Goal: Task Accomplishment & Management: Manage account settings

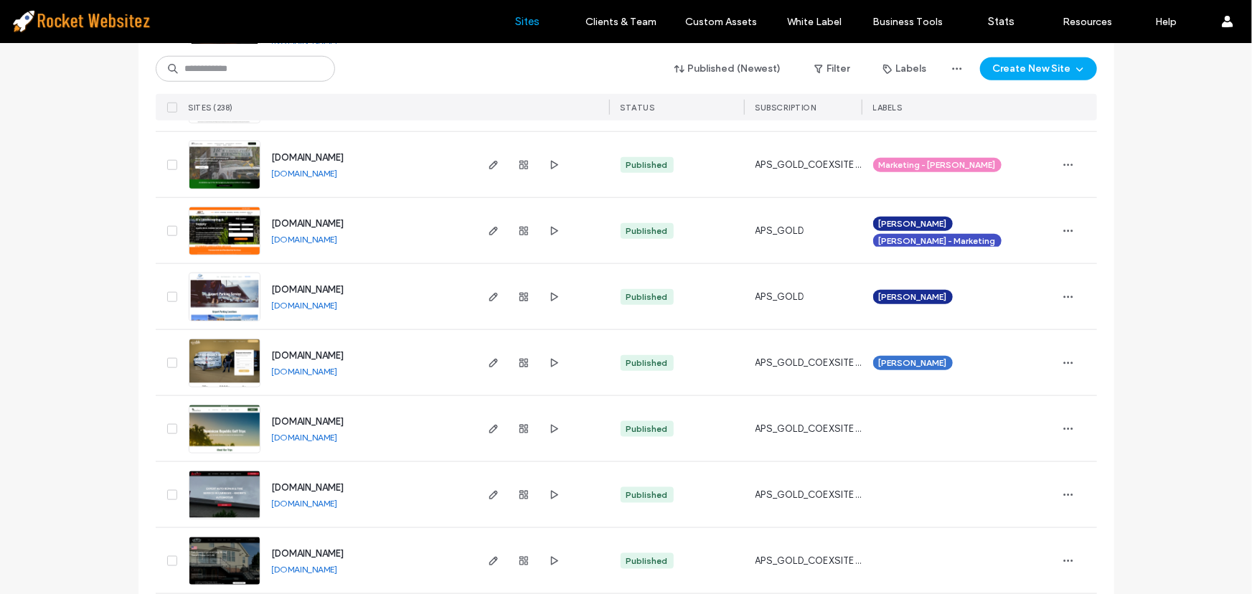
scroll to position [3458, 0]
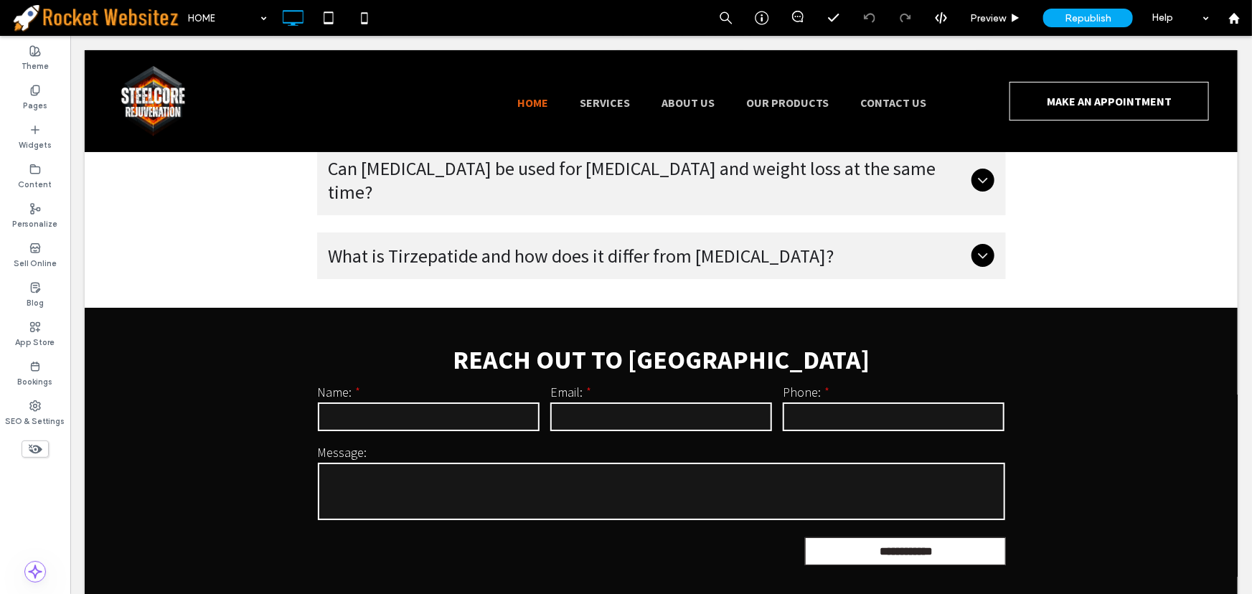
scroll to position [5284, 0]
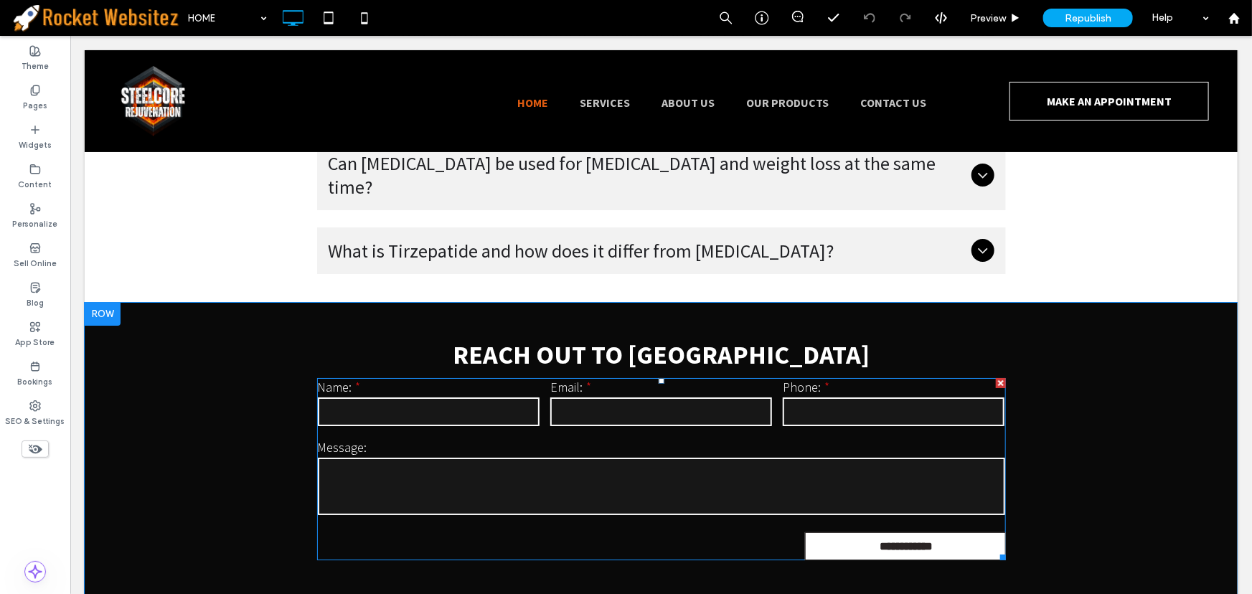
click at [606, 439] on label "Message:" at bounding box center [661, 447] width 688 height 17
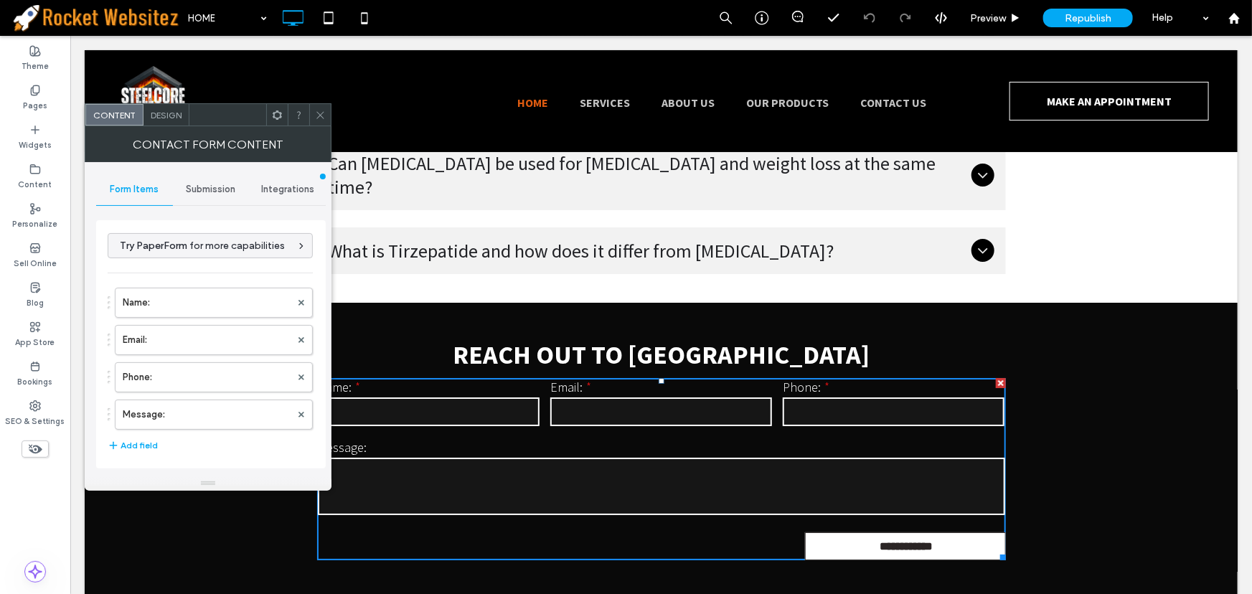
click at [281, 191] on span "Integrations" at bounding box center [287, 189] width 53 height 11
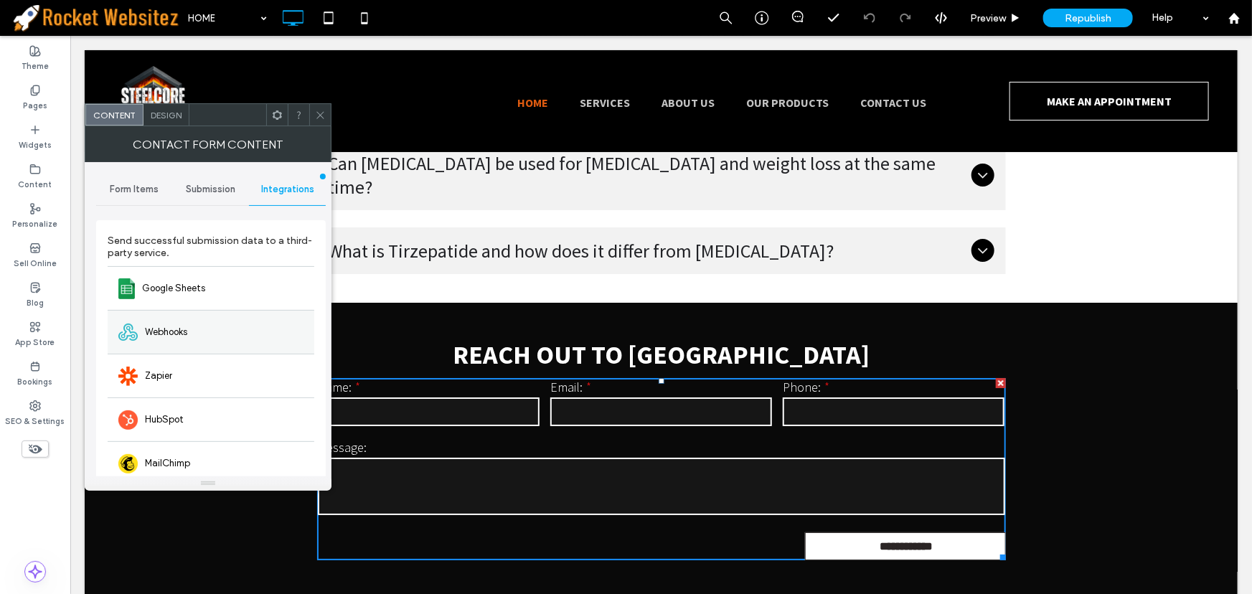
click at [193, 319] on div "Webhooks" at bounding box center [211, 332] width 207 height 44
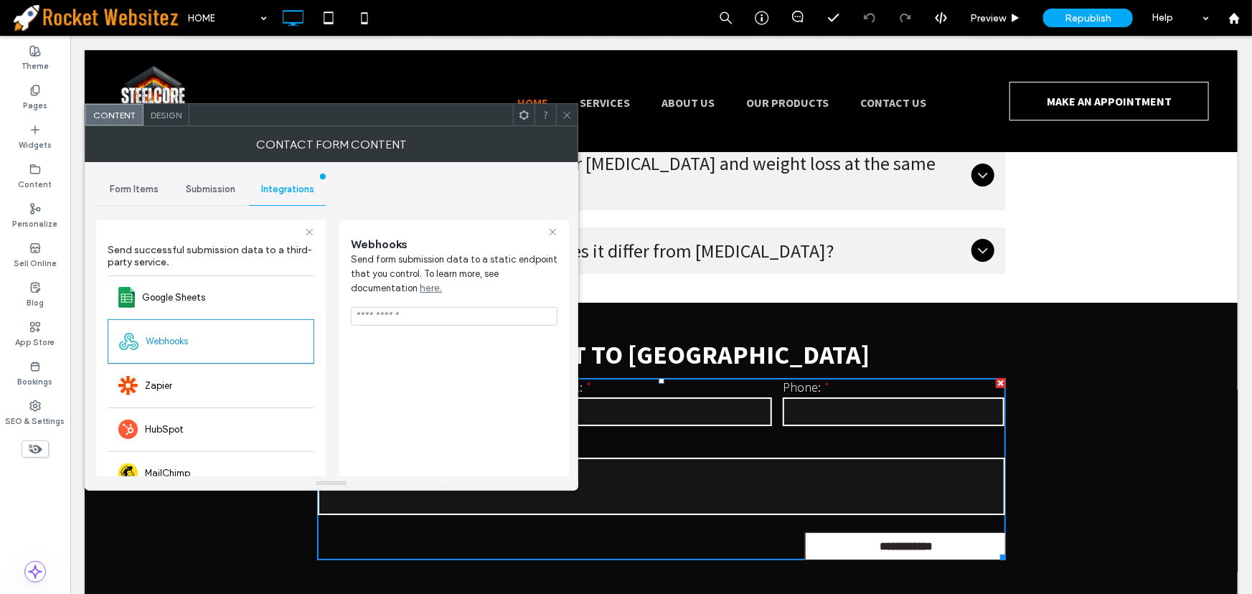
click at [566, 118] on icon at bounding box center [567, 115] width 11 height 11
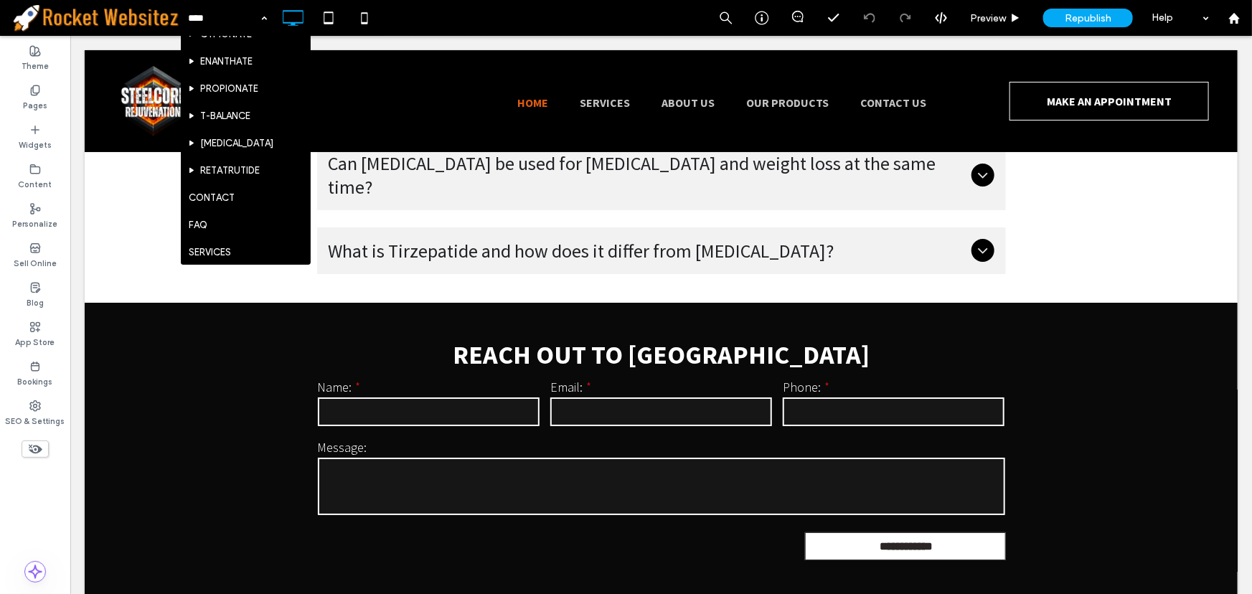
scroll to position [389, 0]
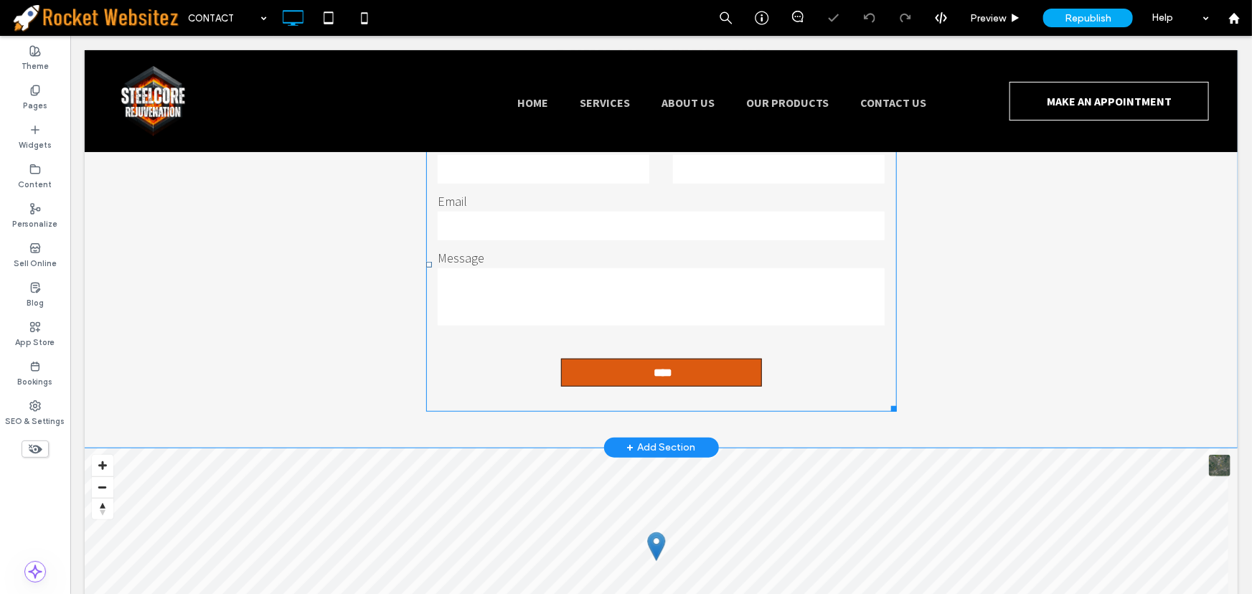
click at [582, 279] on textarea at bounding box center [660, 296] width 446 height 57
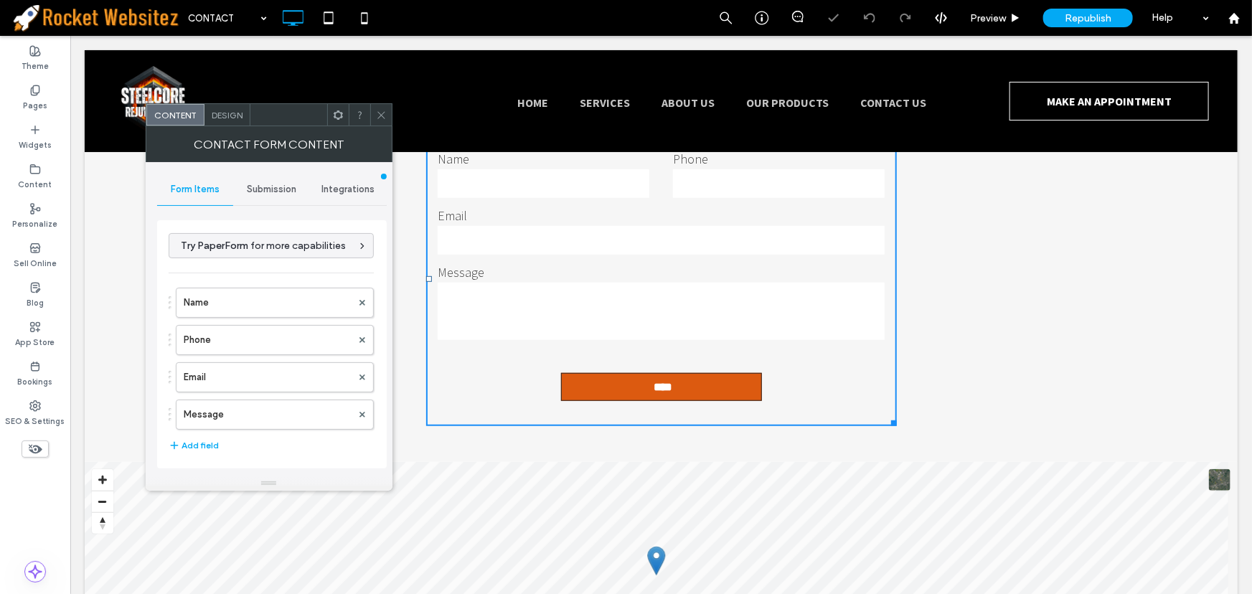
click at [351, 184] on span "Integrations" at bounding box center [348, 189] width 53 height 11
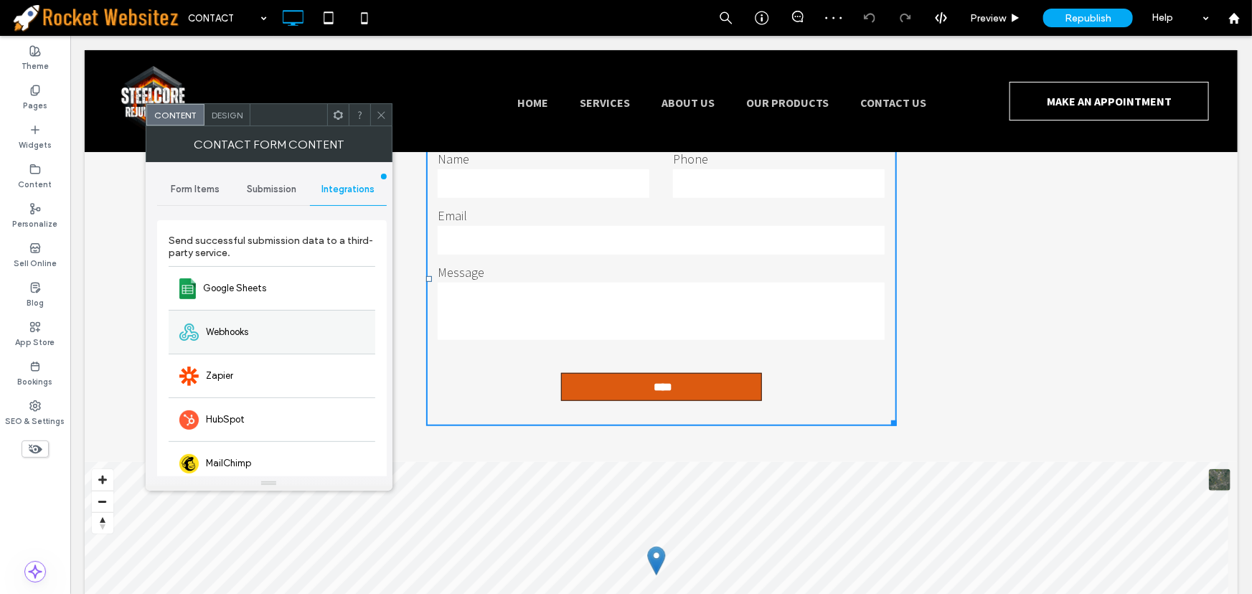
click at [223, 331] on span "Webhooks" at bounding box center [227, 332] width 42 height 14
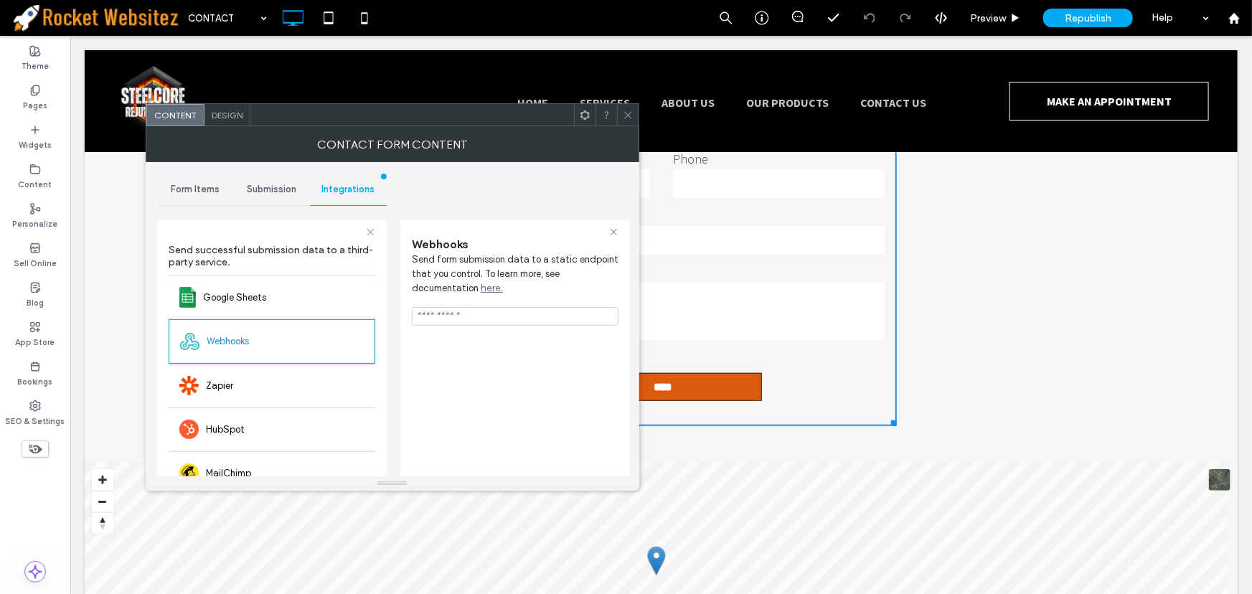
click at [630, 113] on icon at bounding box center [628, 115] width 11 height 11
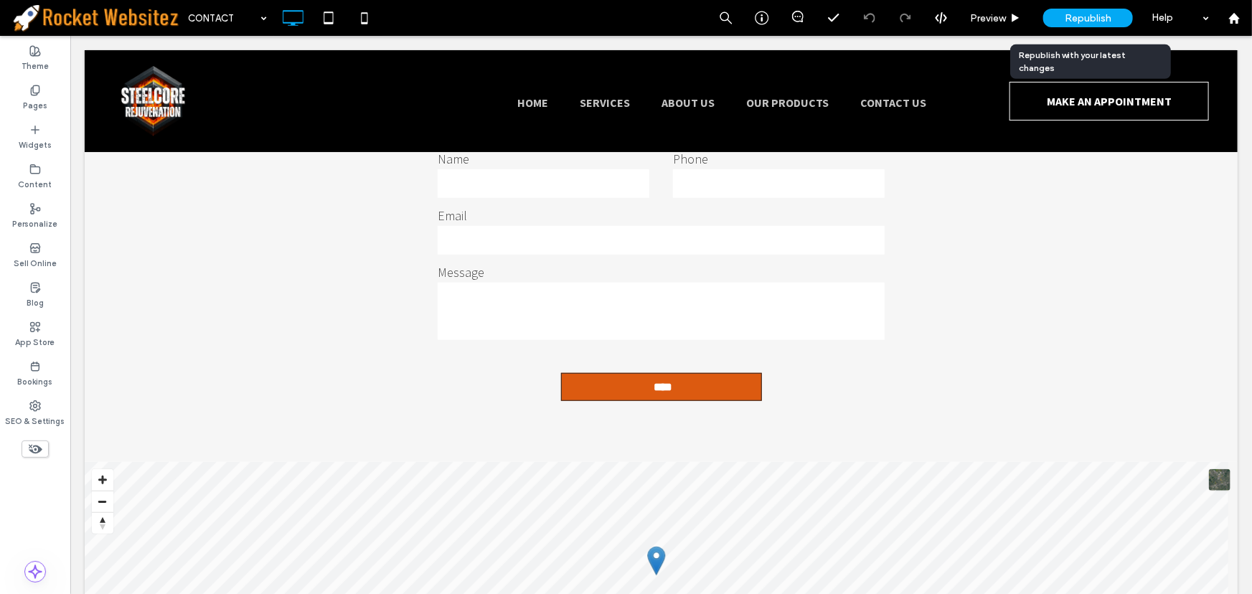
click at [1093, 22] on span "Republish" at bounding box center [1088, 18] width 47 height 12
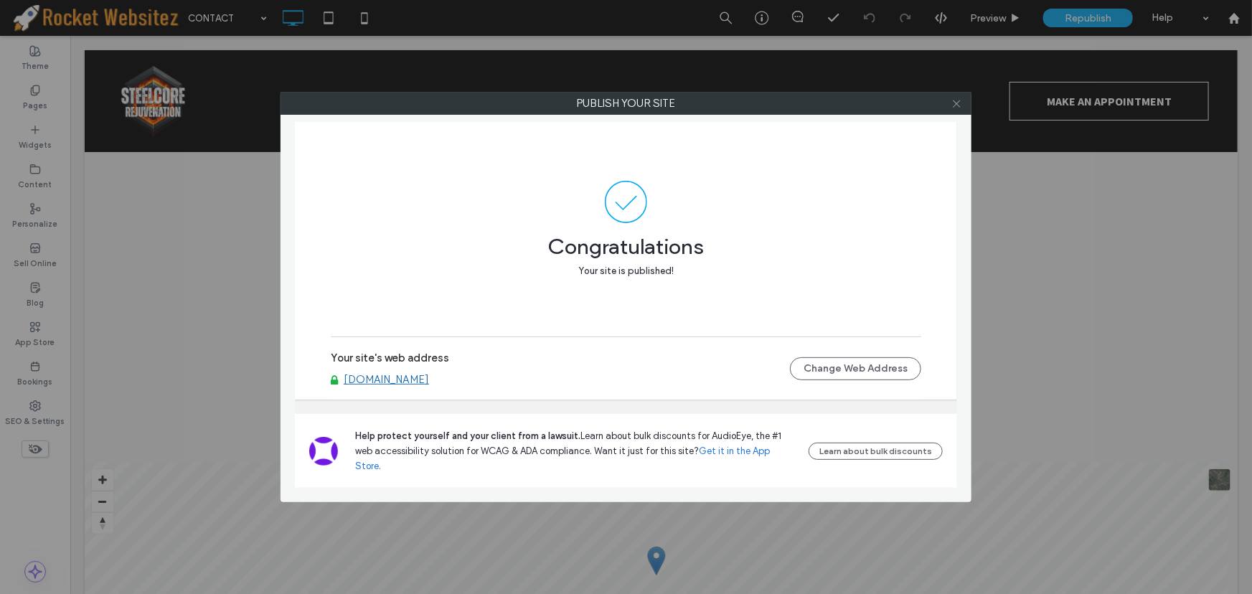
click at [952, 106] on icon at bounding box center [957, 103] width 11 height 11
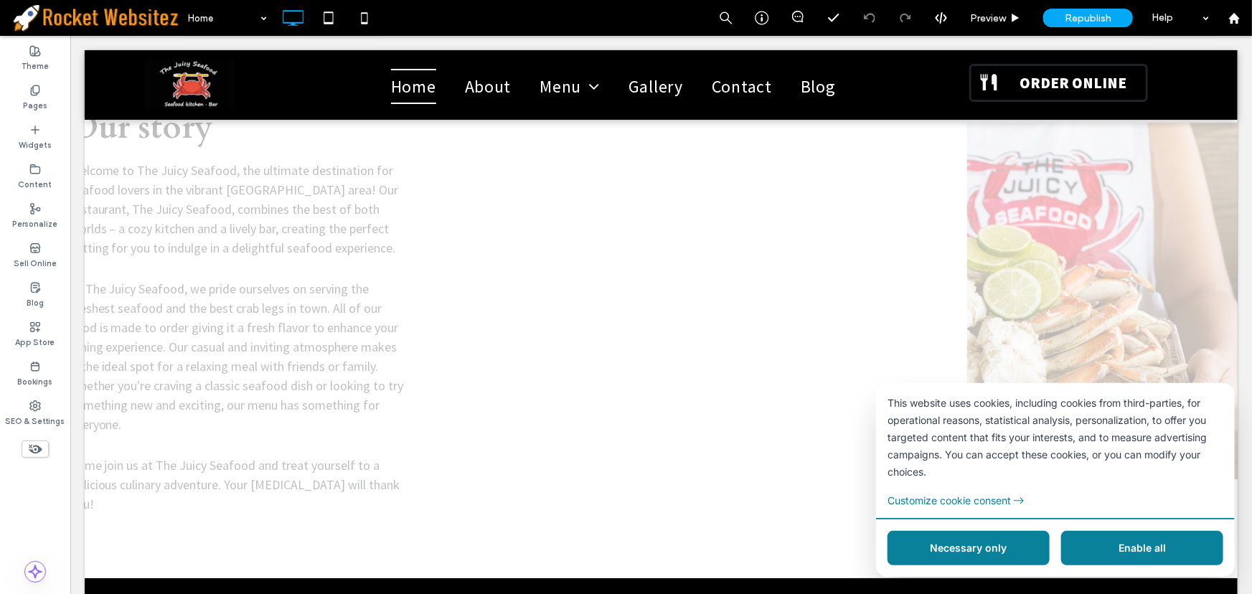
scroll to position [2737, 0]
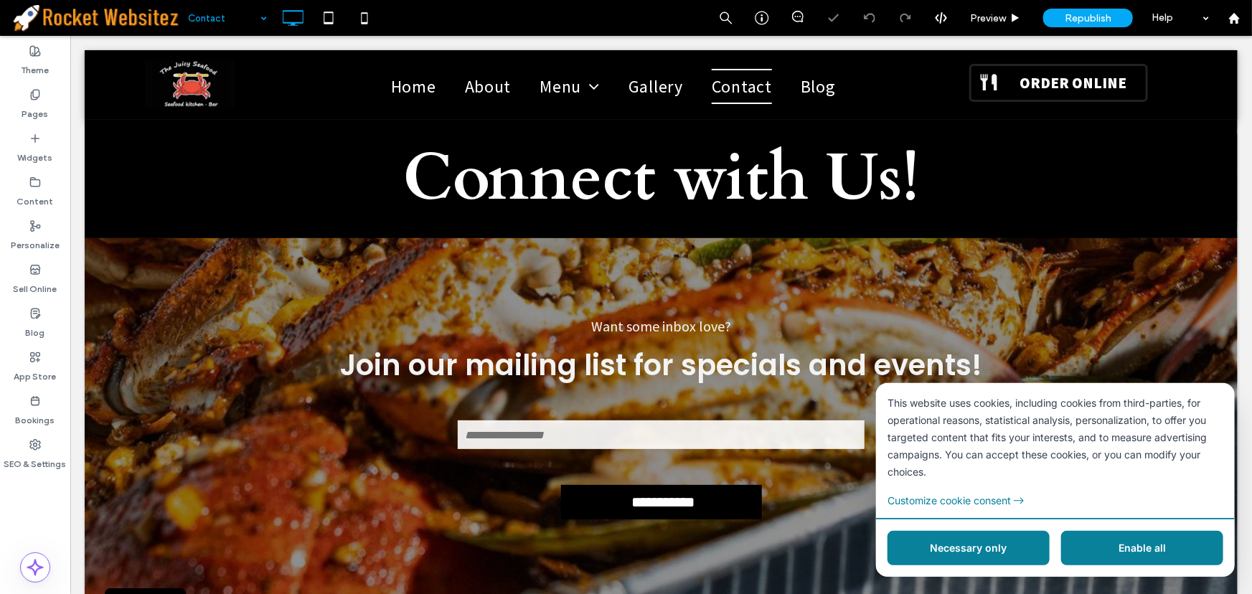
click at [1137, 535] on button "Enable all" at bounding box center [1142, 547] width 162 height 34
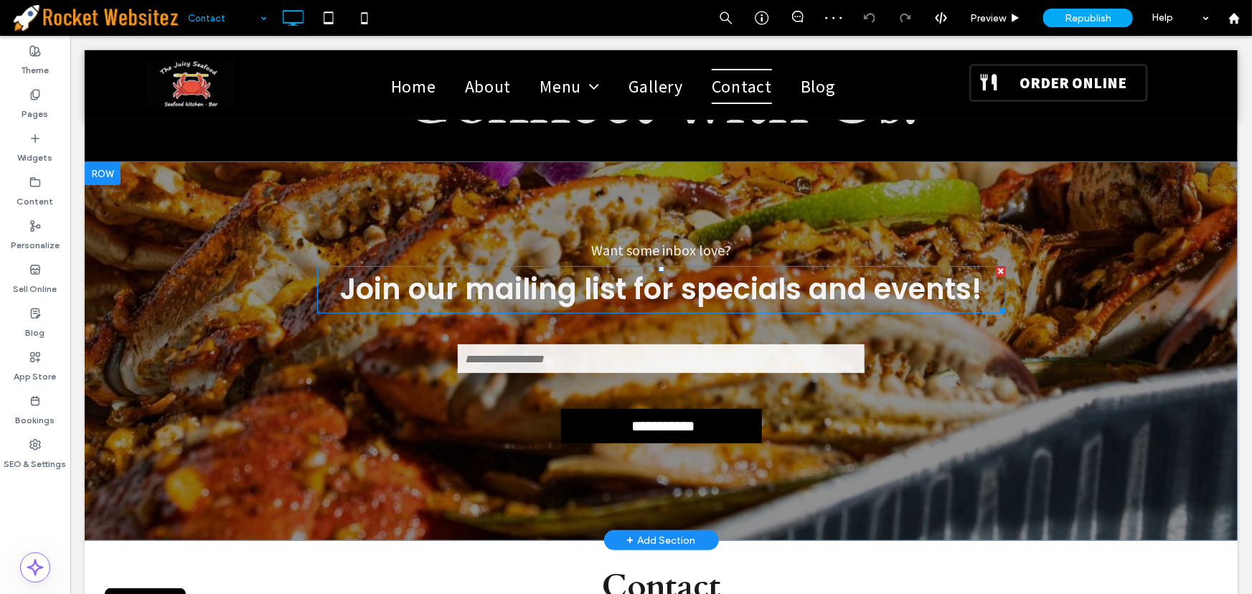
scroll to position [65, 0]
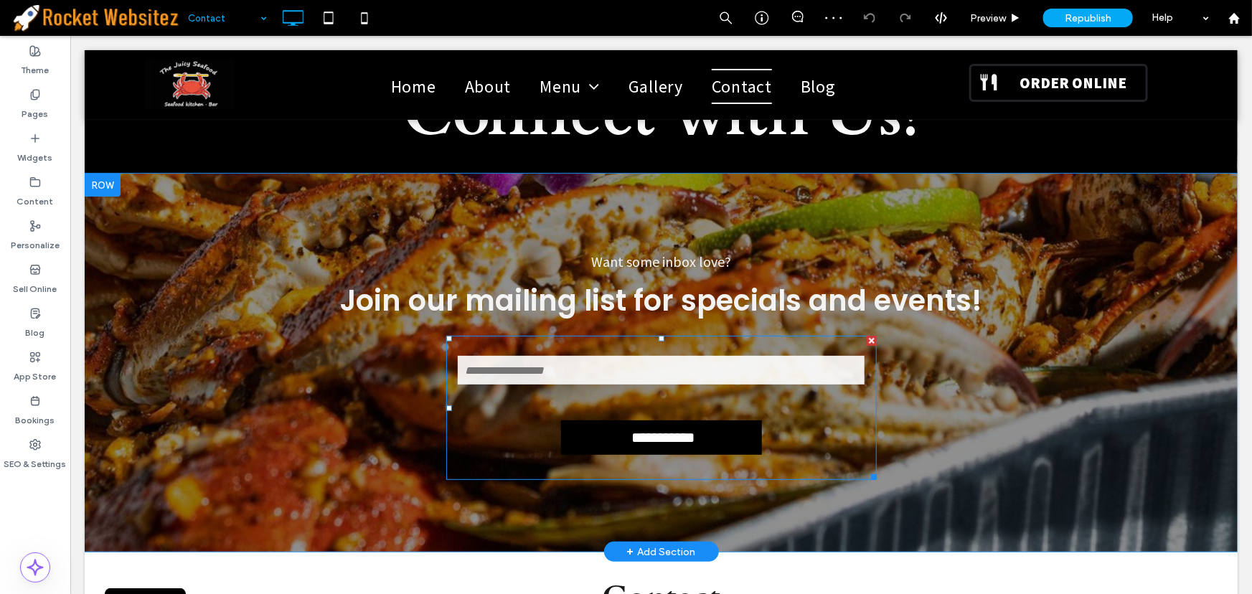
click at [699, 359] on input "email" at bounding box center [660, 369] width 406 height 29
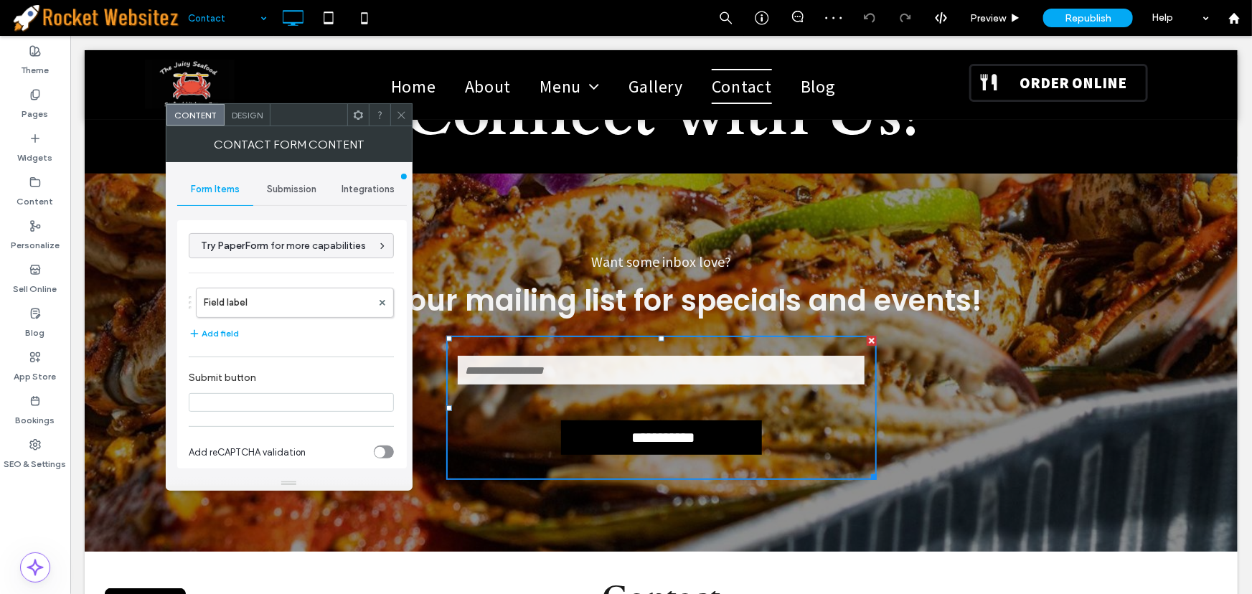
type input "**********"
click at [365, 190] on span "Integrations" at bounding box center [368, 189] width 53 height 11
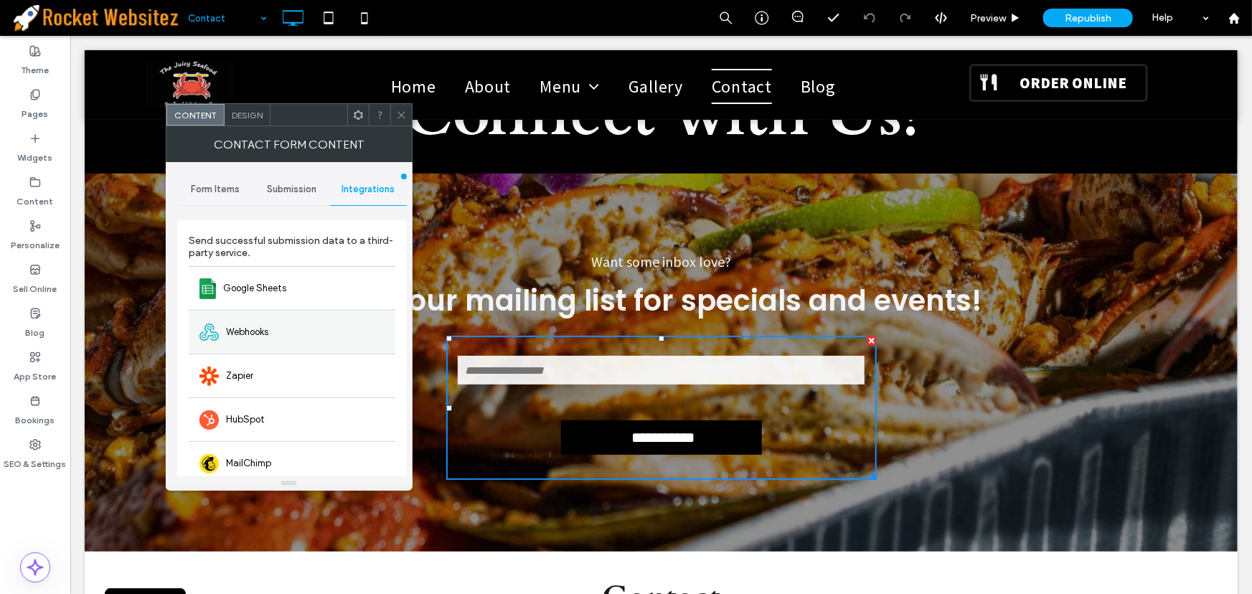
click at [288, 334] on div "Webhooks" at bounding box center [292, 332] width 207 height 44
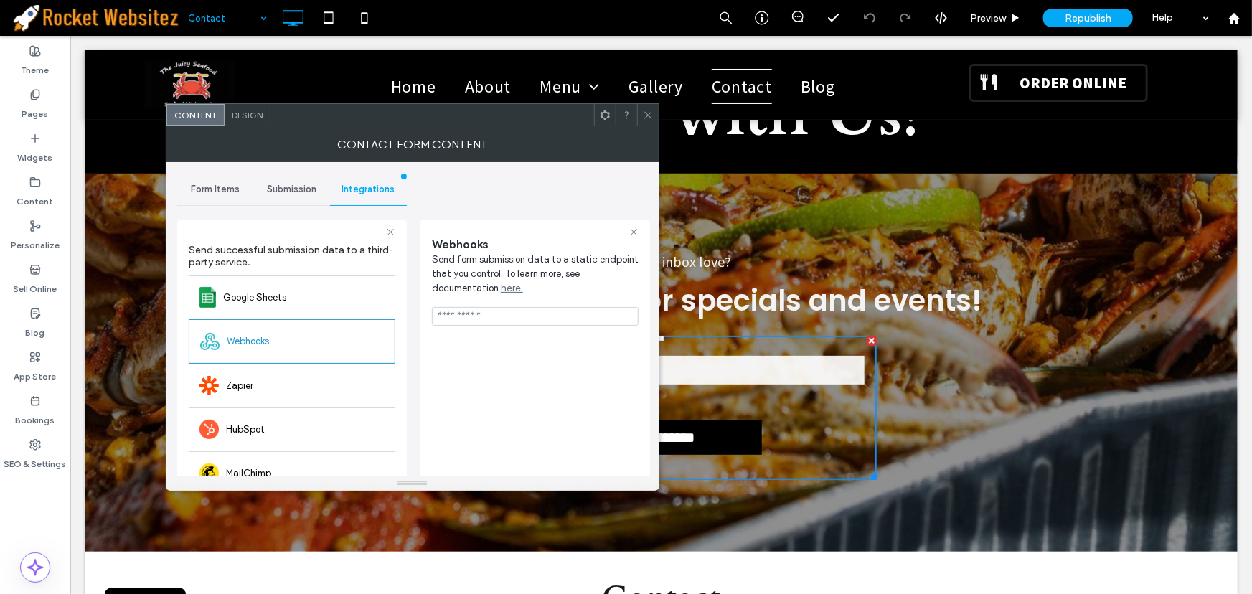
click at [652, 115] on icon at bounding box center [648, 115] width 11 height 11
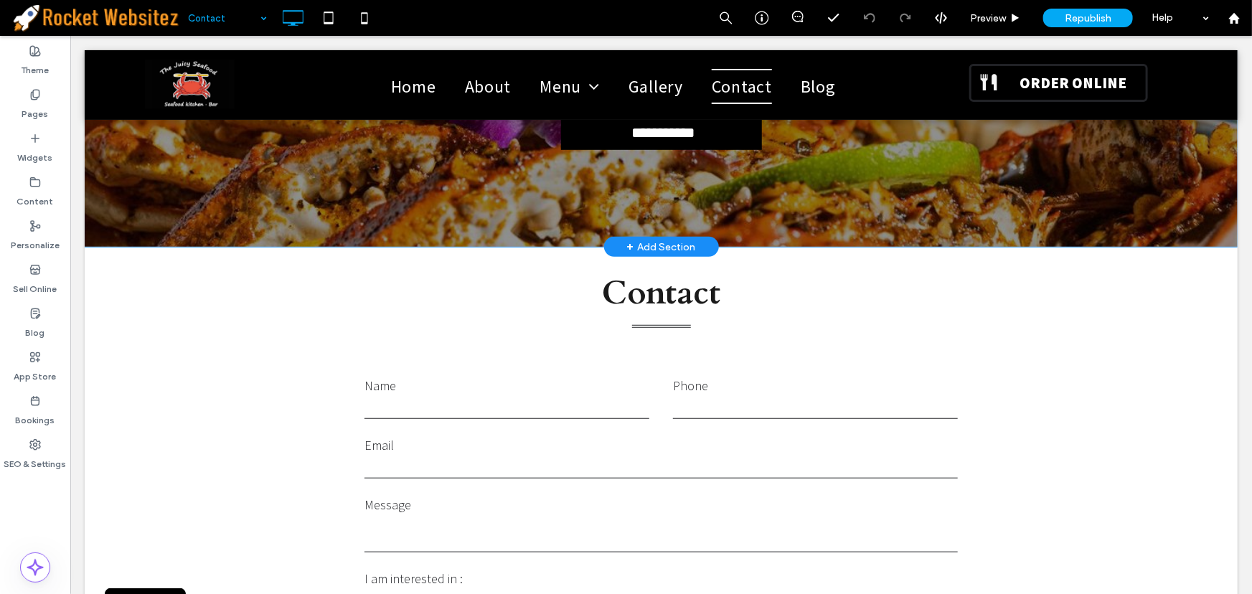
scroll to position [391, 0]
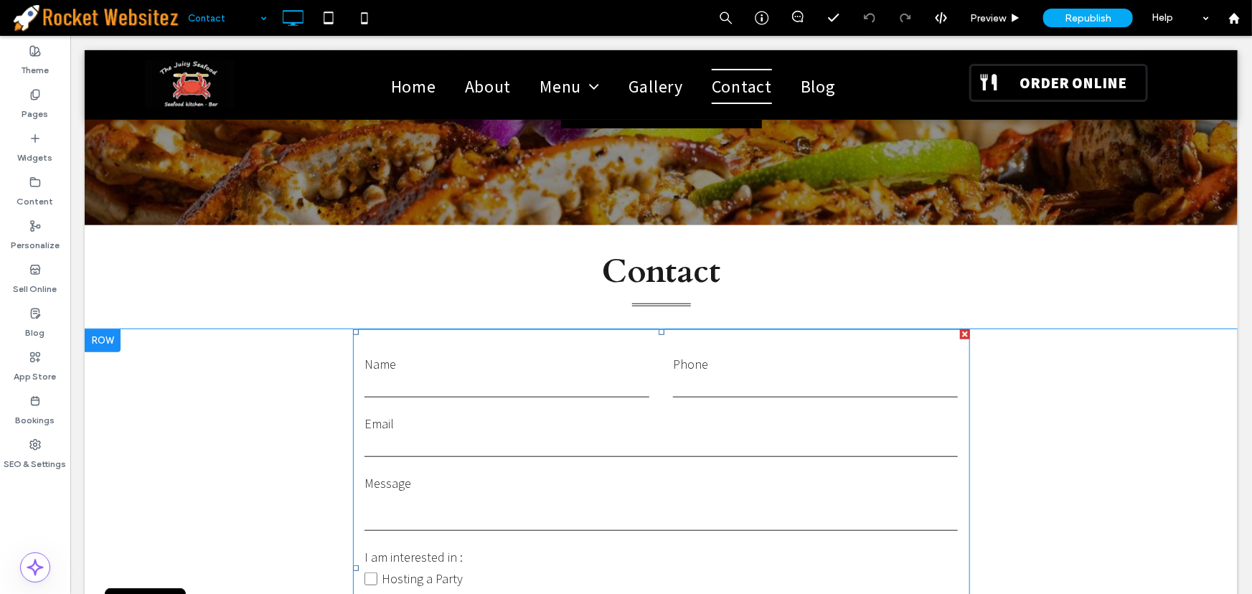
click at [631, 482] on label "Message" at bounding box center [660, 482] width 593 height 19
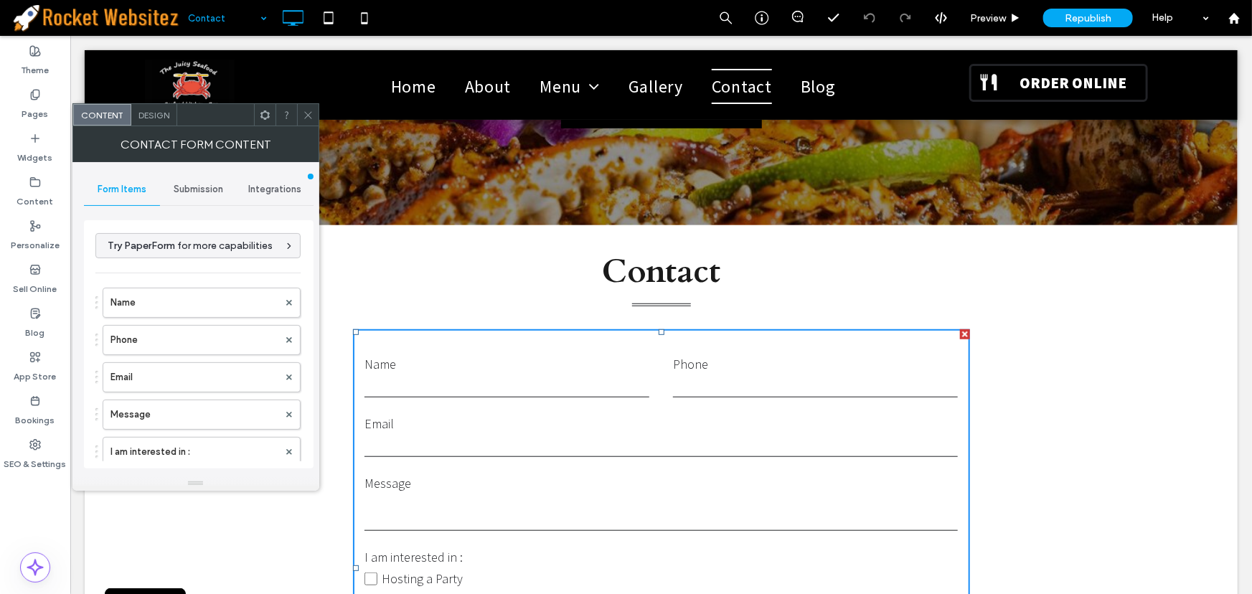
click at [265, 192] on span "Integrations" at bounding box center [274, 189] width 53 height 11
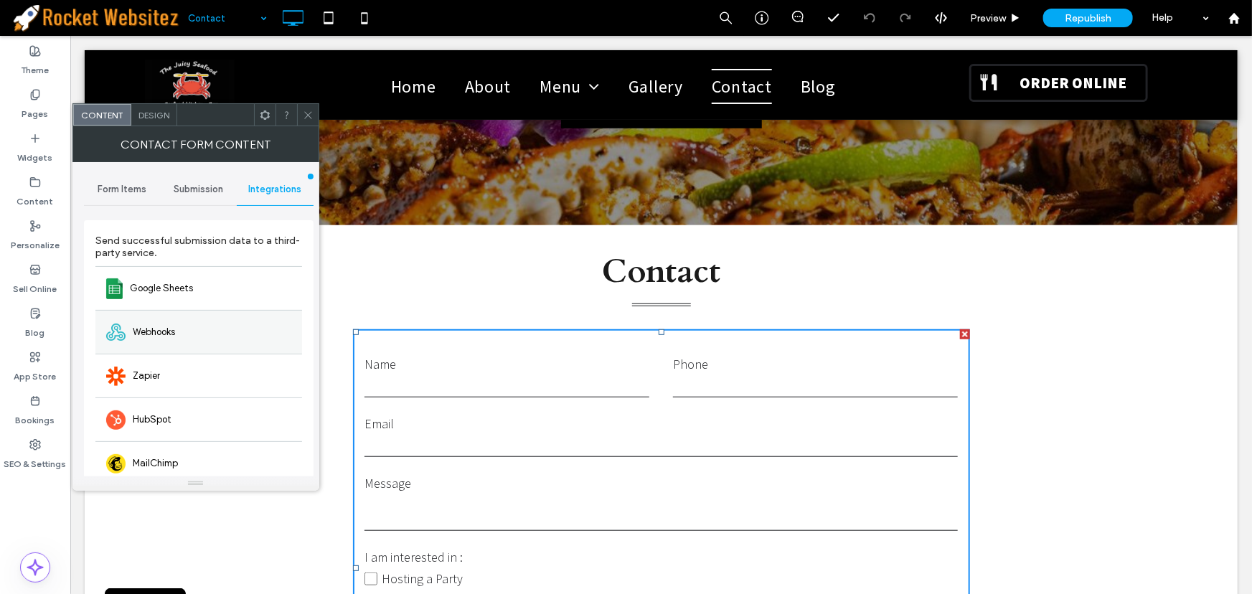
click at [192, 323] on div "Webhooks" at bounding box center [198, 332] width 207 height 44
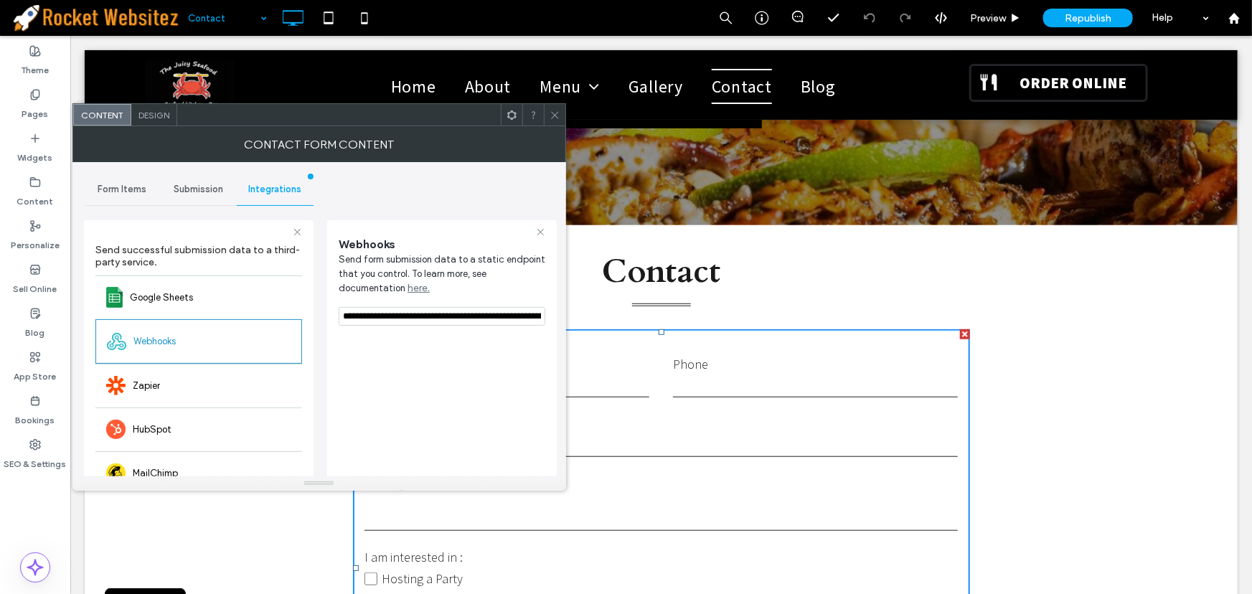
scroll to position [0, 453]
drag, startPoint x: 411, startPoint y: 353, endPoint x: 668, endPoint y: 327, distance: 258.3
click at [551, 117] on icon at bounding box center [555, 115] width 11 height 11
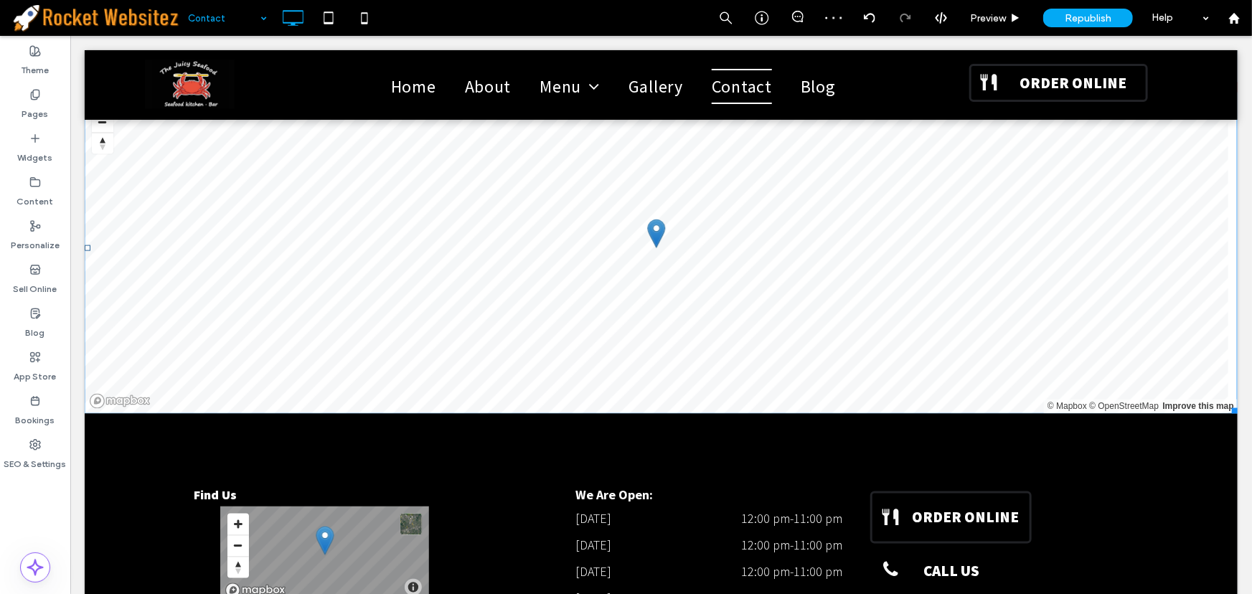
scroll to position [1421, 0]
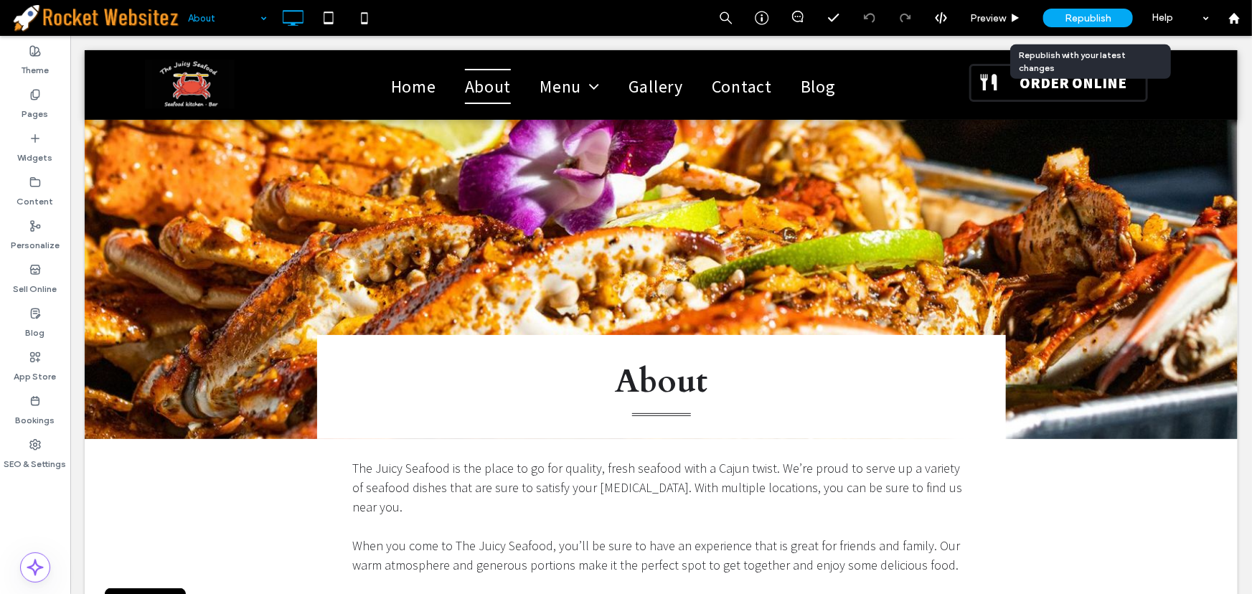
click at [1101, 12] on span "Republish" at bounding box center [1088, 18] width 47 height 12
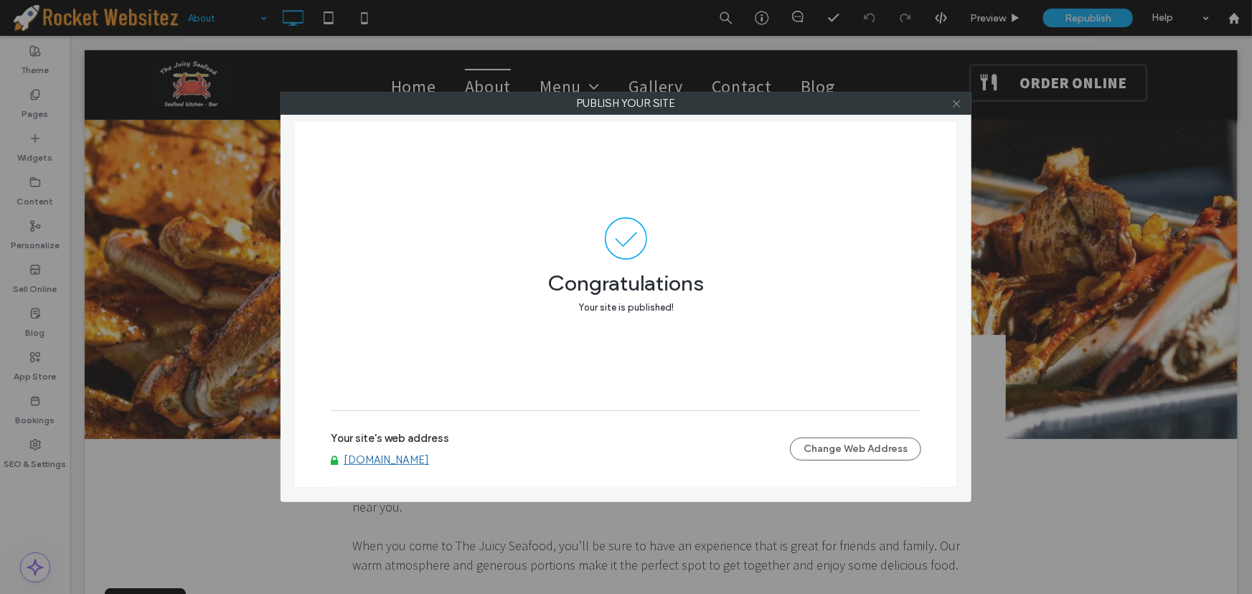
click at [957, 100] on icon at bounding box center [957, 103] width 11 height 11
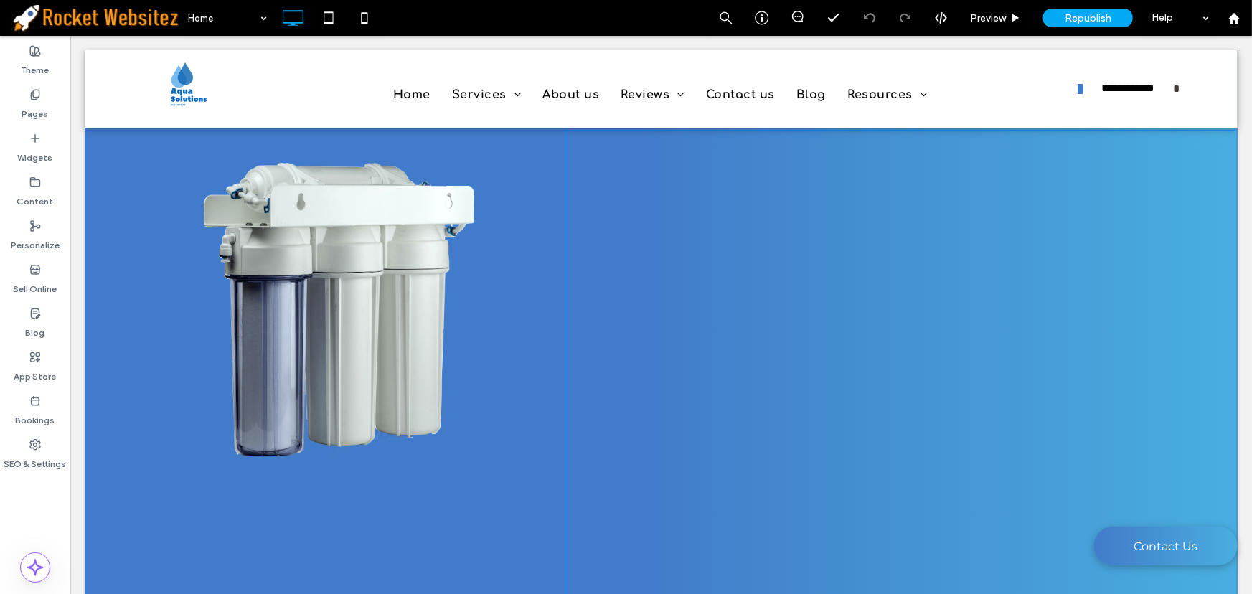
scroll to position [2088, 0]
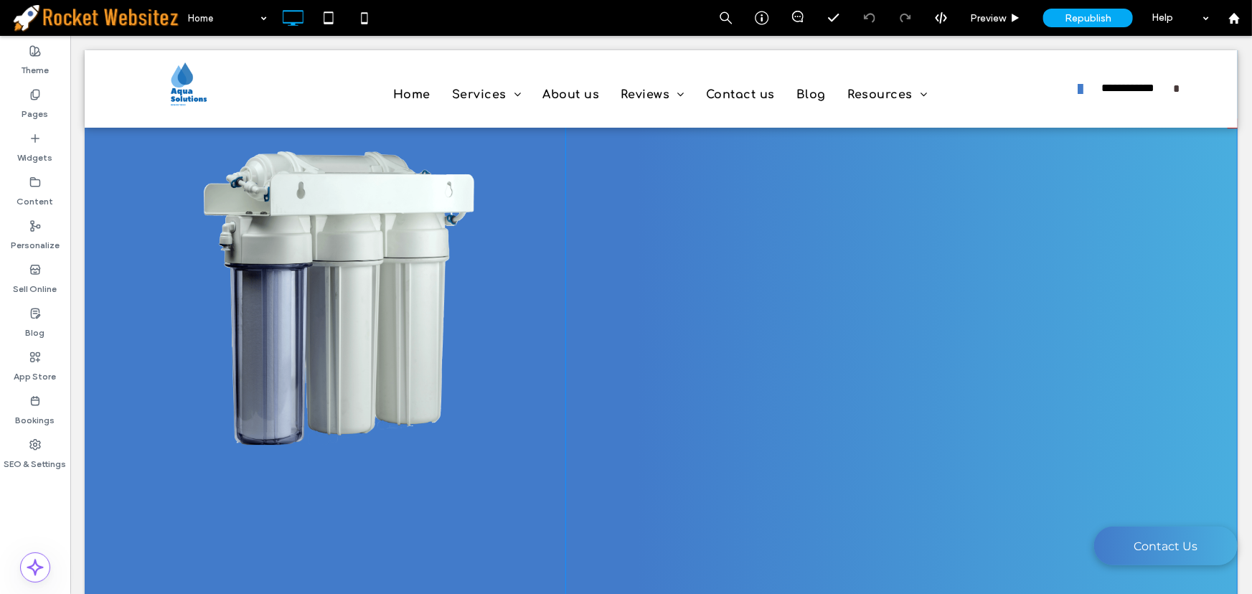
click at [805, 322] on span at bounding box center [901, 420] width 672 height 605
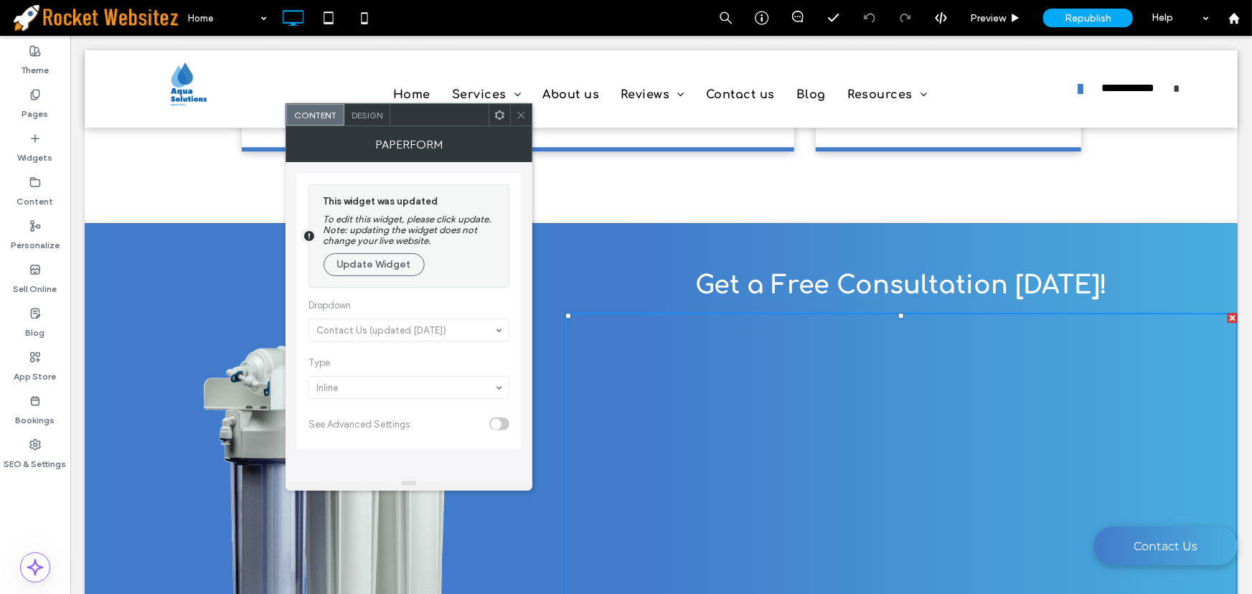
scroll to position [1892, 0]
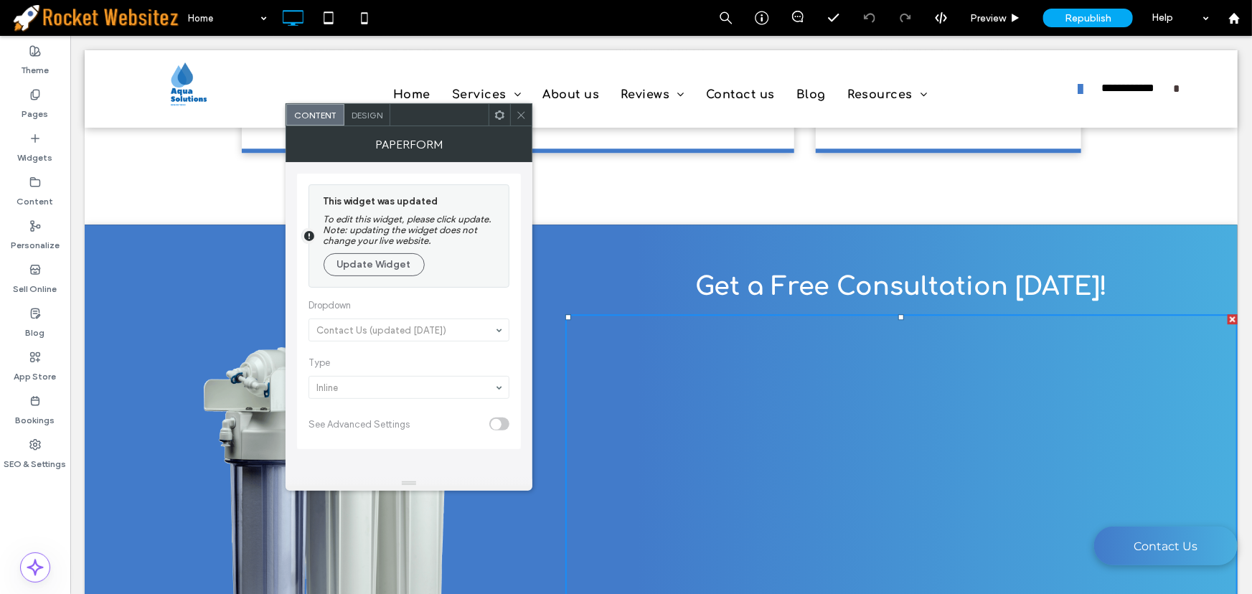
click at [520, 118] on icon at bounding box center [521, 115] width 11 height 11
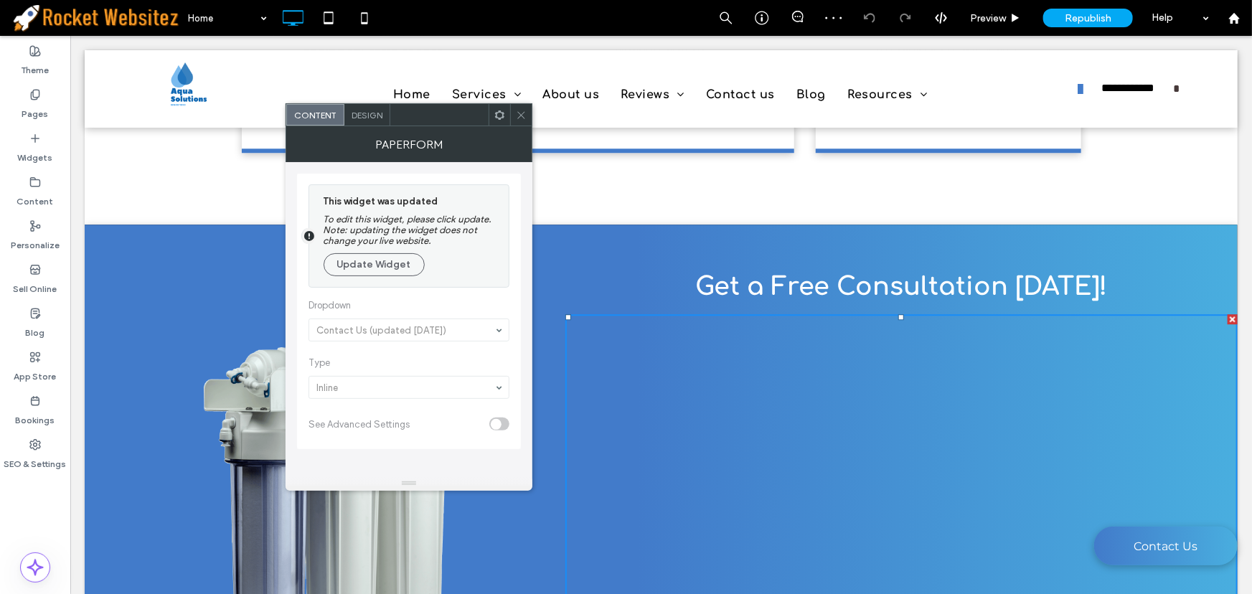
click at [520, 115] on icon at bounding box center [521, 115] width 11 height 11
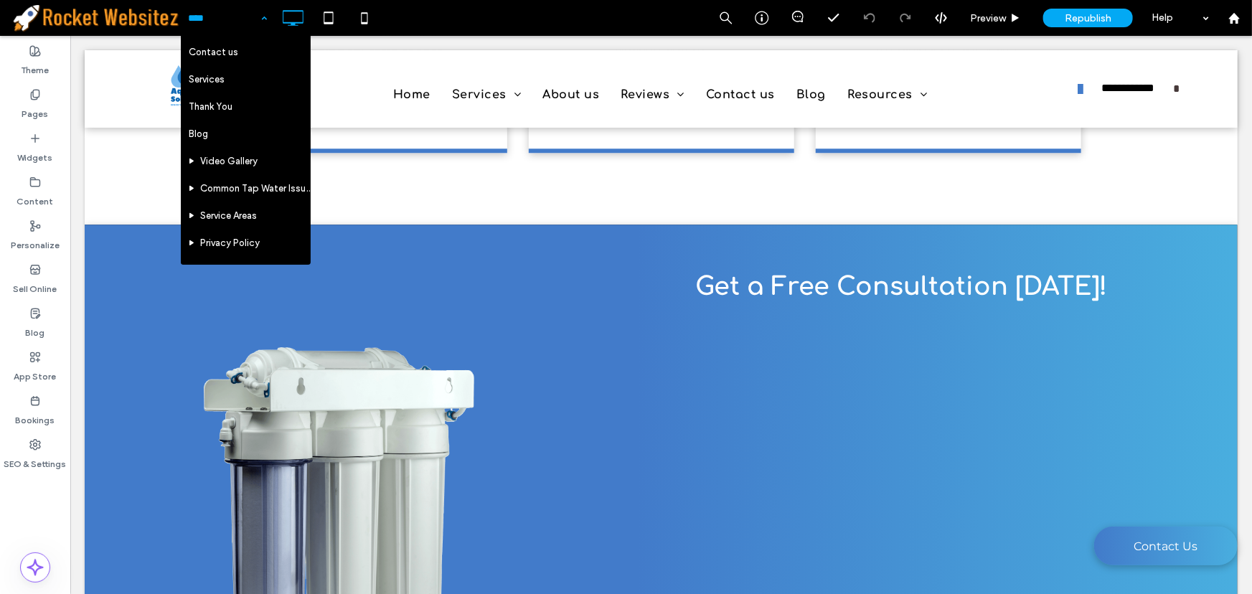
scroll to position [326, 0]
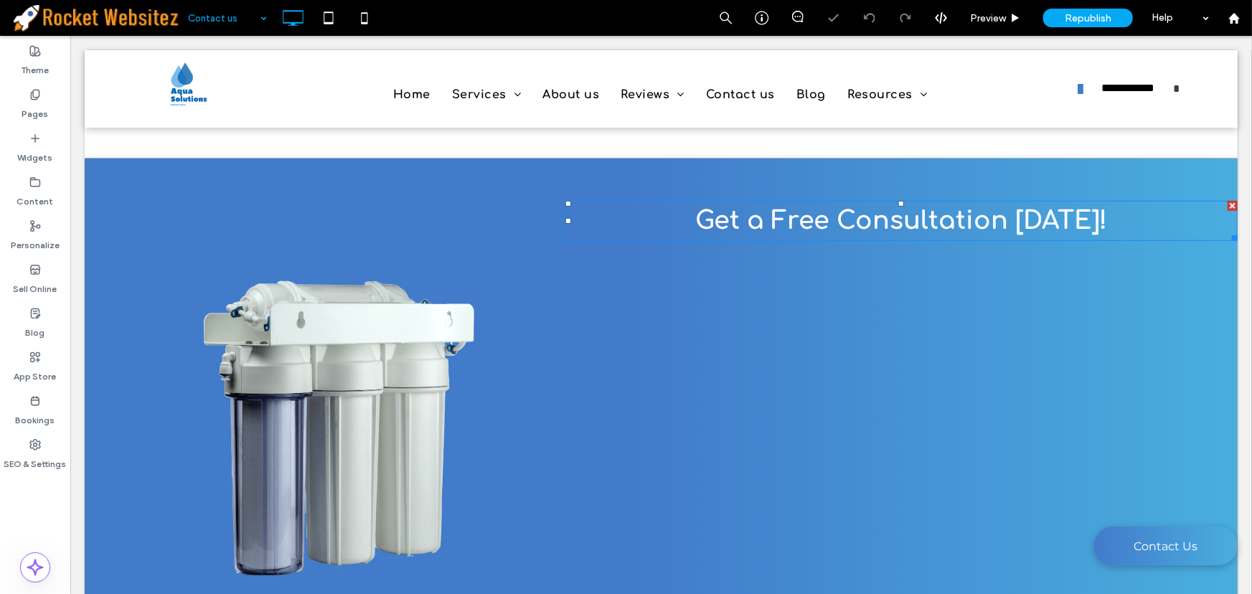
scroll to position [575, 0]
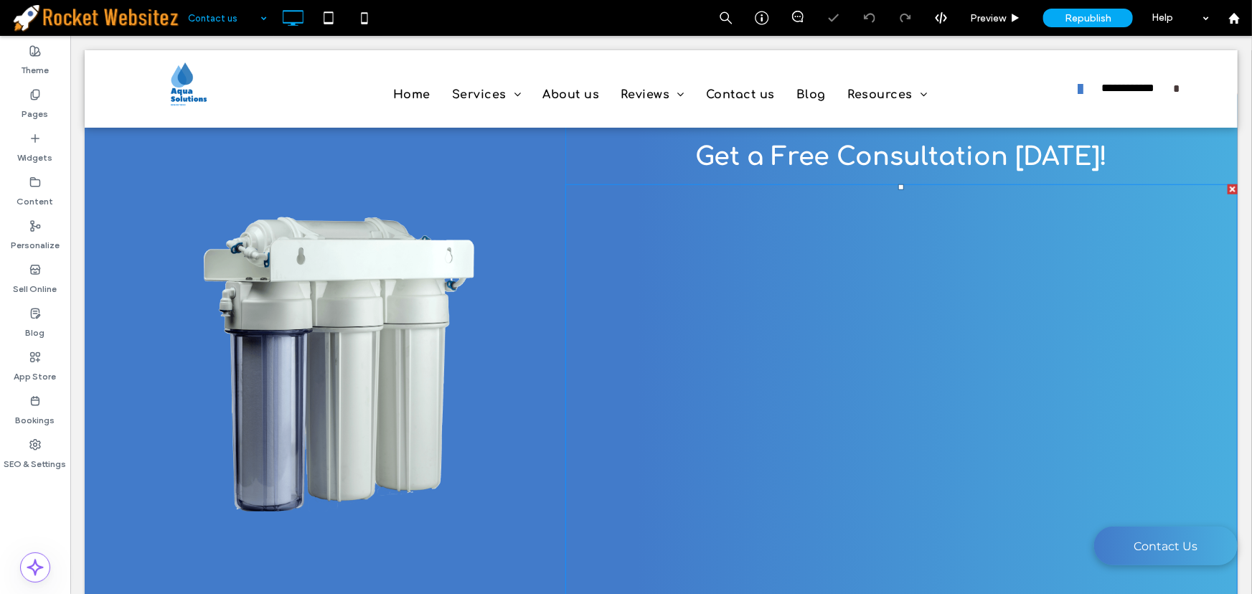
click at [820, 380] on span at bounding box center [901, 486] width 672 height 605
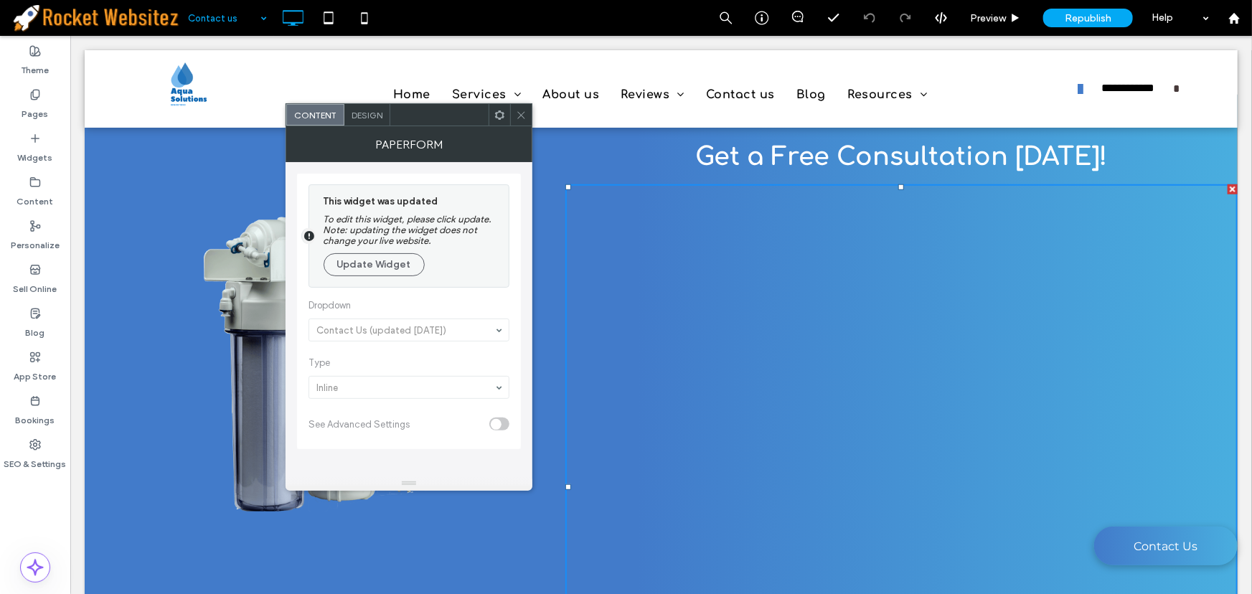
click at [523, 116] on icon at bounding box center [521, 115] width 11 height 11
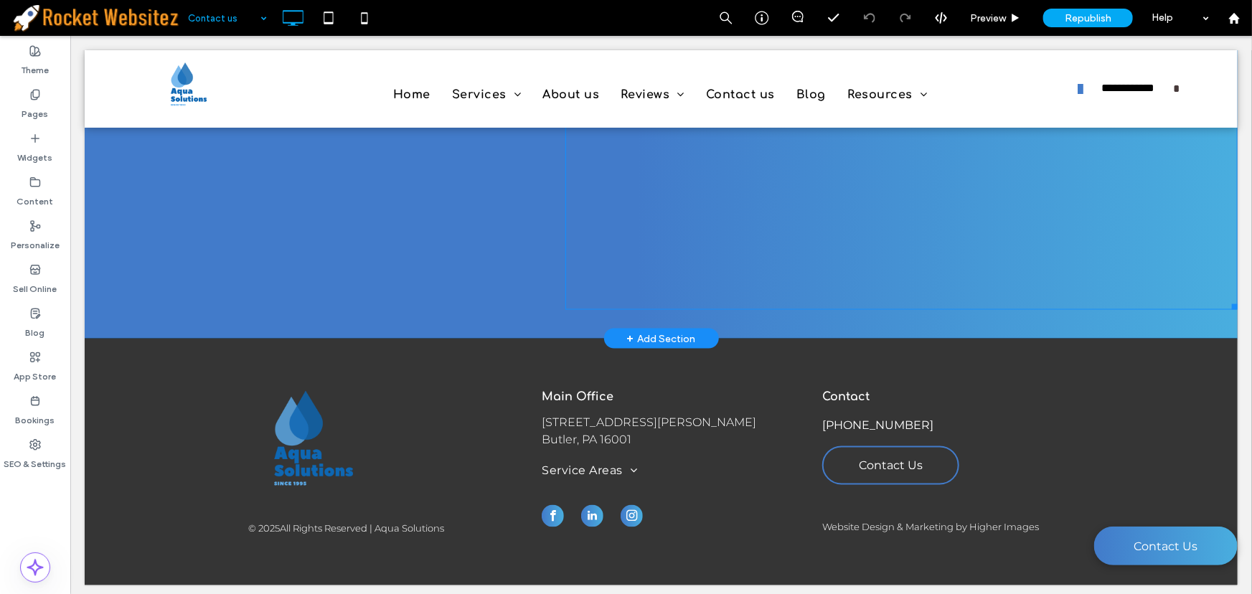
scroll to position [1060, 0]
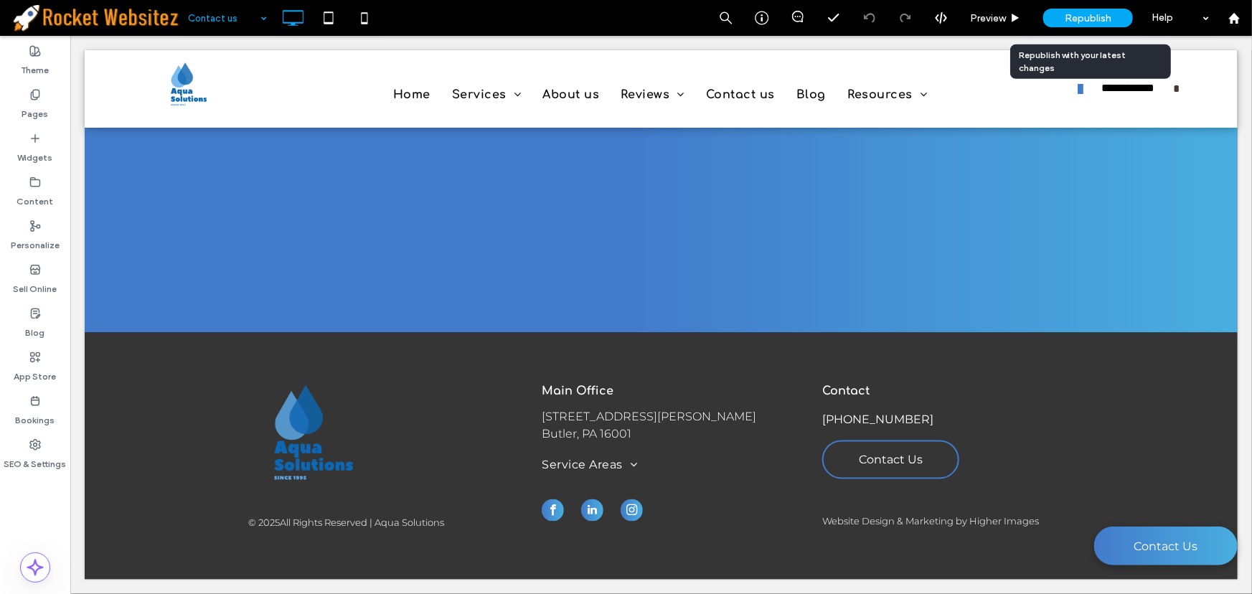
click at [1088, 9] on div "Republish" at bounding box center [1089, 18] width 90 height 19
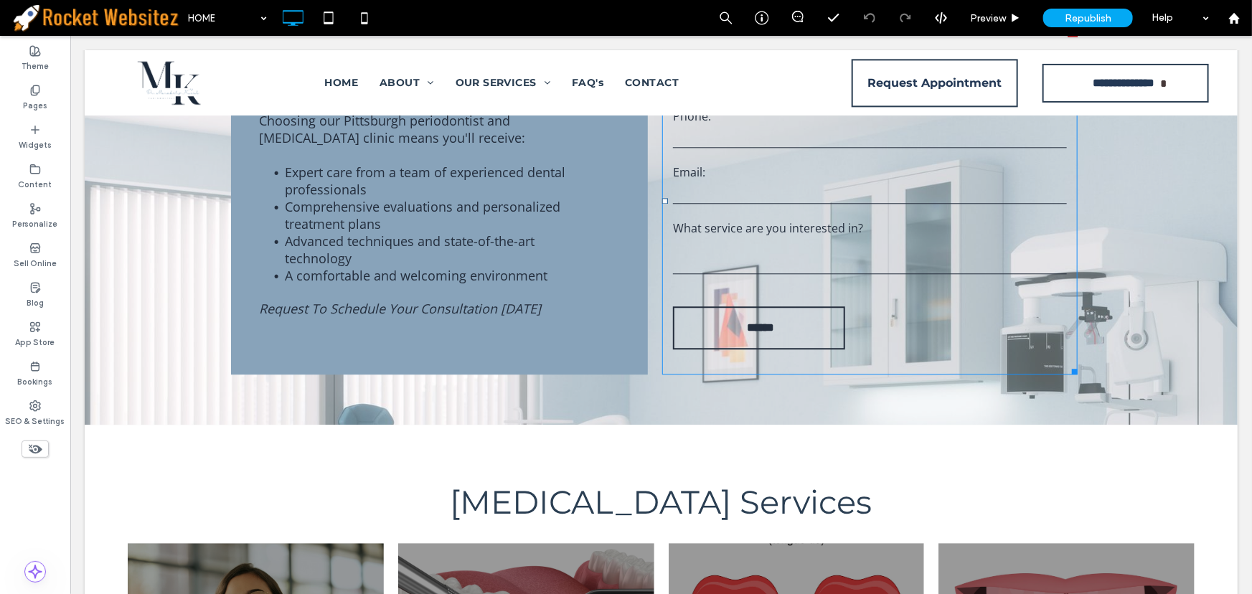
scroll to position [1631, 0]
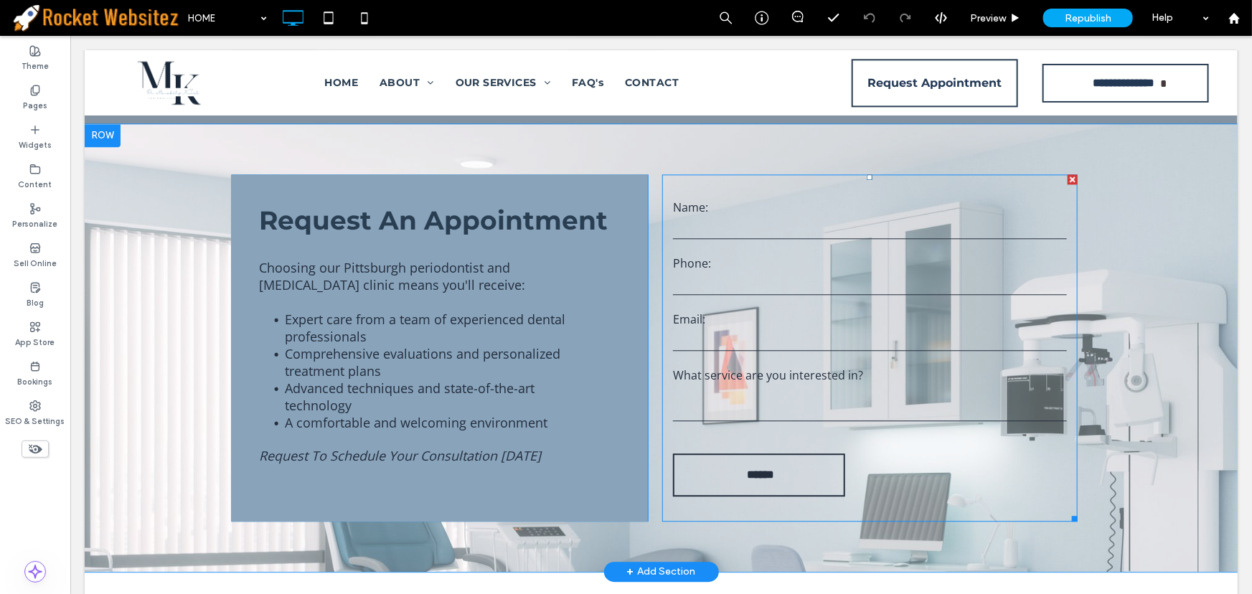
click at [815, 329] on input "email" at bounding box center [869, 340] width 394 height 22
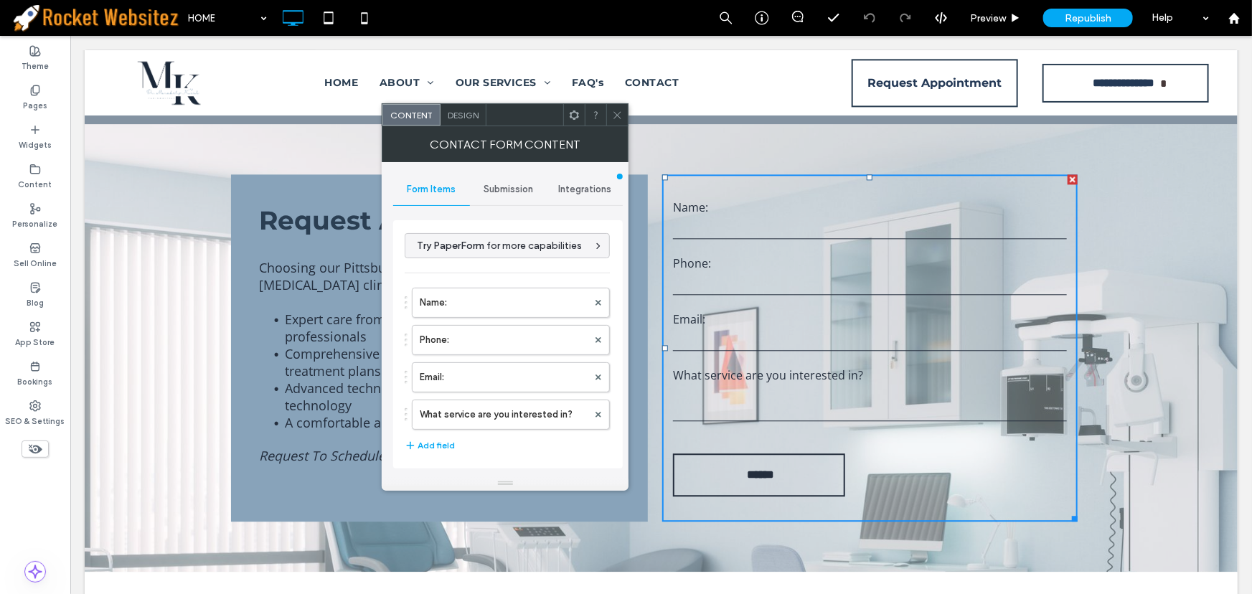
click at [610, 184] on span "Integrations" at bounding box center [584, 189] width 53 height 11
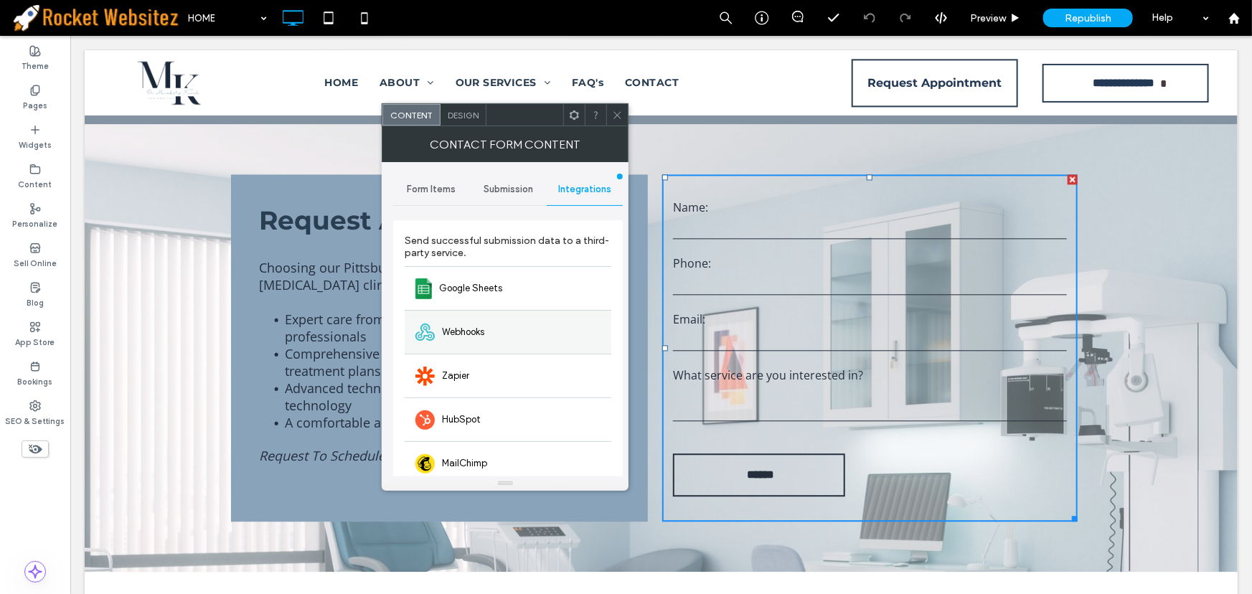
click at [508, 324] on div "Webhooks" at bounding box center [508, 332] width 207 height 44
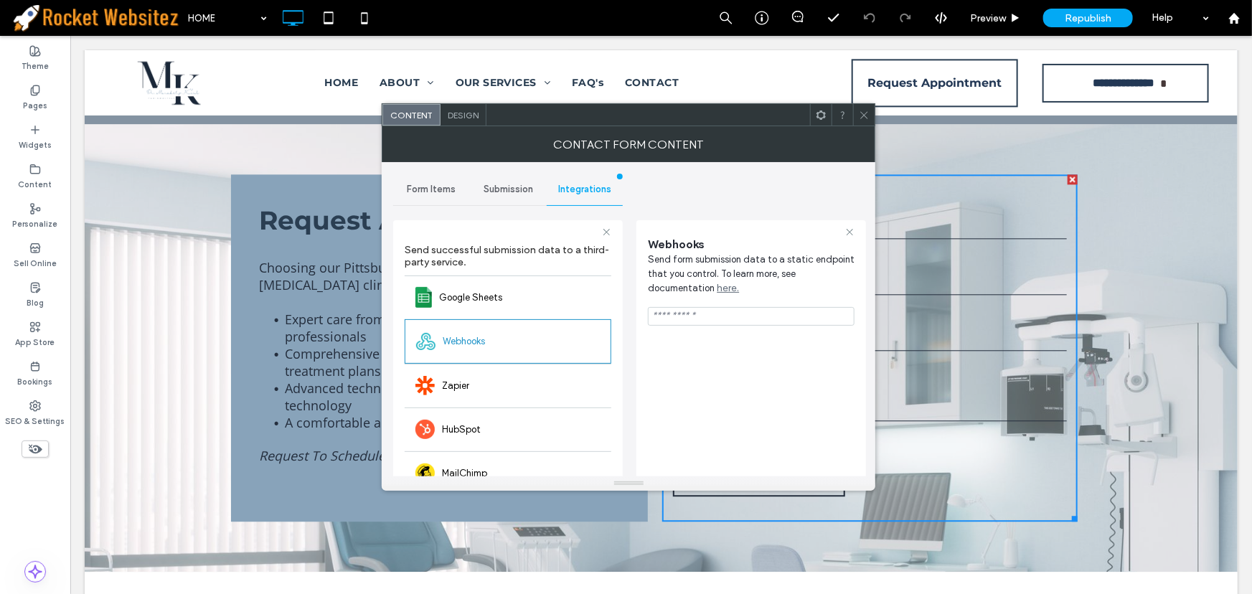
click at [871, 121] on div at bounding box center [864, 115] width 22 height 22
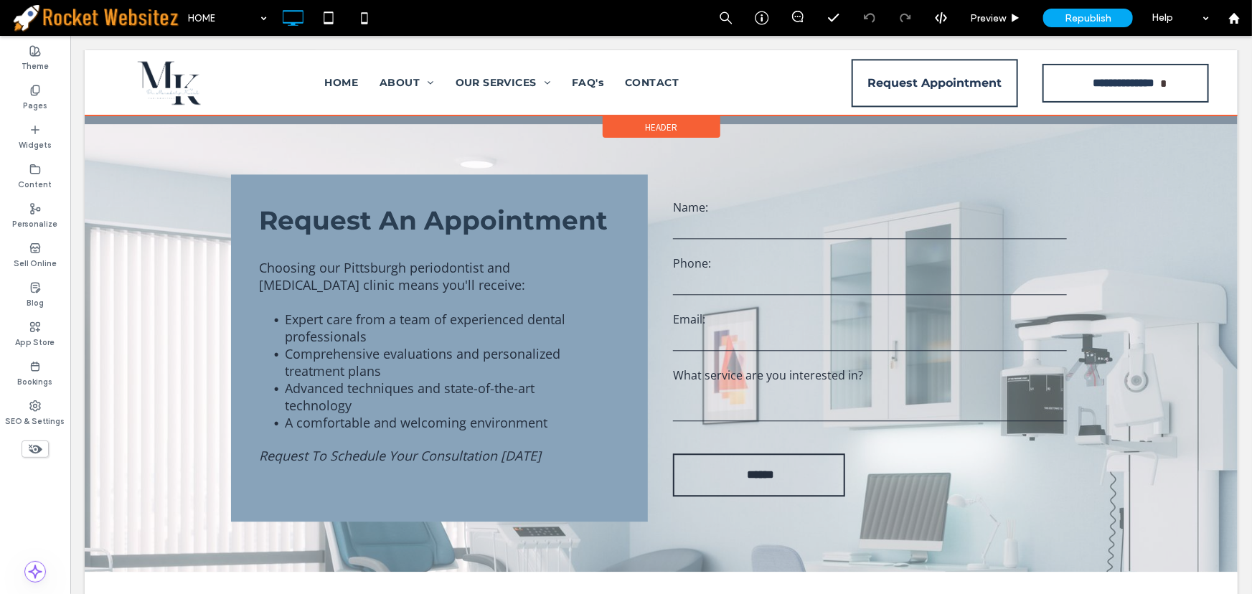
click at [901, 85] on div at bounding box center [660, 82] width 1153 height 65
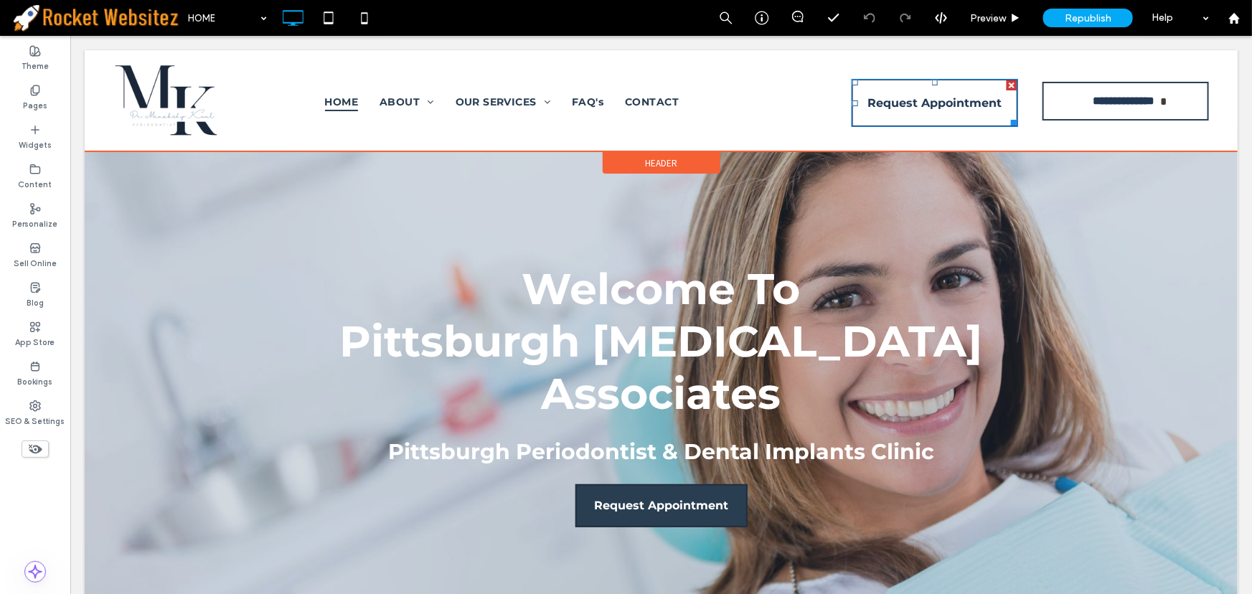
scroll to position [0, 0]
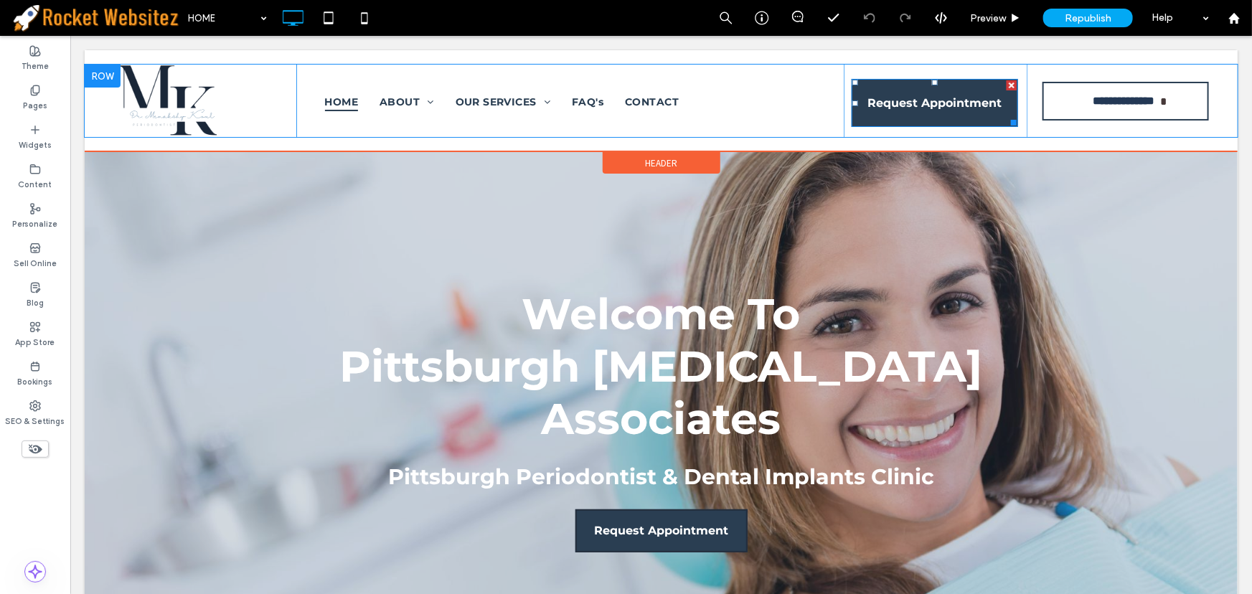
click at [901, 85] on span "Request Appointment" at bounding box center [935, 102] width 134 height 37
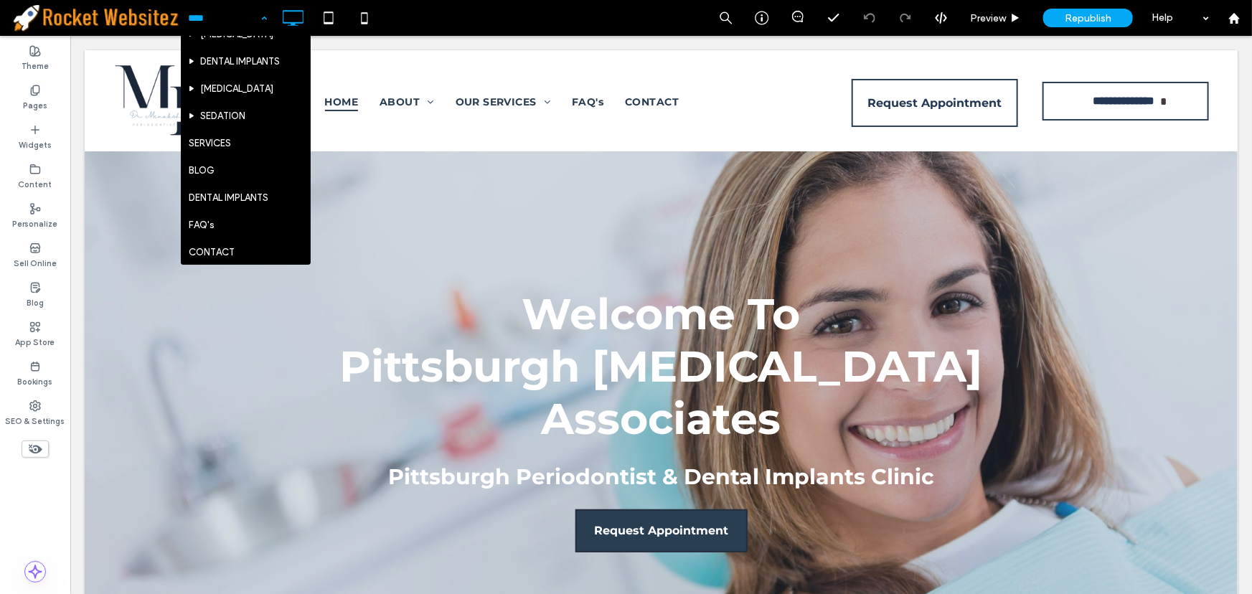
scroll to position [220, 0]
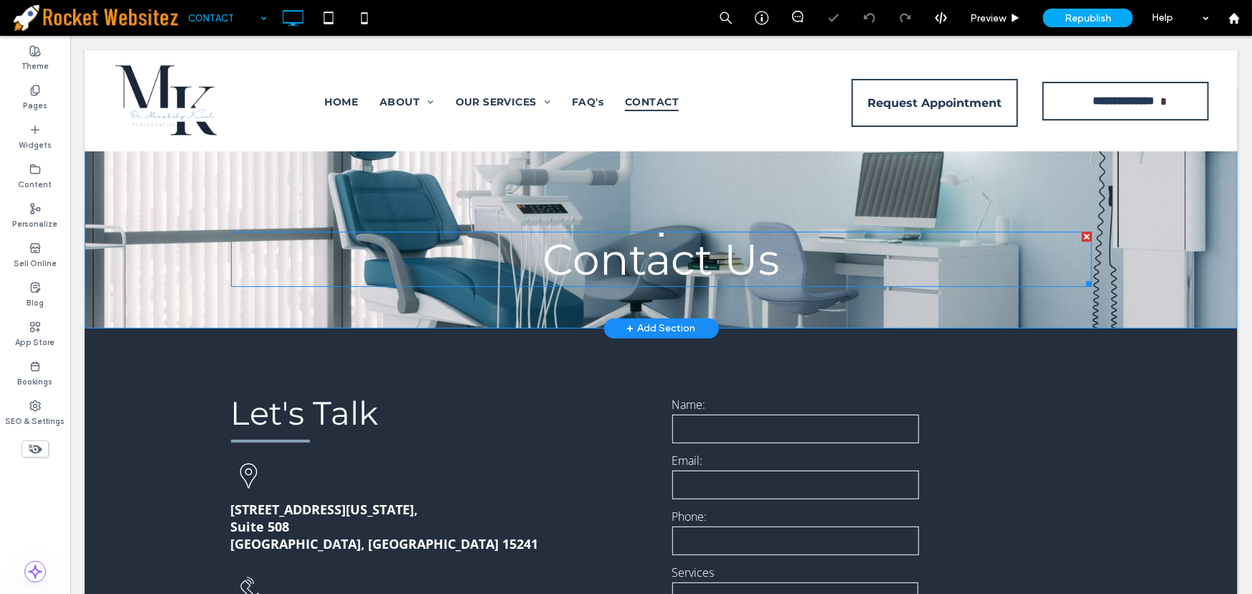
scroll to position [65, 0]
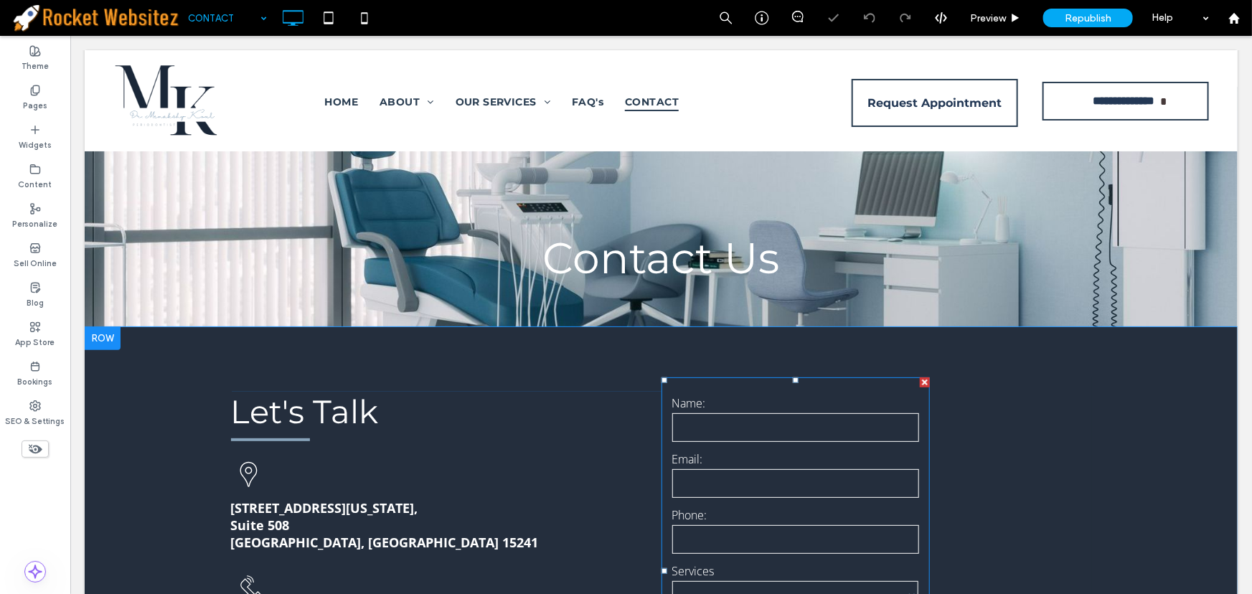
click at [761, 441] on div "Name:" at bounding box center [795, 419] width 268 height 49
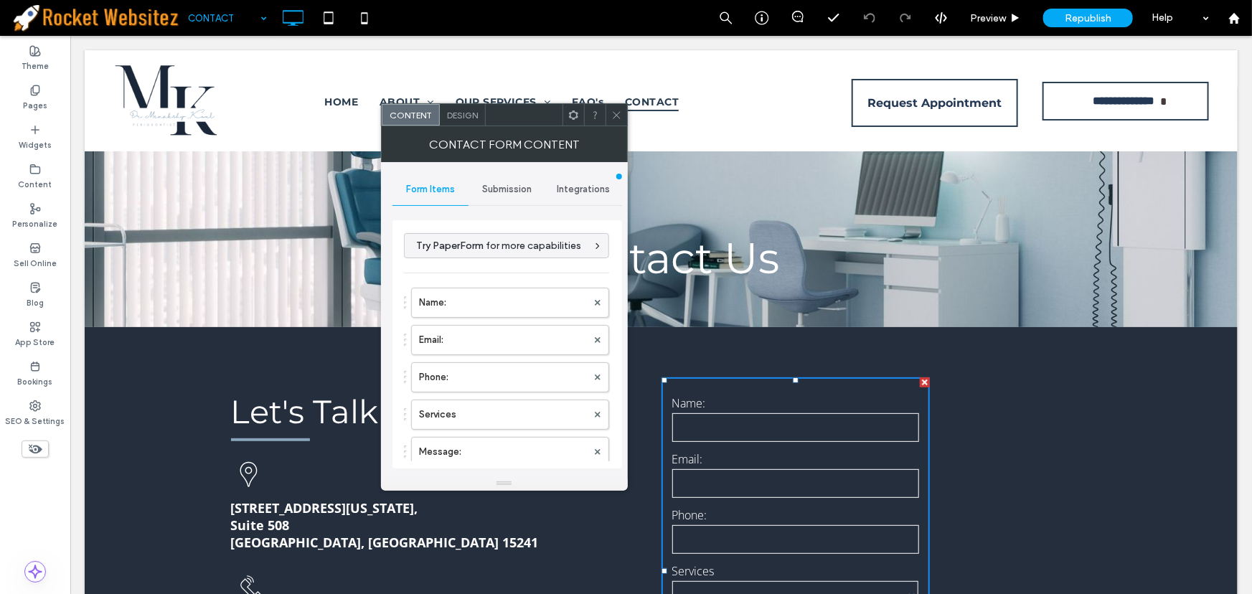
click at [589, 188] on span "Integrations" at bounding box center [583, 189] width 53 height 11
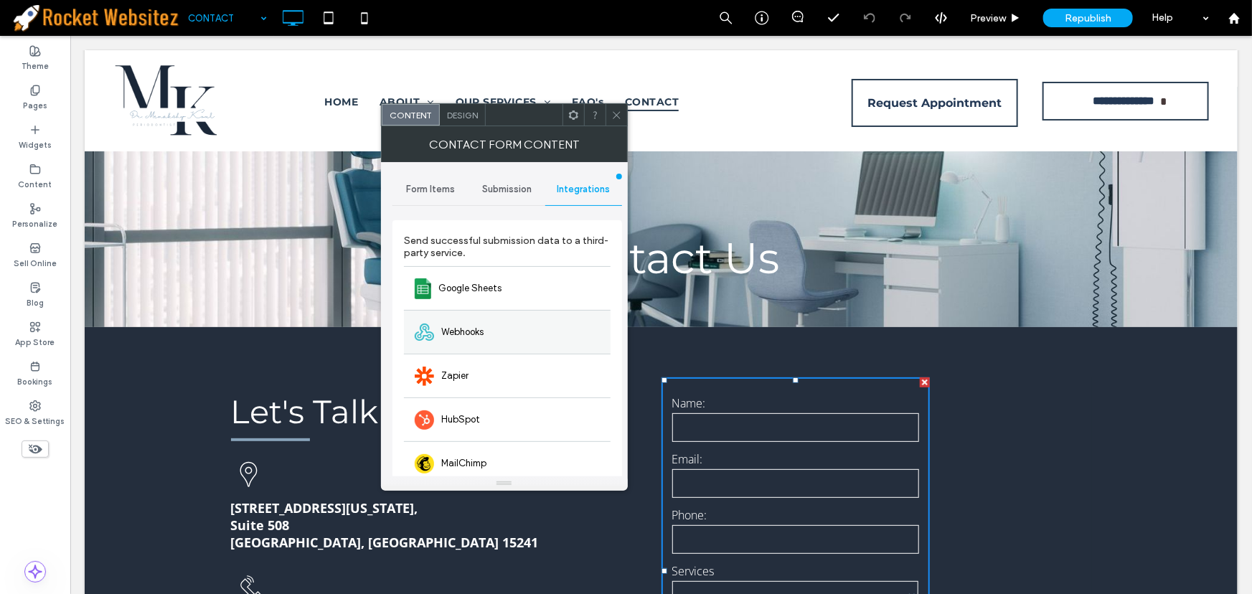
click at [488, 329] on div "Webhooks" at bounding box center [507, 332] width 207 height 44
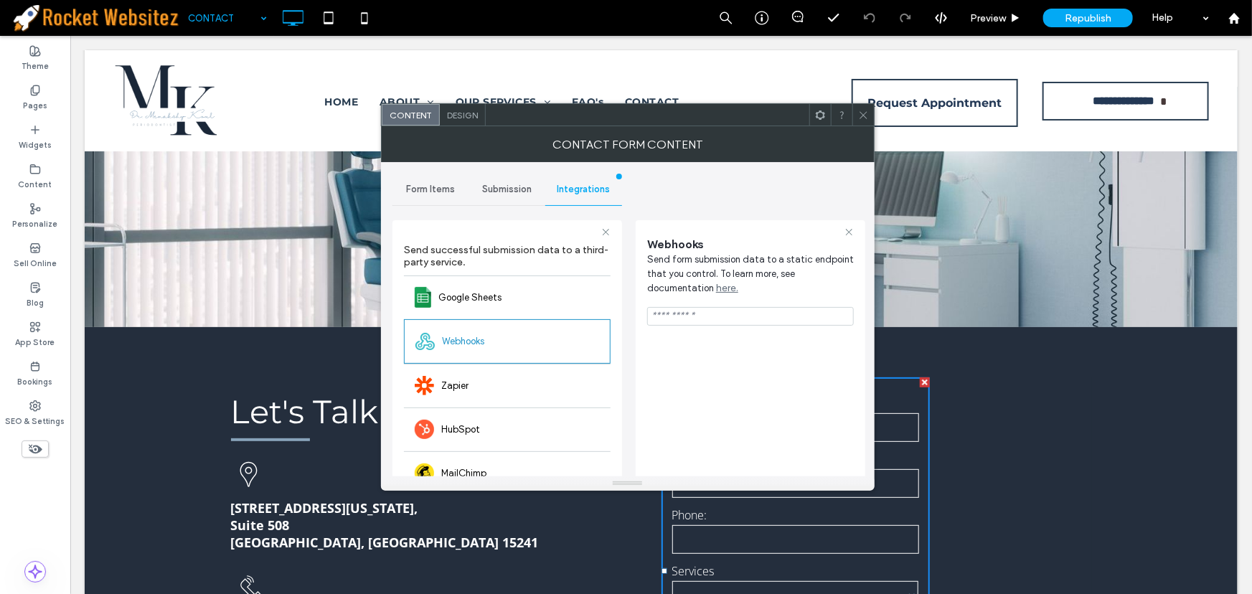
click at [868, 118] on icon at bounding box center [863, 115] width 11 height 11
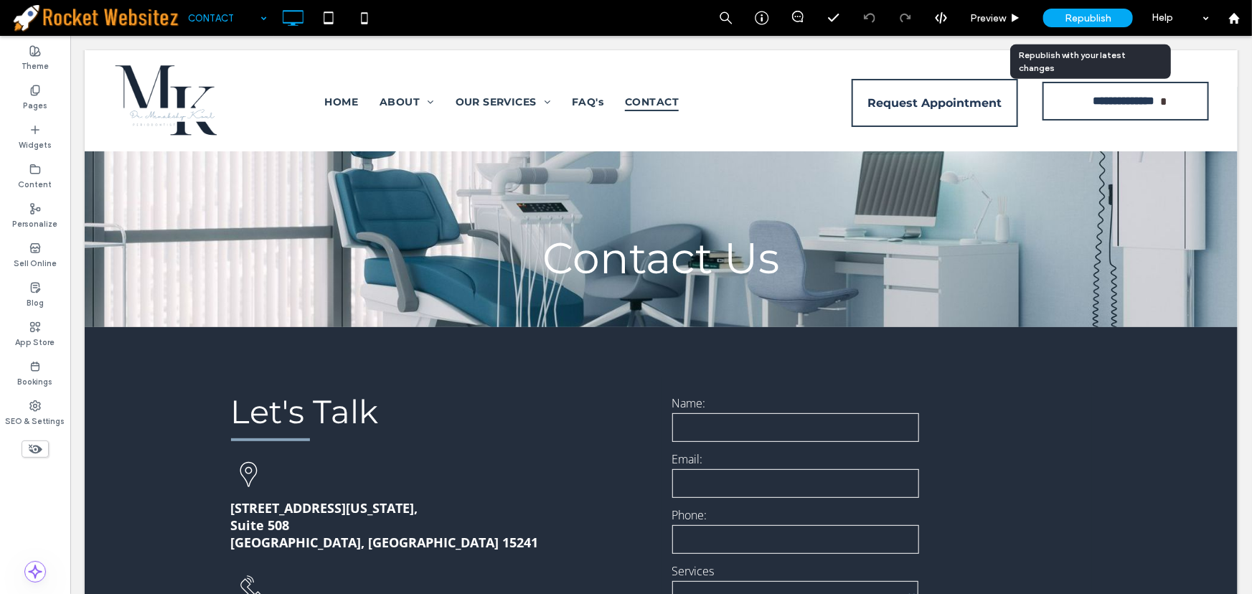
click at [1105, 24] on div "Republish" at bounding box center [1089, 18] width 90 height 19
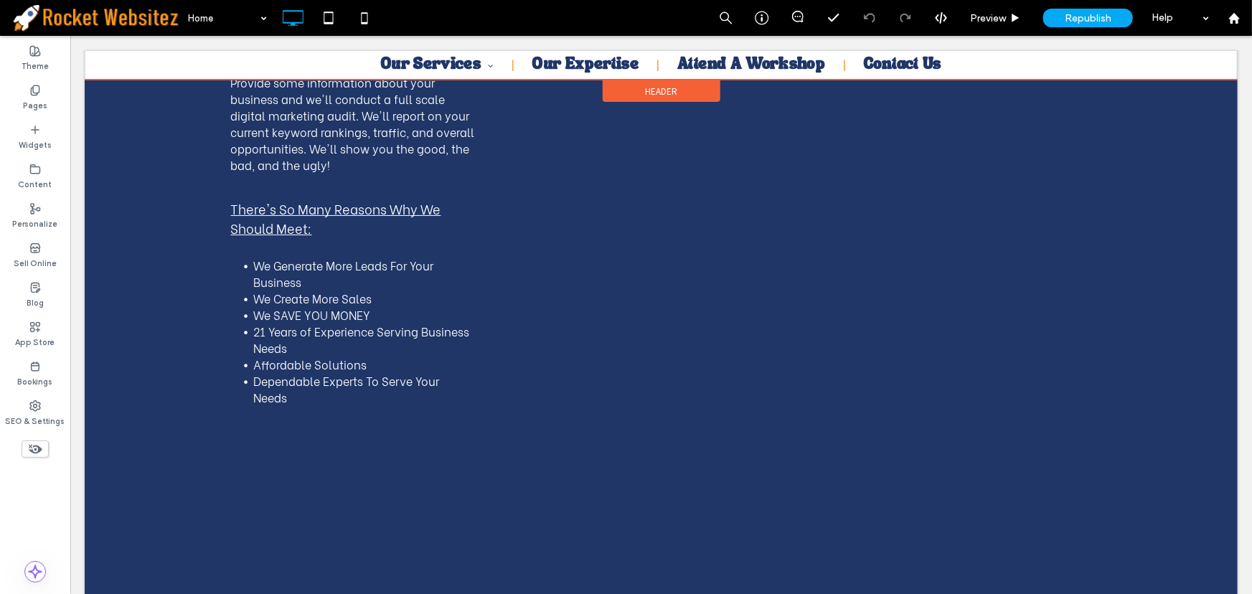
scroll to position [2871, 0]
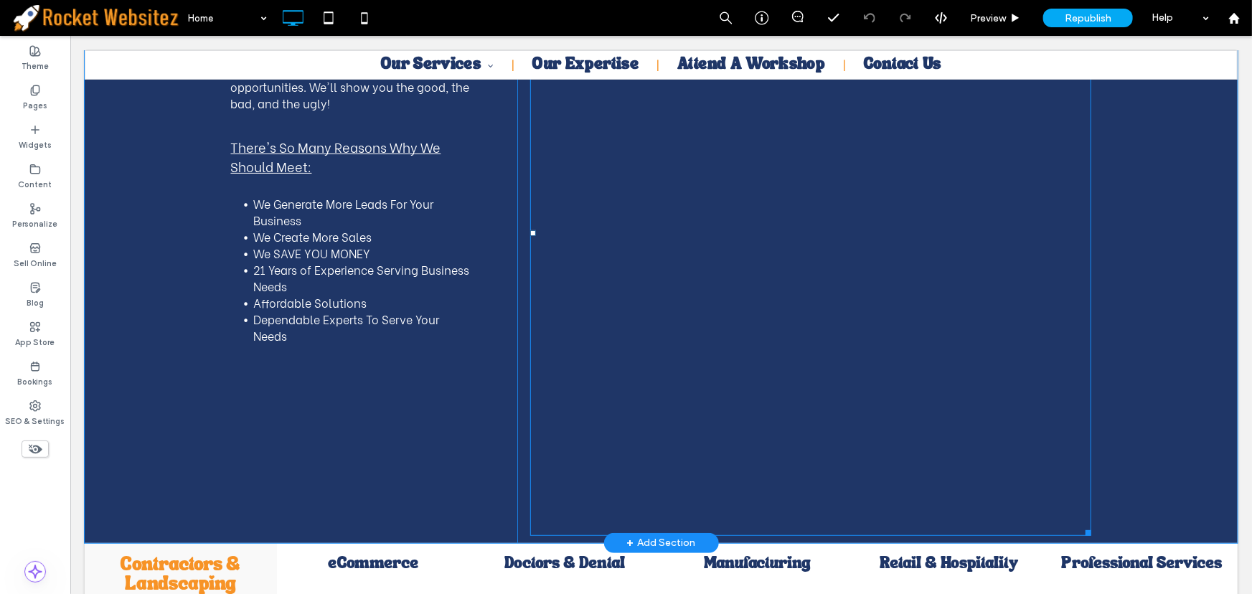
click at [773, 157] on span at bounding box center [810, 233] width 561 height 606
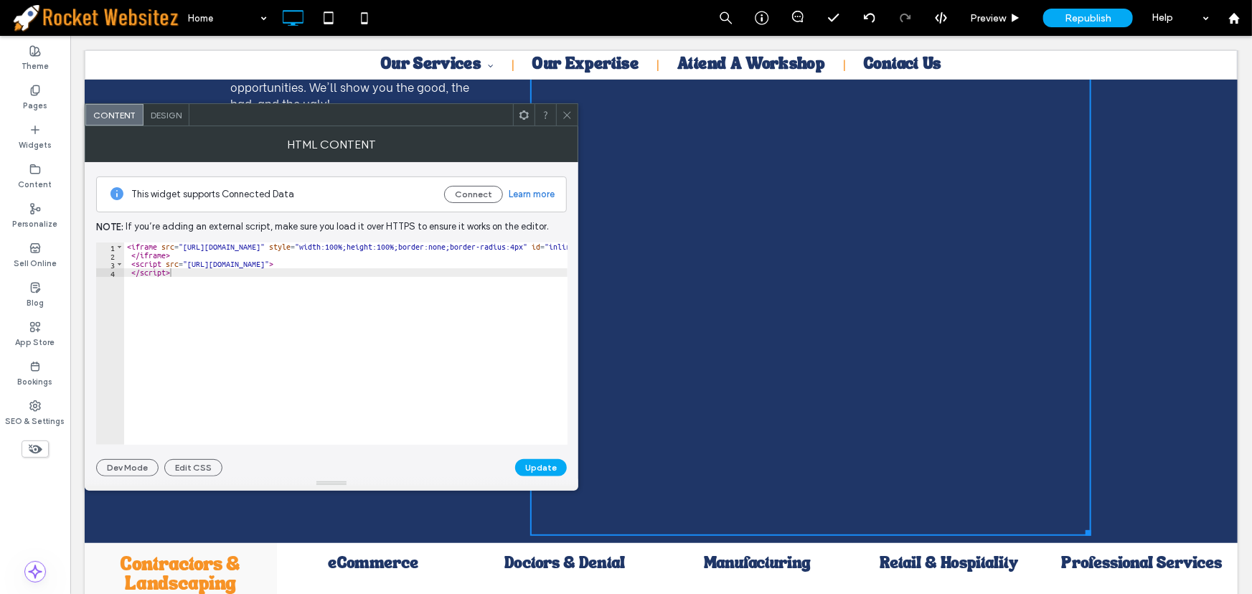
click at [564, 118] on icon at bounding box center [567, 115] width 11 height 11
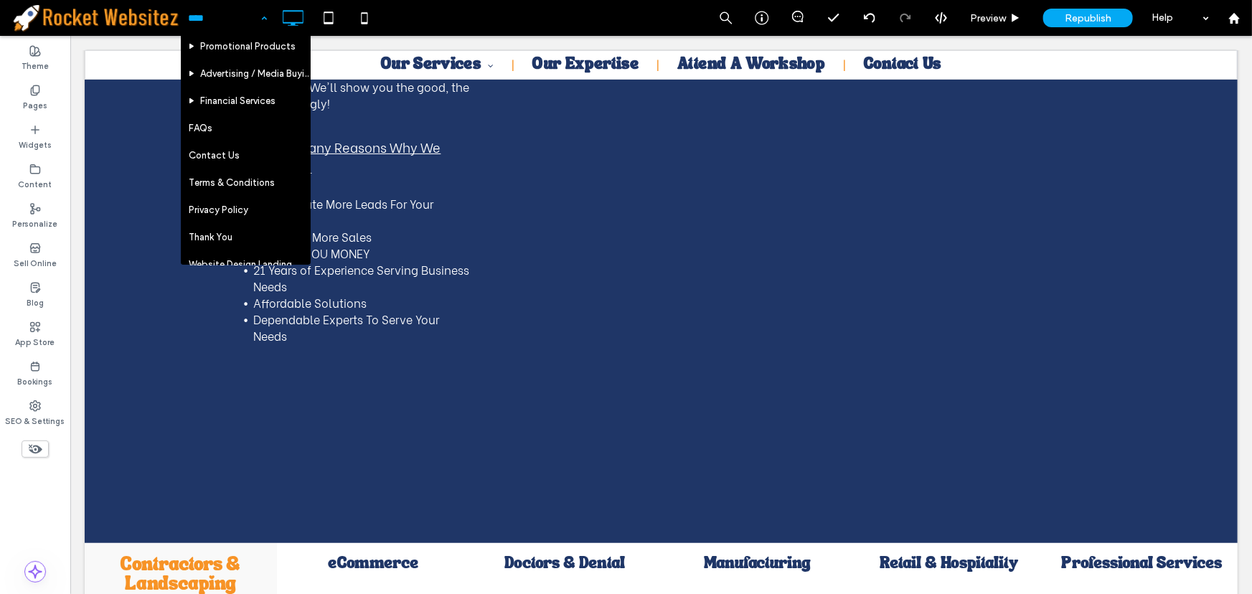
scroll to position [220, 0]
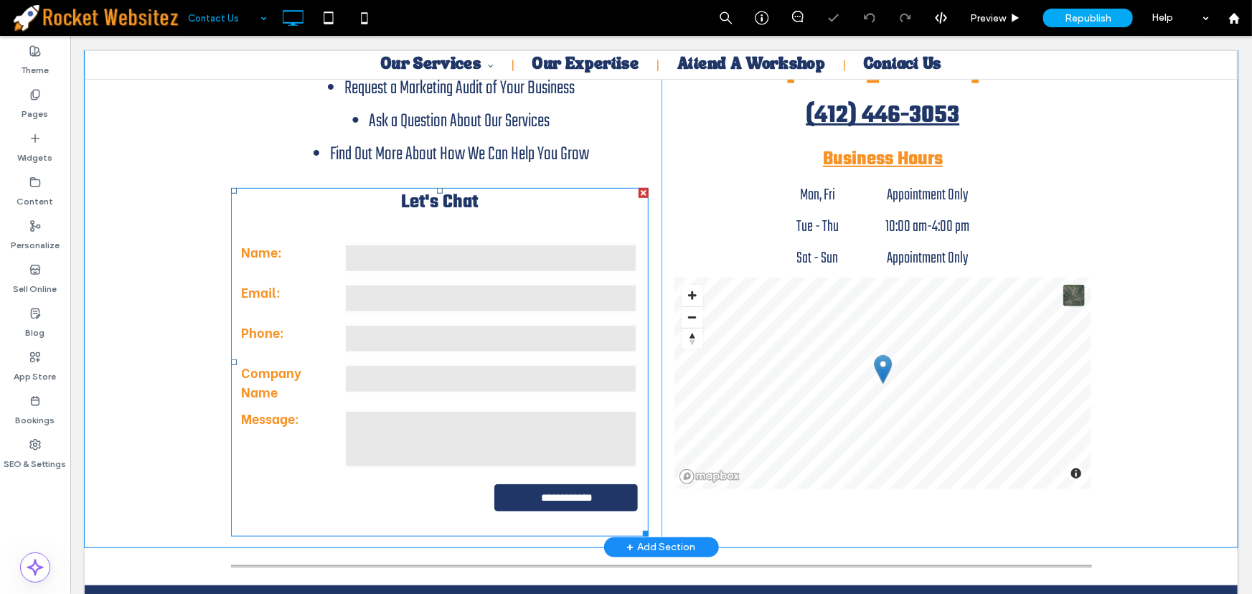
click at [495, 274] on div "Name:" at bounding box center [439, 257] width 418 height 33
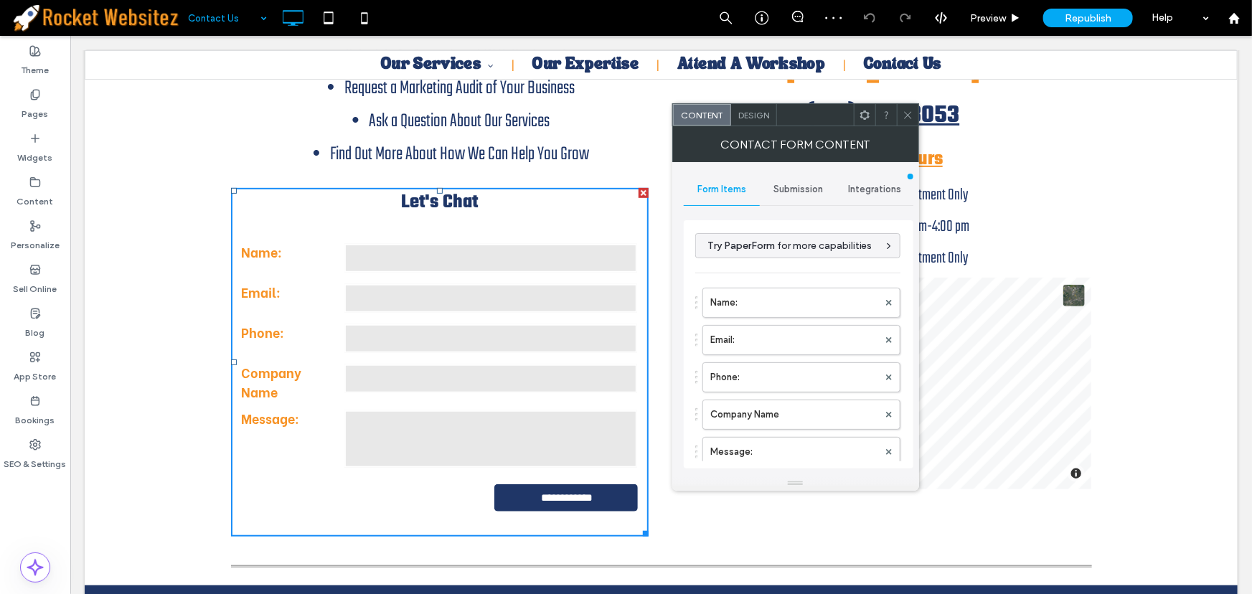
click at [876, 187] on span "Integrations" at bounding box center [874, 189] width 53 height 11
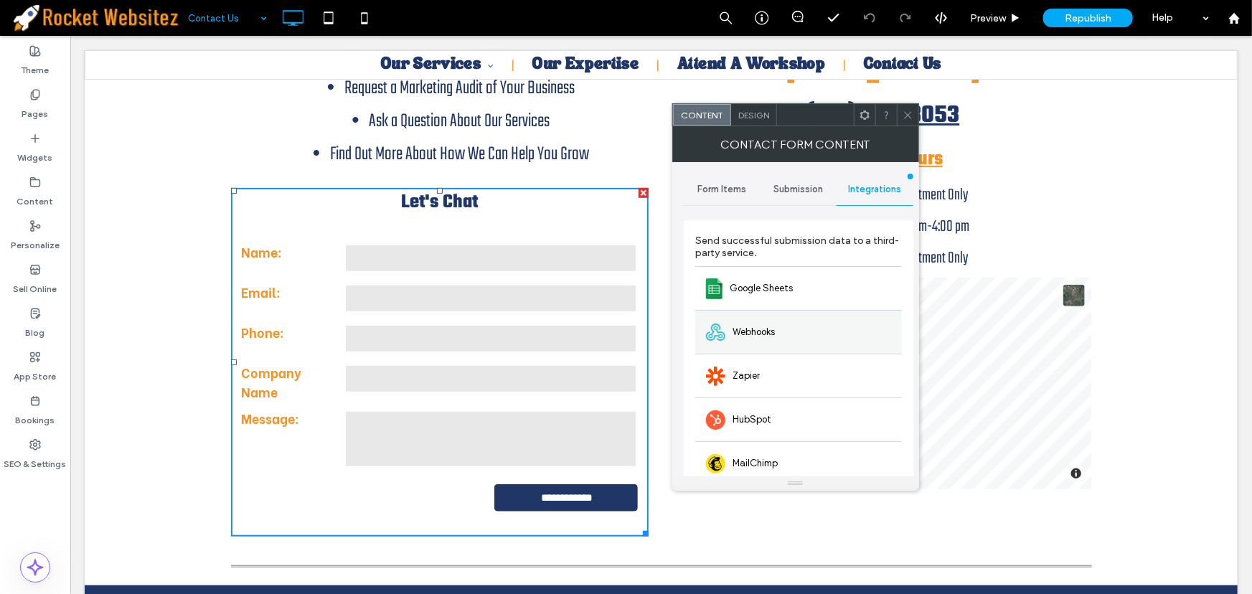
click at [748, 331] on span "Webhooks" at bounding box center [754, 332] width 42 height 14
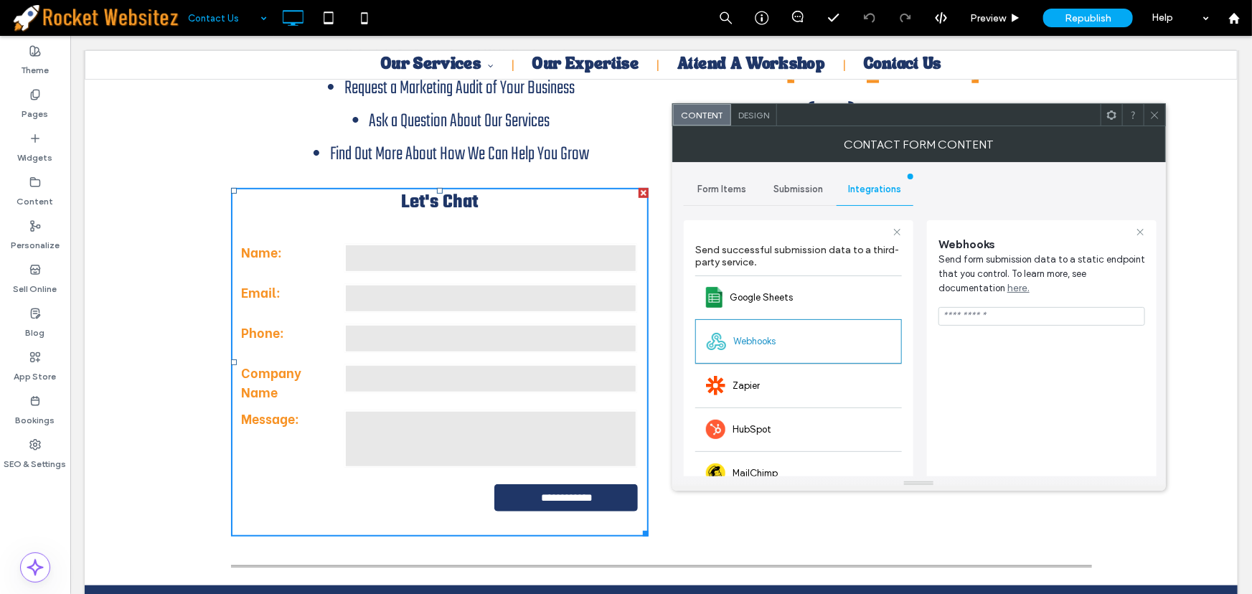
click at [1151, 112] on icon at bounding box center [1155, 115] width 11 height 11
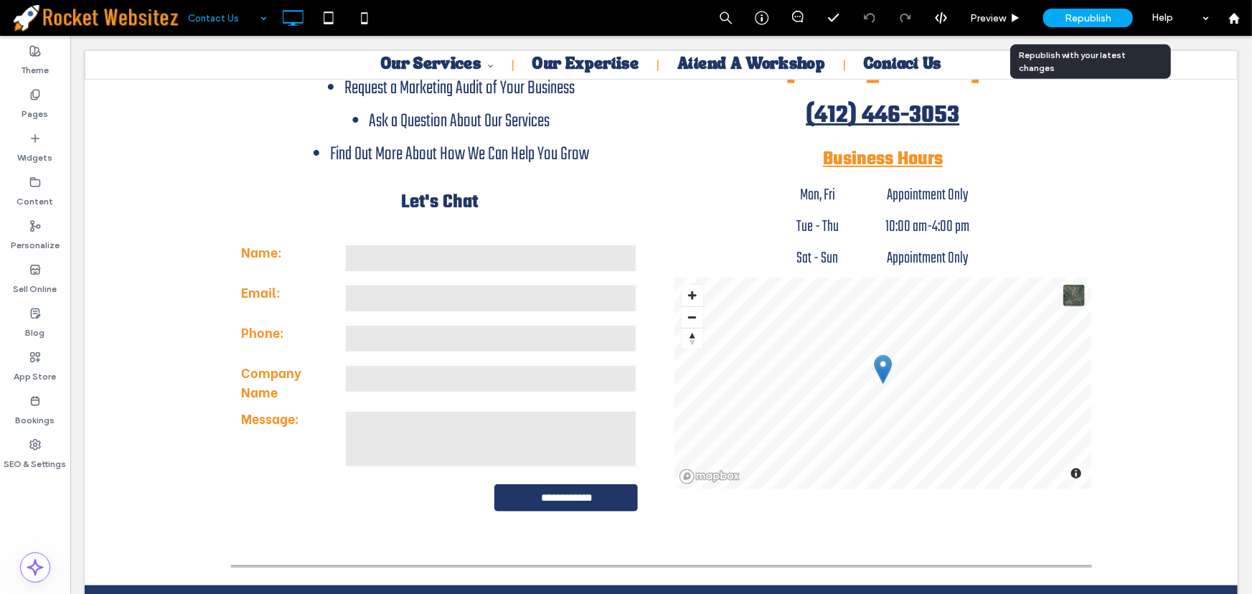
click at [1085, 23] on span "Republish" at bounding box center [1088, 18] width 47 height 12
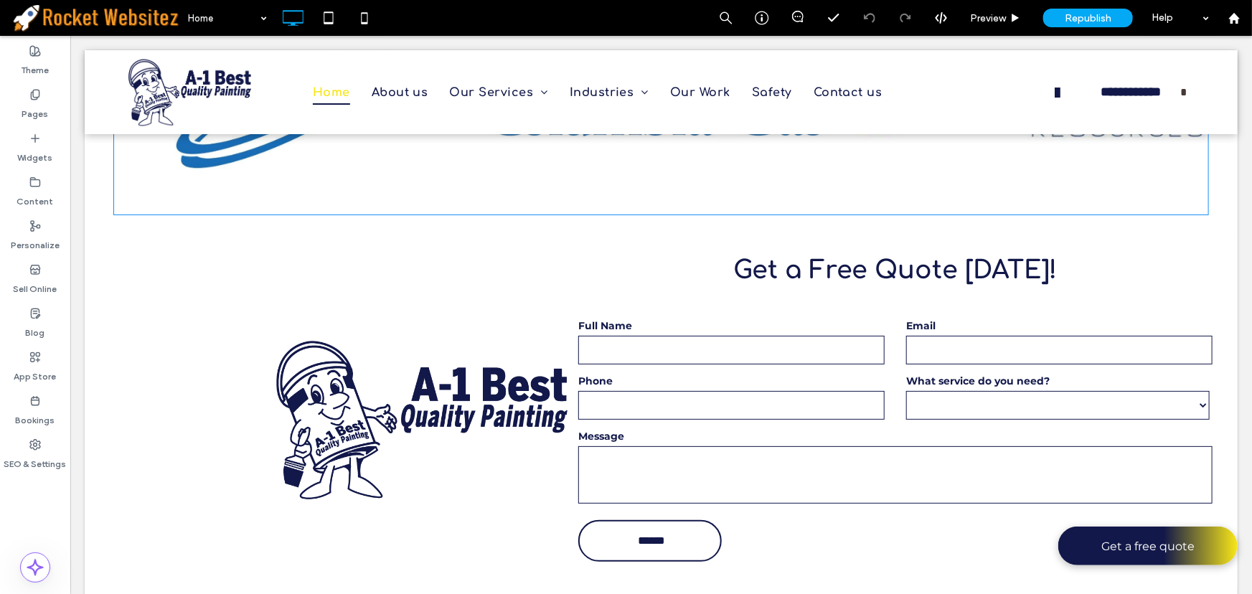
scroll to position [2740, 0]
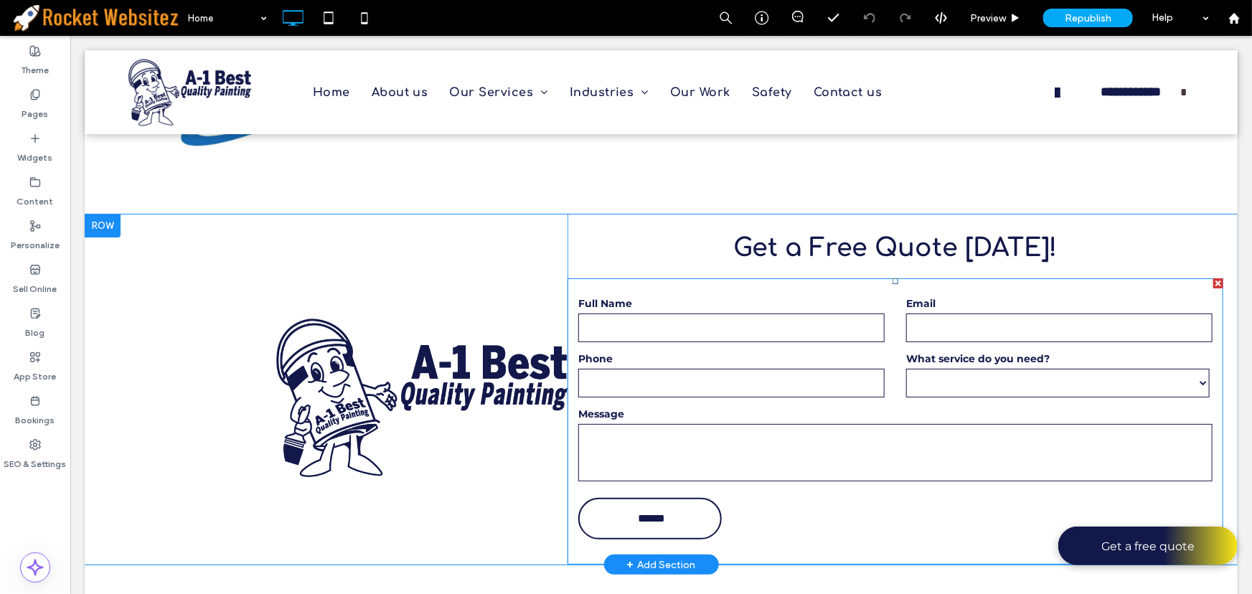
click at [679, 353] on label "Phone" at bounding box center [731, 358] width 306 height 15
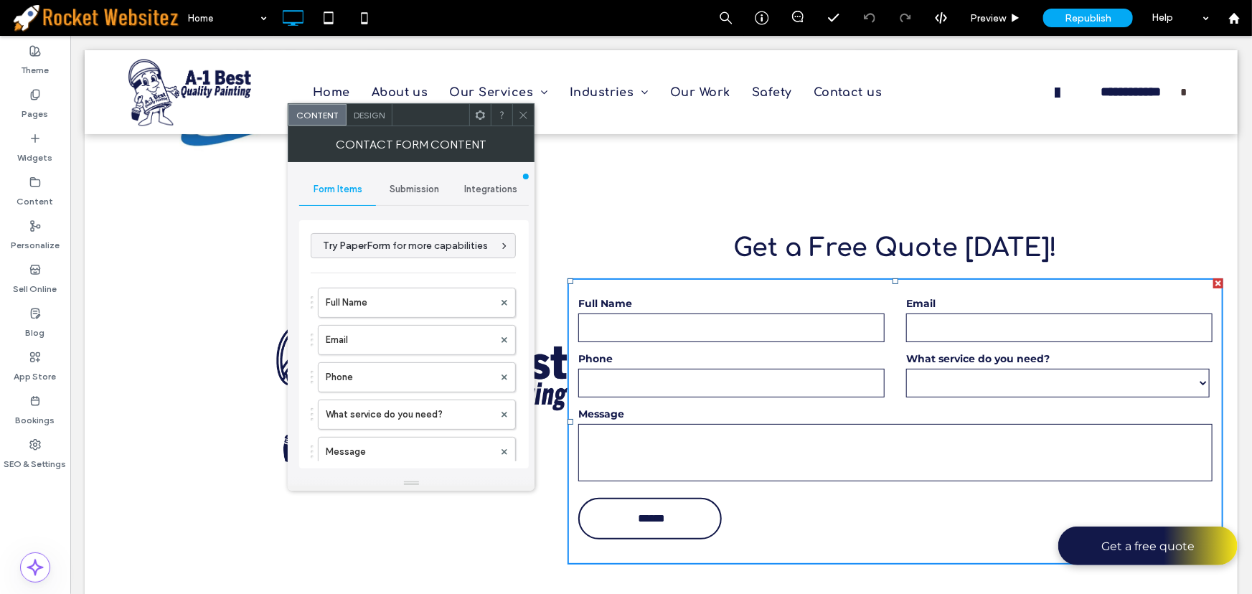
click at [494, 189] on span "Integrations" at bounding box center [490, 189] width 53 height 11
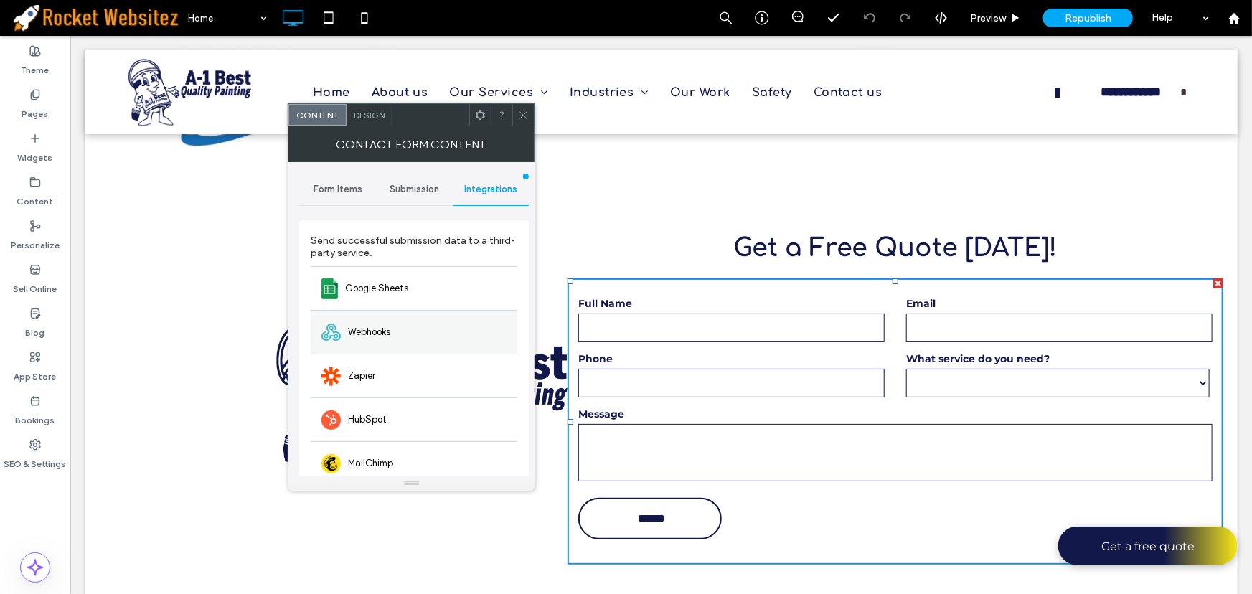
click at [420, 322] on div "Webhooks" at bounding box center [414, 332] width 207 height 44
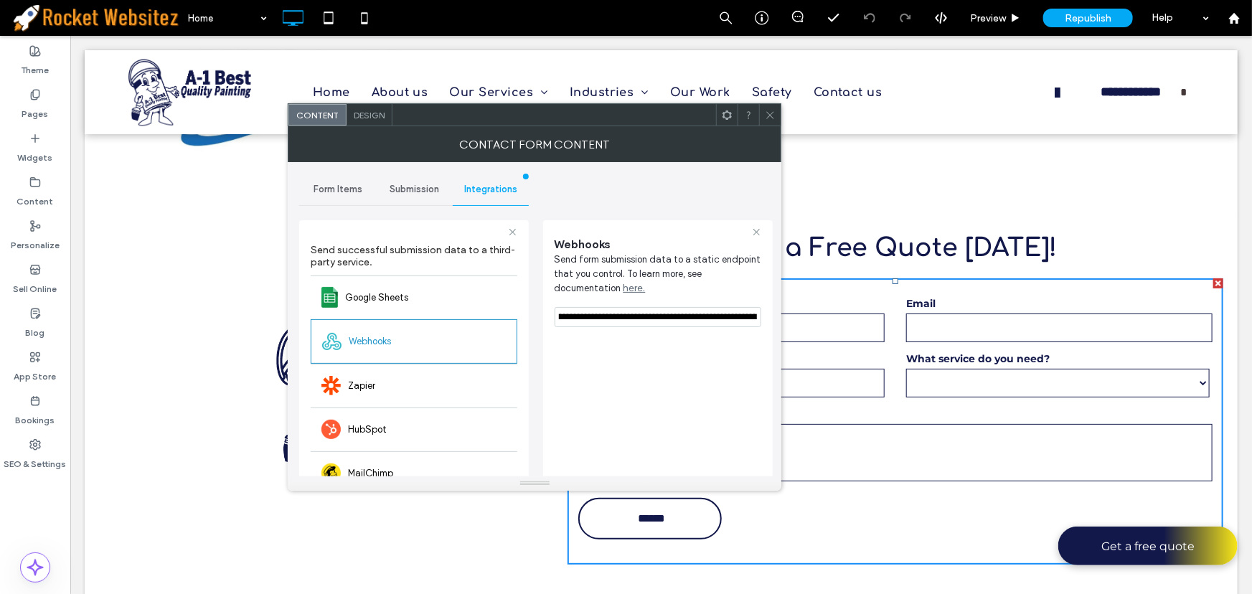
scroll to position [0, 450]
drag, startPoint x: 629, startPoint y: 351, endPoint x: 782, endPoint y: 305, distance: 159.6
click at [772, 116] on icon at bounding box center [770, 115] width 11 height 11
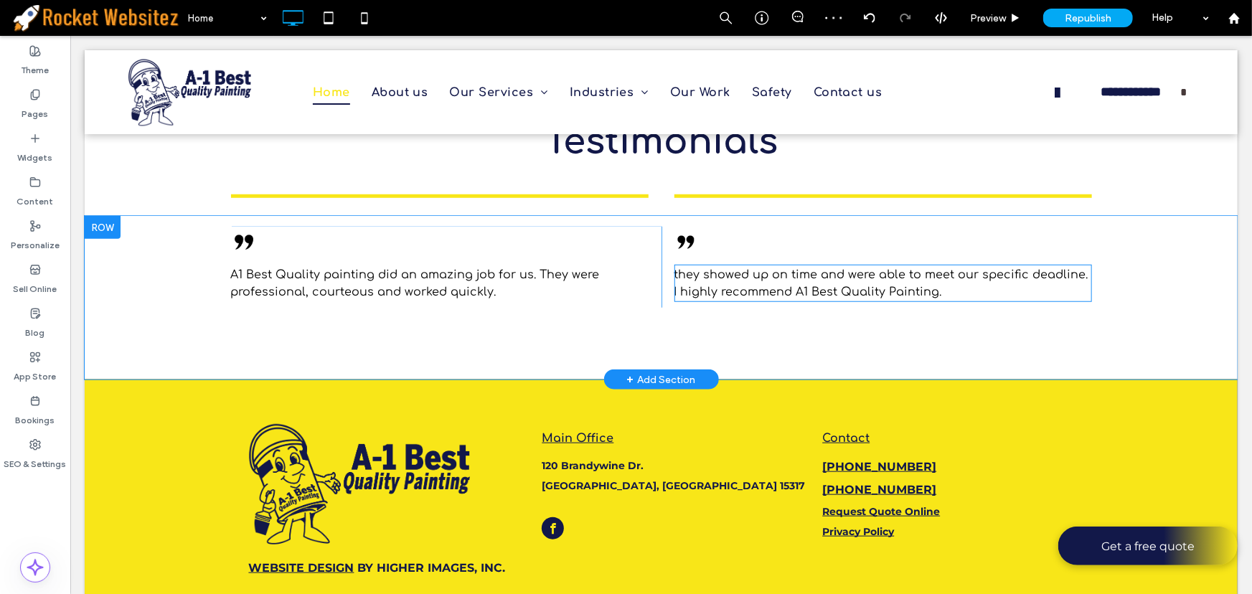
scroll to position [3239, 0]
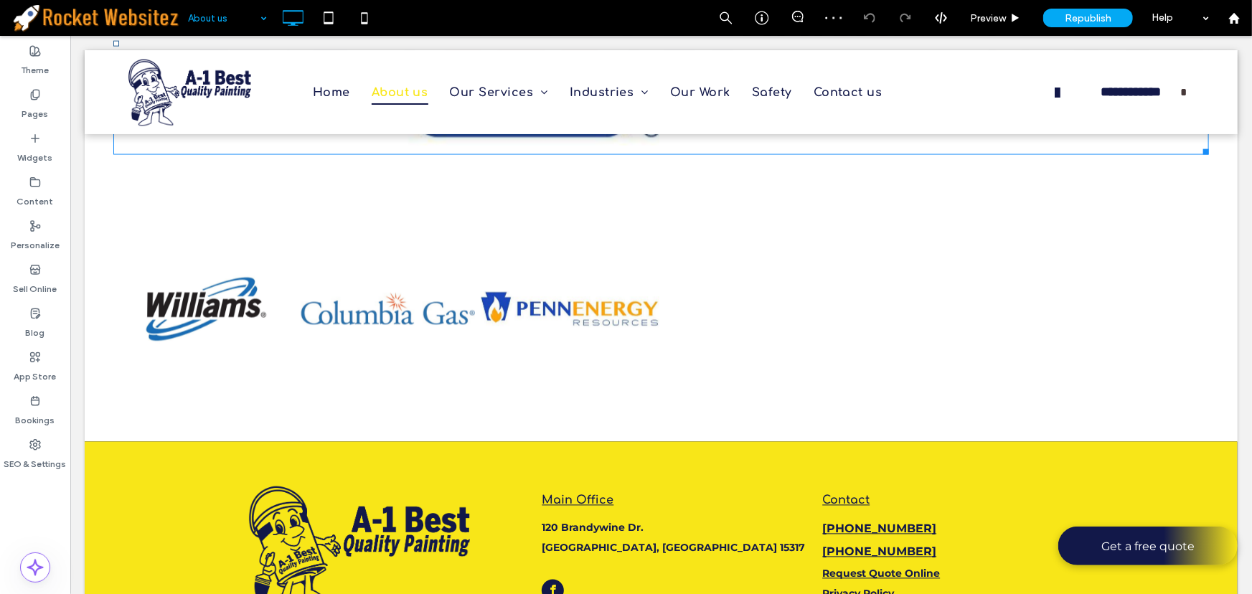
scroll to position [1259, 0]
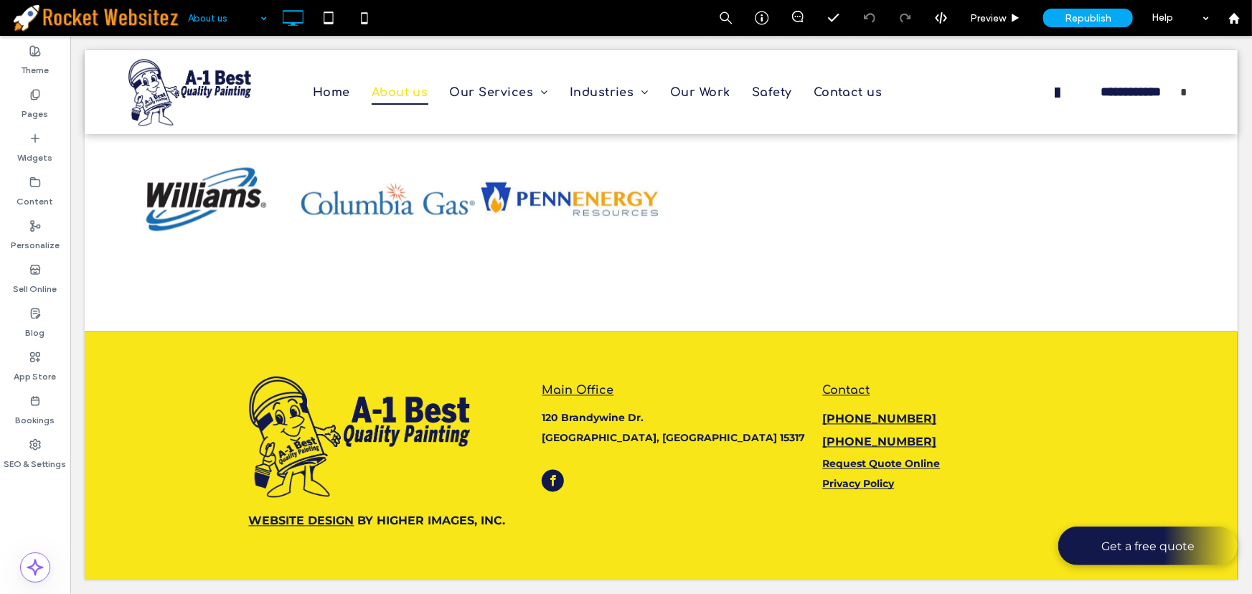
click at [257, 19] on div "About us" at bounding box center [227, 18] width 93 height 36
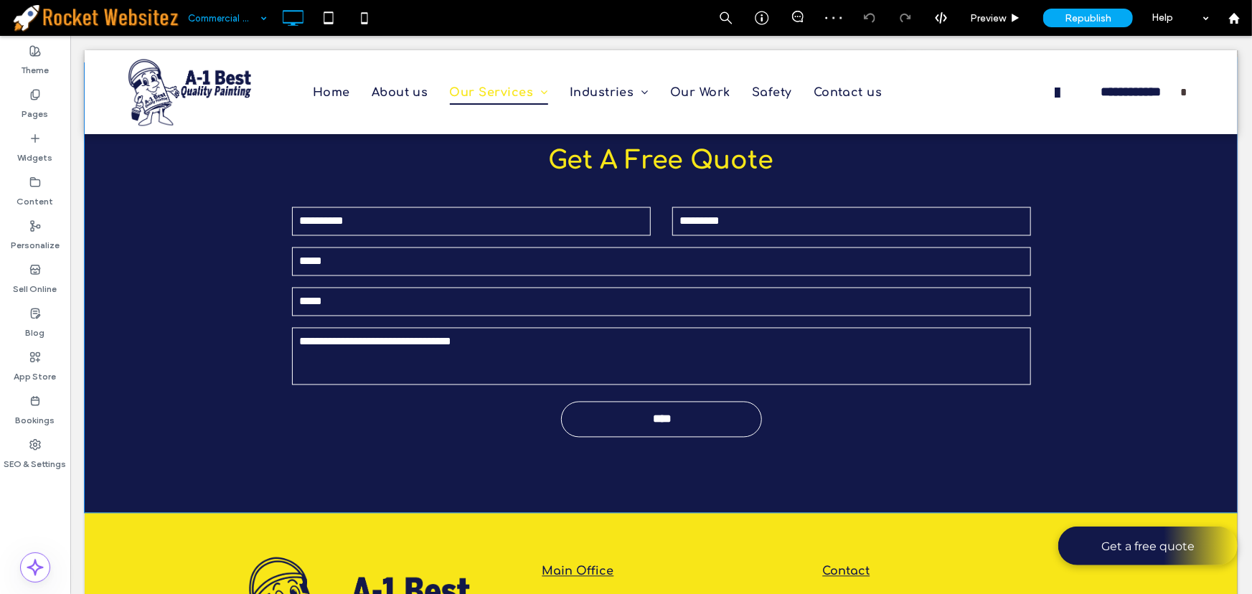
scroll to position [1239, 0]
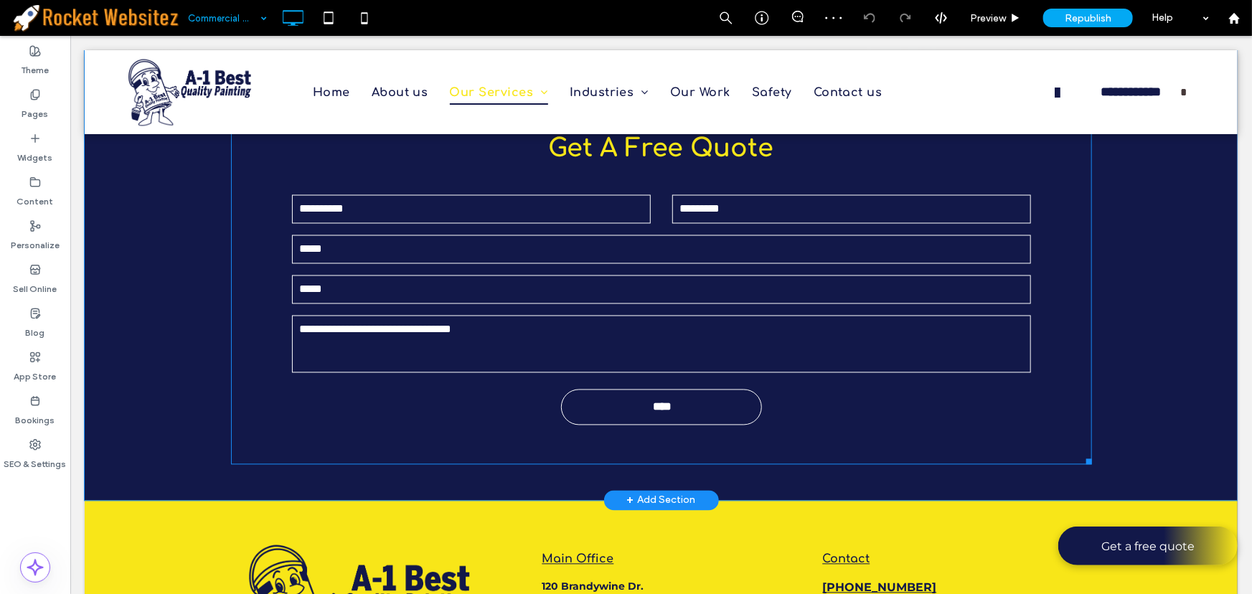
click at [381, 285] on input "tel" at bounding box center [660, 289] width 739 height 29
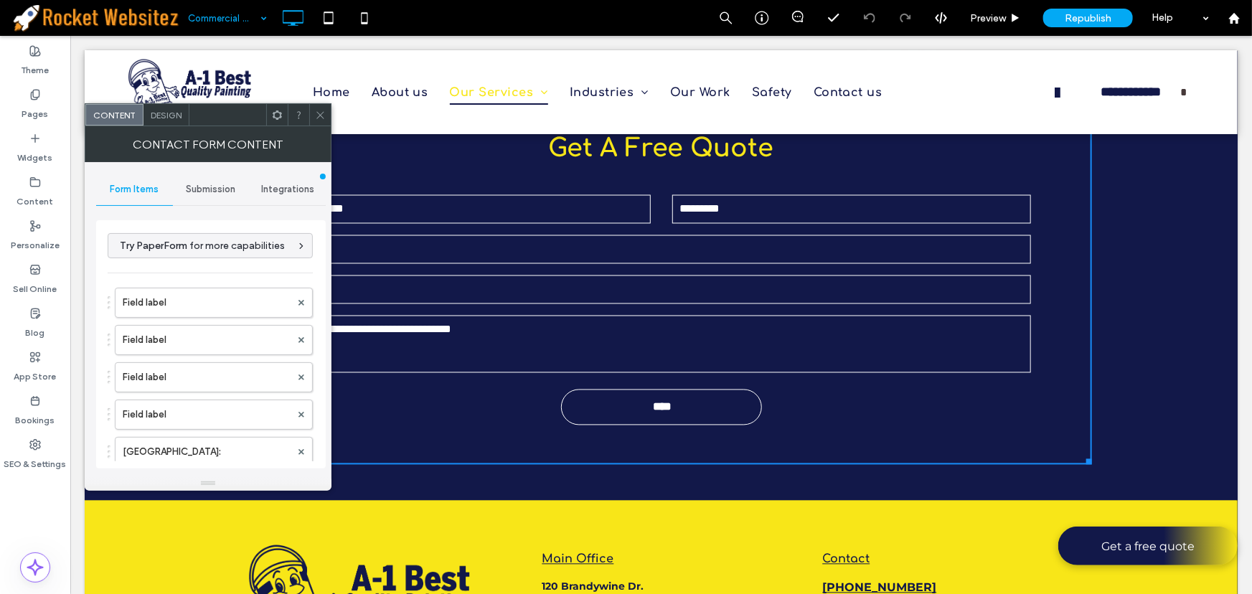
click at [273, 187] on span "Integrations" at bounding box center [287, 189] width 53 height 11
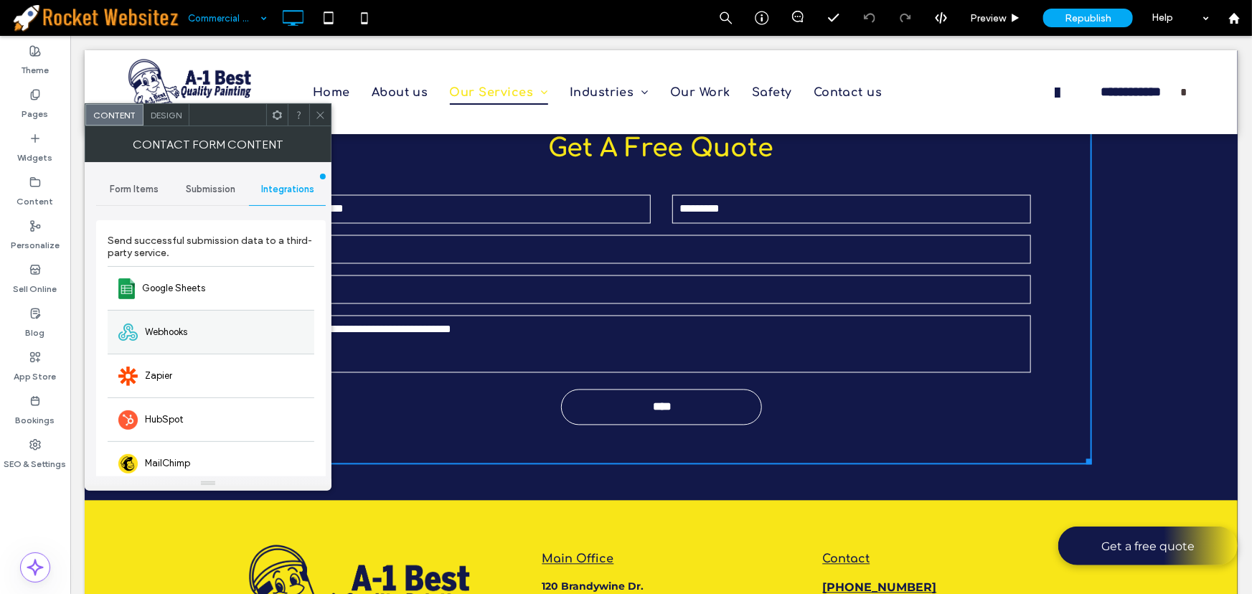
click at [175, 332] on span "Webhooks" at bounding box center [166, 332] width 42 height 14
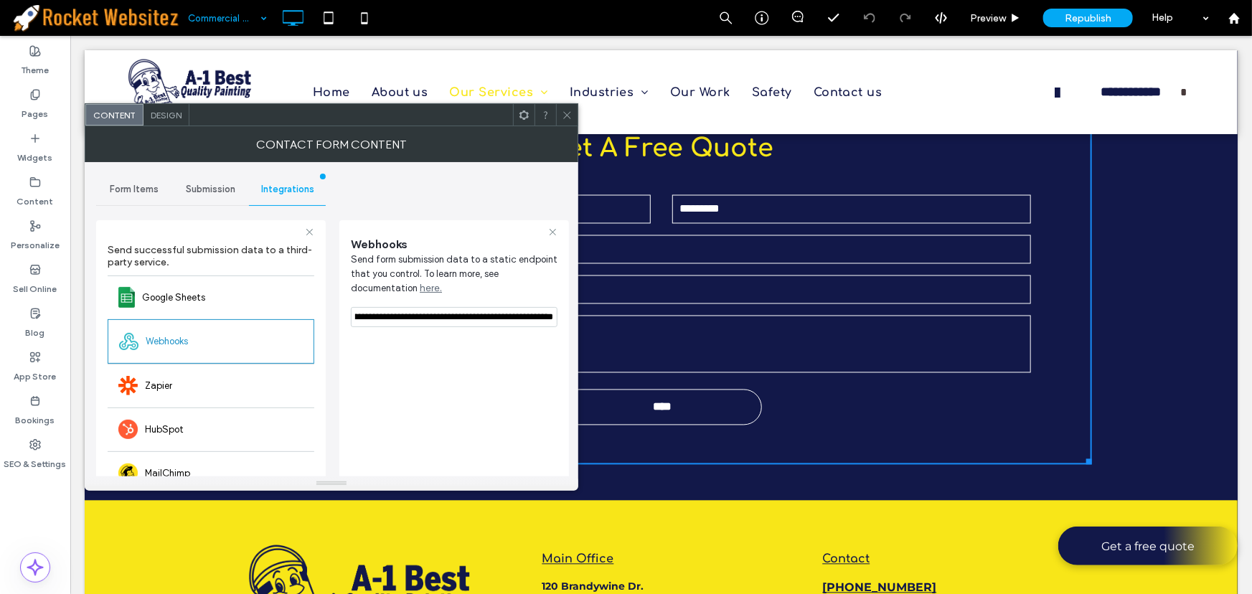
scroll to position [0, 450]
drag, startPoint x: 355, startPoint y: 313, endPoint x: 556, endPoint y: 324, distance: 201.2
click at [556, 324] on input "**********" at bounding box center [454, 317] width 207 height 20
click at [565, 110] on icon at bounding box center [567, 115] width 11 height 11
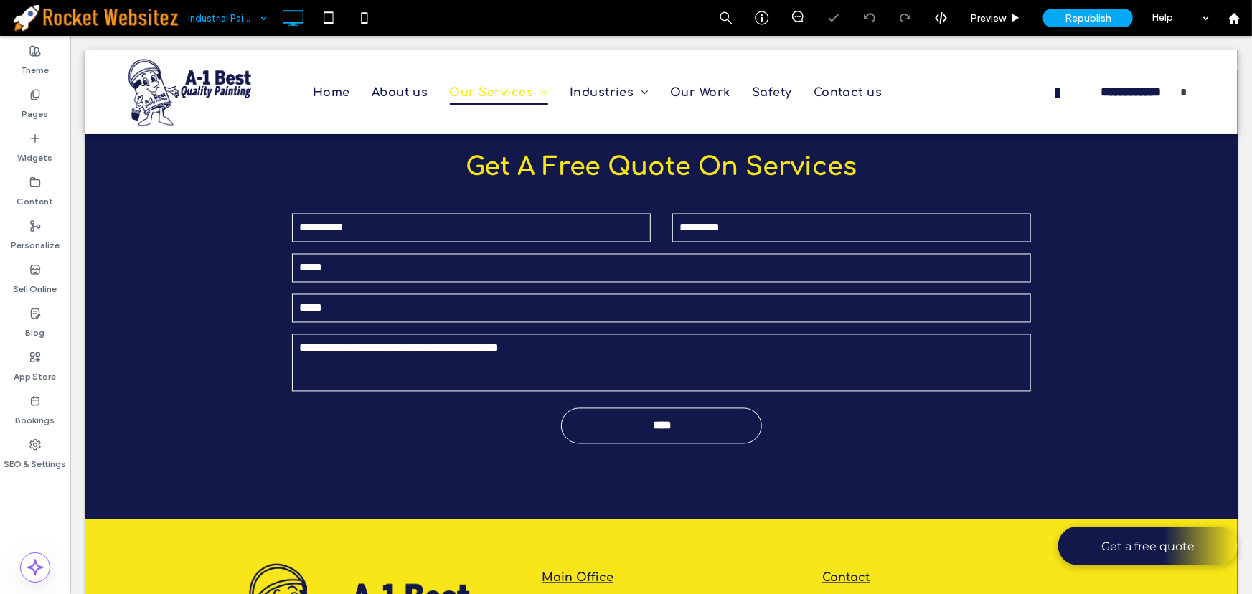
scroll to position [1227, 0]
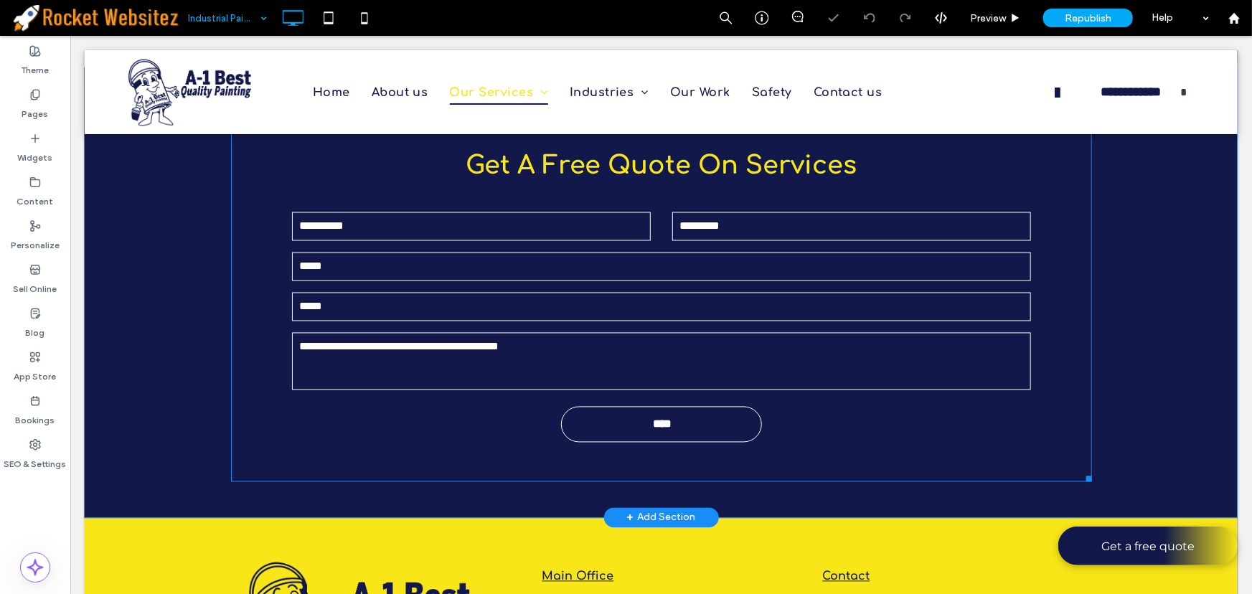
click at [532, 322] on form "New Field: ****" at bounding box center [661, 330] width 761 height 276
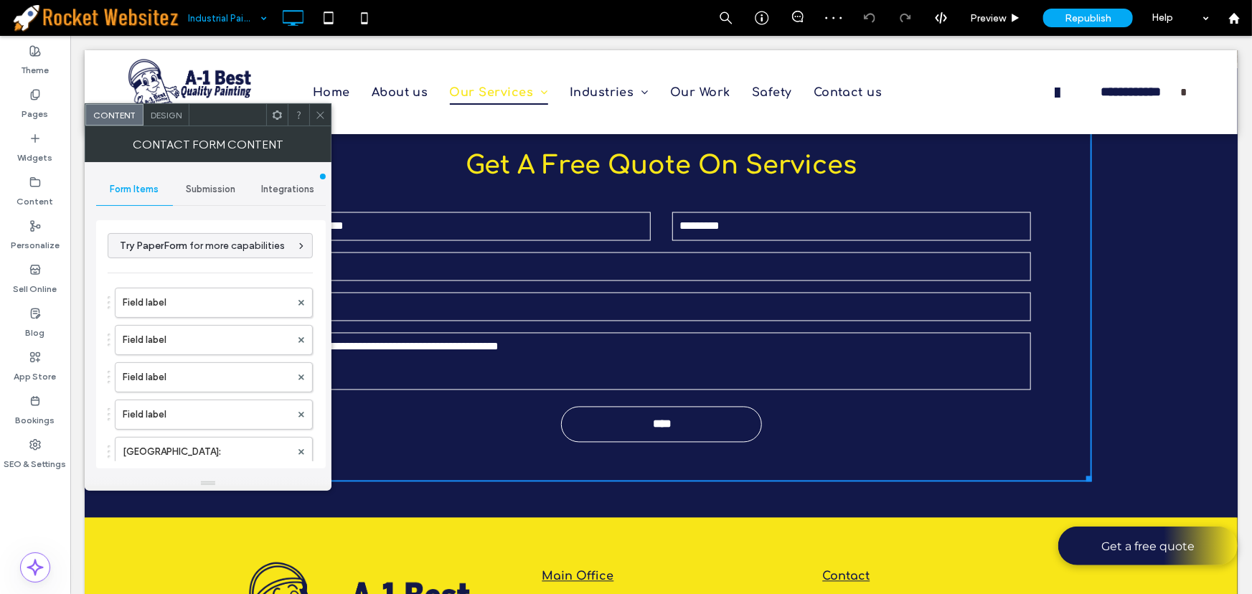
click at [281, 185] on span "Integrations" at bounding box center [287, 189] width 53 height 11
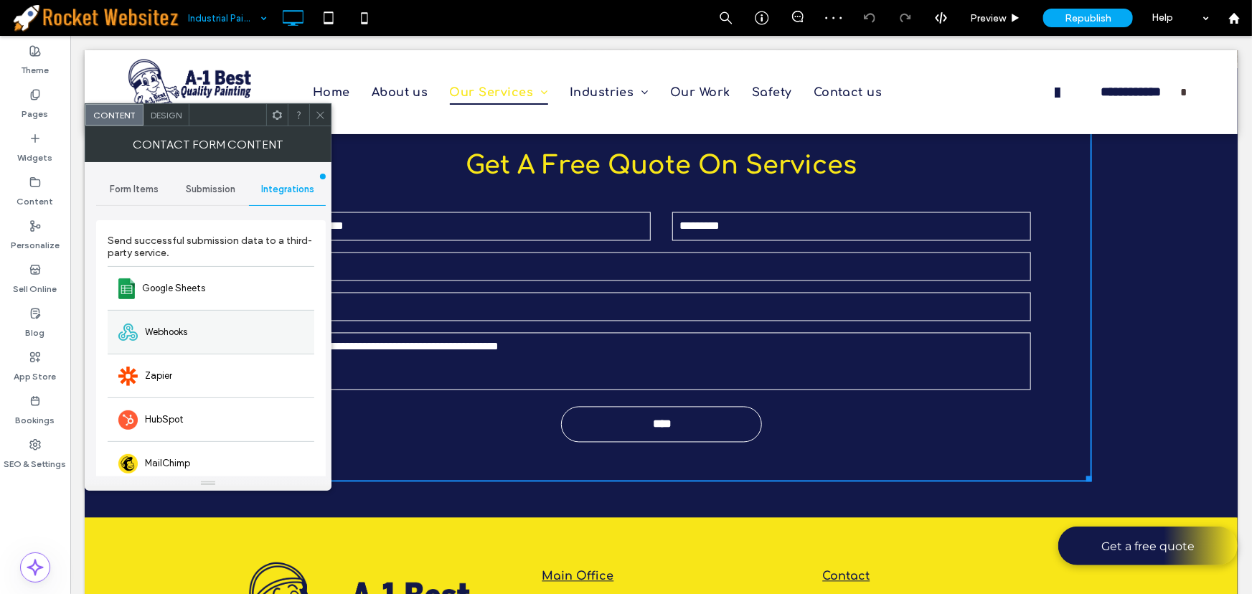
click at [232, 327] on div "Webhooks" at bounding box center [211, 332] width 207 height 44
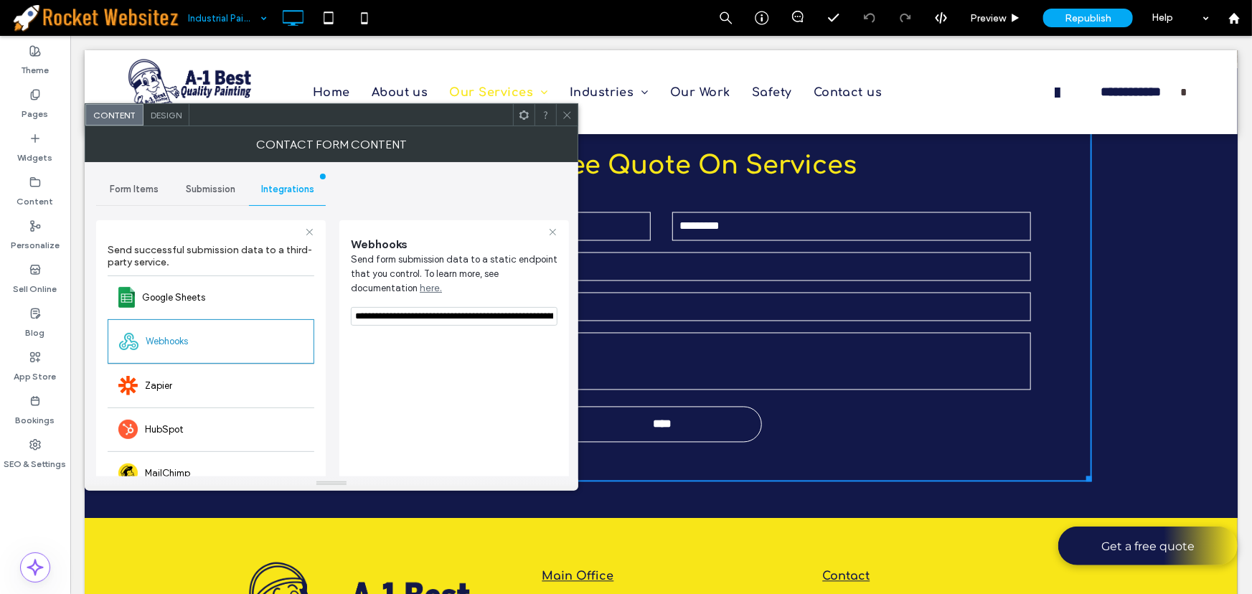
scroll to position [0, 450]
drag, startPoint x: 426, startPoint y: 356, endPoint x: 616, endPoint y: 356, distance: 190.2
click at [576, 107] on div at bounding box center [567, 115] width 22 height 22
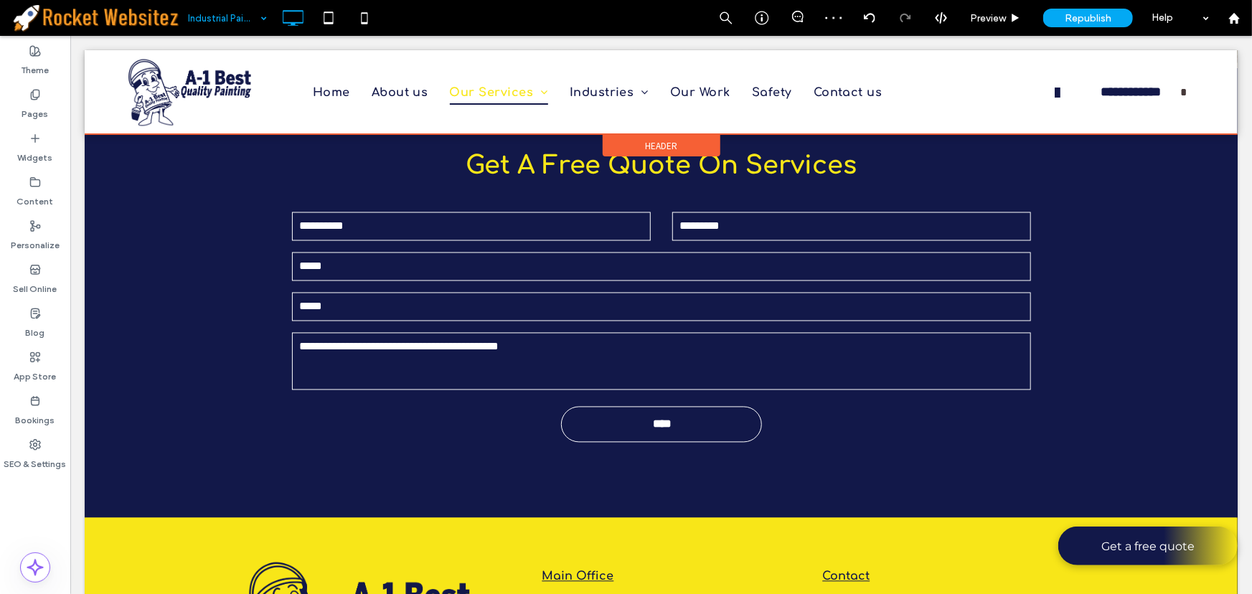
click at [541, 93] on div at bounding box center [660, 92] width 1153 height 84
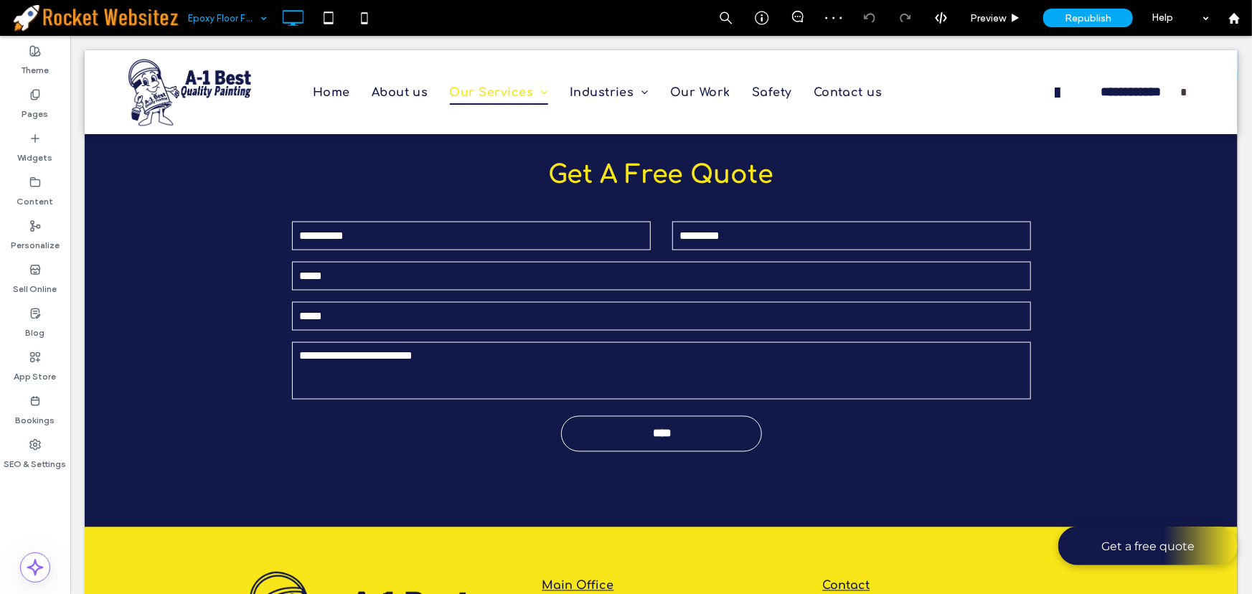
scroll to position [1109, 0]
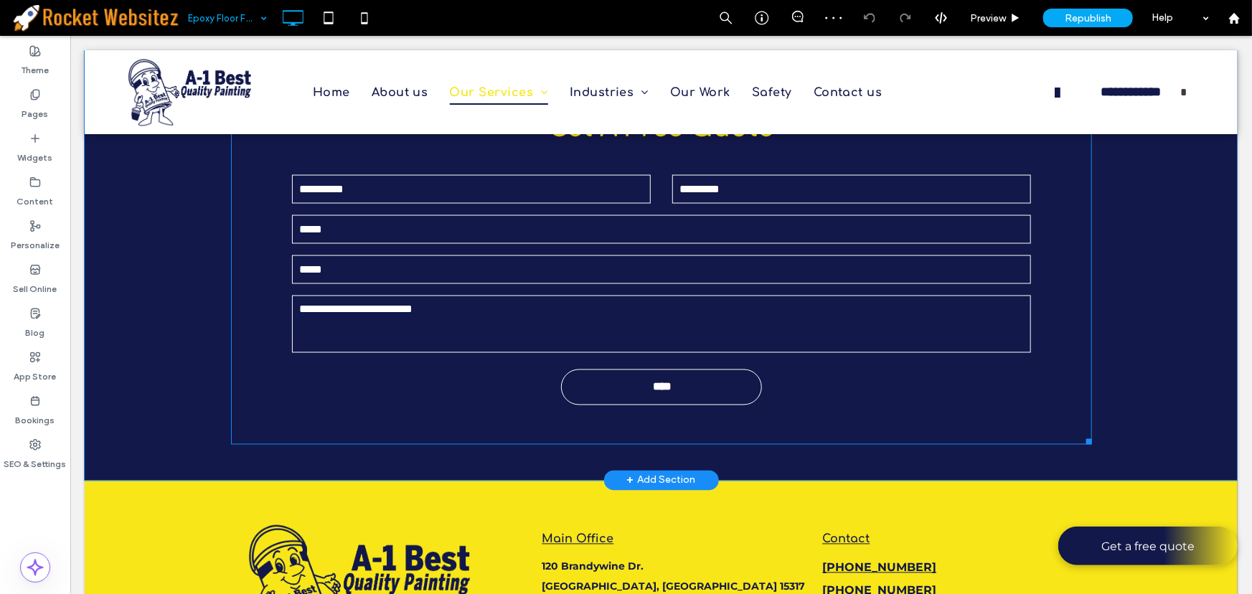
click at [484, 256] on input "tel" at bounding box center [660, 269] width 739 height 29
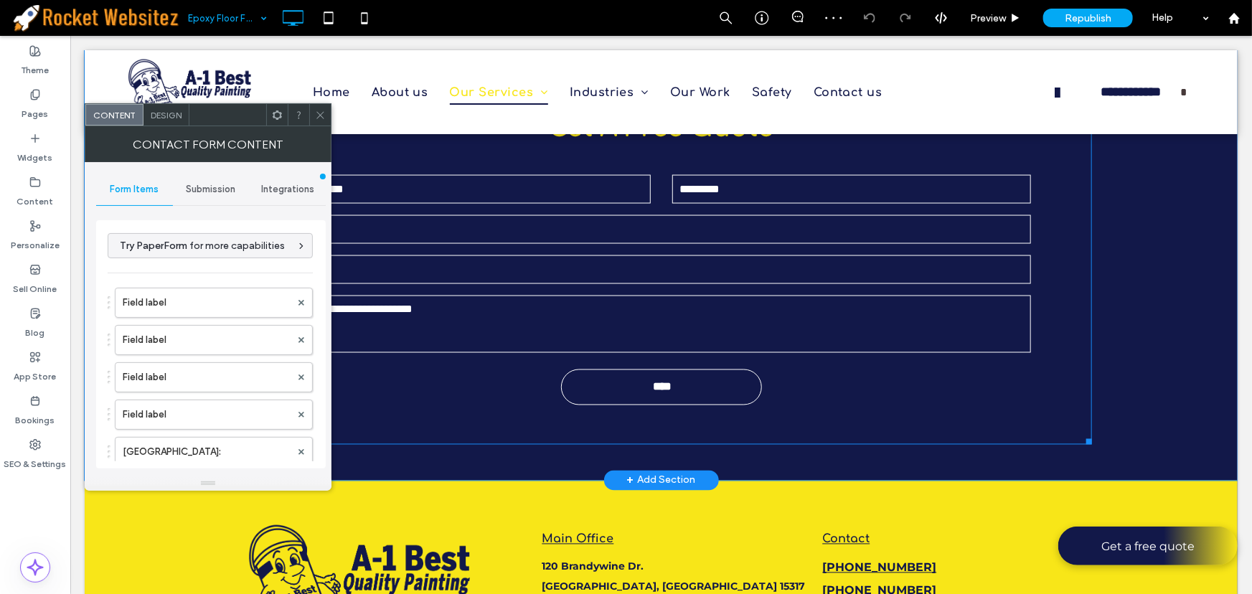
type input "****"
type input "**********"
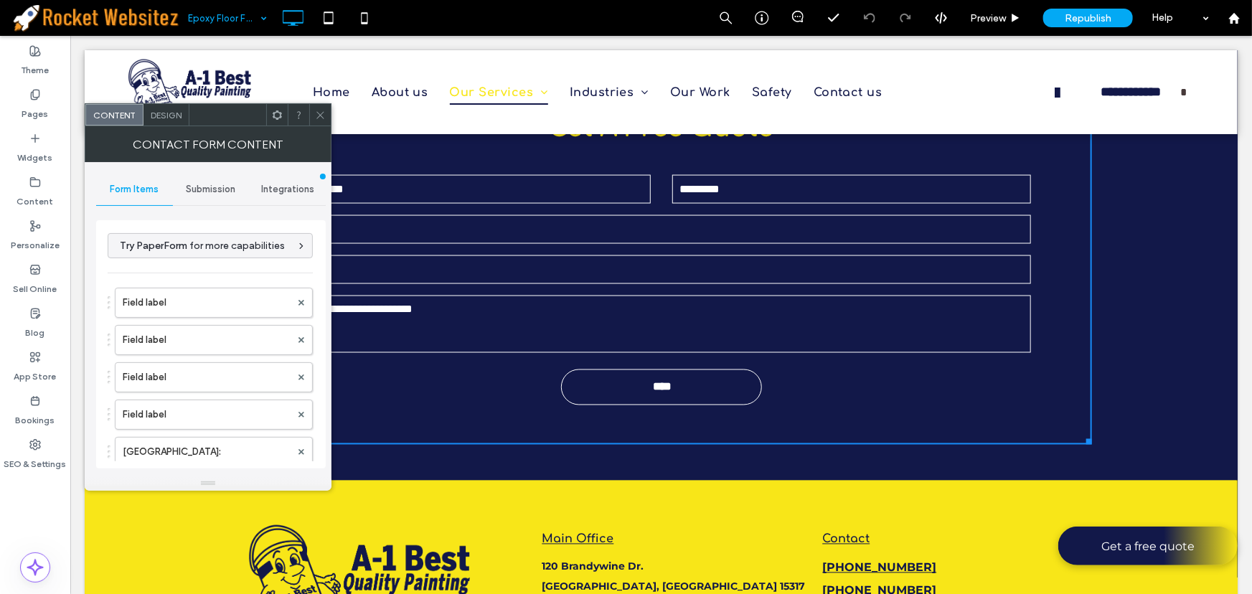
click at [311, 184] on span "Integrations" at bounding box center [287, 189] width 53 height 11
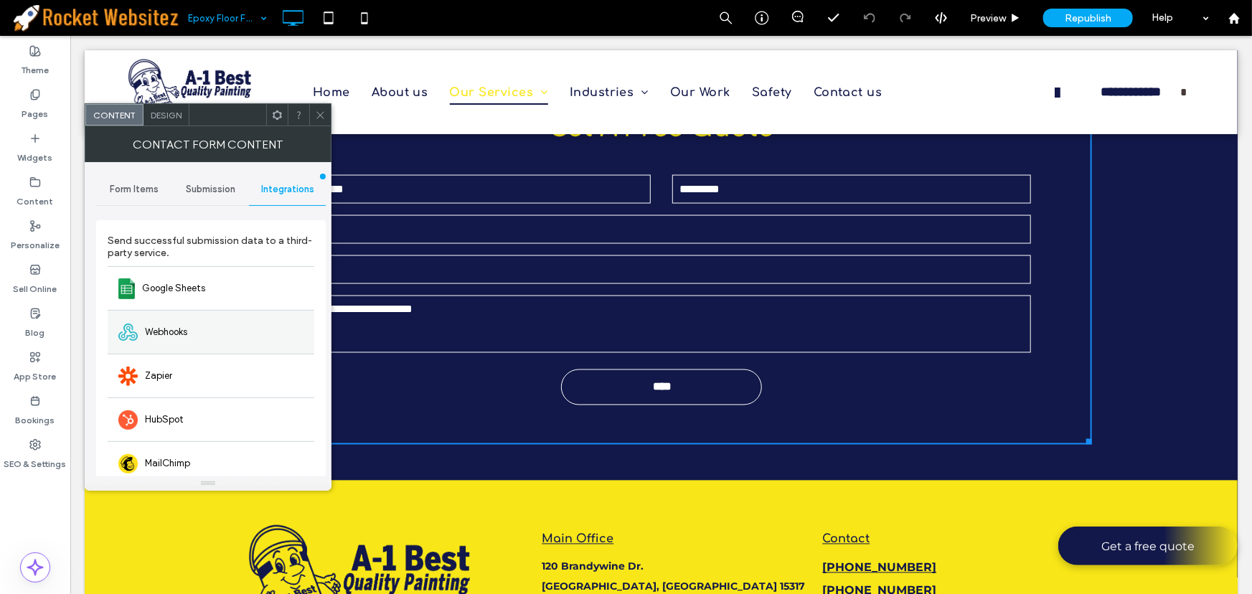
click at [186, 329] on span "Webhooks" at bounding box center [166, 332] width 42 height 14
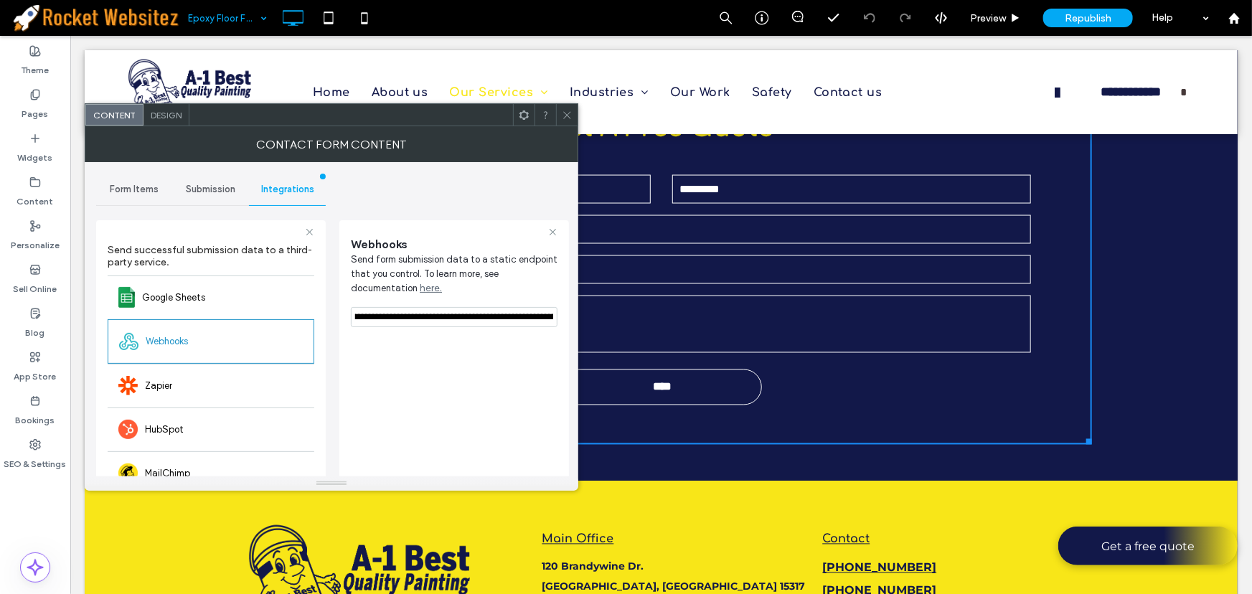
scroll to position [0, 450]
drag, startPoint x: 426, startPoint y: 355, endPoint x: 615, endPoint y: 279, distance: 203.2
click at [568, 116] on icon at bounding box center [567, 115] width 11 height 11
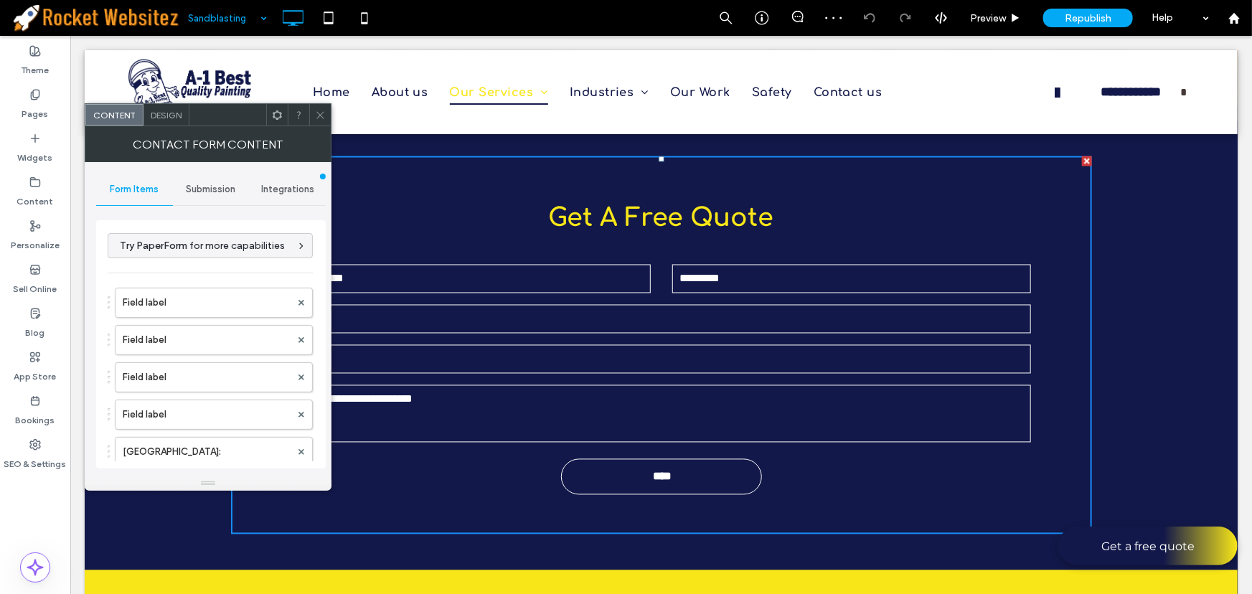
click at [303, 189] on span "Integrations" at bounding box center [287, 189] width 53 height 11
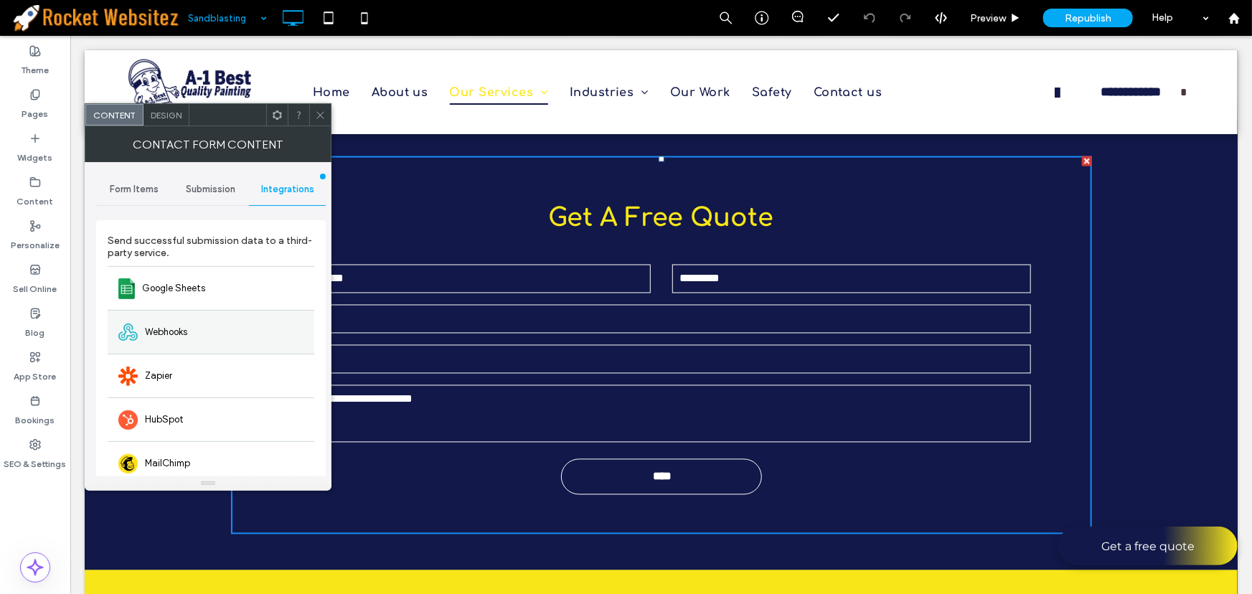
click at [196, 319] on div "Webhooks" at bounding box center [211, 332] width 207 height 44
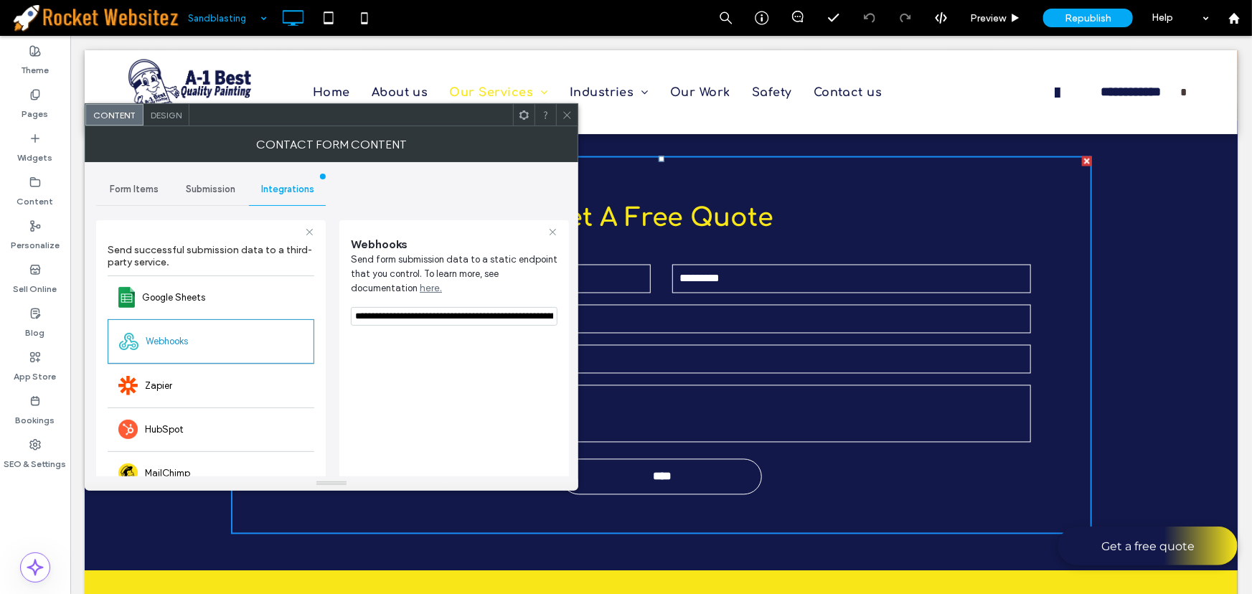
scroll to position [0, 450]
drag, startPoint x: 423, startPoint y: 345, endPoint x: 819, endPoint y: 301, distance: 397.9
click at [571, 110] on icon at bounding box center [567, 115] width 11 height 11
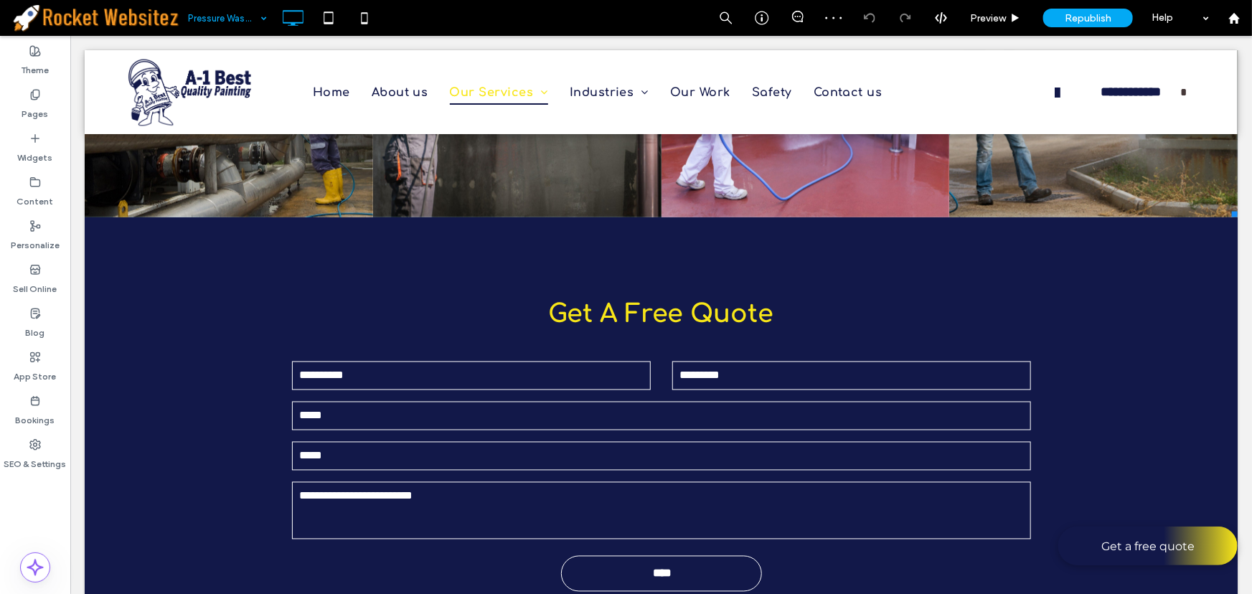
scroll to position [1239, 0]
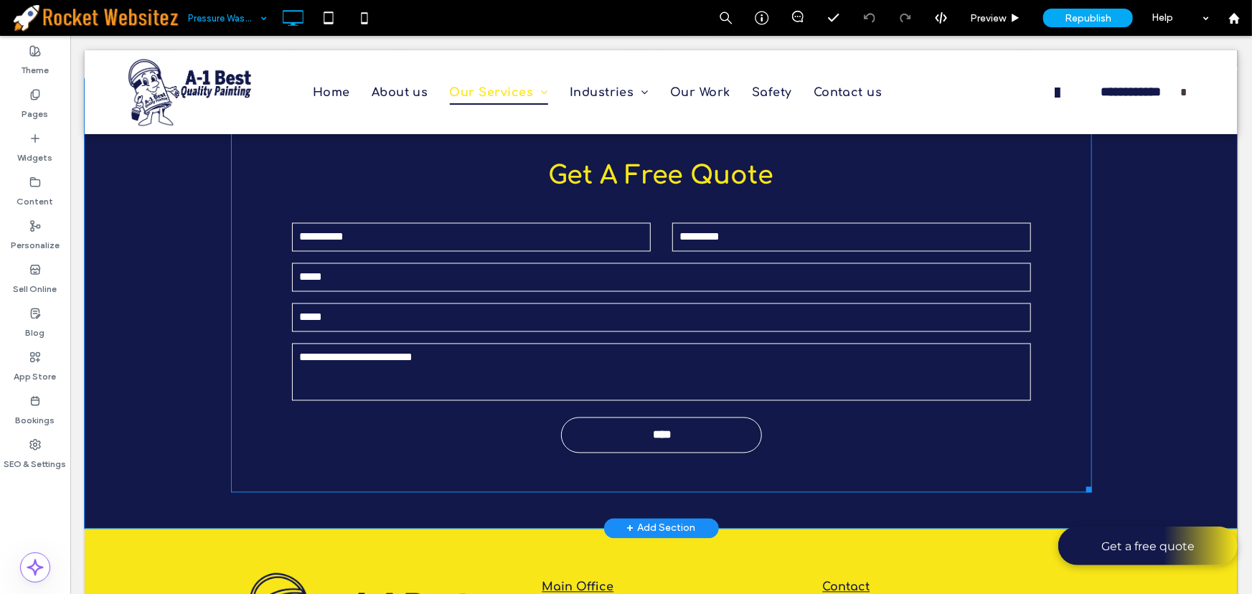
click at [561, 272] on input "email" at bounding box center [660, 277] width 739 height 29
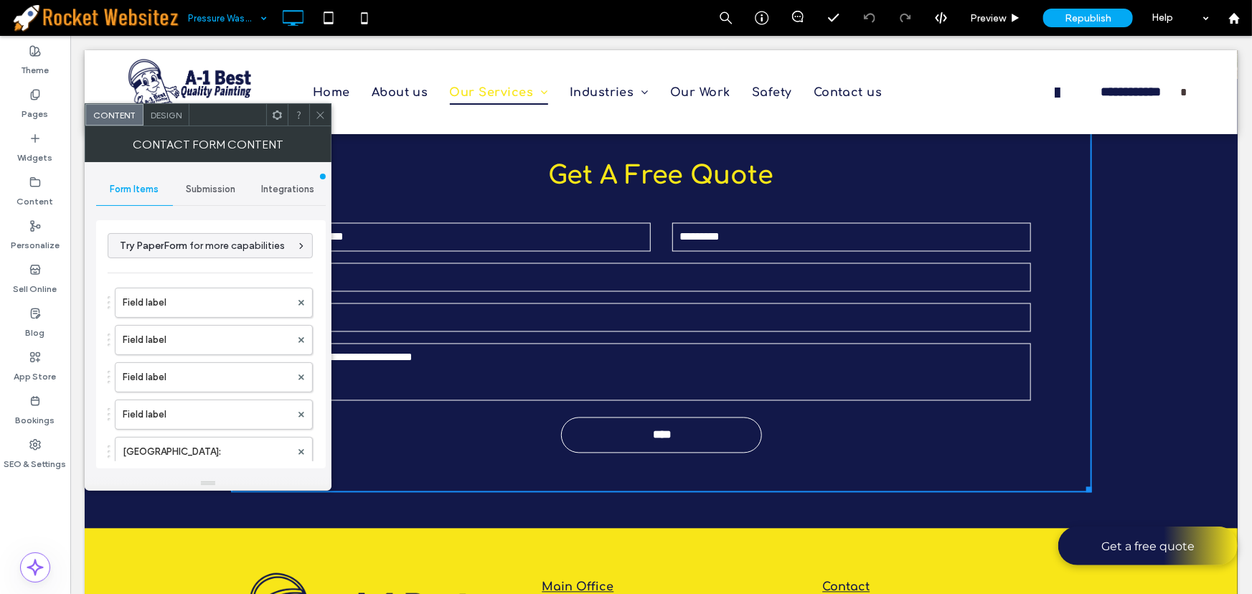
click at [226, 187] on span "Submission" at bounding box center [211, 189] width 50 height 11
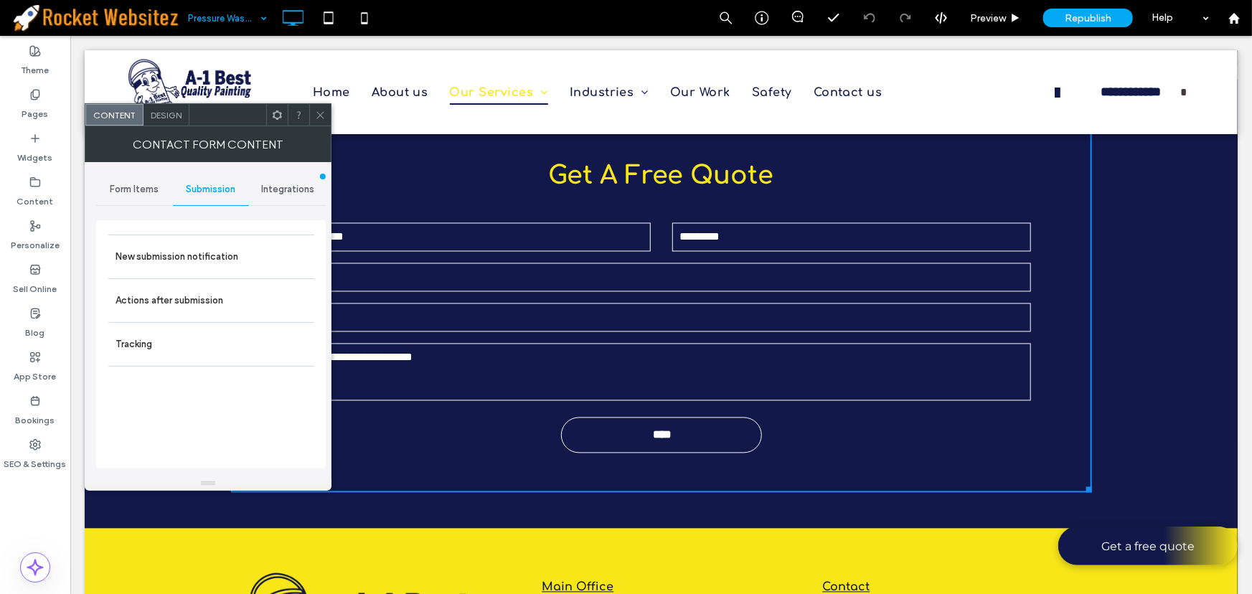
click at [281, 187] on span "Integrations" at bounding box center [287, 189] width 53 height 11
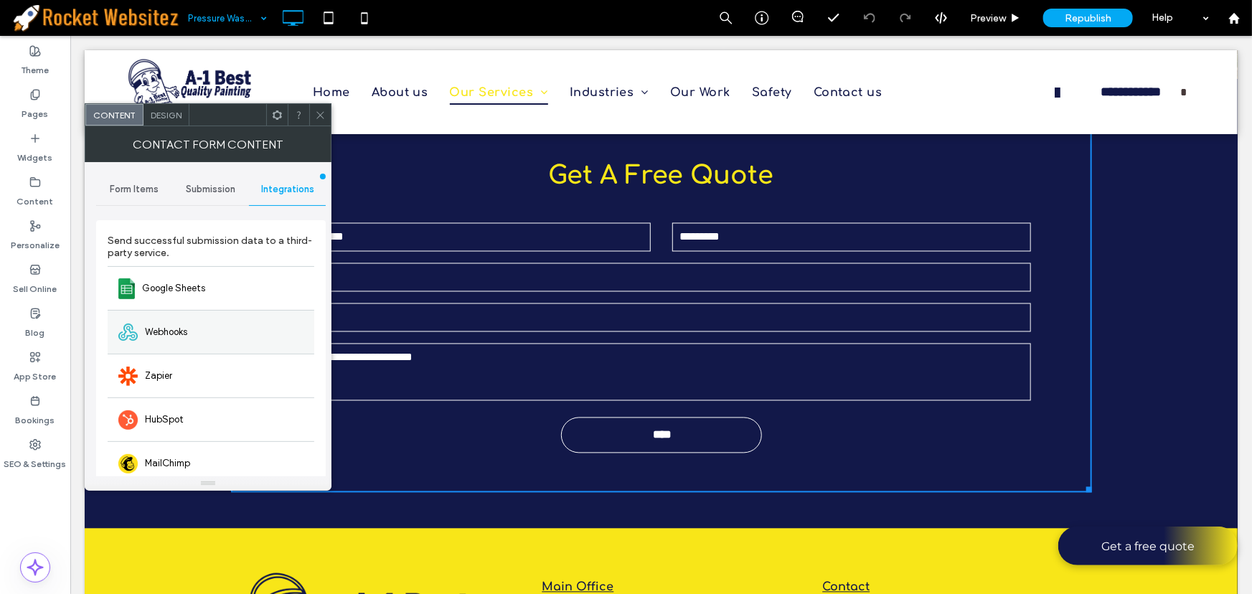
click at [179, 332] on span "Webhooks" at bounding box center [166, 332] width 42 height 14
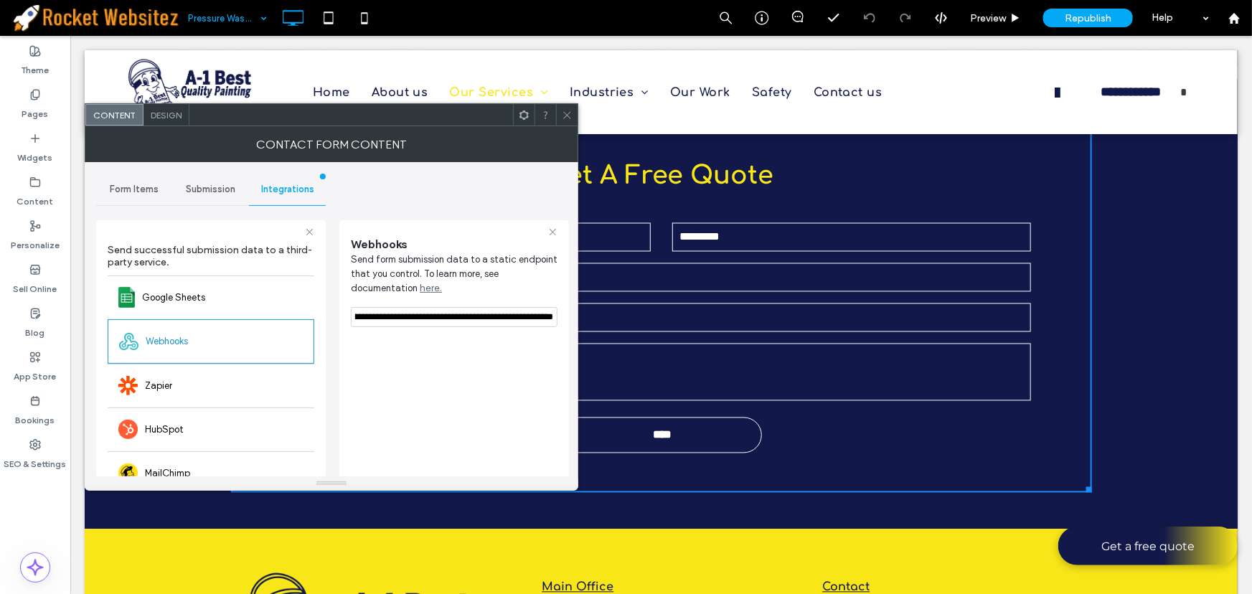
scroll to position [0, 450]
drag, startPoint x: 423, startPoint y: 350, endPoint x: 713, endPoint y: 288, distance: 297.3
click at [571, 121] on span at bounding box center [567, 115] width 11 height 22
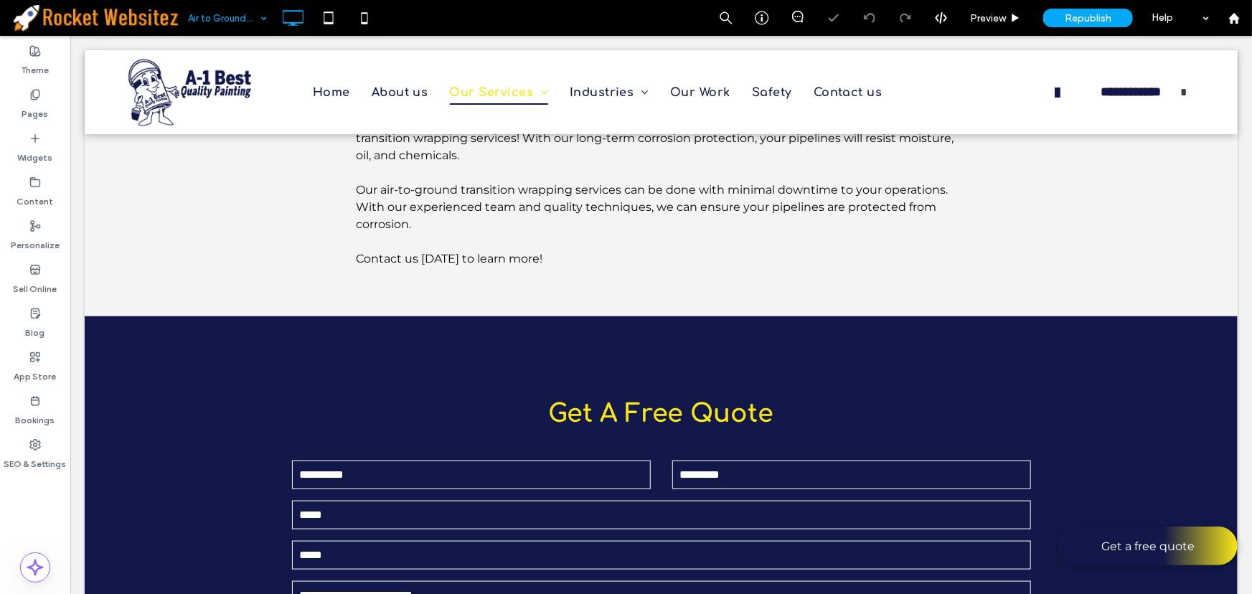
scroll to position [913, 0]
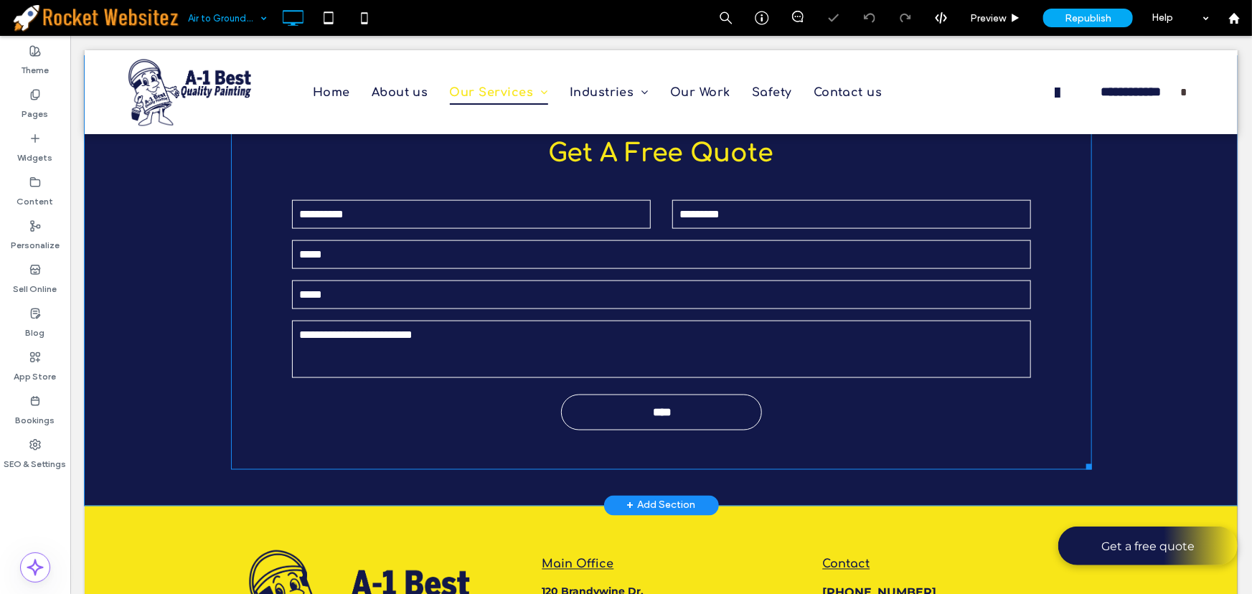
click at [456, 250] on input "email" at bounding box center [660, 254] width 739 height 29
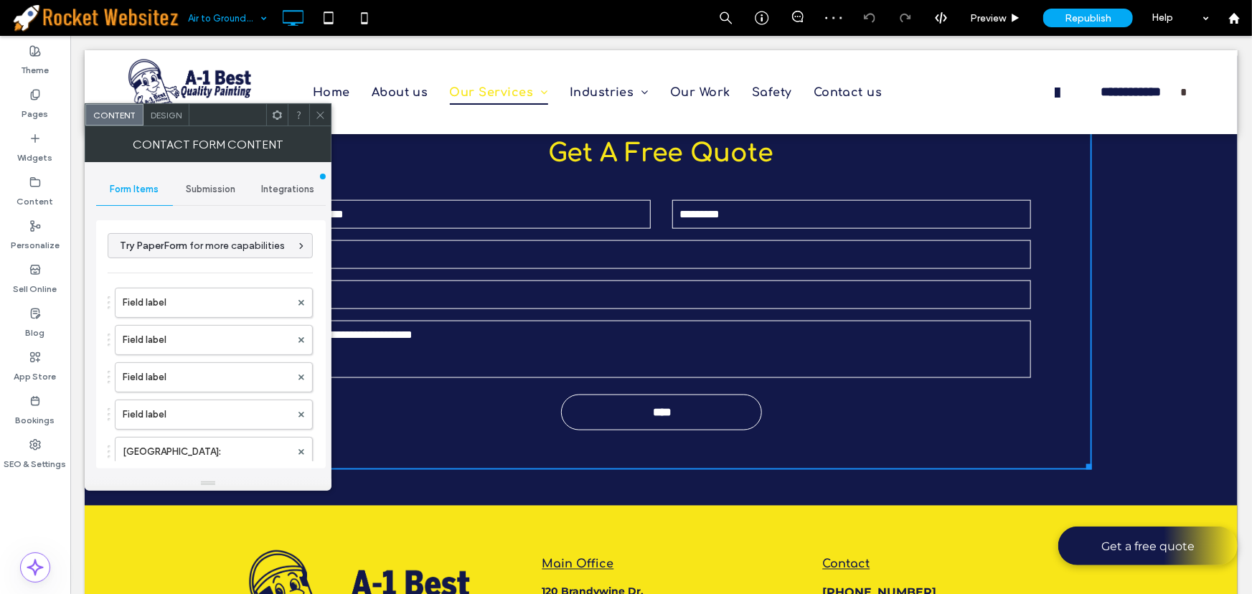
click at [298, 187] on span "Integrations" at bounding box center [287, 189] width 53 height 11
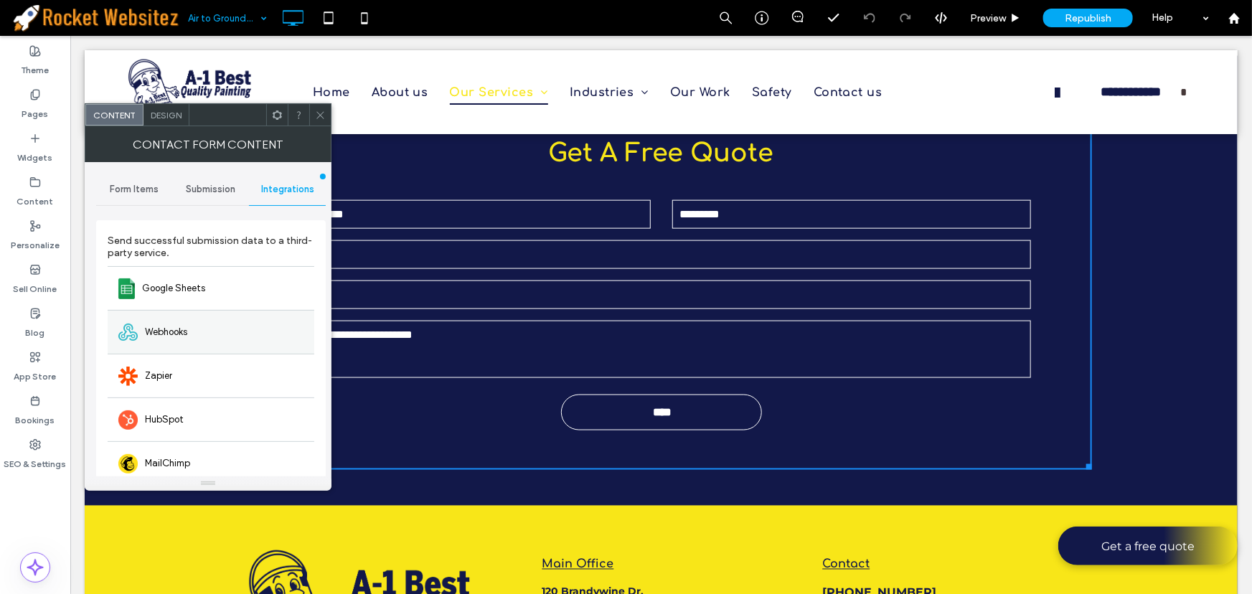
click at [192, 324] on div "Webhooks" at bounding box center [211, 332] width 207 height 44
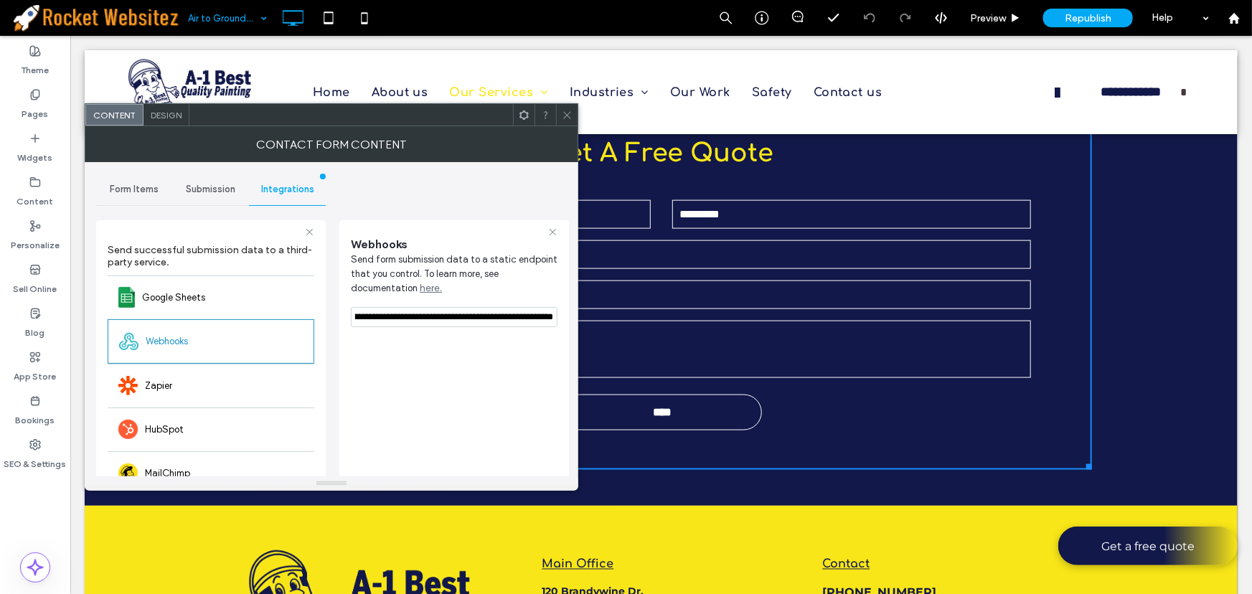
scroll to position [0, 450]
drag, startPoint x: 424, startPoint y: 351, endPoint x: 753, endPoint y: 294, distance: 333.7
click at [573, 113] on div at bounding box center [567, 115] width 22 height 22
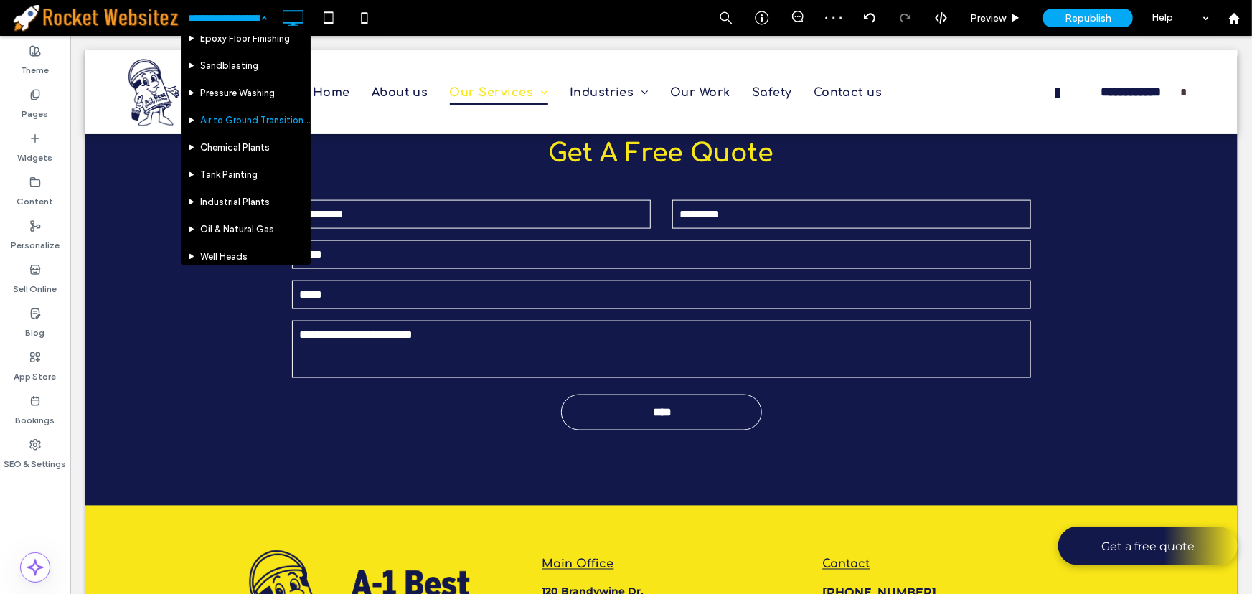
scroll to position [130, 0]
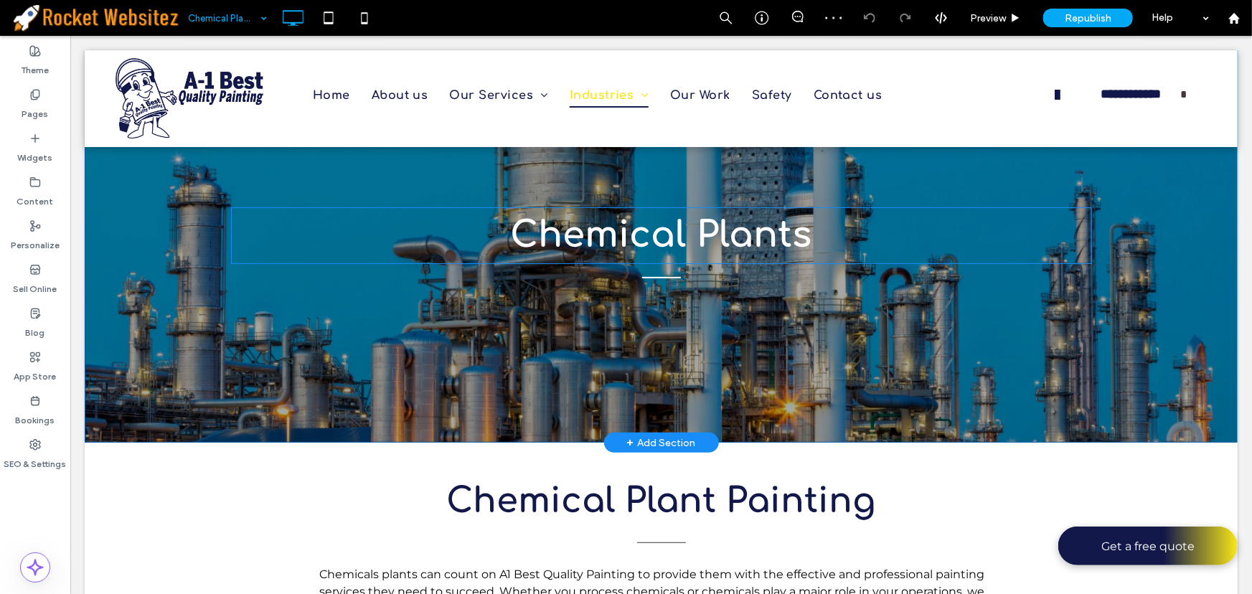
scroll to position [30, 0]
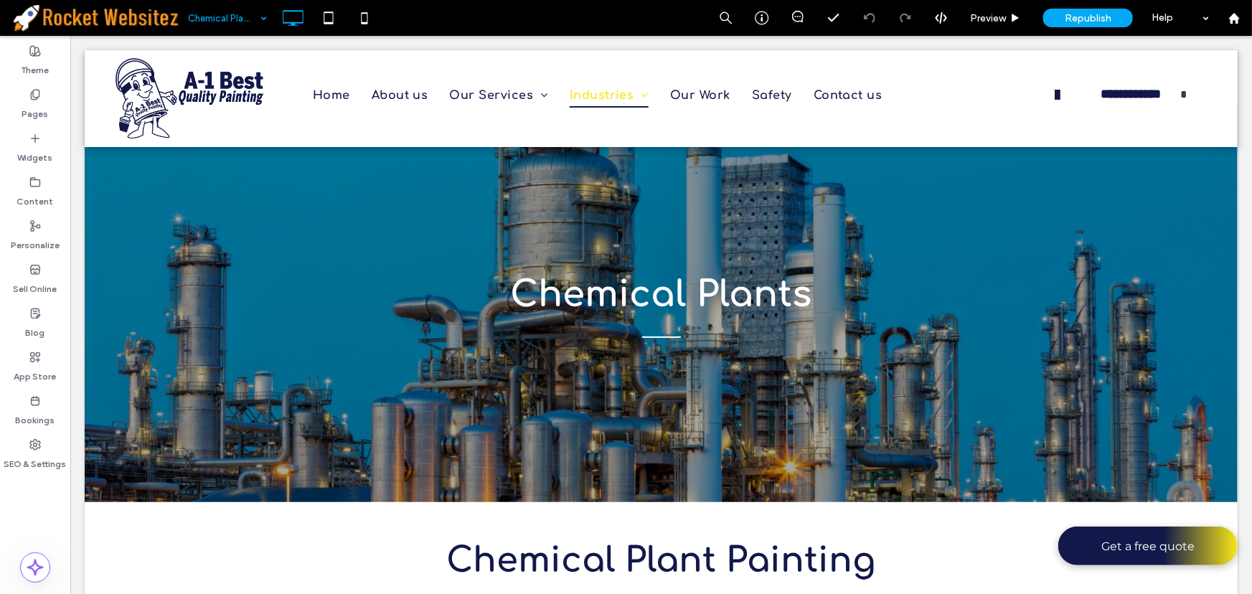
click at [261, 18] on div "Chemical Plants" at bounding box center [227, 18] width 93 height 36
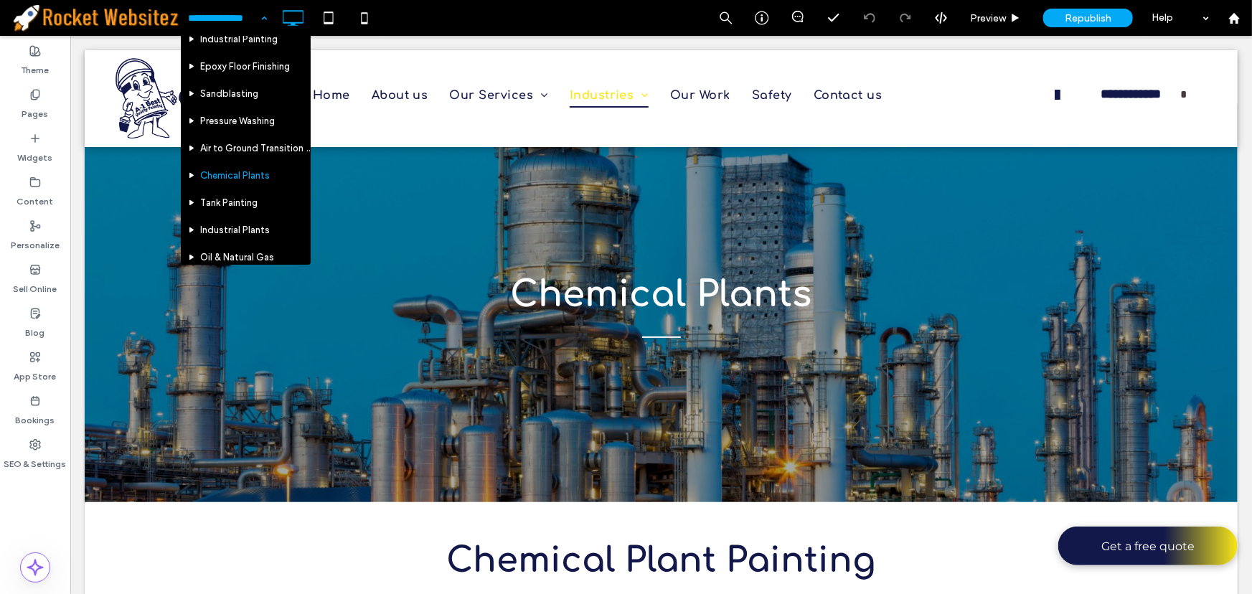
scroll to position [130, 0]
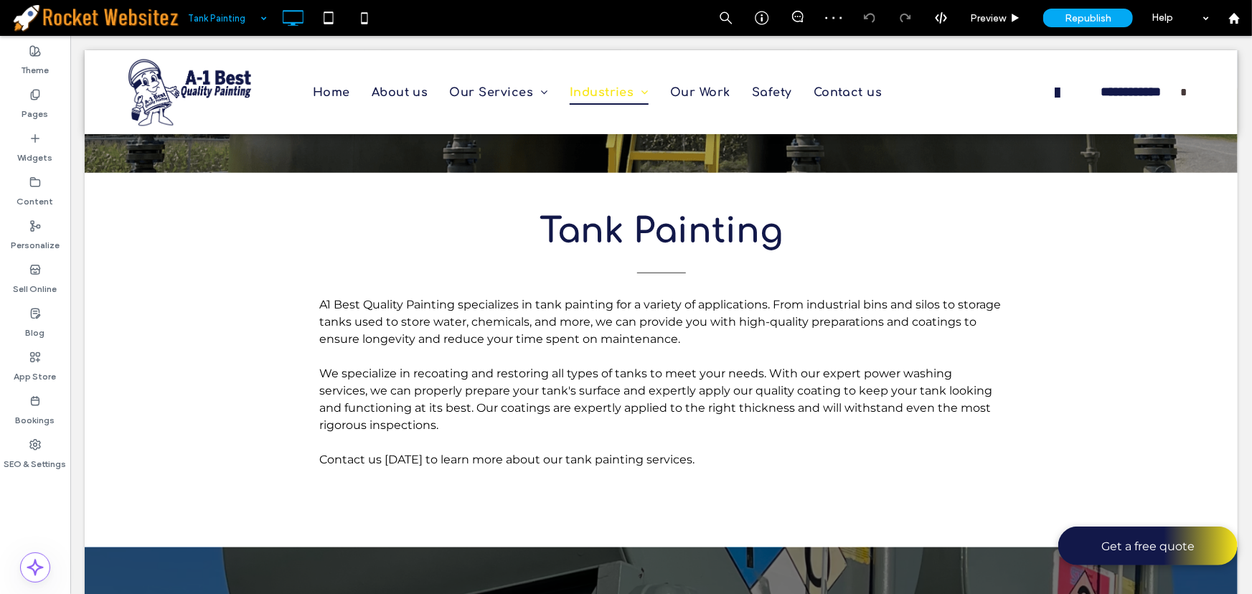
scroll to position [327, 0]
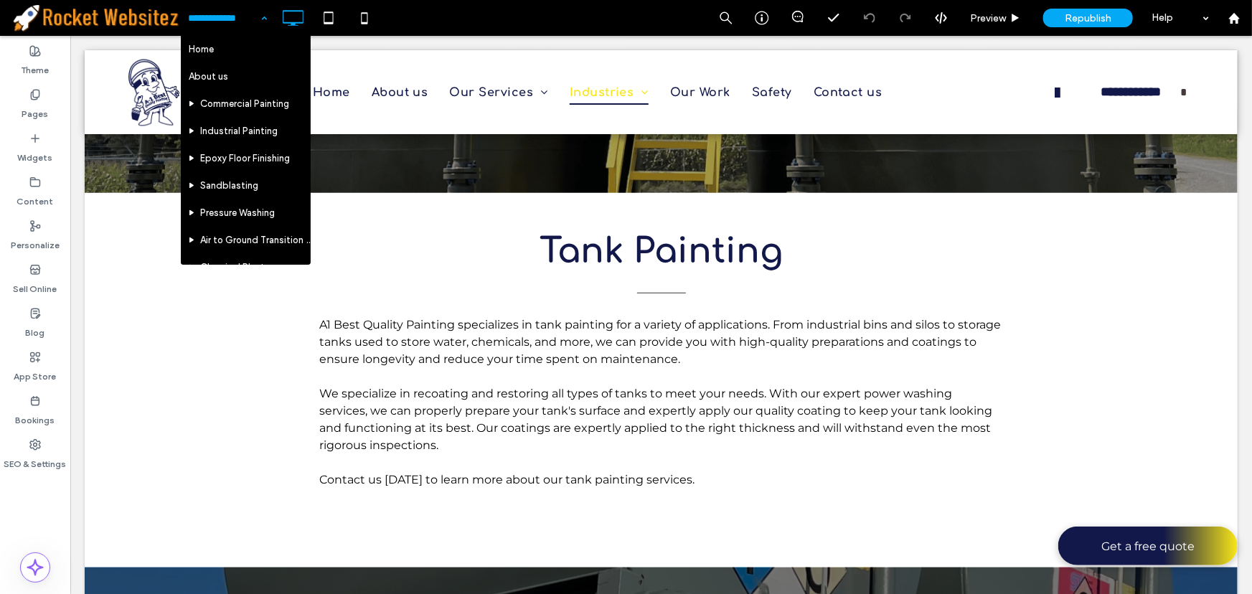
click at [265, 13] on div "Home About us Commercial Painting Industrial Painting Epoxy Floor Finishing San…" at bounding box center [227, 18] width 93 height 36
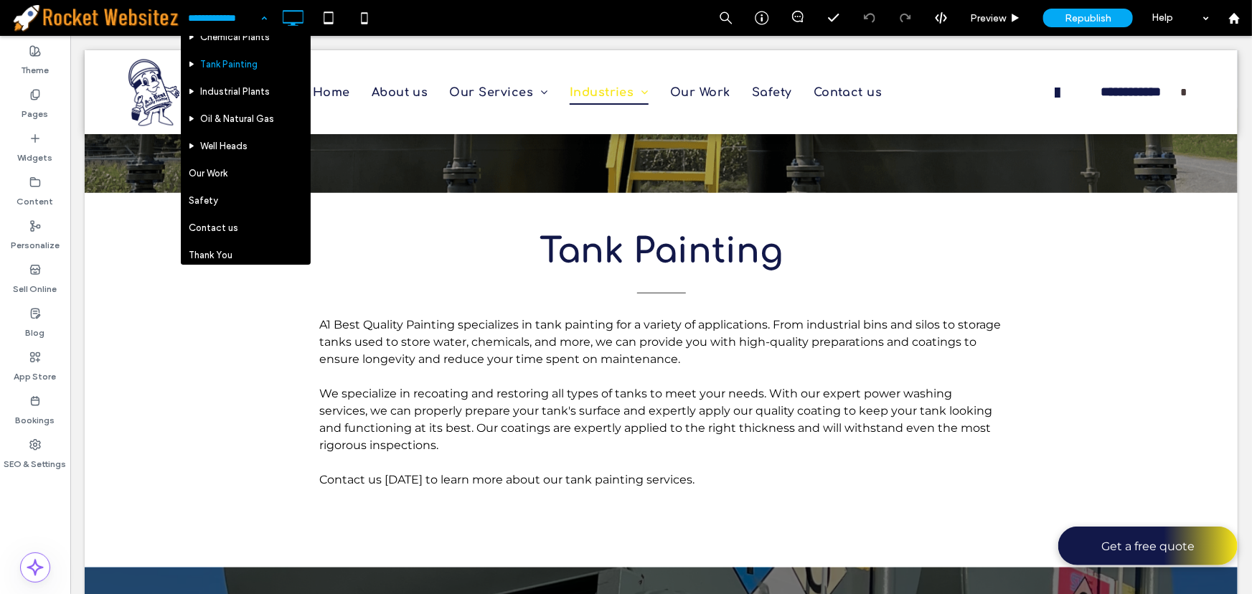
scroll to position [261, 0]
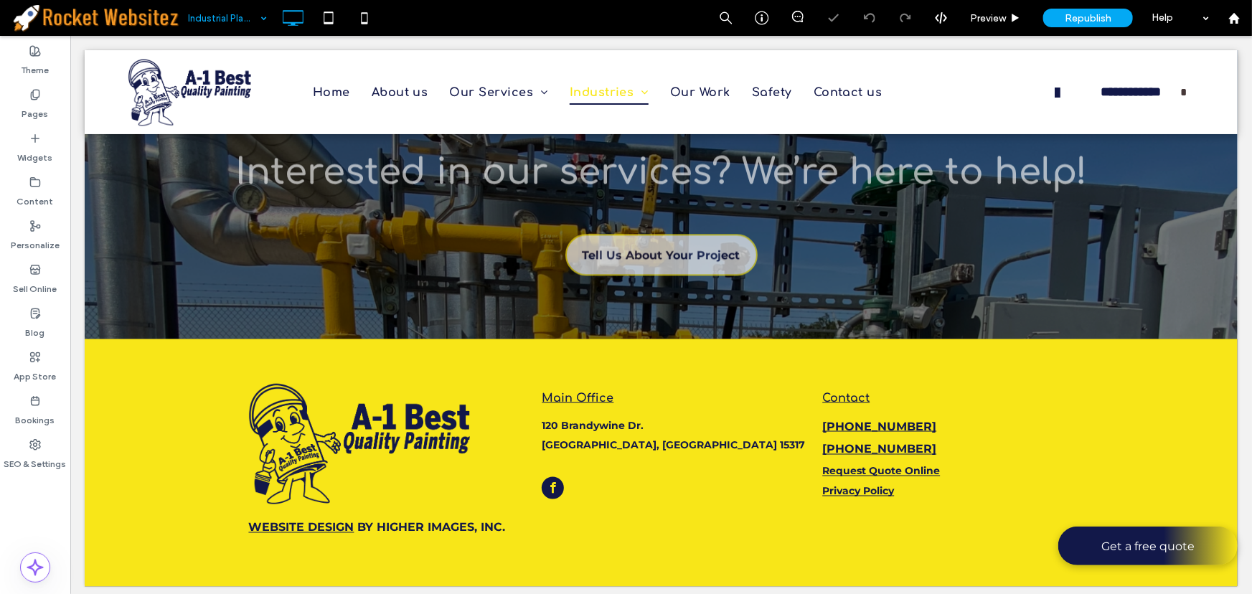
scroll to position [978, 0]
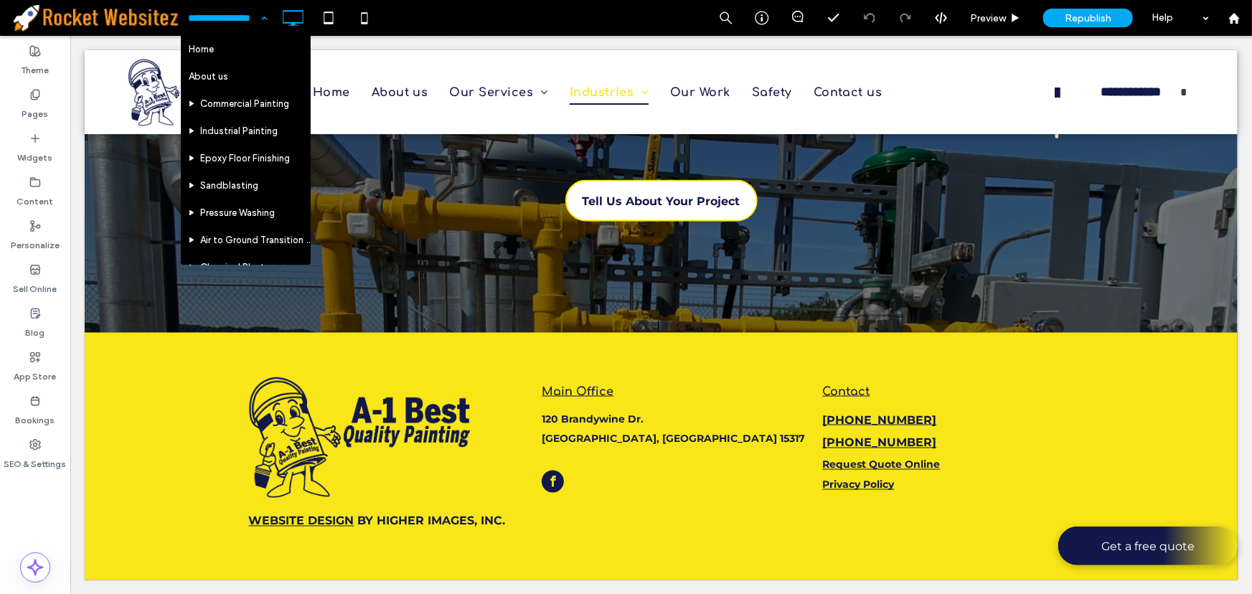
click at [263, 18] on div "Home About us Commercial Painting Industrial Painting Epoxy Floor Finishing San…" at bounding box center [227, 18] width 93 height 36
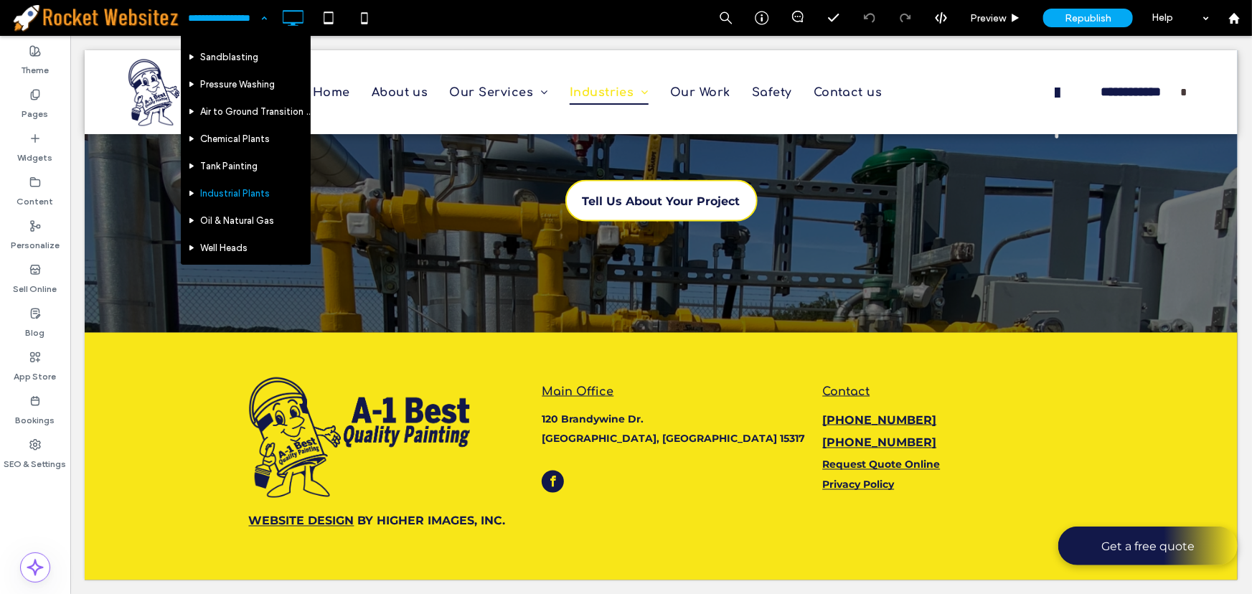
scroll to position [130, 0]
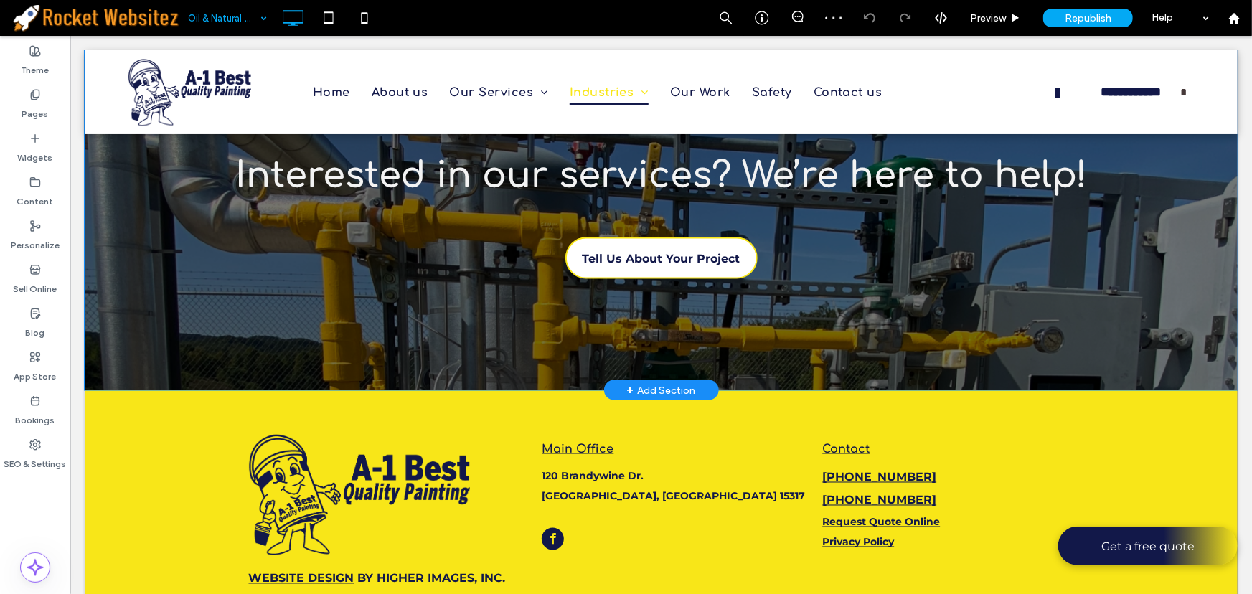
scroll to position [947, 0]
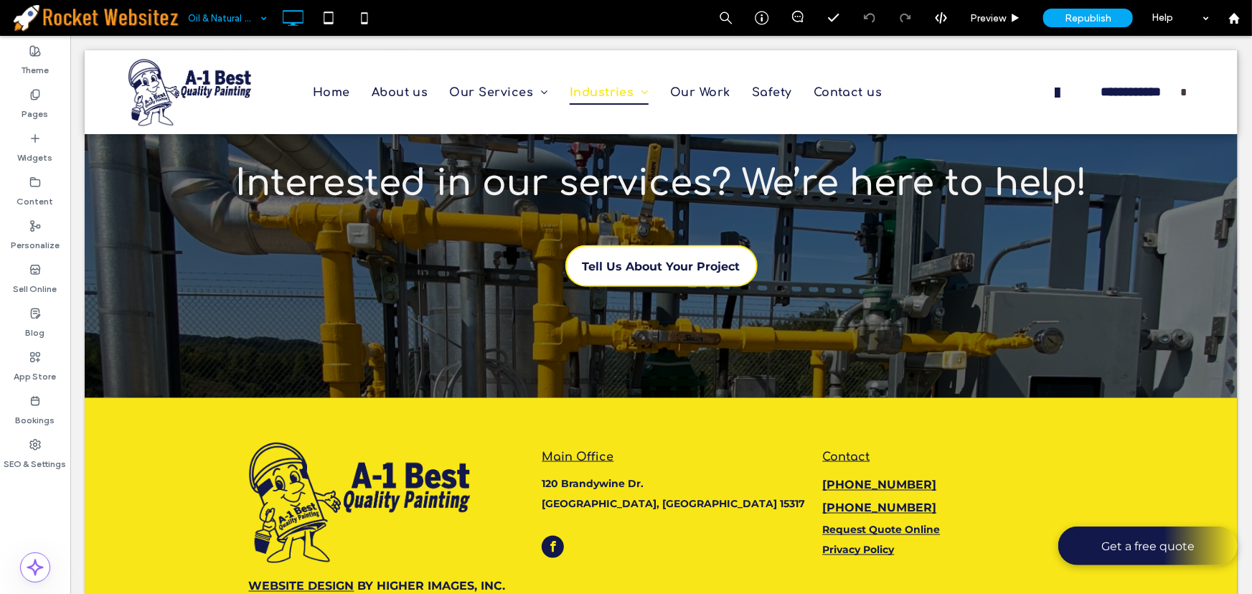
click at [263, 14] on div "Oil & Natural Gas" at bounding box center [227, 18] width 93 height 36
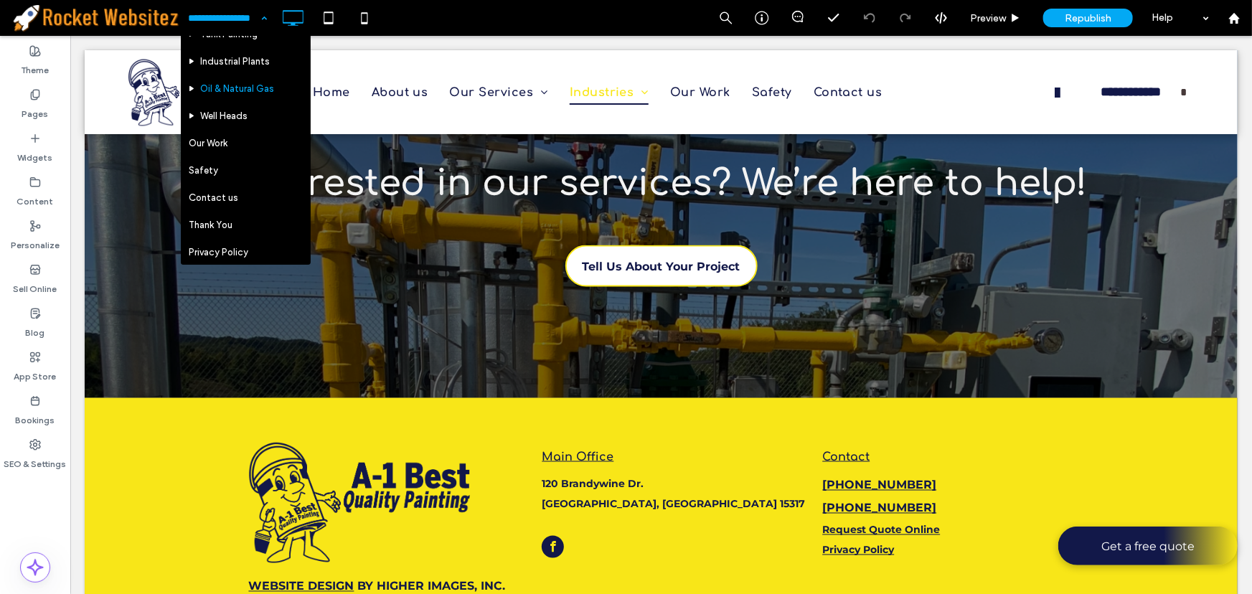
scroll to position [276, 0]
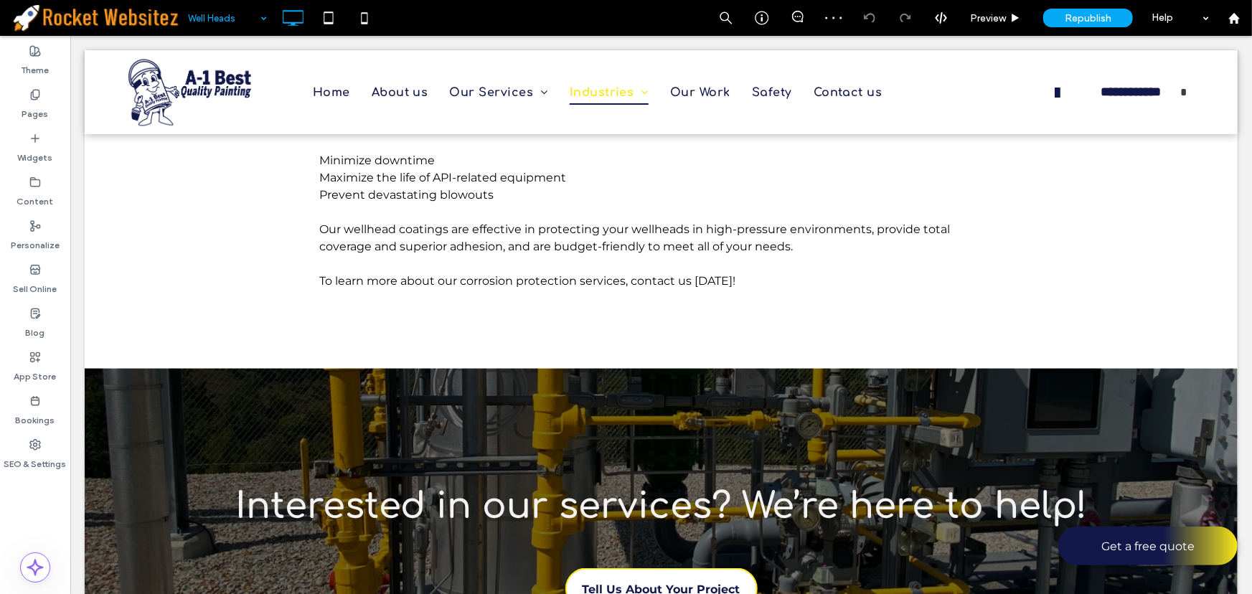
scroll to position [527, 0]
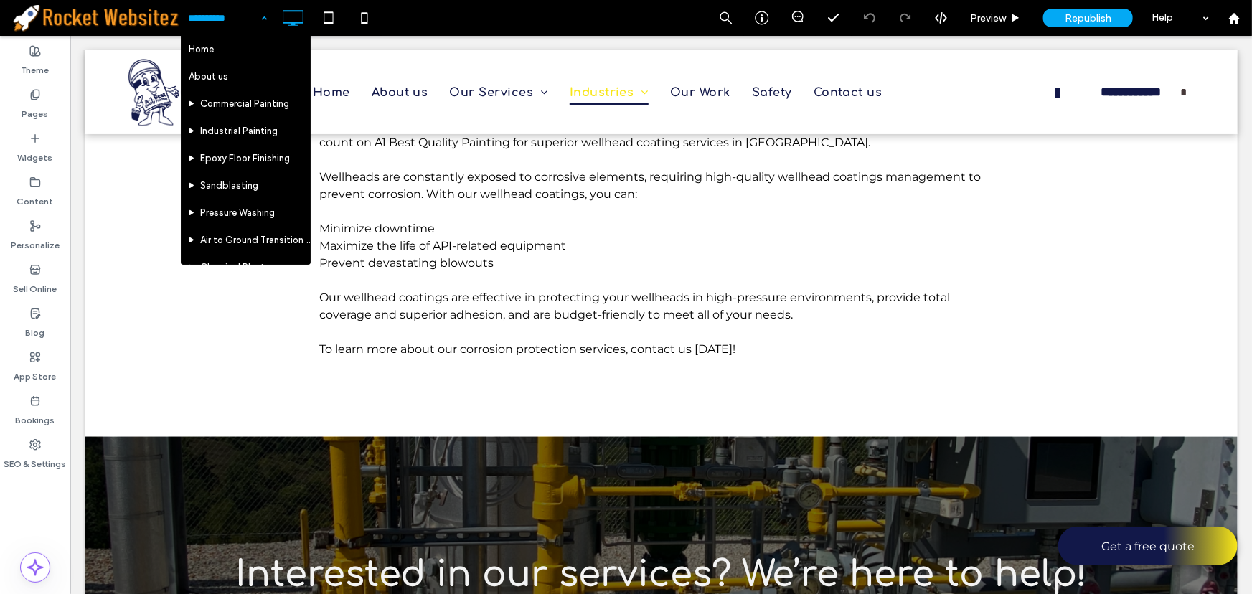
click at [264, 21] on div "Home About us Commercial Painting Industrial Painting Epoxy Floor Finishing San…" at bounding box center [227, 18] width 93 height 36
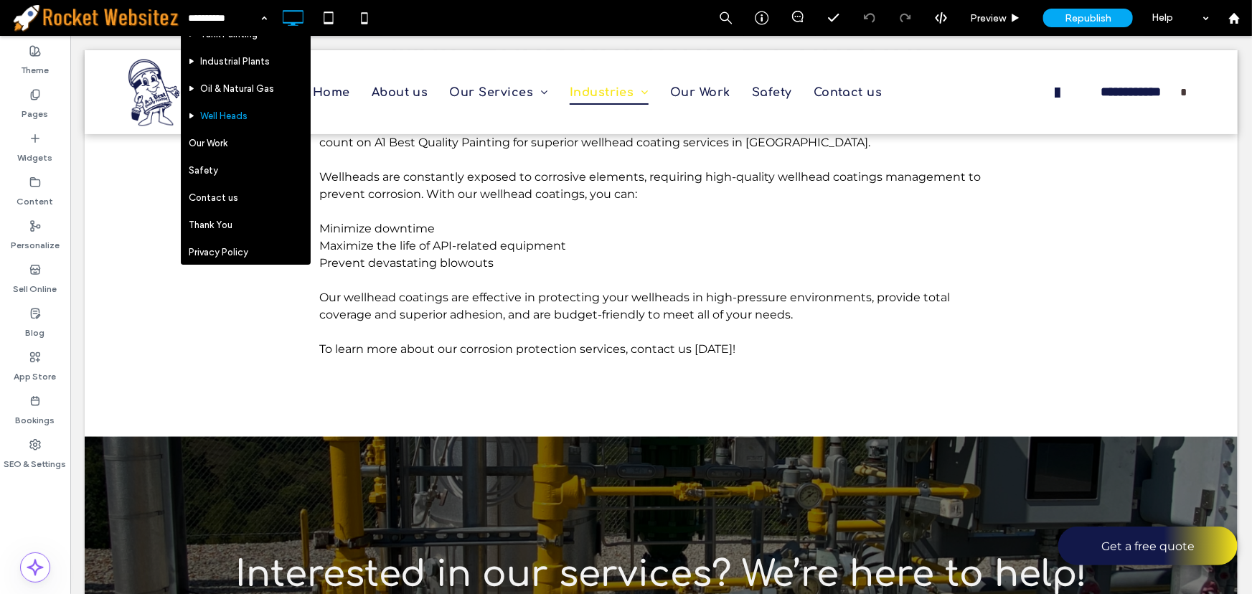
scroll to position [276, 0]
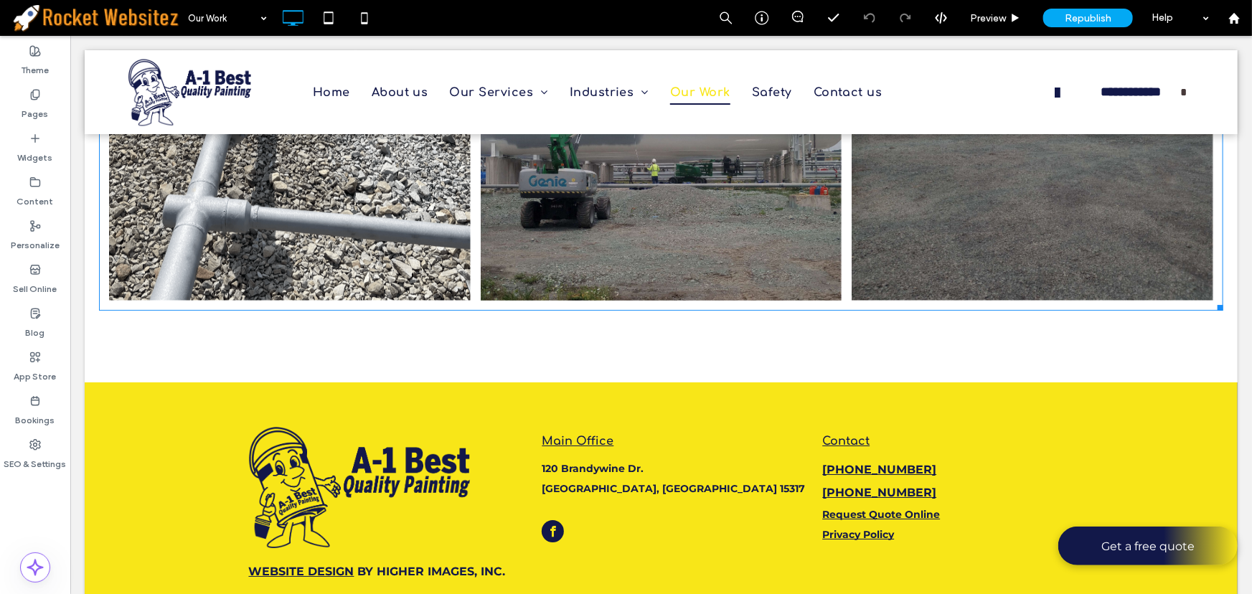
scroll to position [5183, 0]
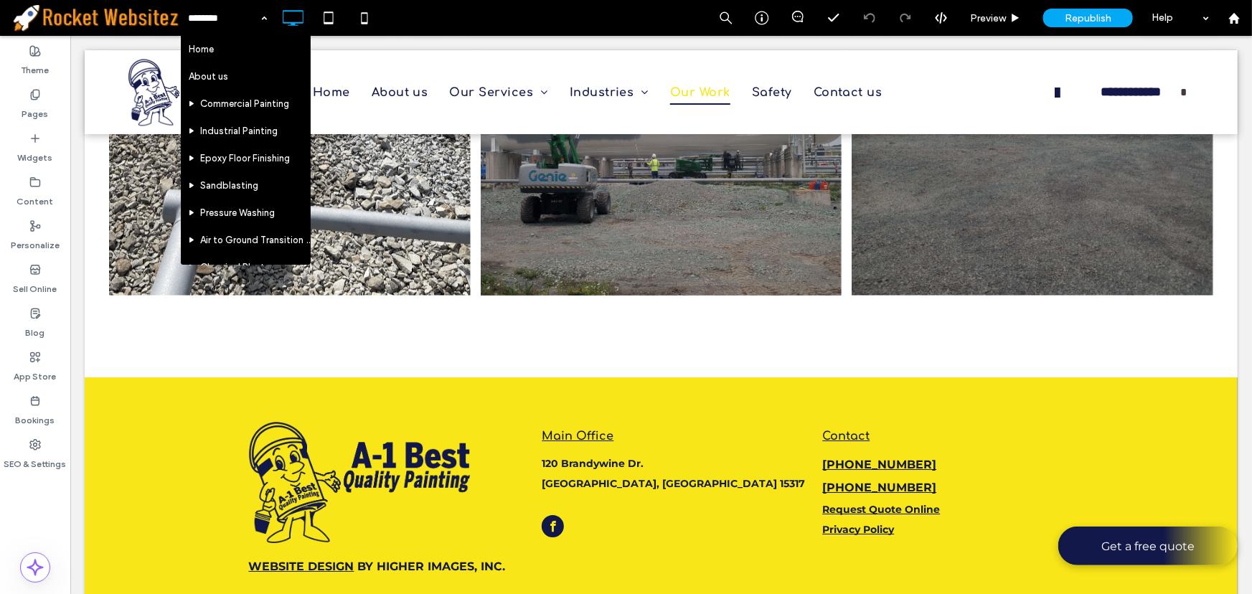
click at [259, 22] on div "Home About us Commercial Painting Industrial Painting Epoxy Floor Finishing San…" at bounding box center [227, 18] width 93 height 36
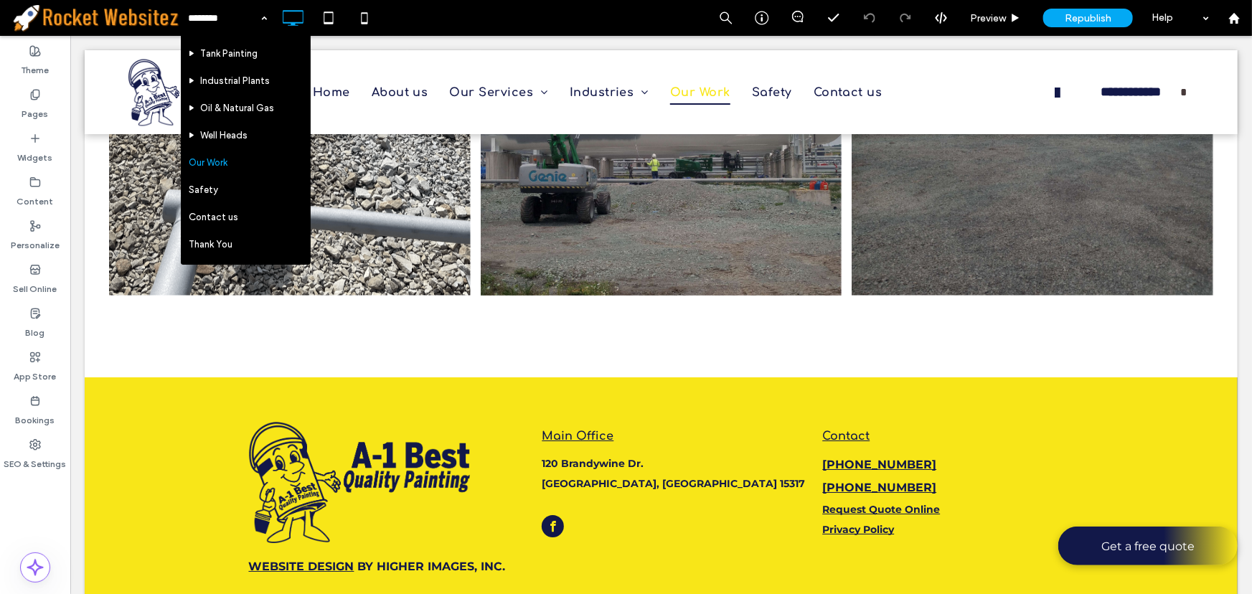
scroll to position [261, 0]
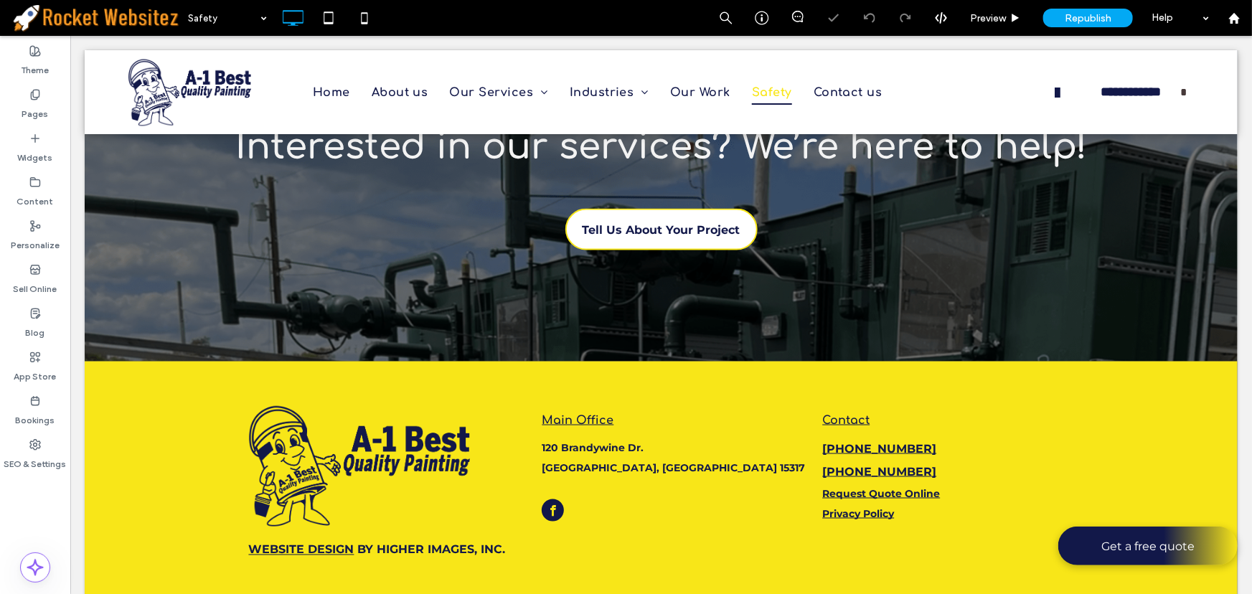
scroll to position [897, 0]
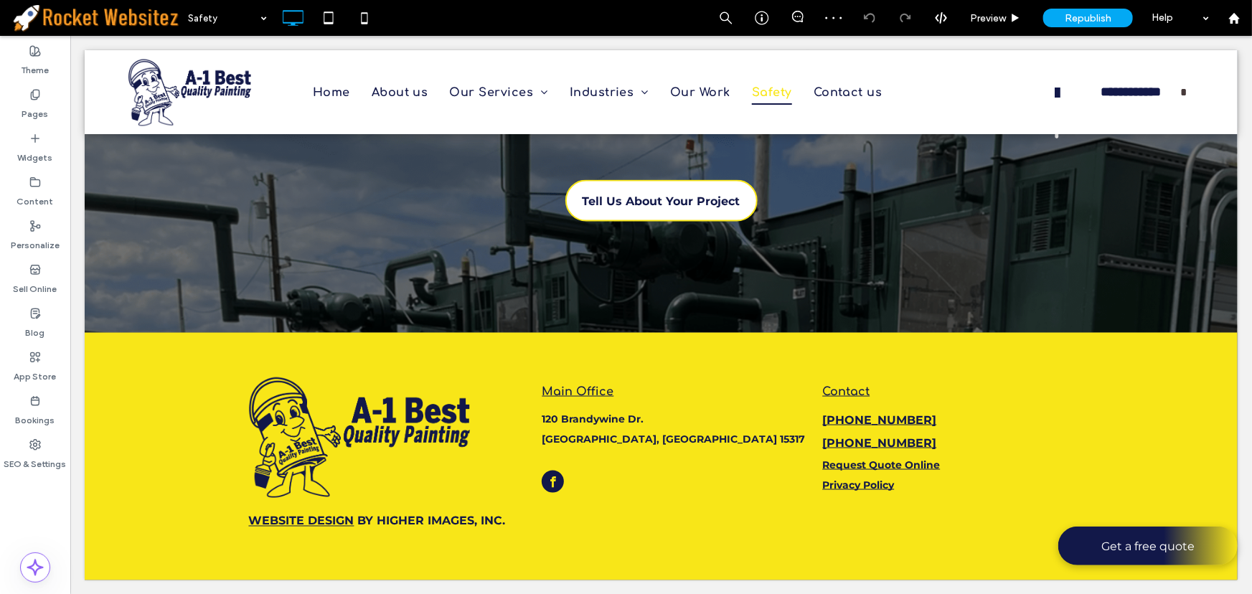
click at [254, 18] on div "Safety" at bounding box center [227, 18] width 93 height 36
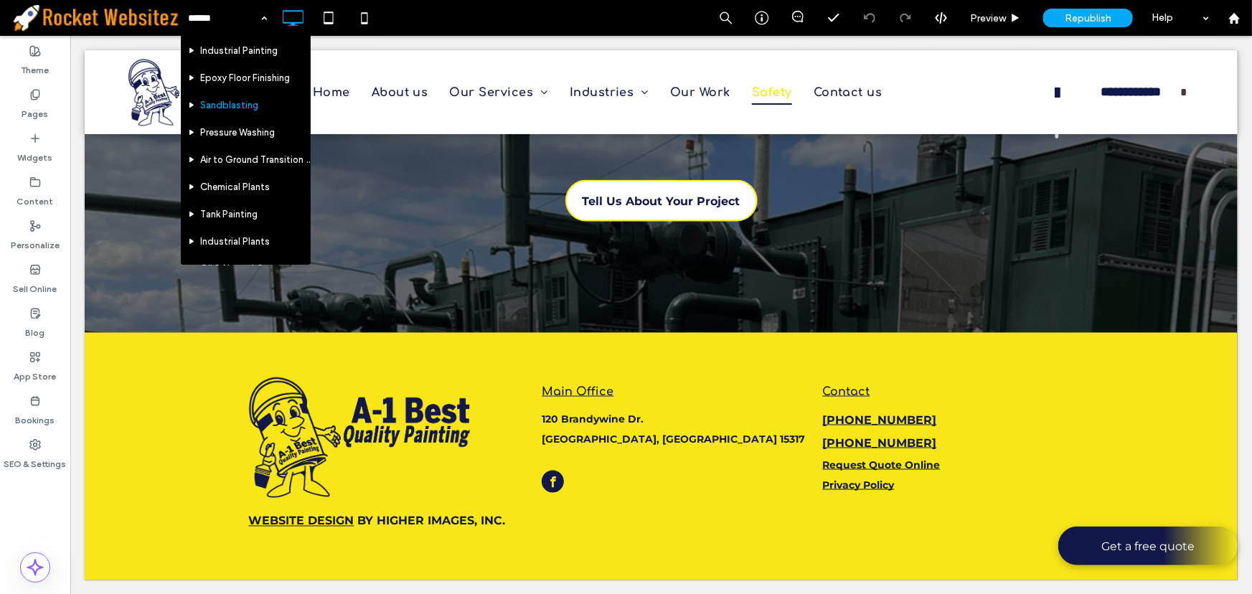
scroll to position [276, 0]
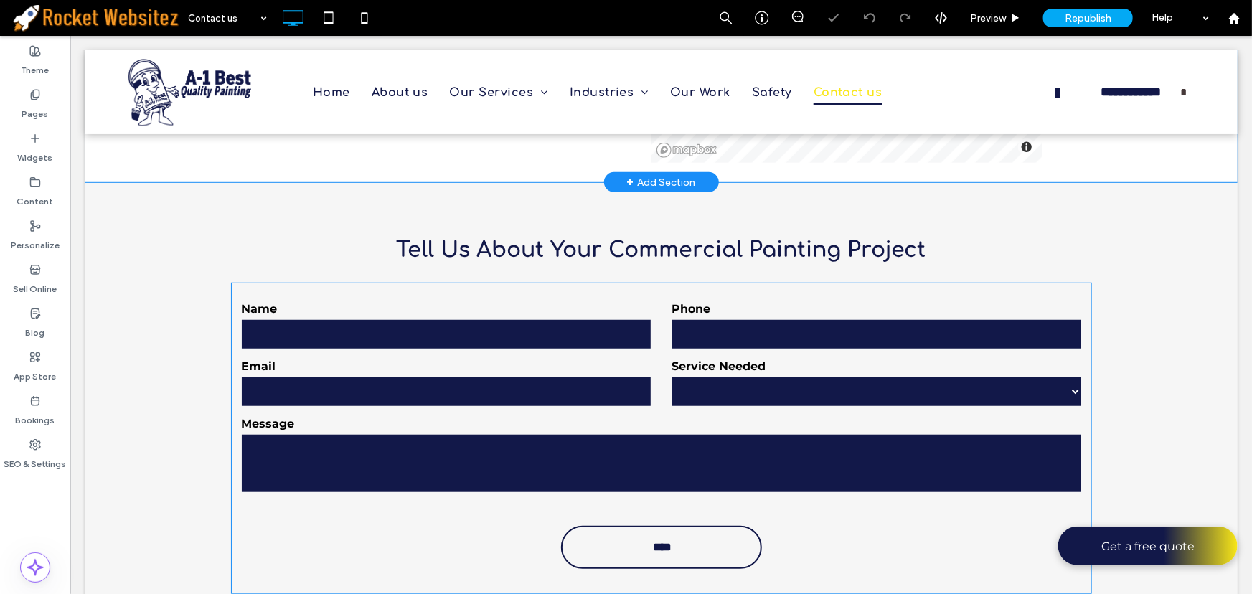
scroll to position [391, 0]
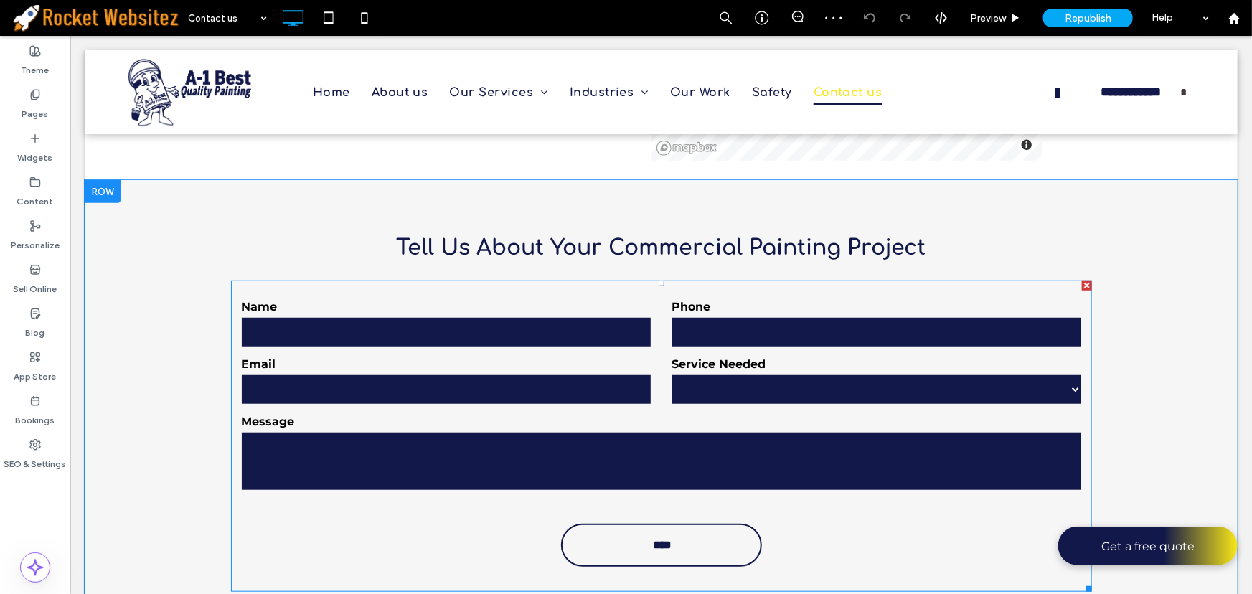
click at [517, 411] on form "**********" at bounding box center [660, 435] width 861 height 311
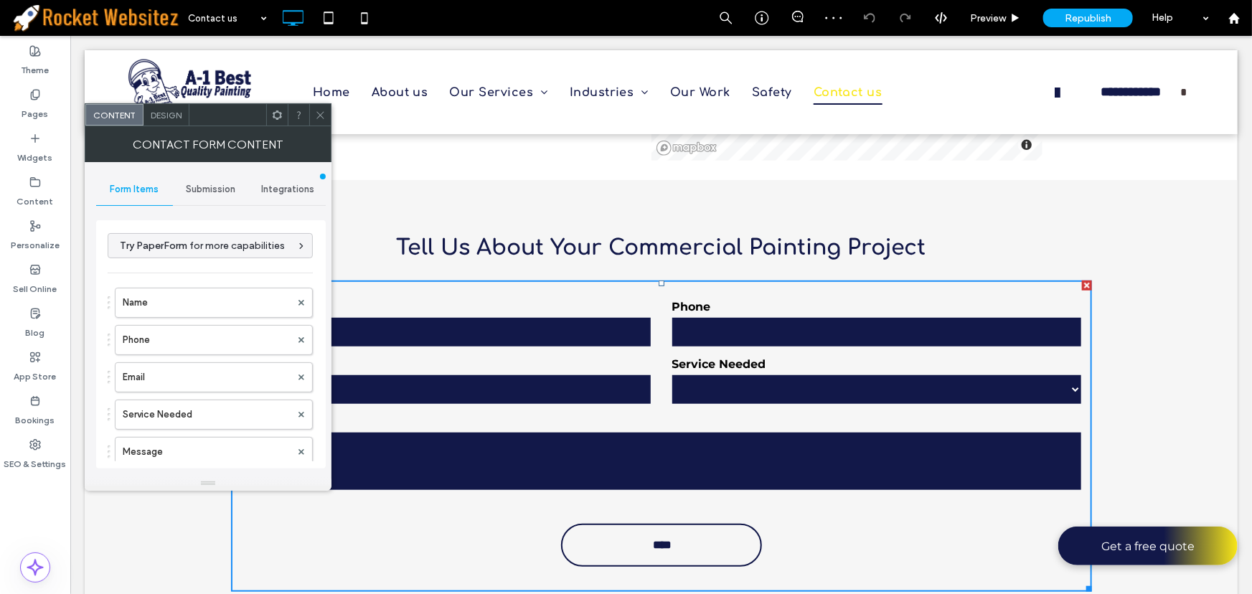
click at [293, 186] on span "Integrations" at bounding box center [287, 189] width 53 height 11
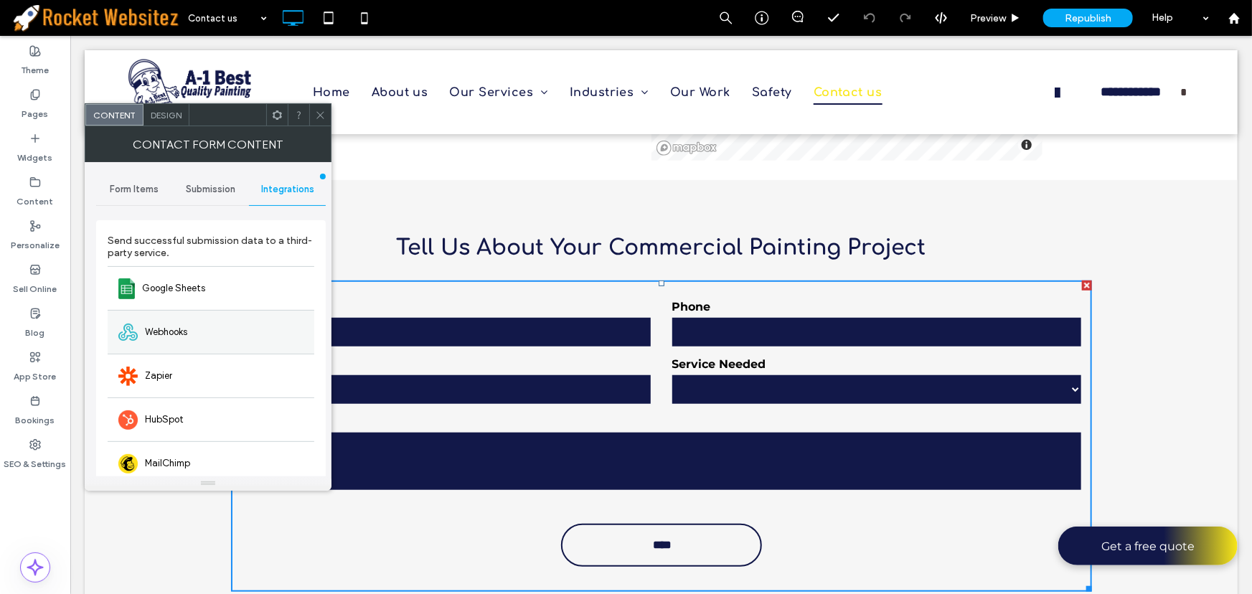
click at [163, 322] on div "Webhooks" at bounding box center [211, 332] width 207 height 44
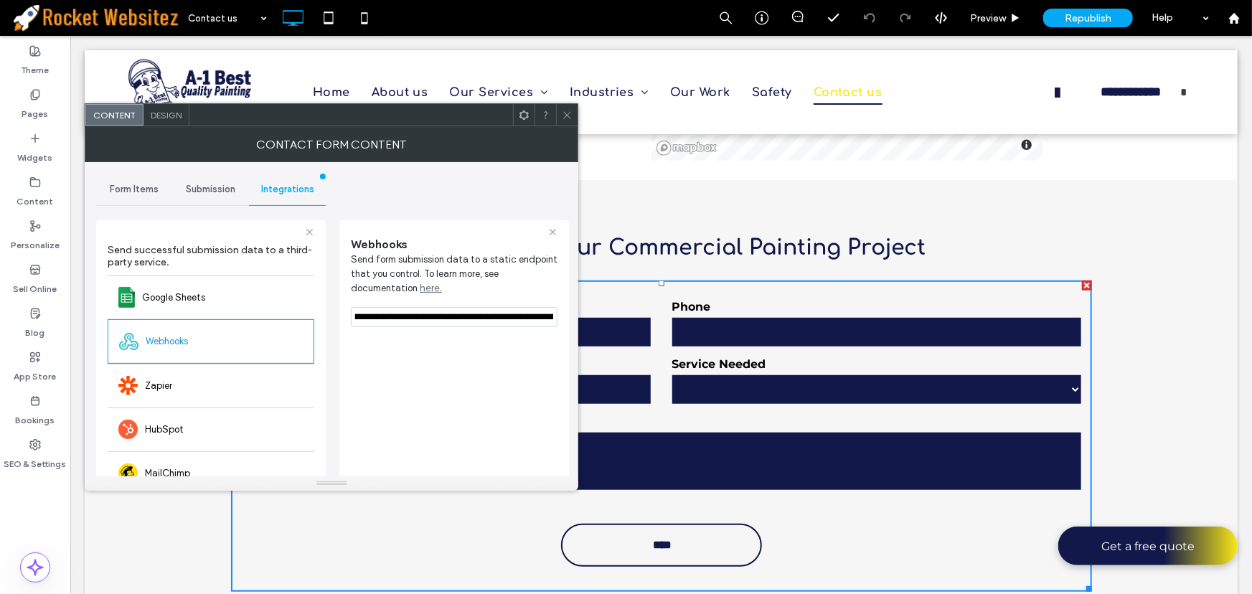
scroll to position [0, 450]
drag, startPoint x: 422, startPoint y: 350, endPoint x: 613, endPoint y: 311, distance: 194.8
click at [568, 117] on icon at bounding box center [567, 115] width 11 height 11
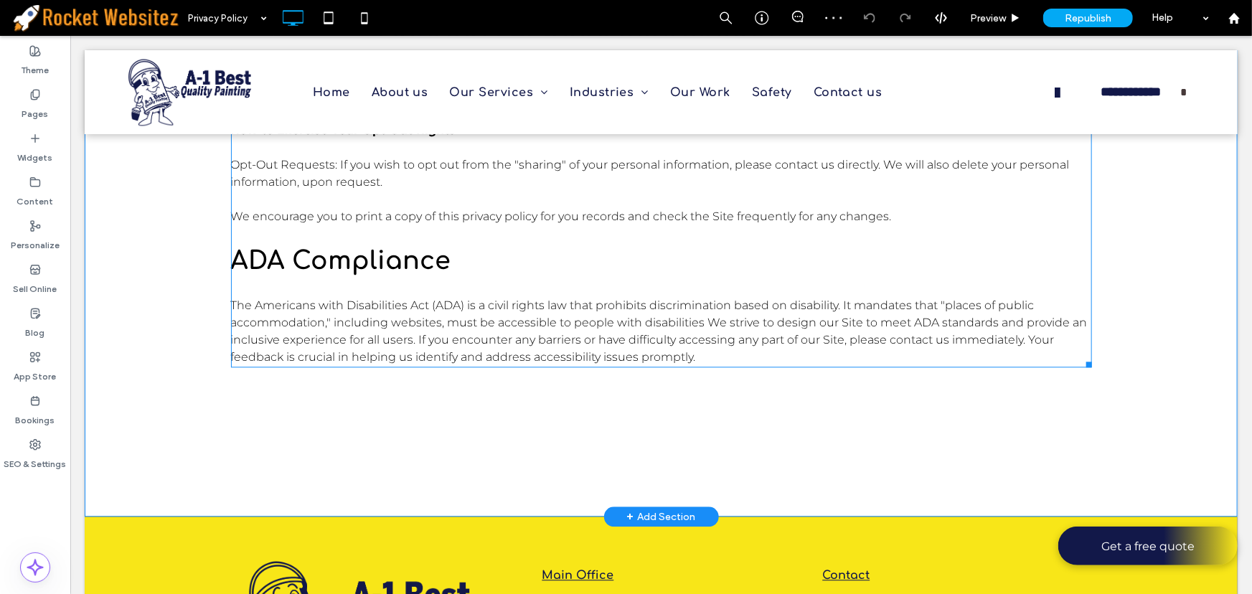
scroll to position [4464, 0]
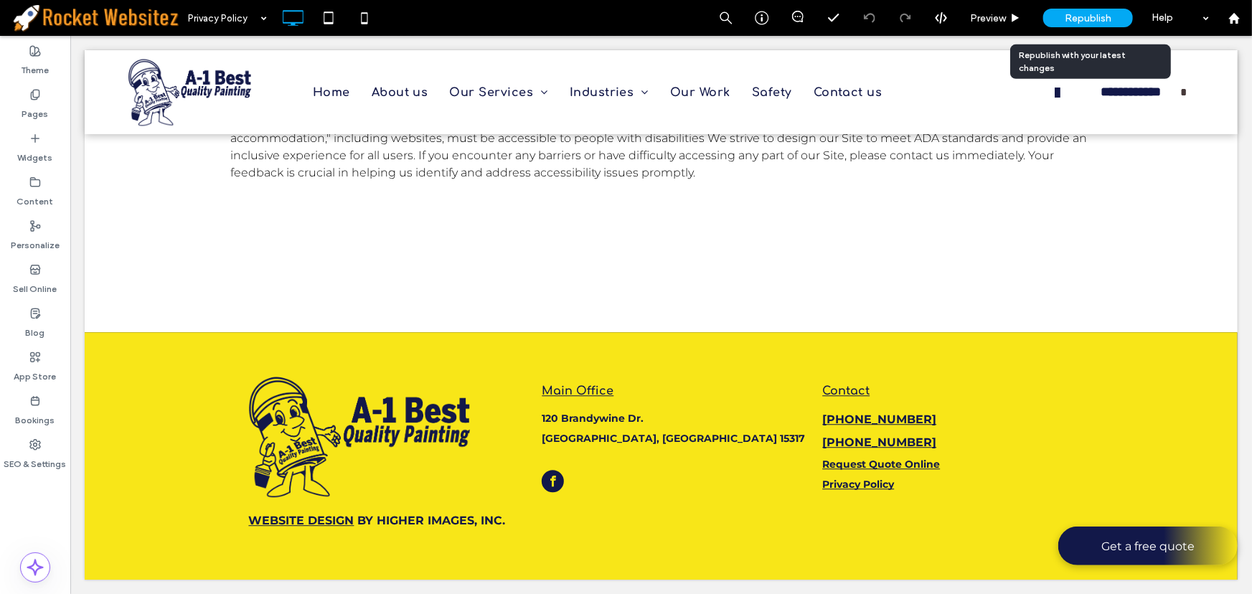
click at [1092, 19] on span "Republish" at bounding box center [1088, 18] width 47 height 12
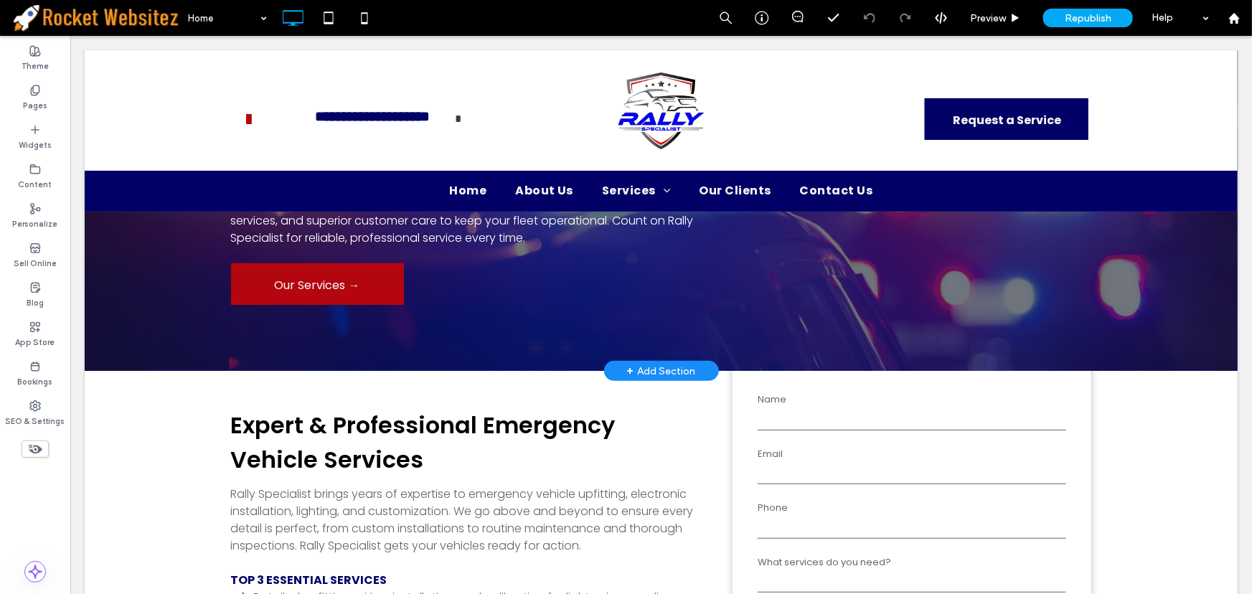
scroll to position [261, 0]
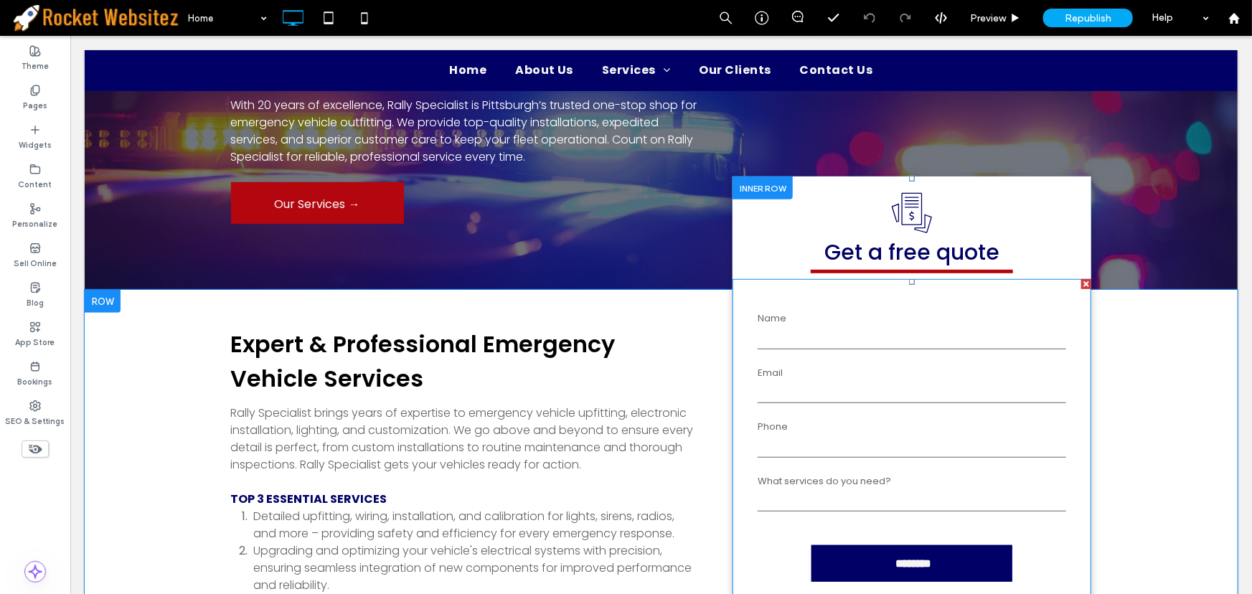
click at [814, 385] on input "email" at bounding box center [911, 392] width 309 height 22
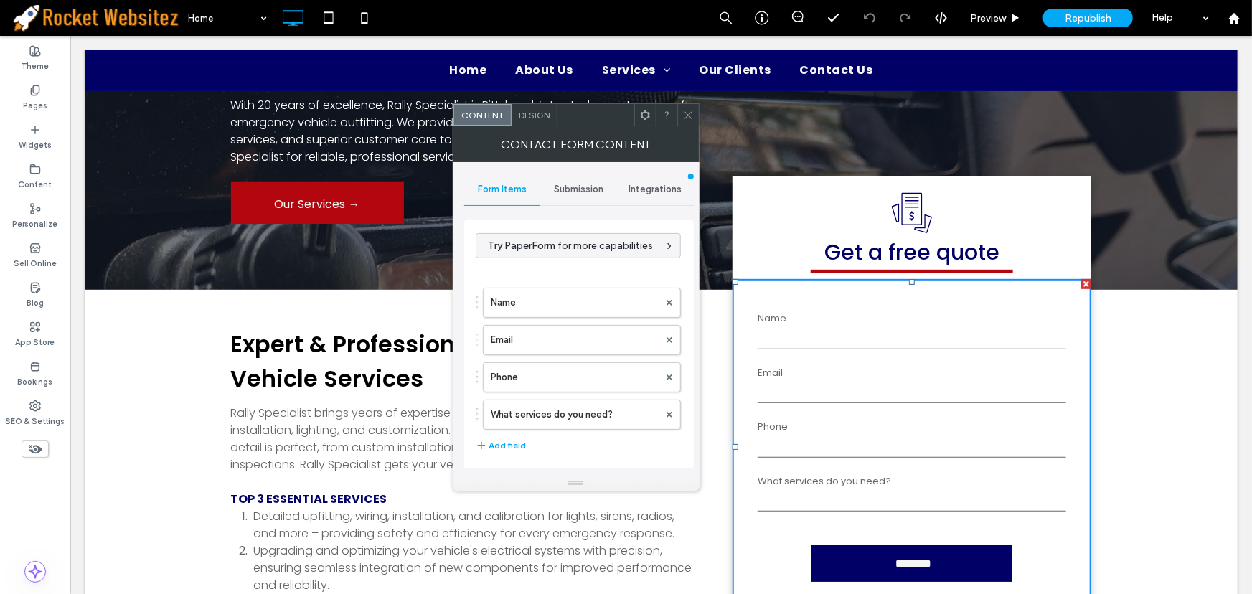
click at [643, 182] on div "Integrations" at bounding box center [655, 190] width 77 height 32
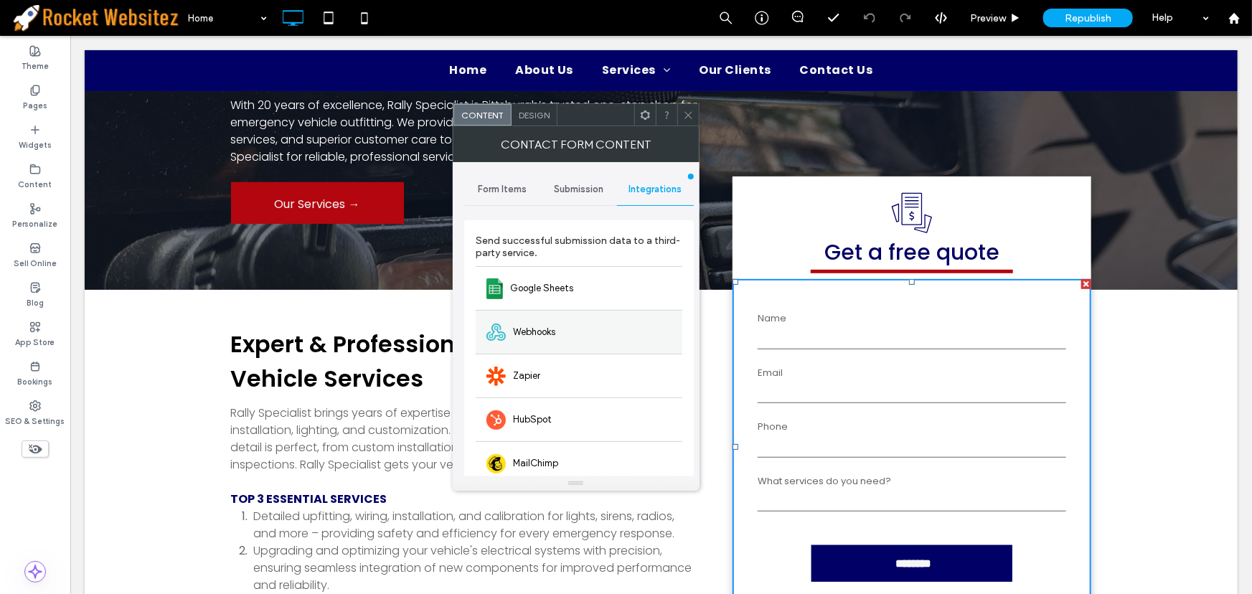
click at [543, 340] on div "Webhooks" at bounding box center [579, 332] width 207 height 44
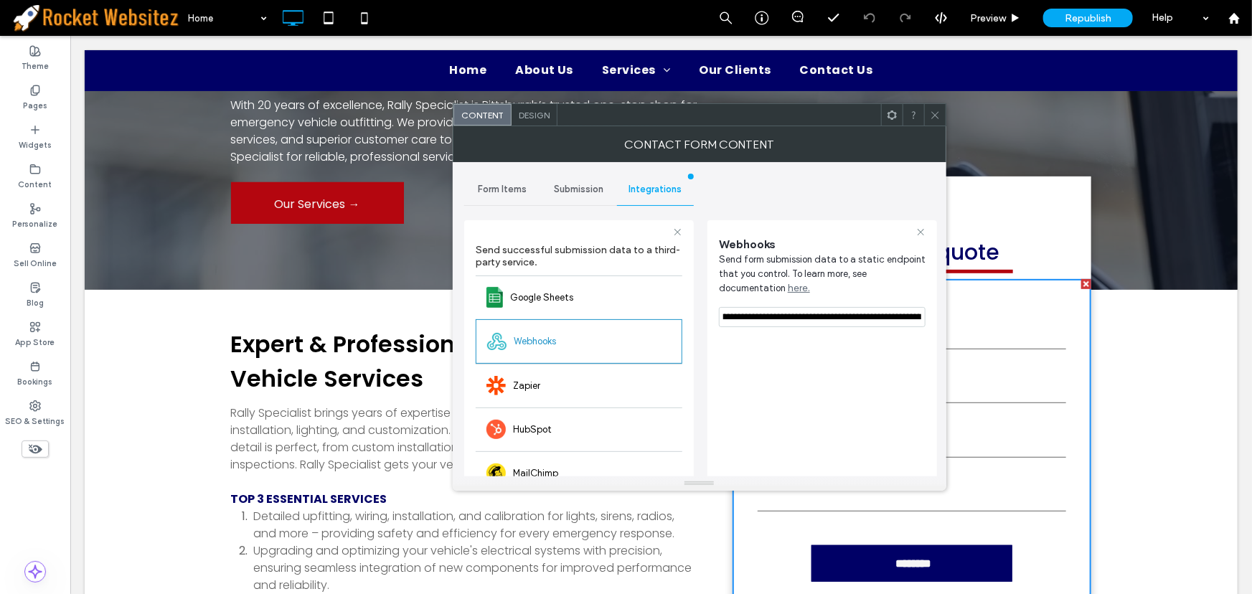
scroll to position [0, 453]
drag, startPoint x: 721, startPoint y: 317, endPoint x: 941, endPoint y: 308, distance: 220.5
click at [941, 308] on div "**********" at bounding box center [700, 319] width 494 height 314
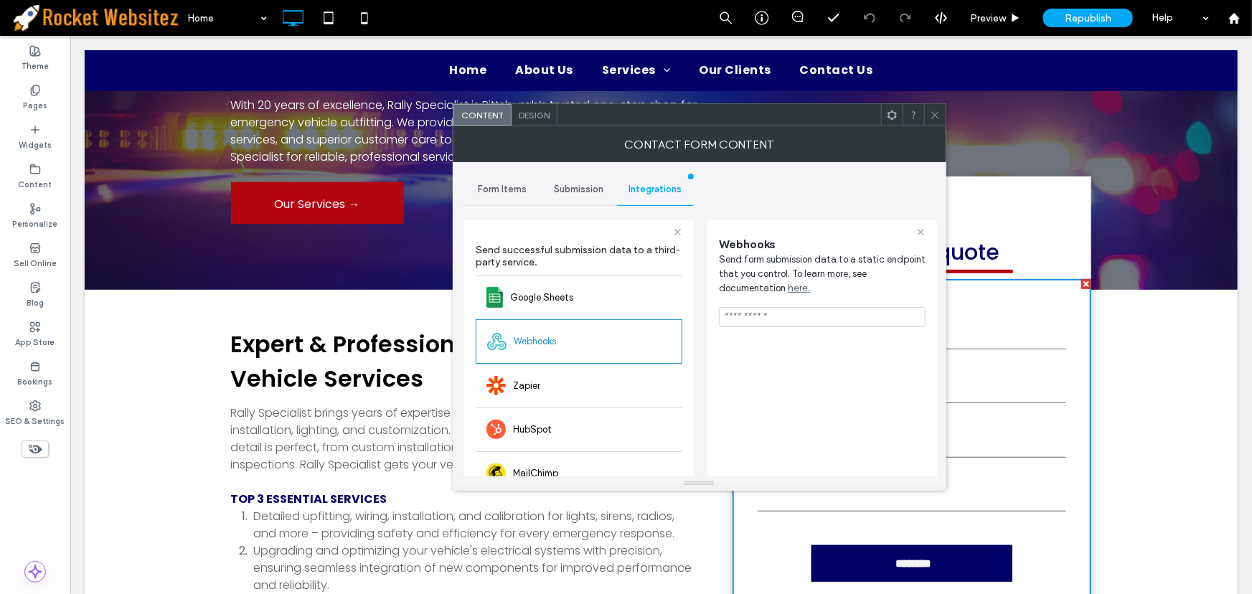
scroll to position [0, 0]
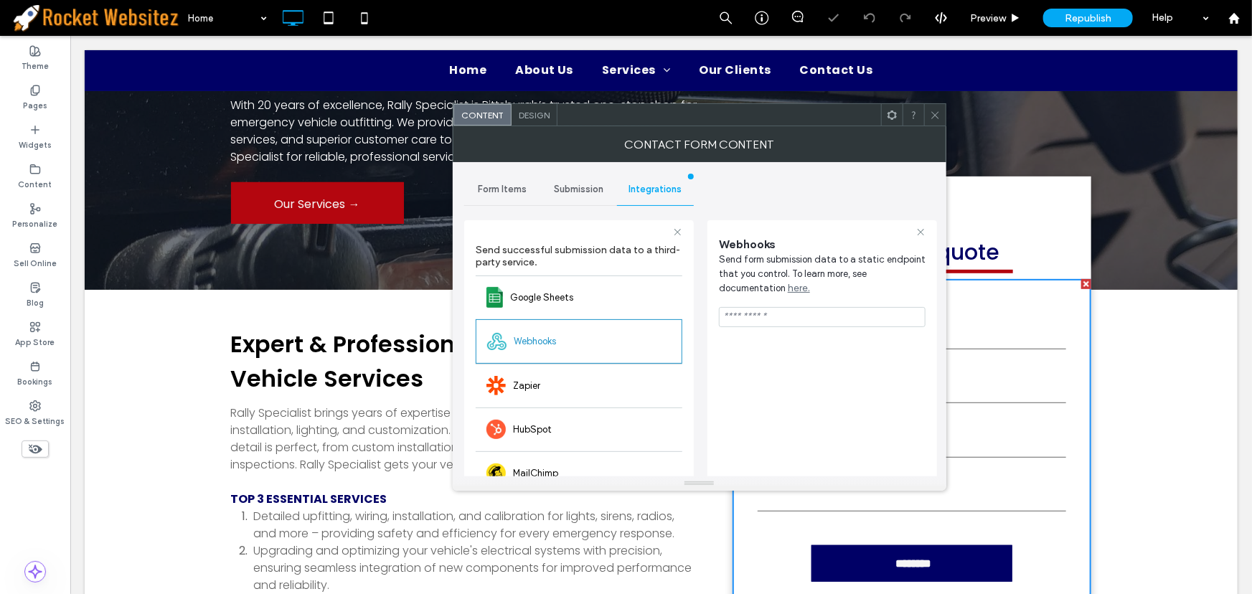
click at [934, 114] on use at bounding box center [935, 114] width 7 height 7
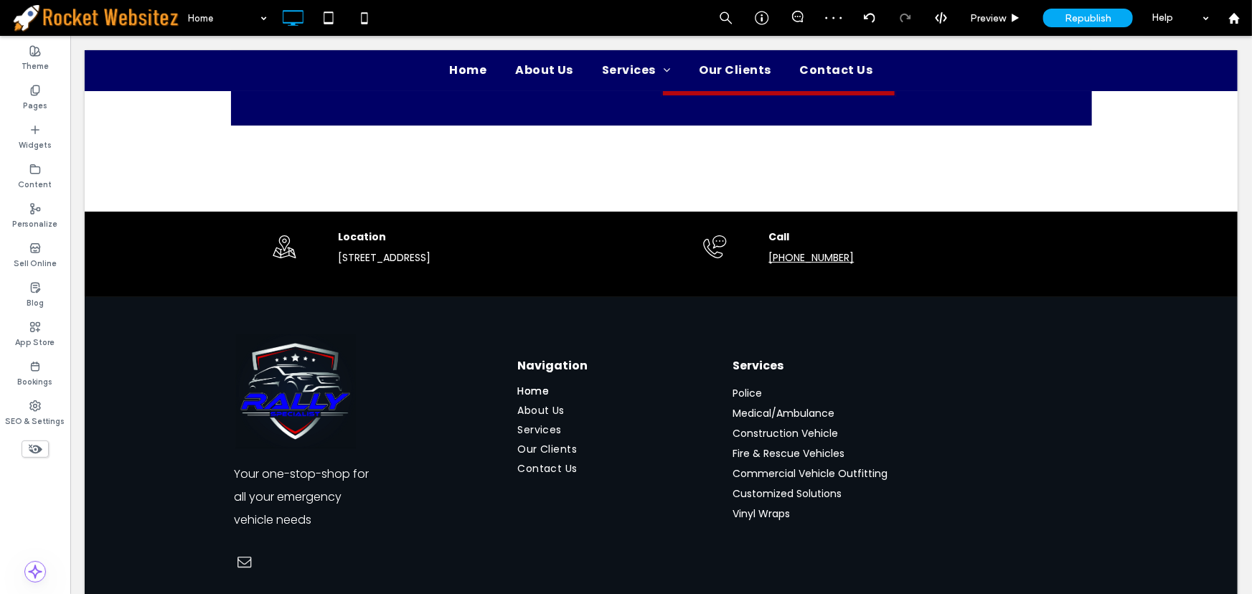
scroll to position [2797, 0]
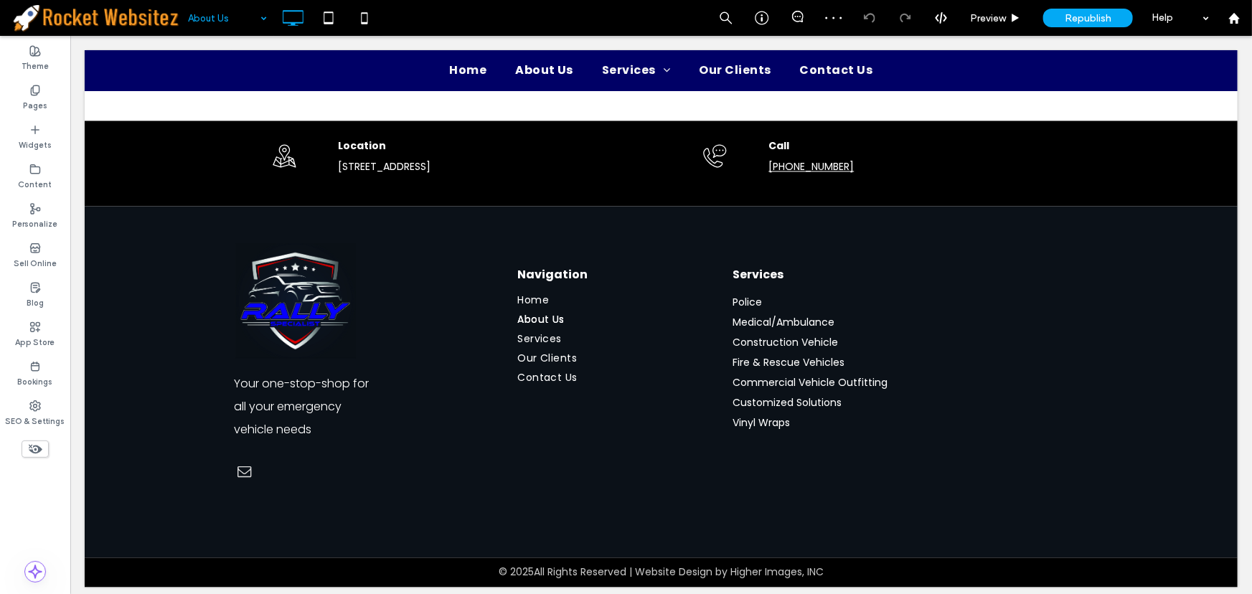
scroll to position [1385, 0]
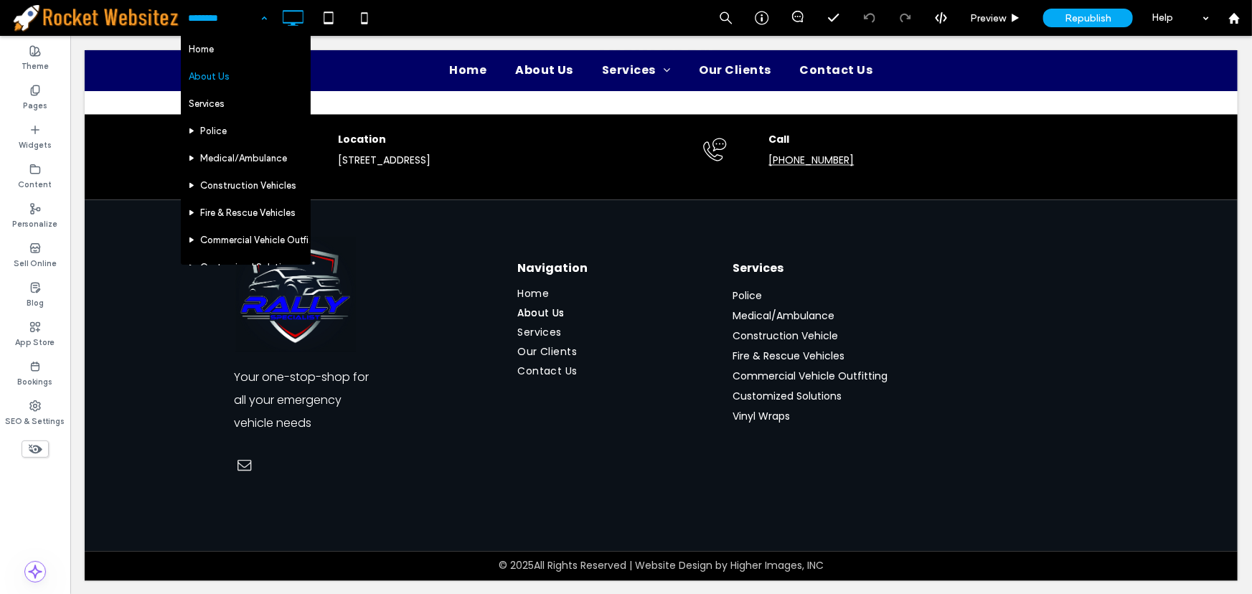
click at [259, 19] on div "Home About Us Services Police Medical/Ambulance Construction Vehicles Fire & Re…" at bounding box center [227, 18] width 93 height 36
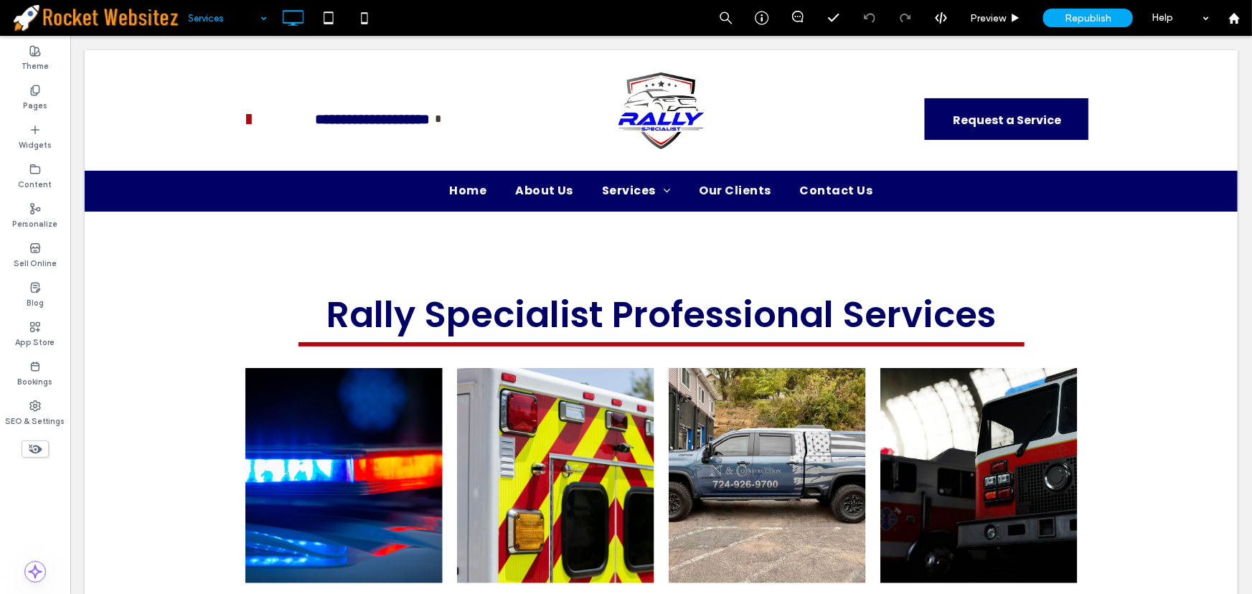
scroll to position [0, 0]
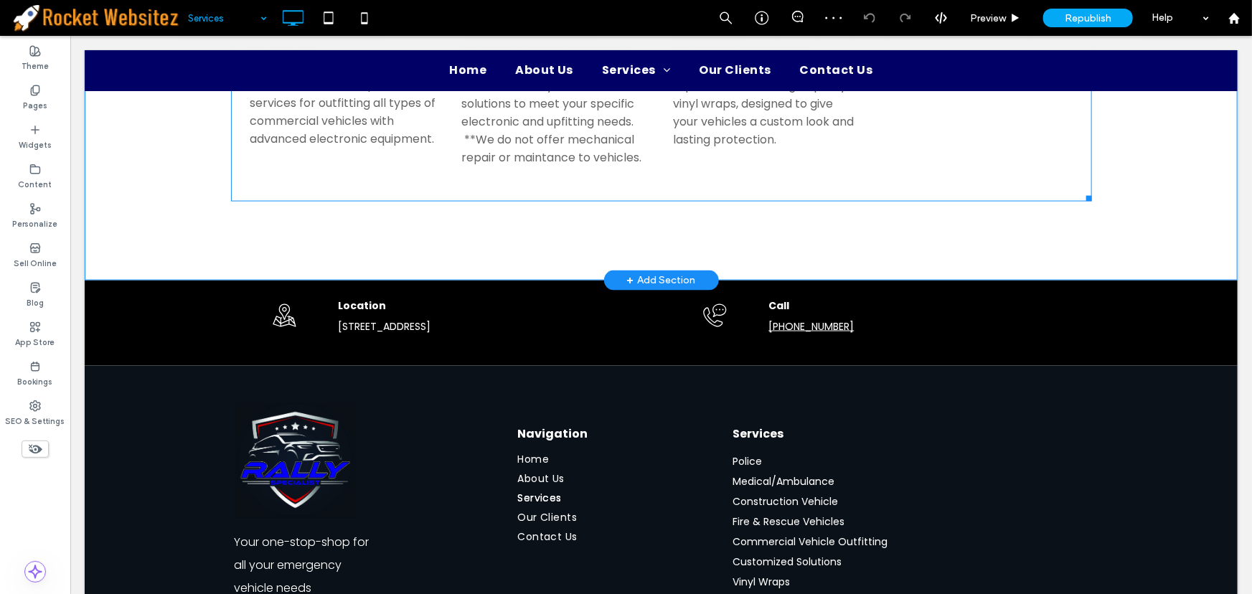
scroll to position [978, 0]
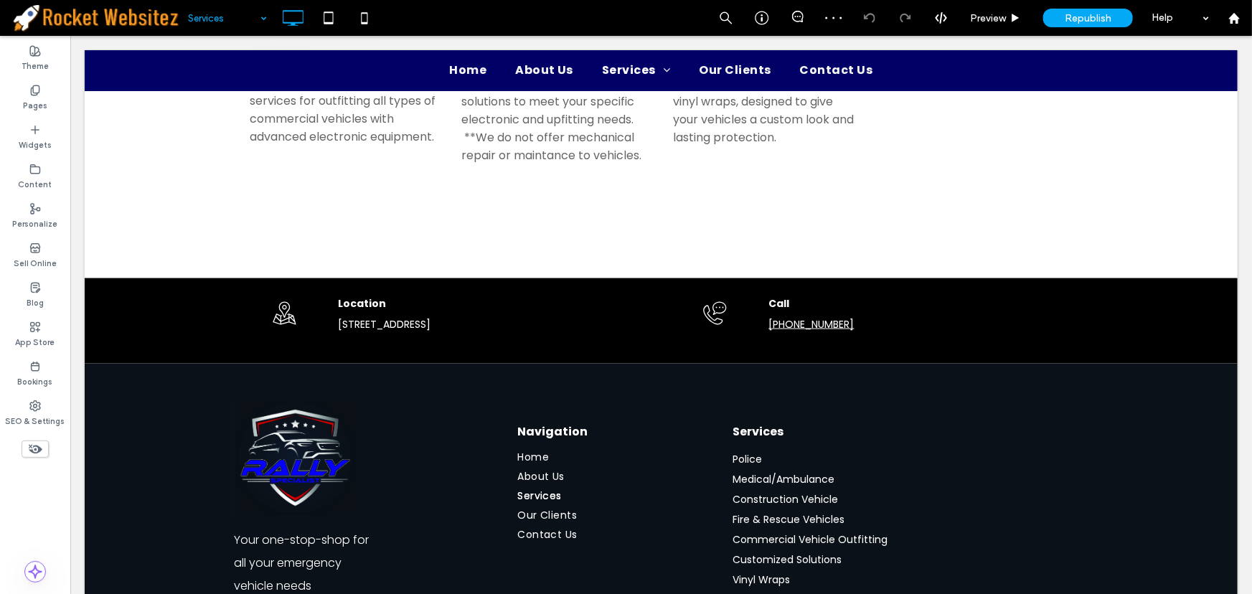
click at [258, 19] on div "Services" at bounding box center [227, 18] width 93 height 36
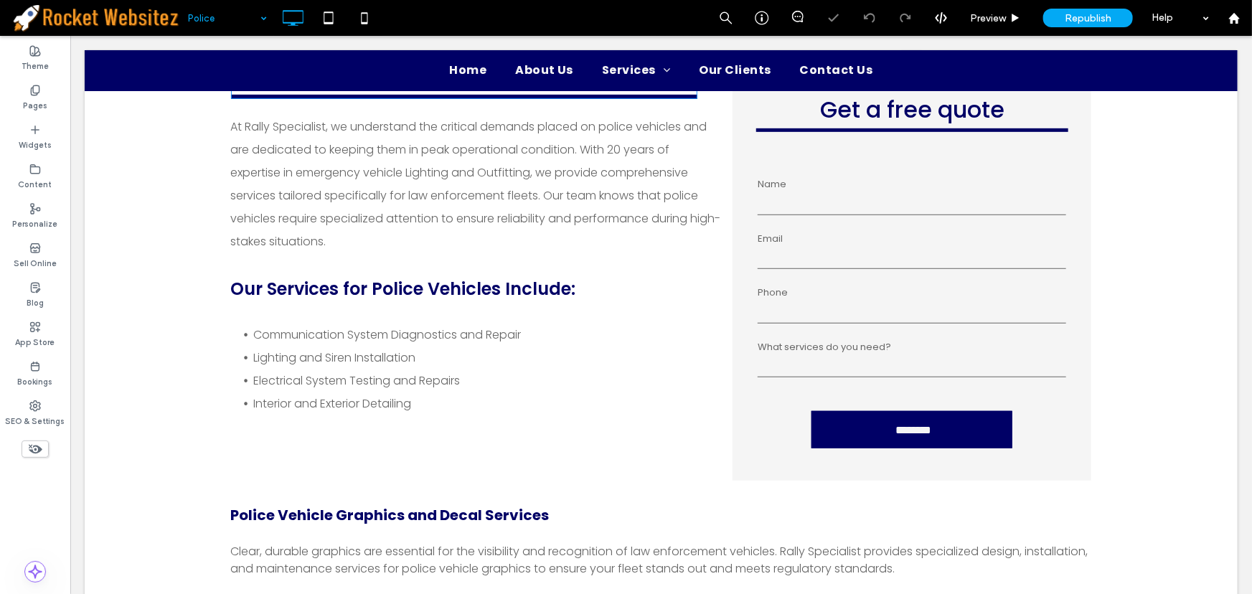
scroll to position [391, 0]
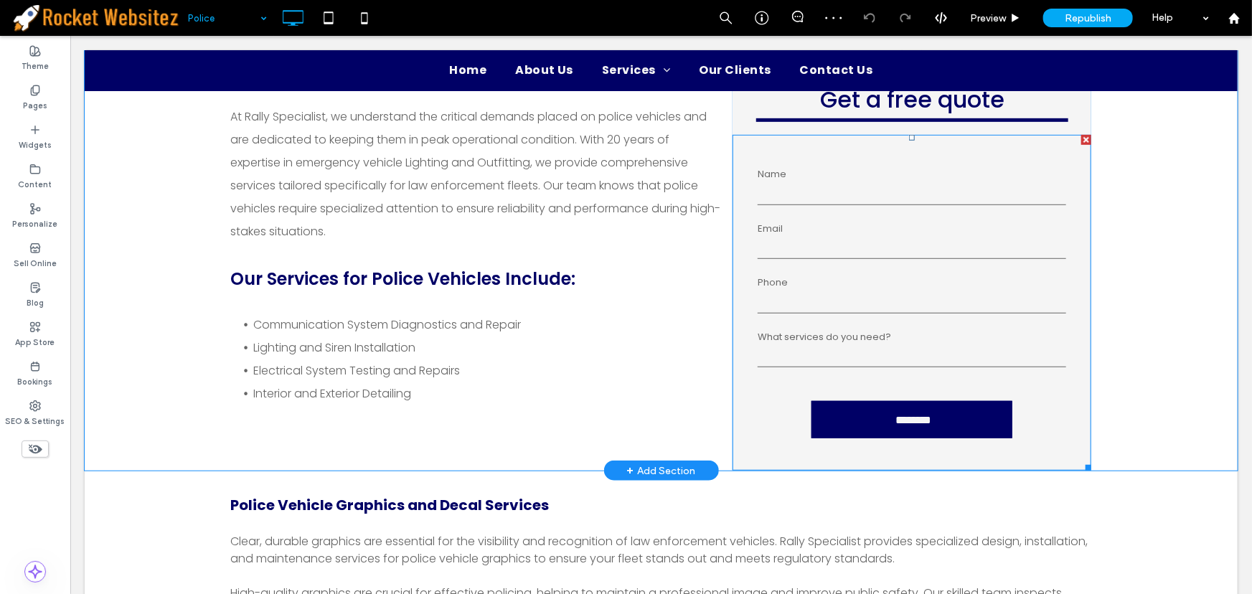
click at [902, 222] on label "Email" at bounding box center [911, 228] width 309 height 14
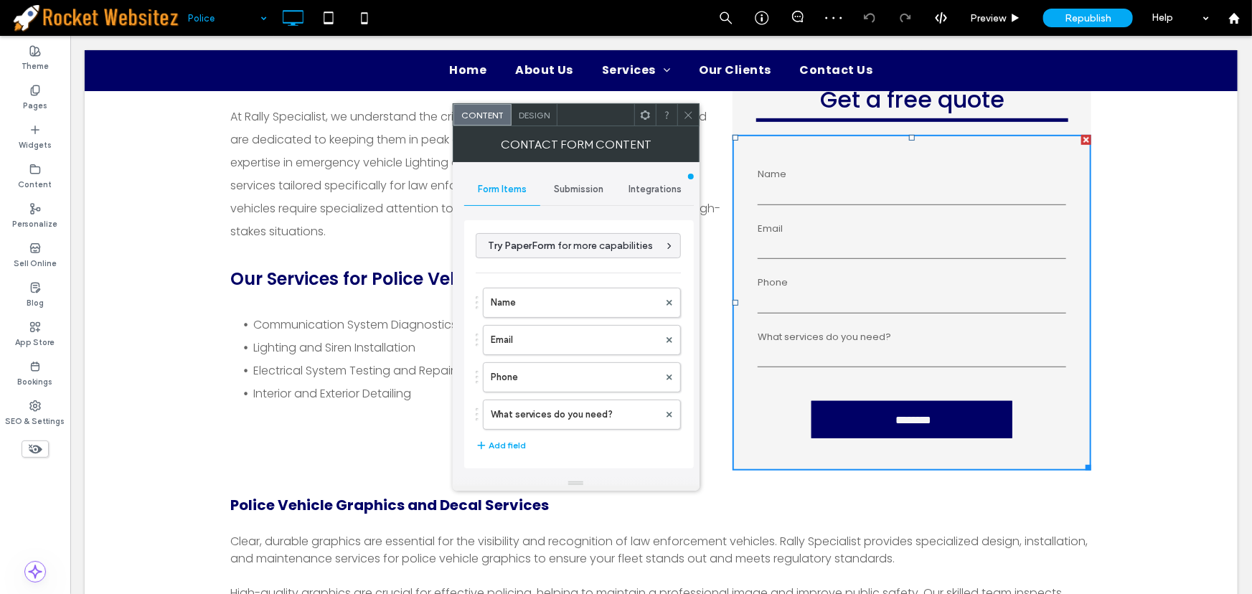
click at [644, 181] on div "Integrations" at bounding box center [655, 190] width 77 height 32
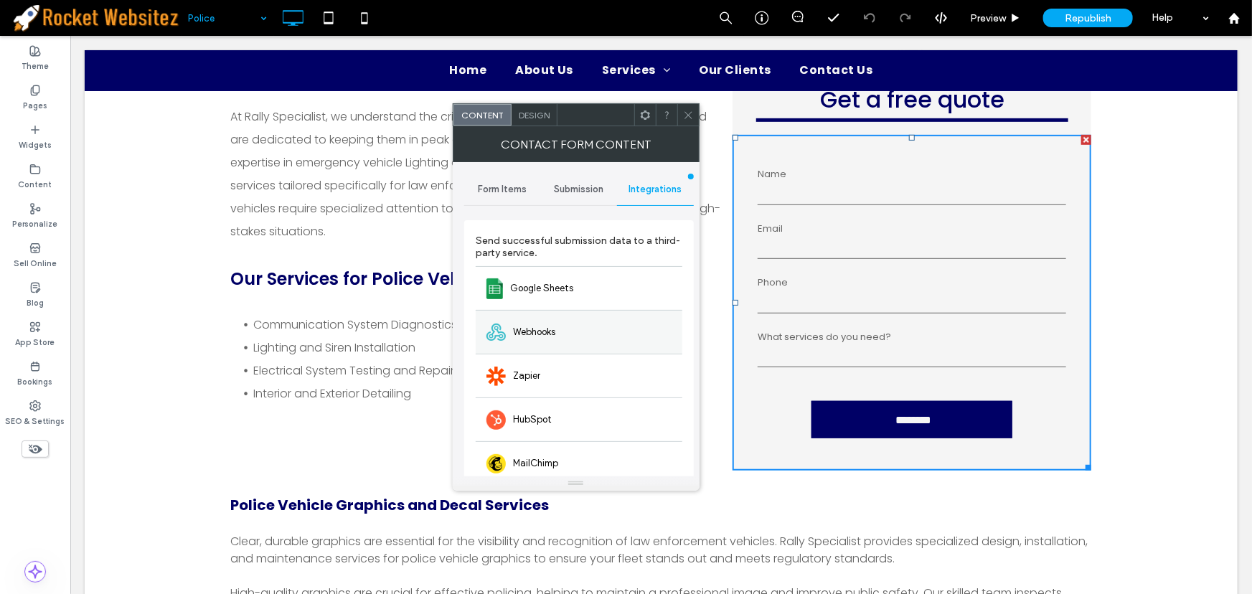
click at [561, 332] on div "Webhooks" at bounding box center [579, 332] width 207 height 44
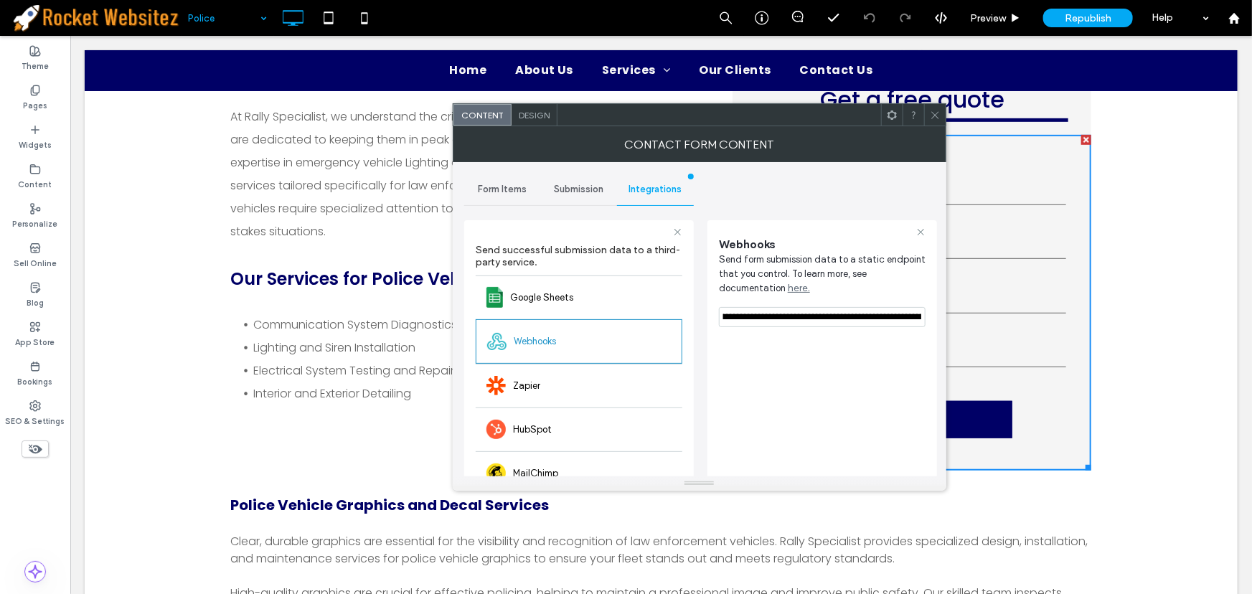
scroll to position [0, 453]
drag, startPoint x: 792, startPoint y: 348, endPoint x: 955, endPoint y: 318, distance: 165.7
click at [930, 116] on icon at bounding box center [935, 115] width 11 height 11
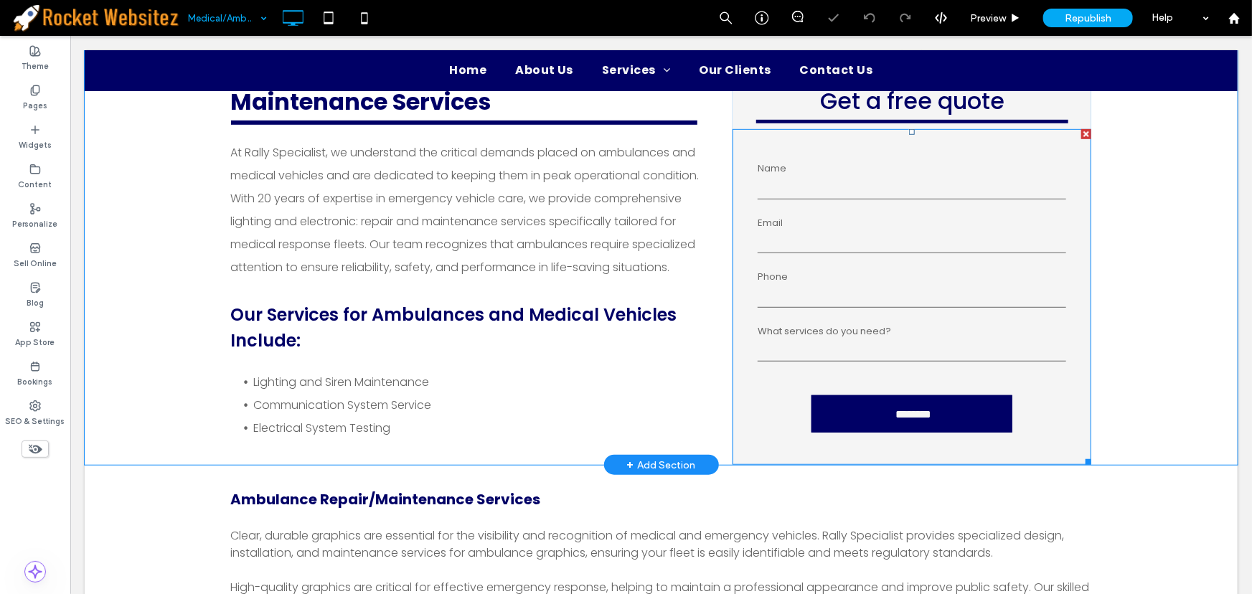
scroll to position [391, 0]
click at [871, 287] on input "tel" at bounding box center [911, 295] width 309 height 22
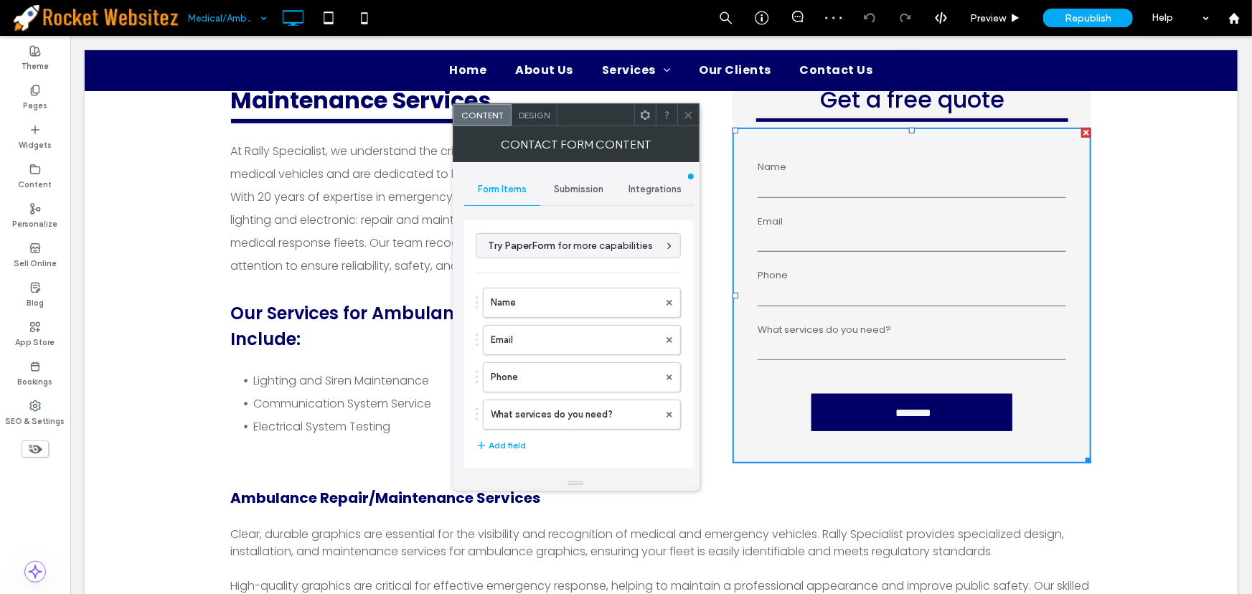
click at [639, 191] on span "Integrations" at bounding box center [655, 189] width 53 height 11
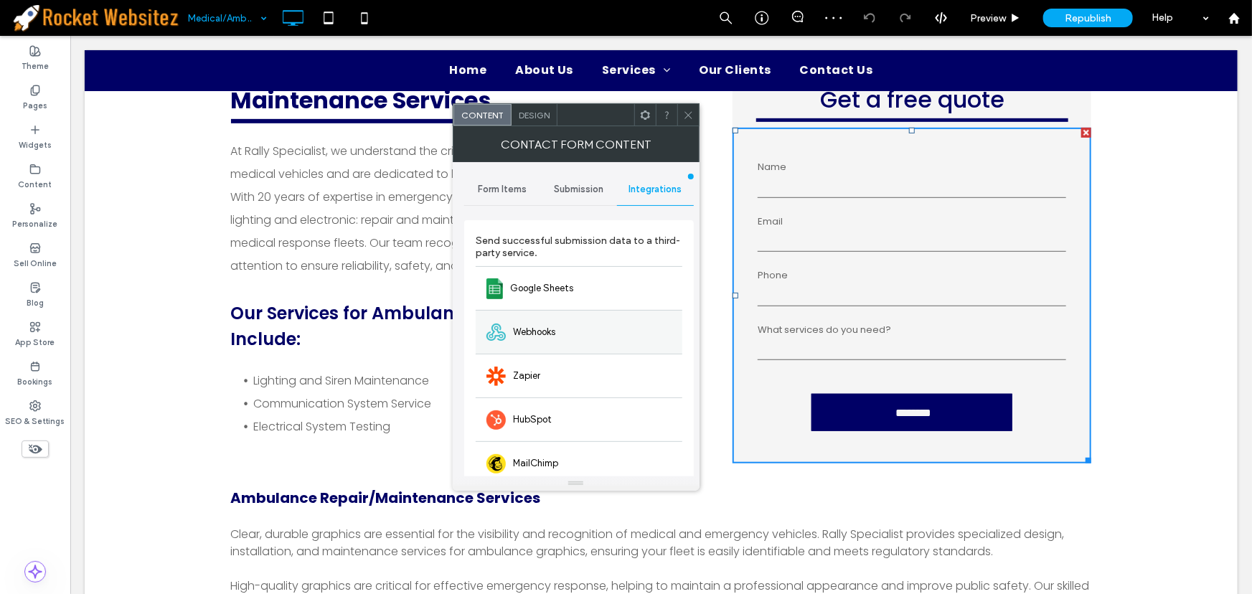
click at [534, 329] on span "Webhooks" at bounding box center [534, 332] width 42 height 14
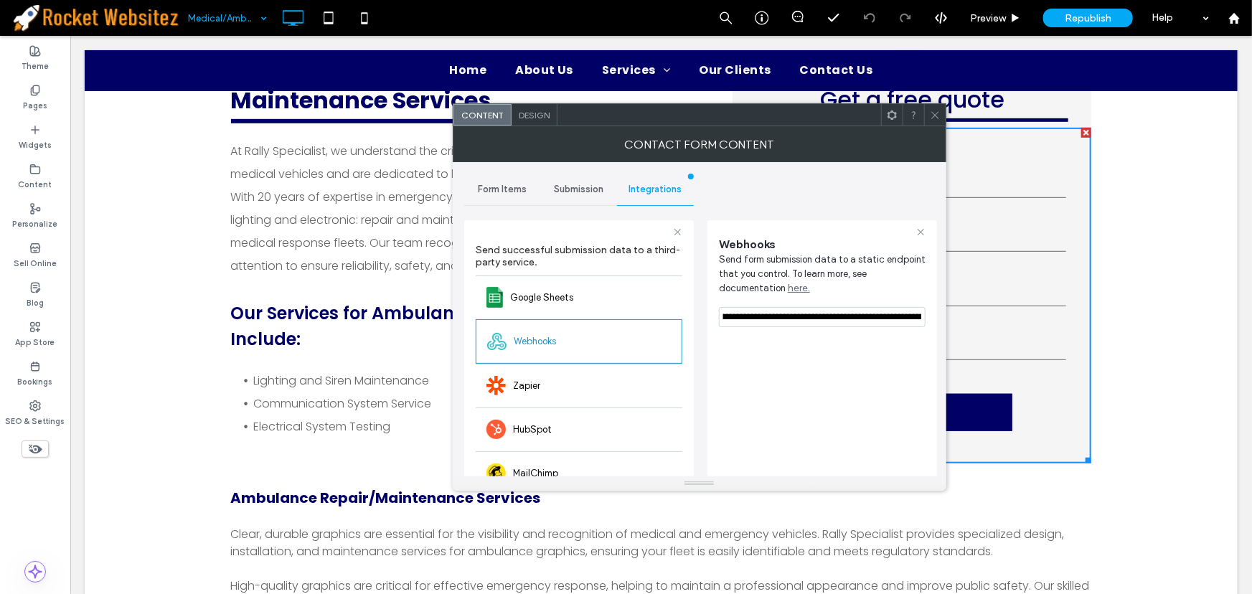
scroll to position [0, 453]
drag, startPoint x: 794, startPoint y: 354, endPoint x: 981, endPoint y: 329, distance: 188.9
click at [937, 113] on icon at bounding box center [935, 115] width 11 height 11
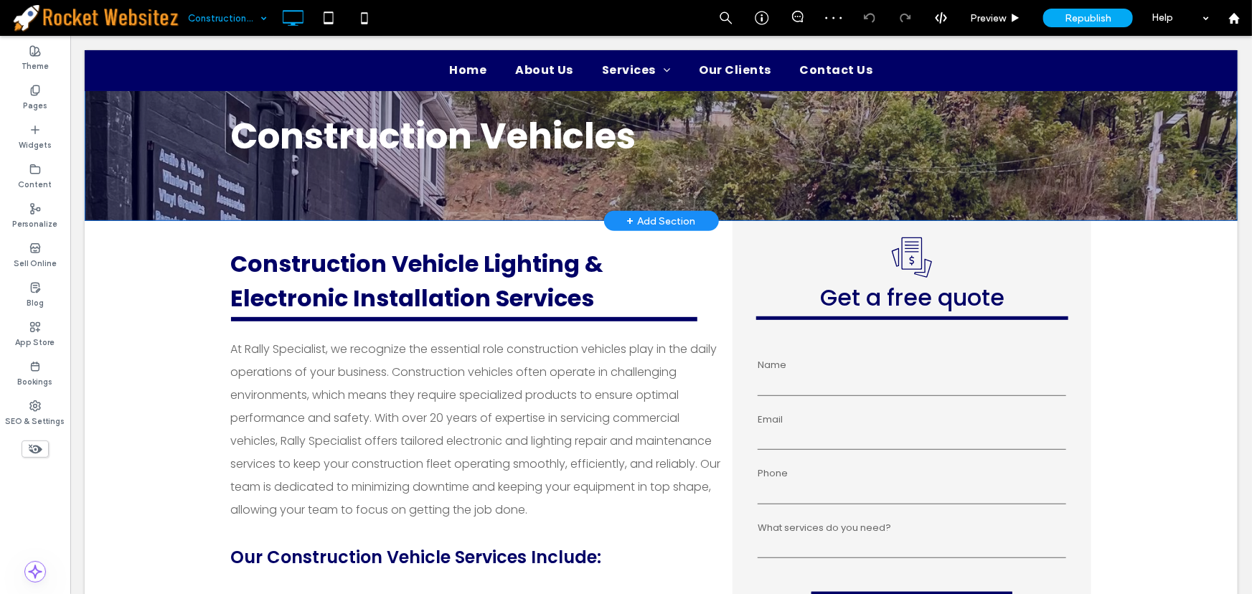
scroll to position [195, 0]
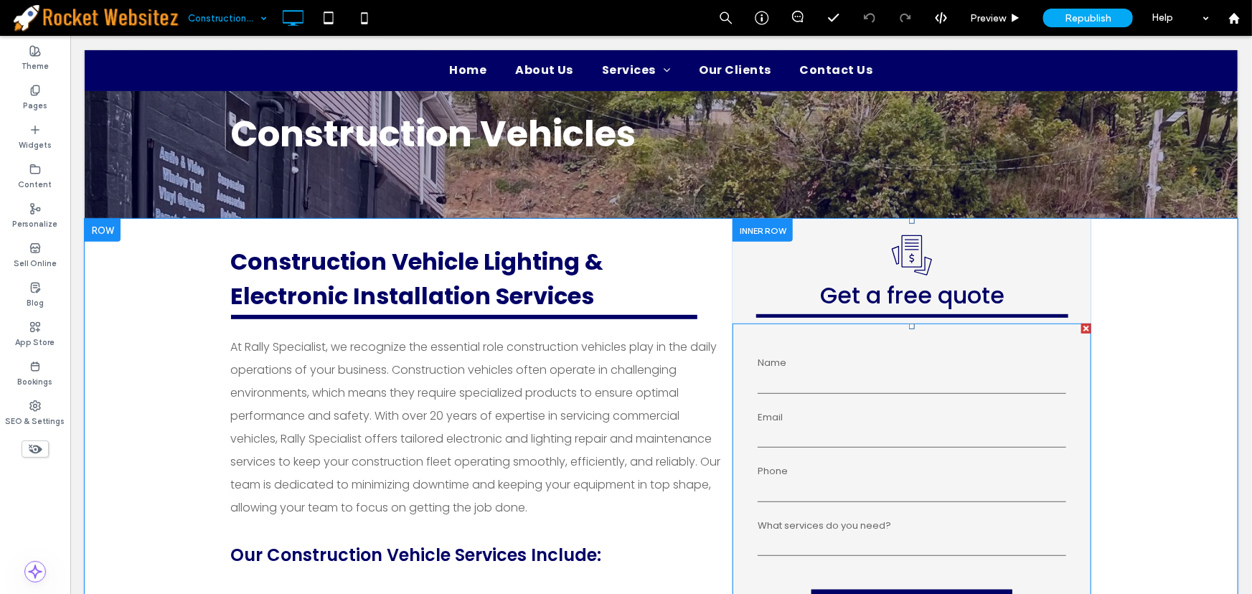
click at [834, 388] on input "text" at bounding box center [911, 383] width 309 height 22
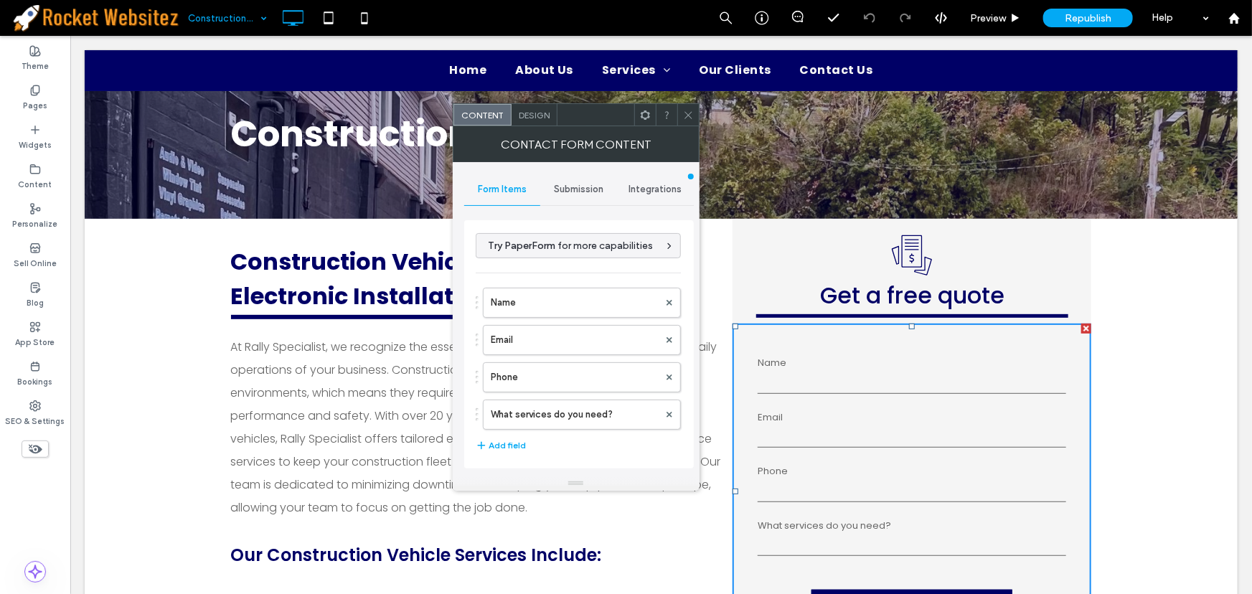
click at [670, 186] on span "Integrations" at bounding box center [655, 189] width 53 height 11
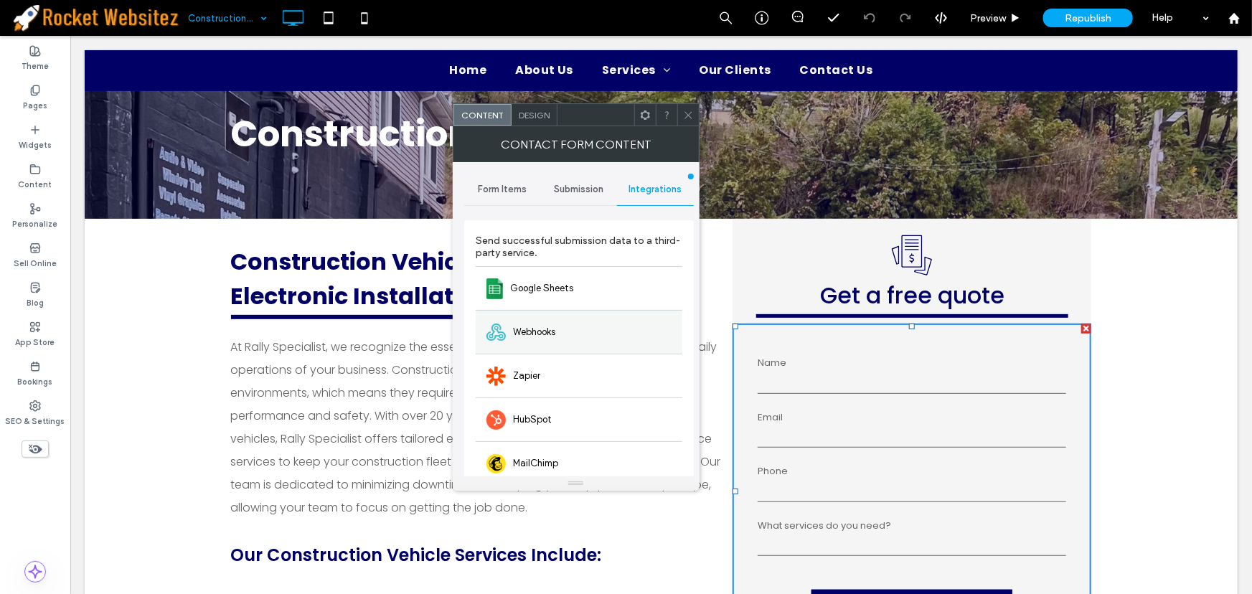
click at [540, 330] on span "Webhooks" at bounding box center [534, 332] width 42 height 14
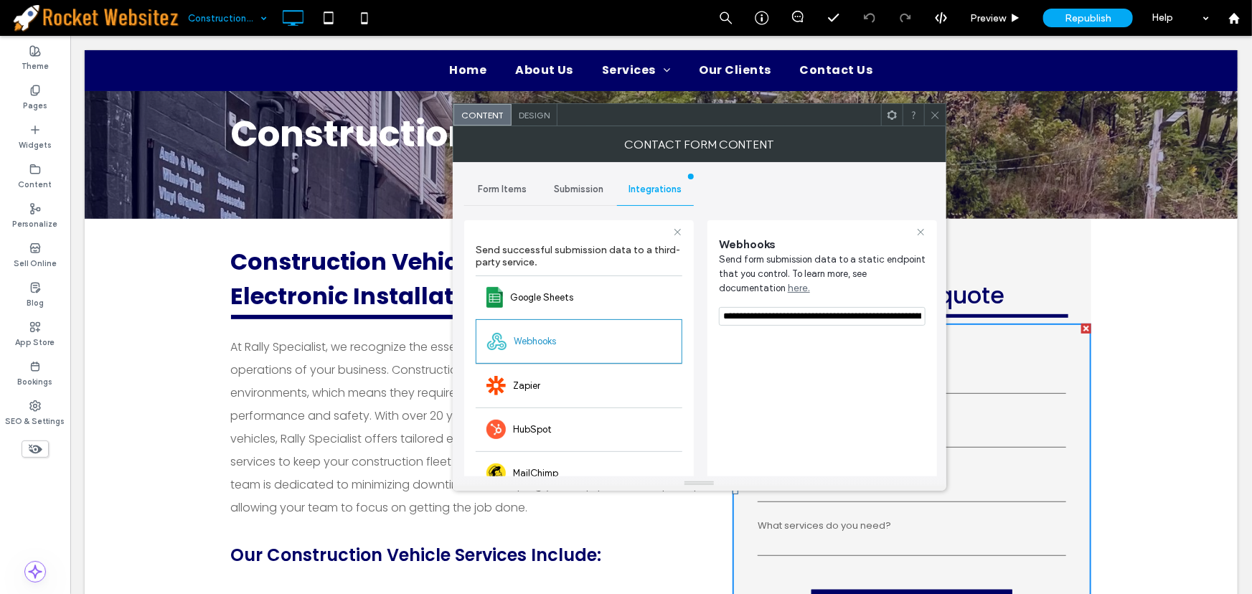
click at [717, 314] on div "**********" at bounding box center [823, 408] width 230 height 376
drag, startPoint x: 793, startPoint y: 353, endPoint x: 1028, endPoint y: 340, distance: 235.0
click at [940, 114] on div at bounding box center [935, 115] width 22 height 22
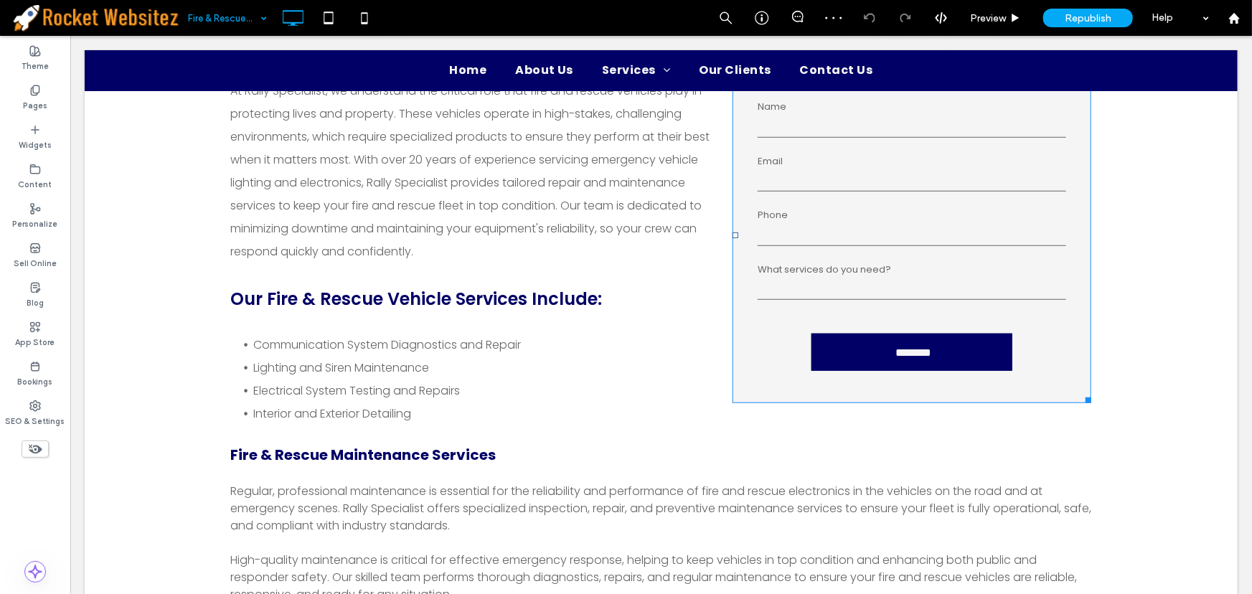
scroll to position [456, 0]
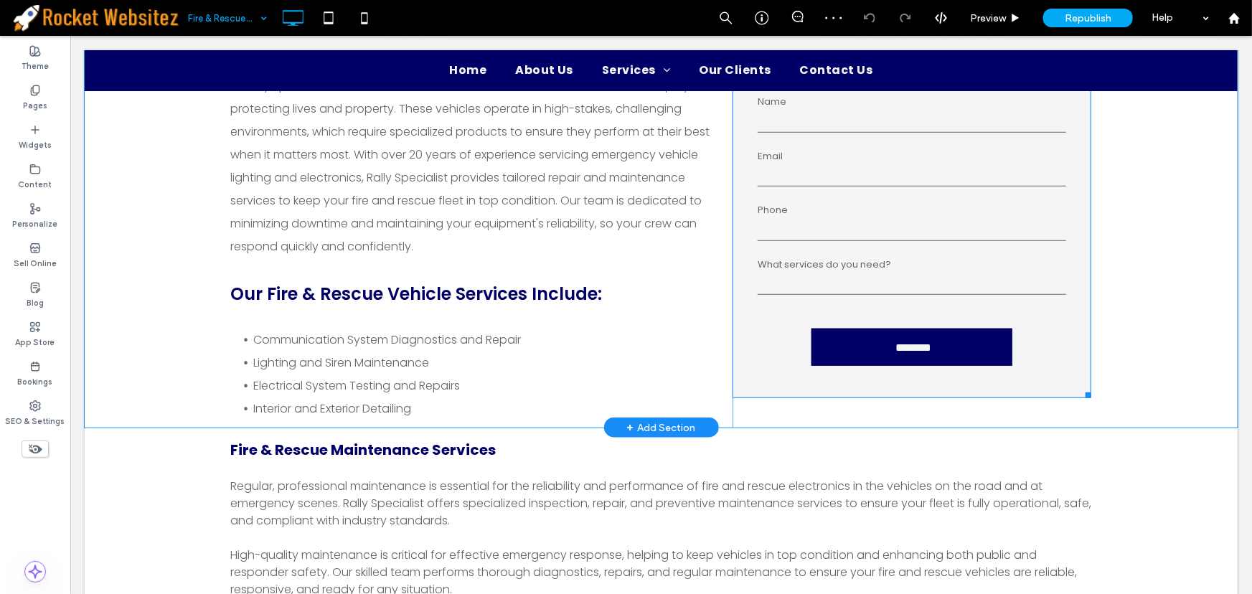
click at [848, 228] on input "tel" at bounding box center [911, 230] width 309 height 22
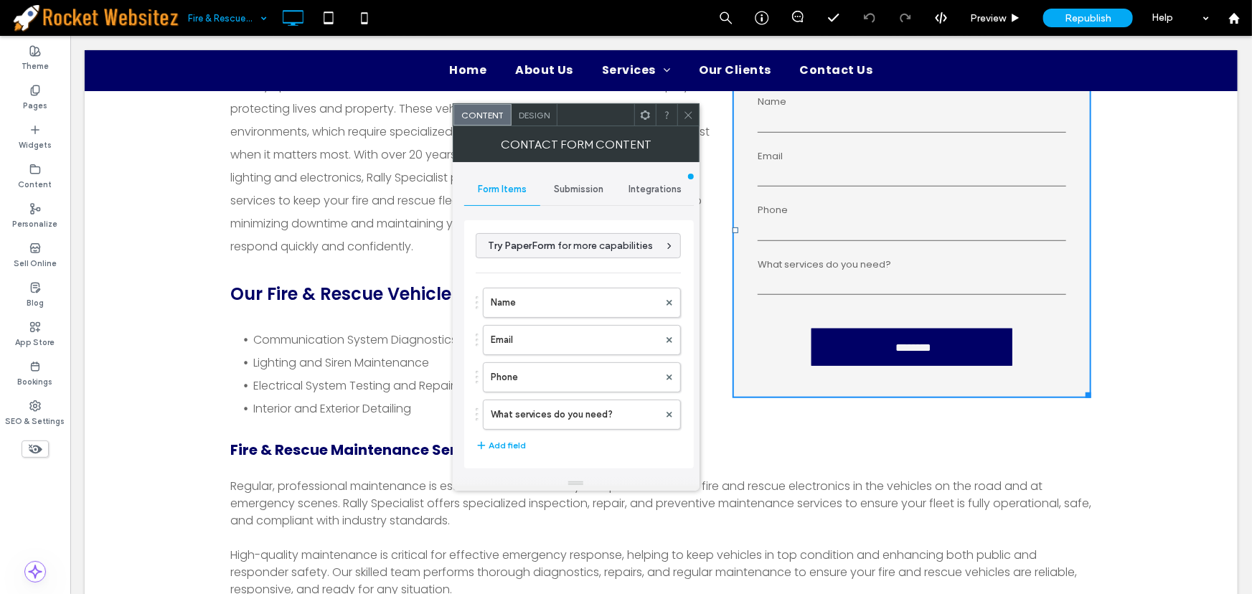
click at [651, 188] on span "Integrations" at bounding box center [655, 189] width 53 height 11
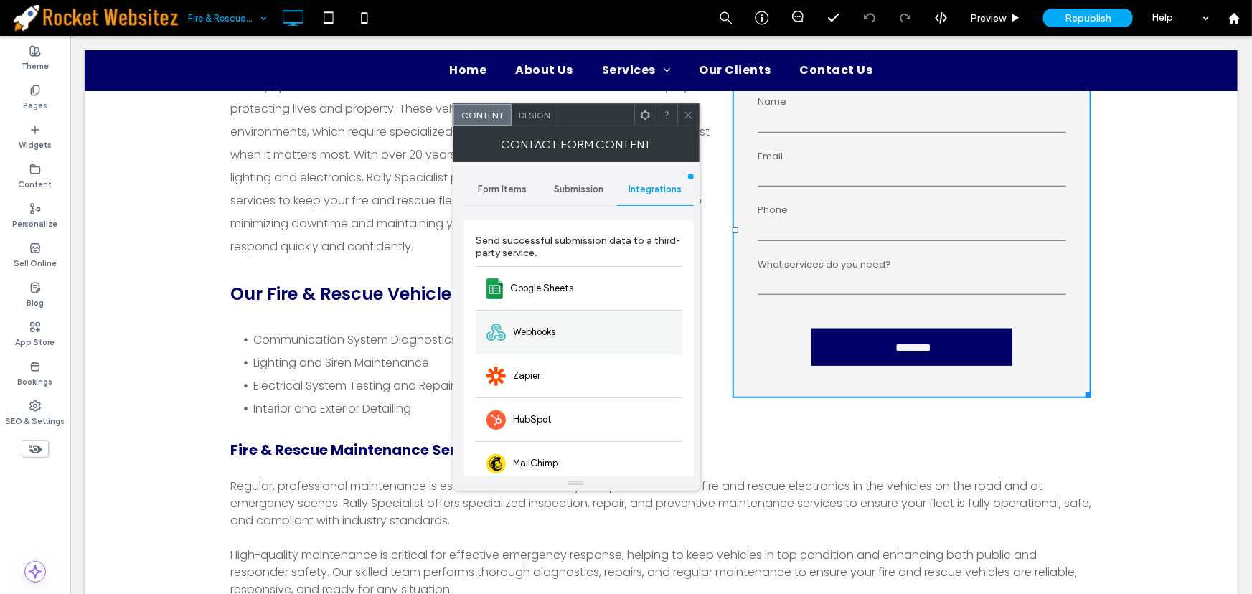
click at [544, 323] on div "Webhooks" at bounding box center [579, 332] width 207 height 44
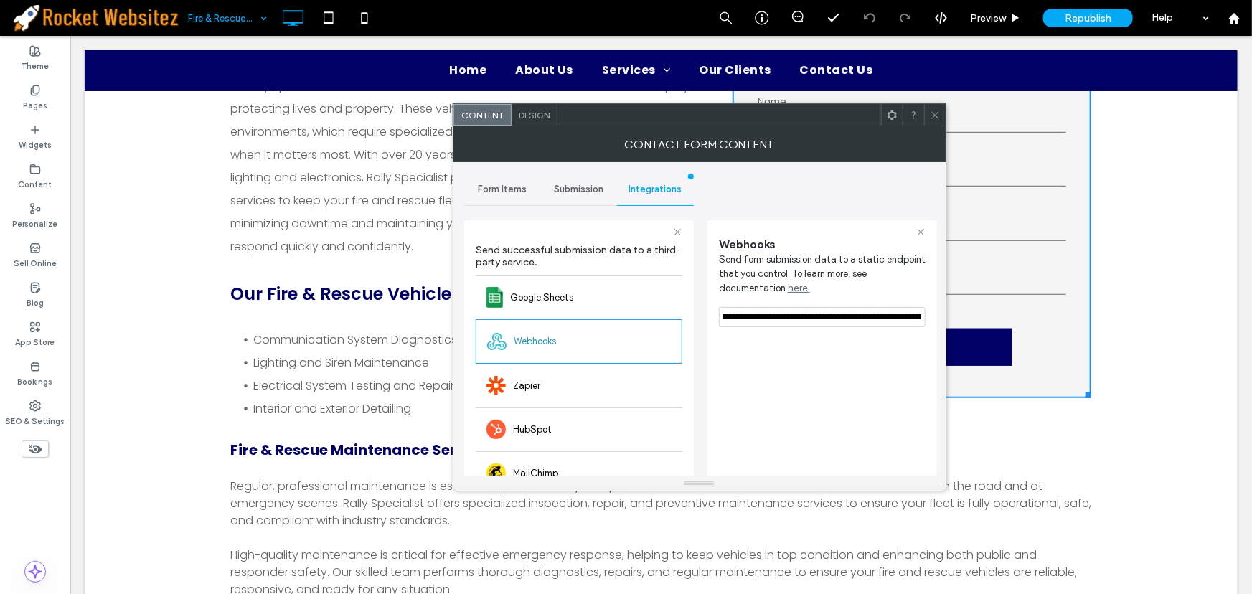
scroll to position [0, 453]
drag, startPoint x: 794, startPoint y: 355, endPoint x: 1005, endPoint y: 314, distance: 214.9
click at [934, 115] on icon at bounding box center [935, 115] width 11 height 11
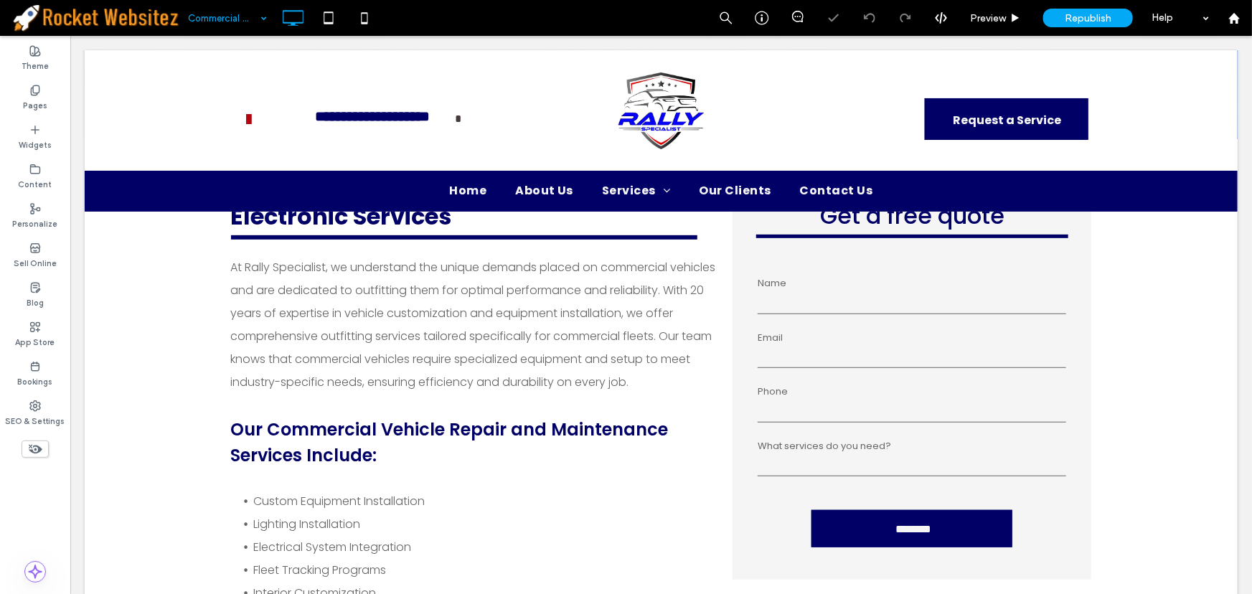
scroll to position [456, 0]
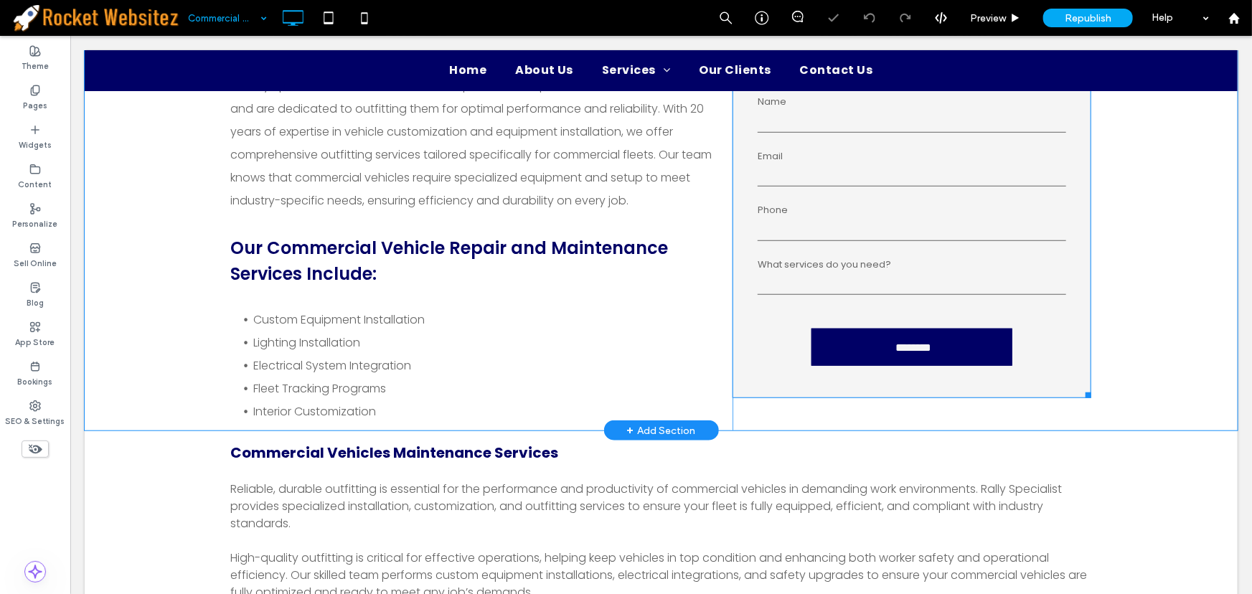
click at [849, 286] on select "**********" at bounding box center [911, 284] width 309 height 22
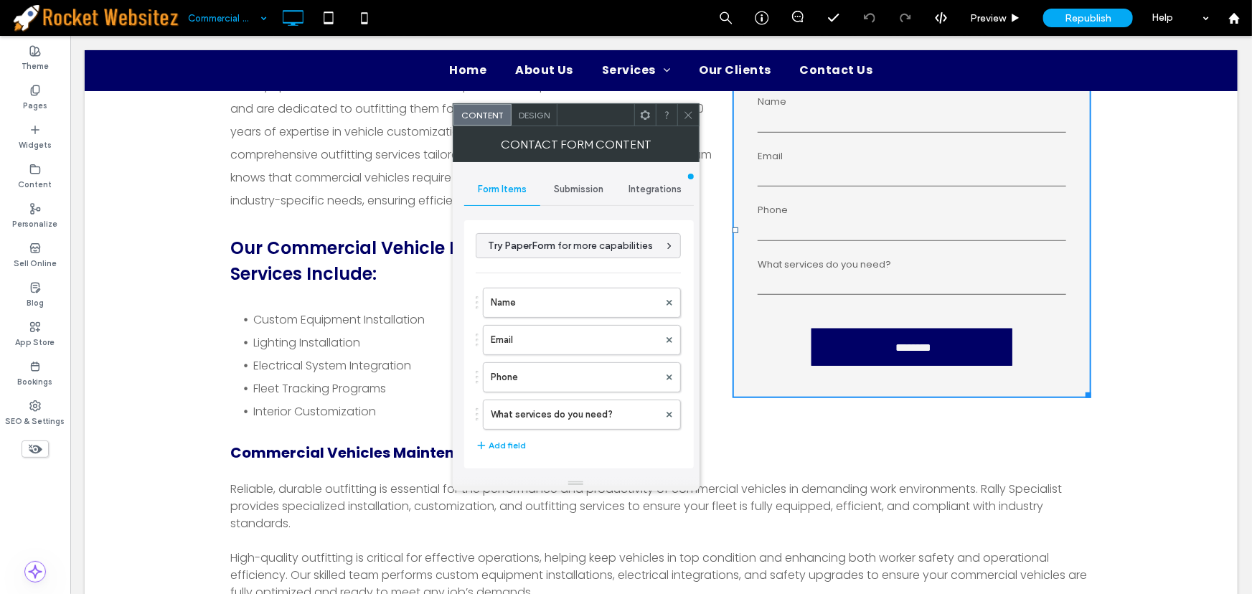
click at [656, 187] on span "Integrations" at bounding box center [655, 189] width 53 height 11
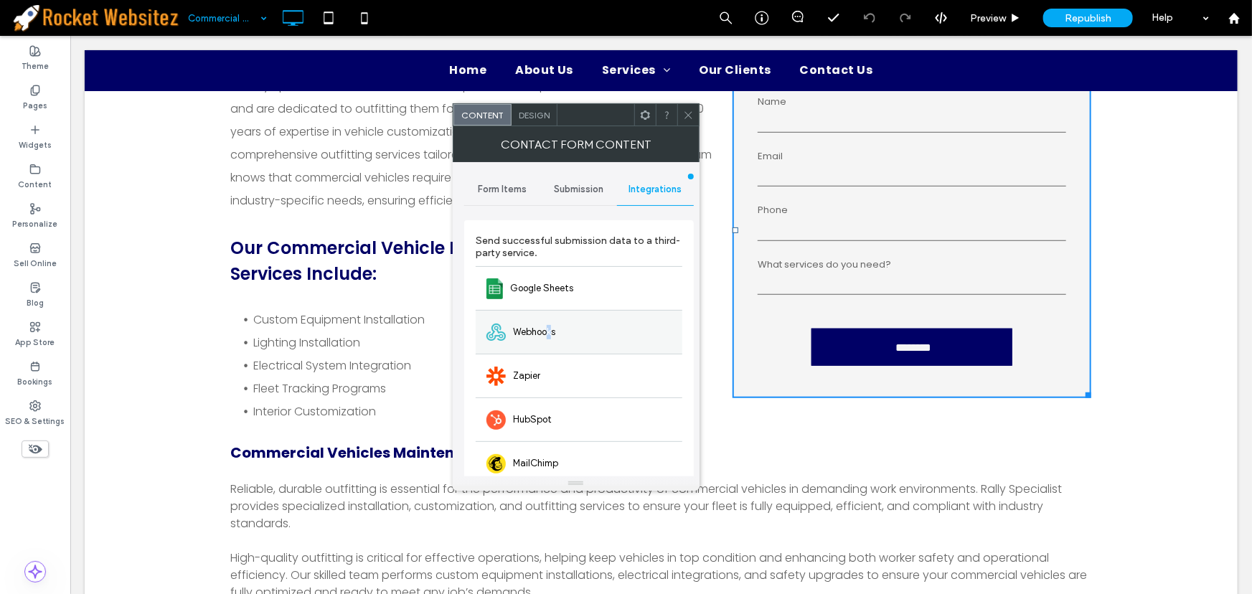
click at [551, 332] on span "Webhooks" at bounding box center [534, 332] width 42 height 14
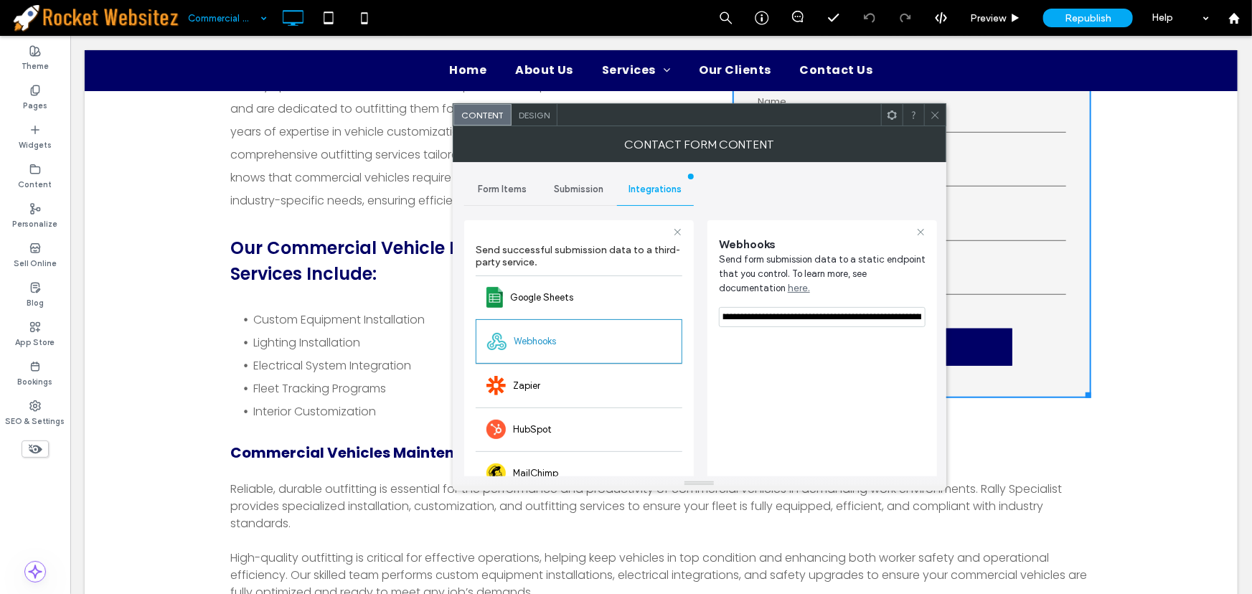
scroll to position [0, 453]
drag, startPoint x: 721, startPoint y: 314, endPoint x: 941, endPoint y: 319, distance: 219.7
click at [941, 319] on div "**********" at bounding box center [700, 319] width 494 height 314
click at [946, 128] on div "Contact Form Content" at bounding box center [700, 144] width 494 height 36
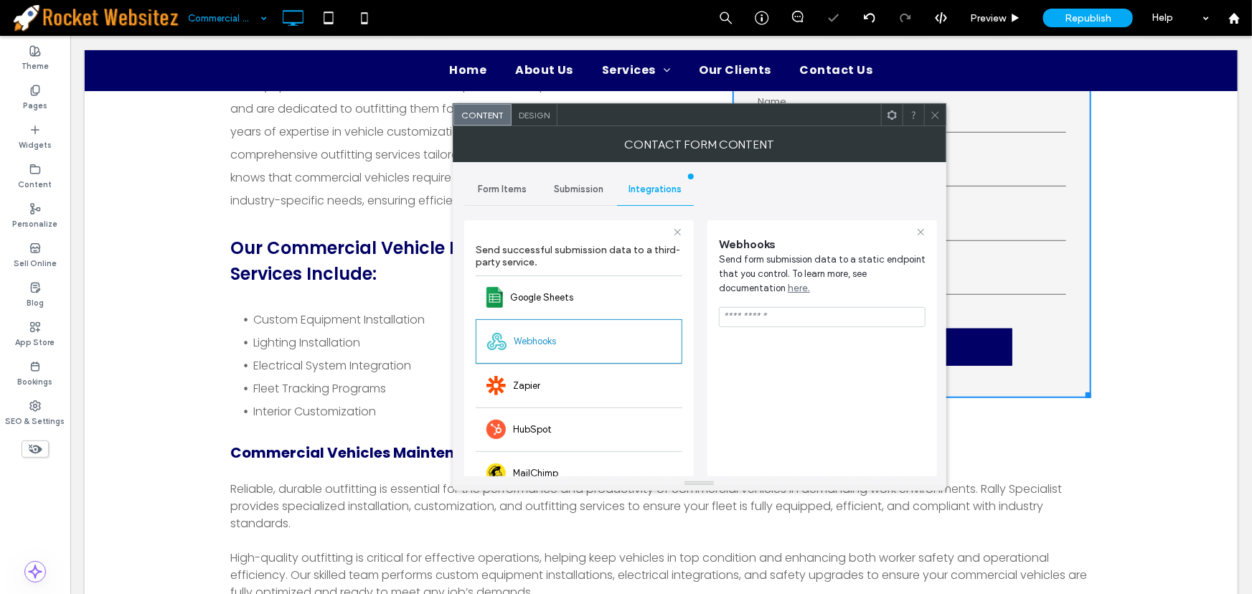
click at [940, 116] on div at bounding box center [935, 115] width 22 height 22
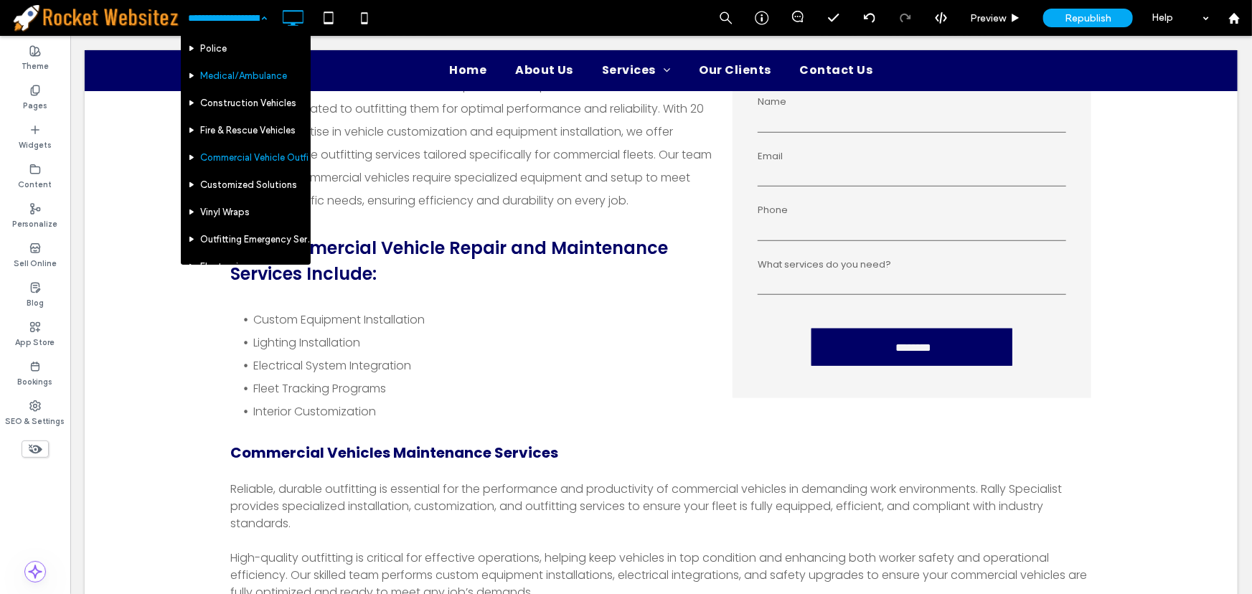
scroll to position [130, 0]
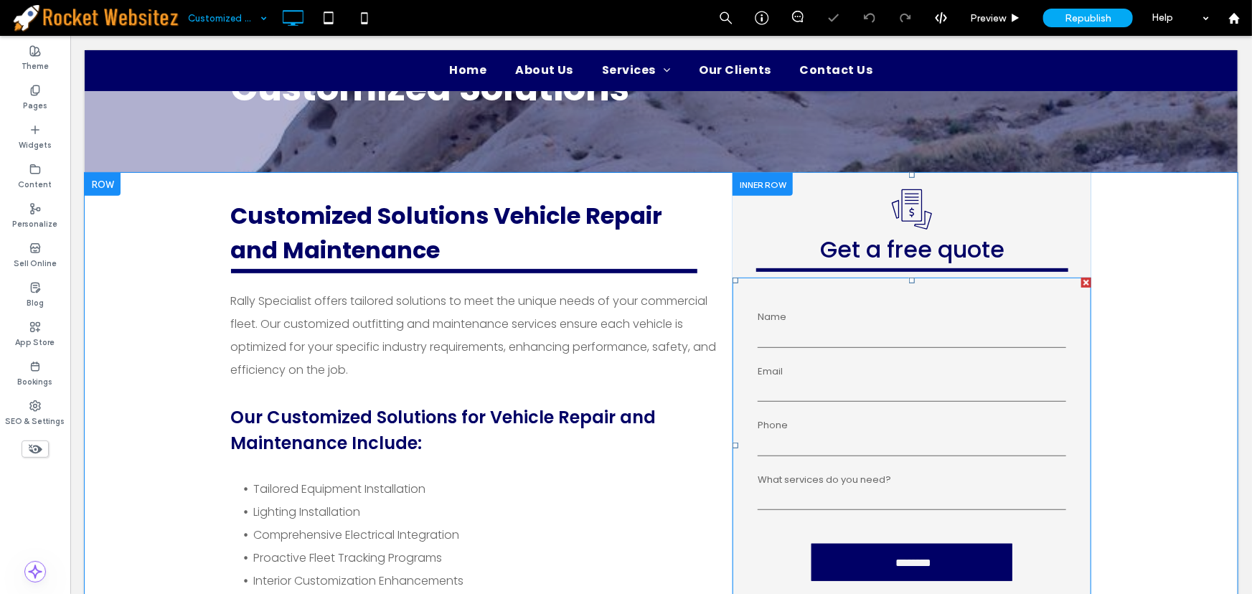
scroll to position [261, 0]
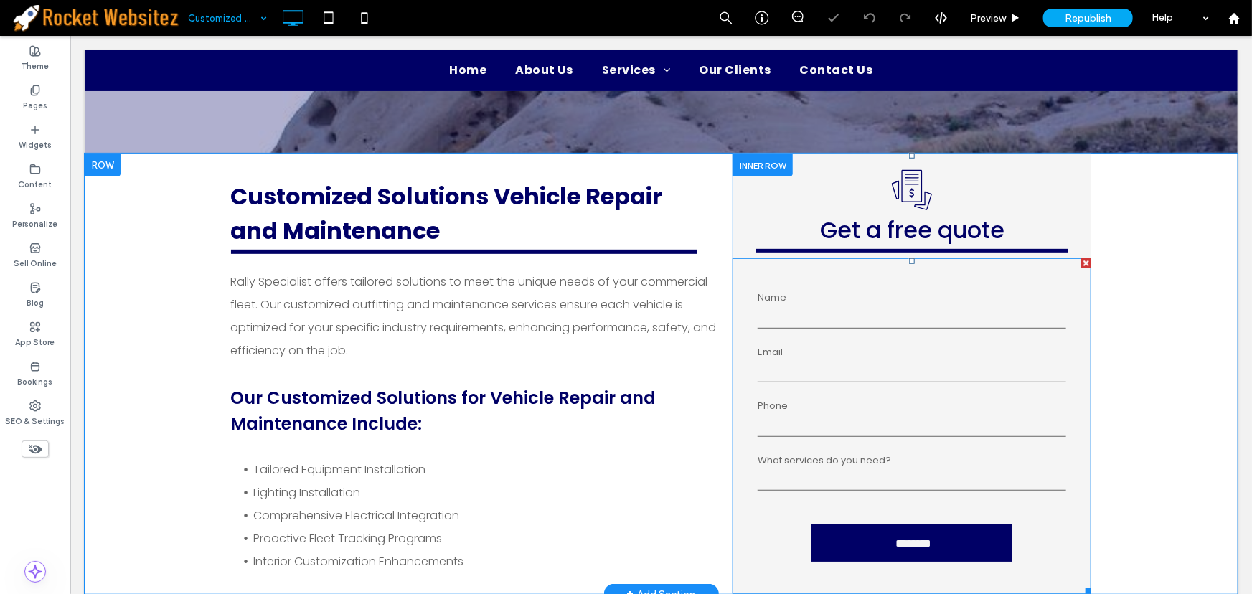
click at [850, 385] on form "**********" at bounding box center [911, 426] width 330 height 322
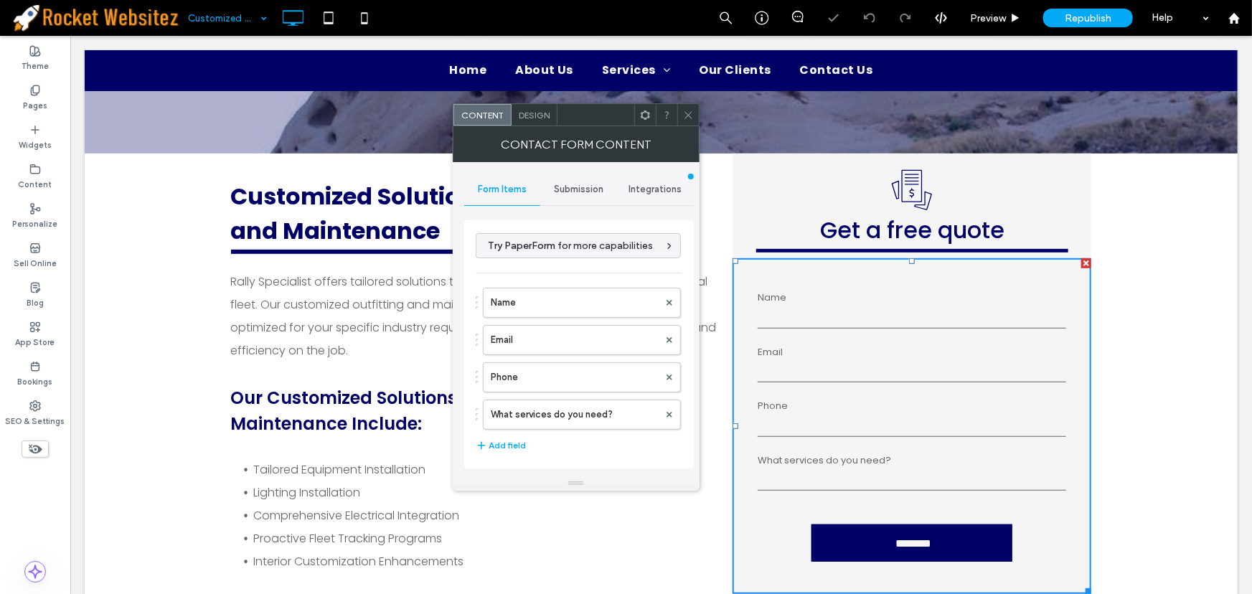
type input "********"
type input "**********"
click at [644, 187] on span "Integrations" at bounding box center [655, 189] width 53 height 11
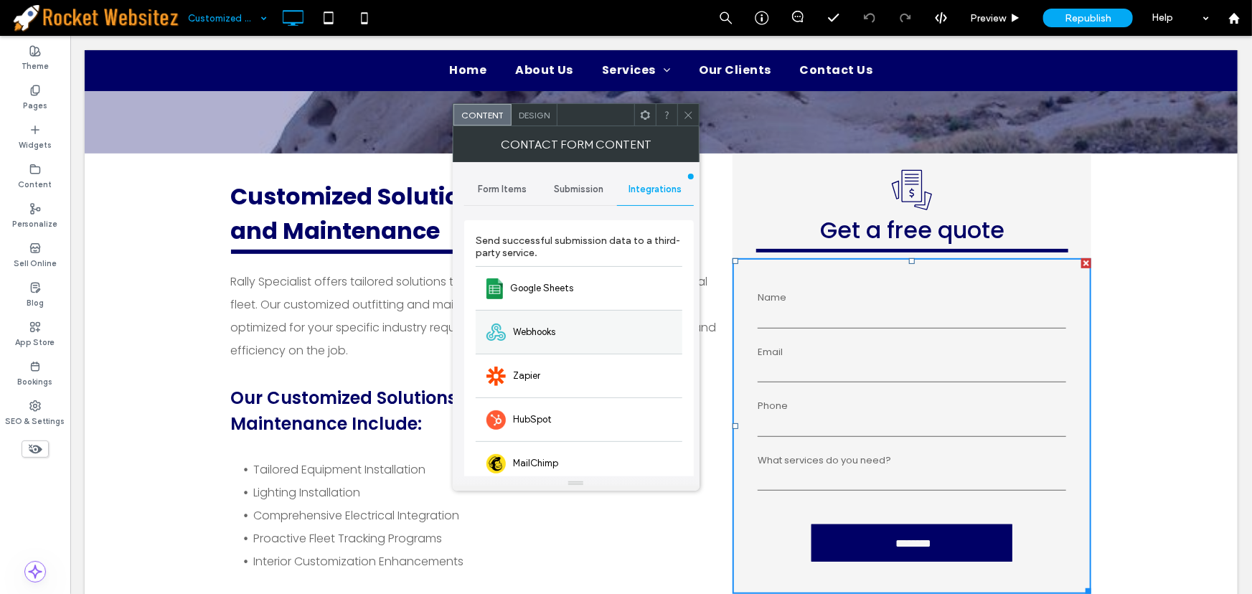
click at [533, 332] on span "Webhooks" at bounding box center [534, 332] width 42 height 14
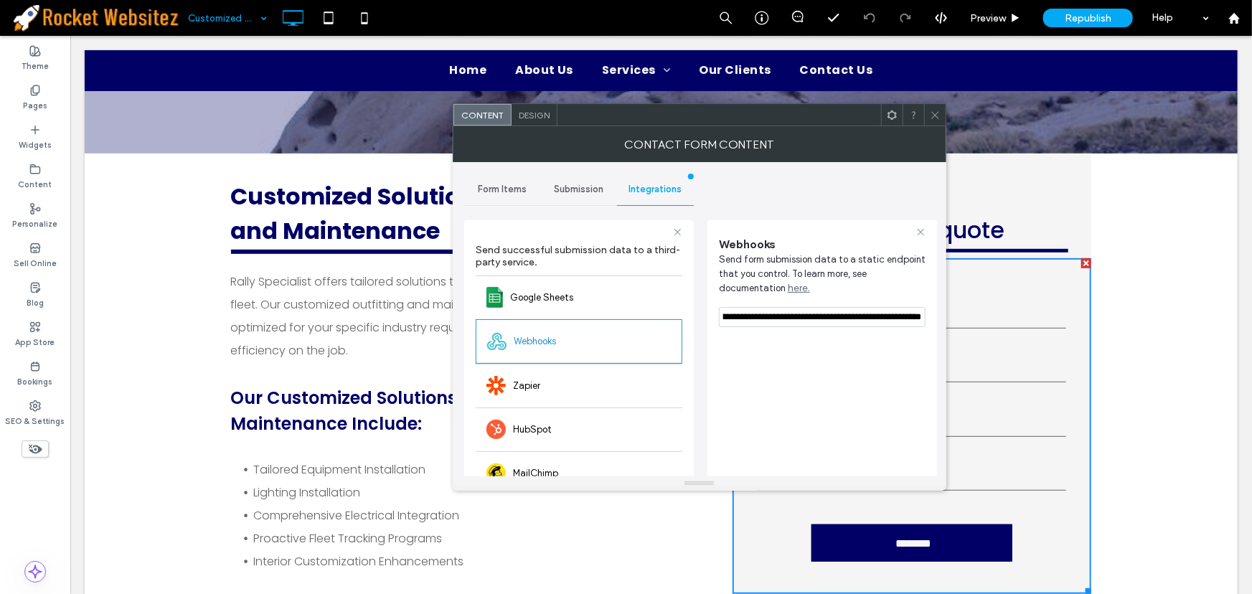
scroll to position [0, 453]
drag, startPoint x: 795, startPoint y: 355, endPoint x: 1011, endPoint y: 313, distance: 220.0
type input "*"
click at [934, 112] on icon at bounding box center [935, 115] width 11 height 11
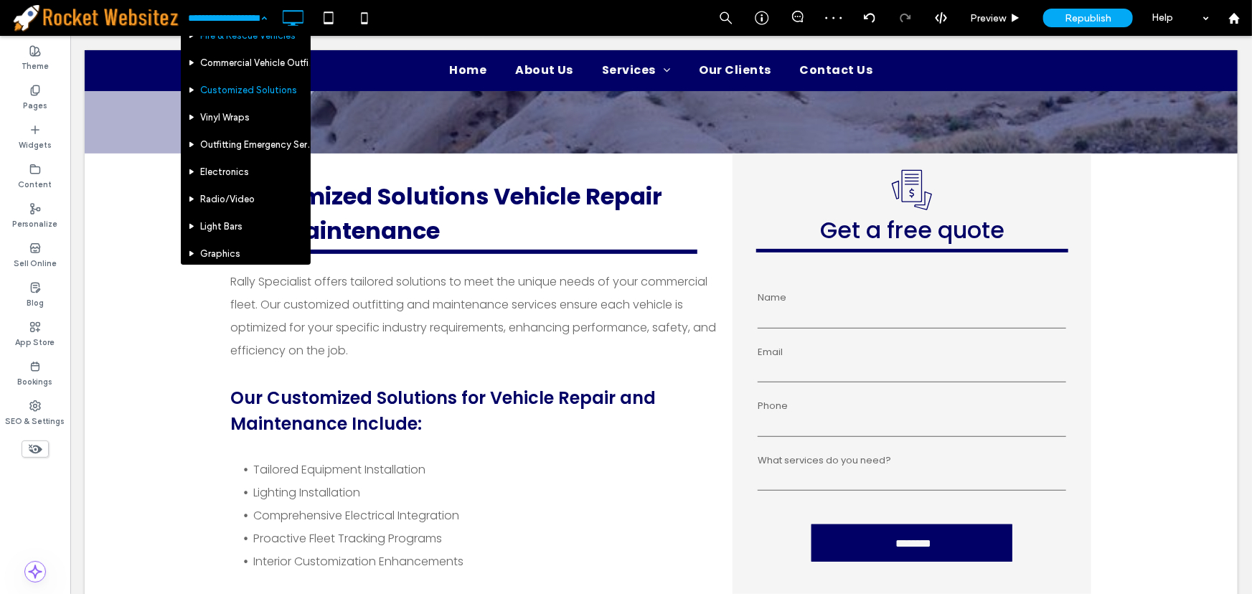
scroll to position [195, 0]
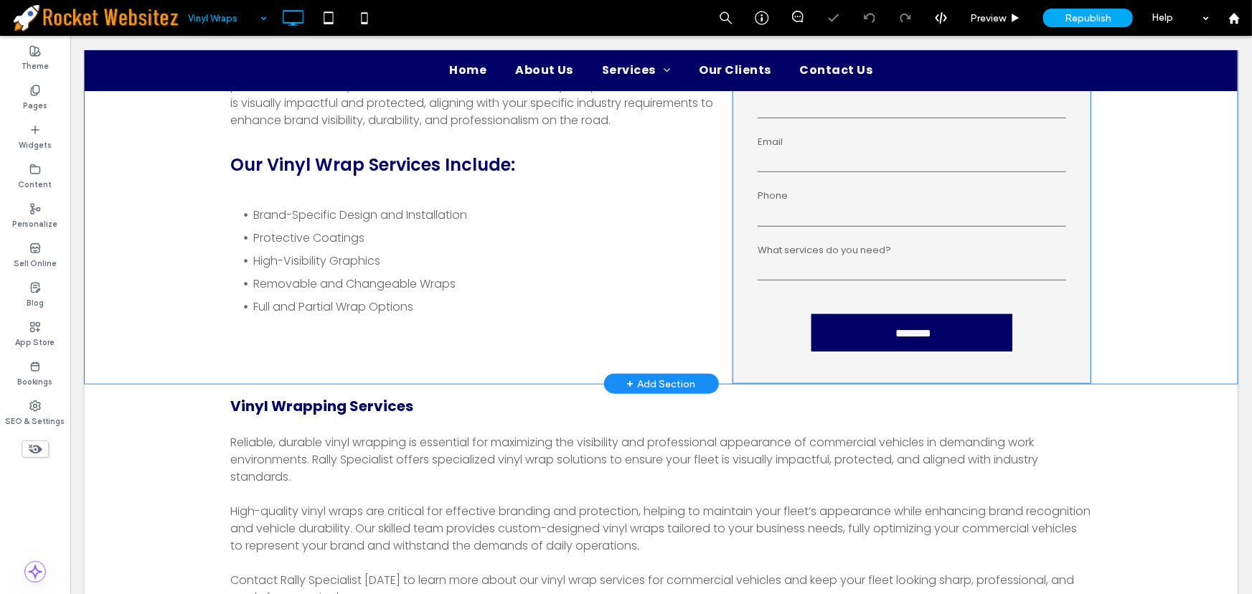
scroll to position [522, 0]
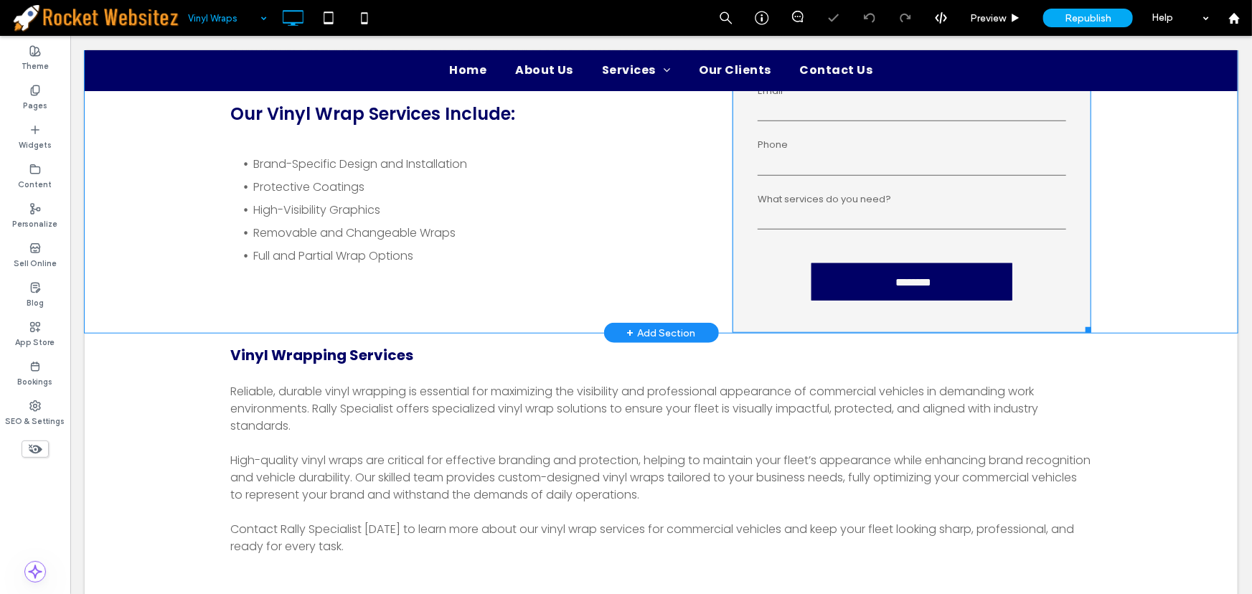
click at [789, 180] on form "**********" at bounding box center [911, 165] width 330 height 322
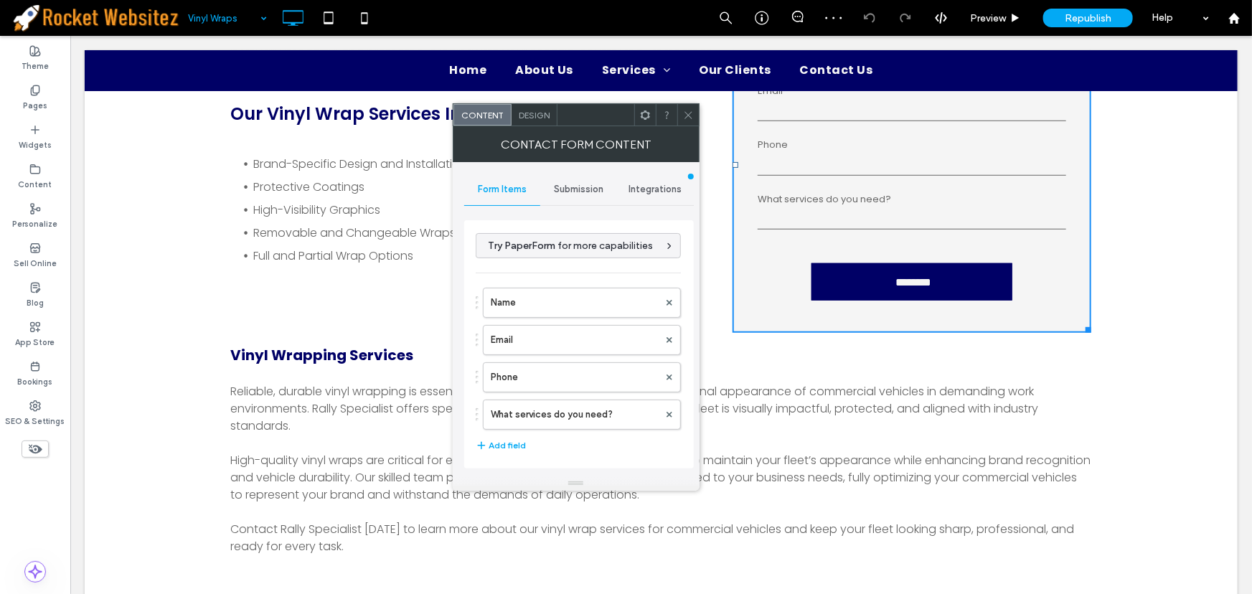
click at [658, 189] on span "Integrations" at bounding box center [655, 189] width 53 height 11
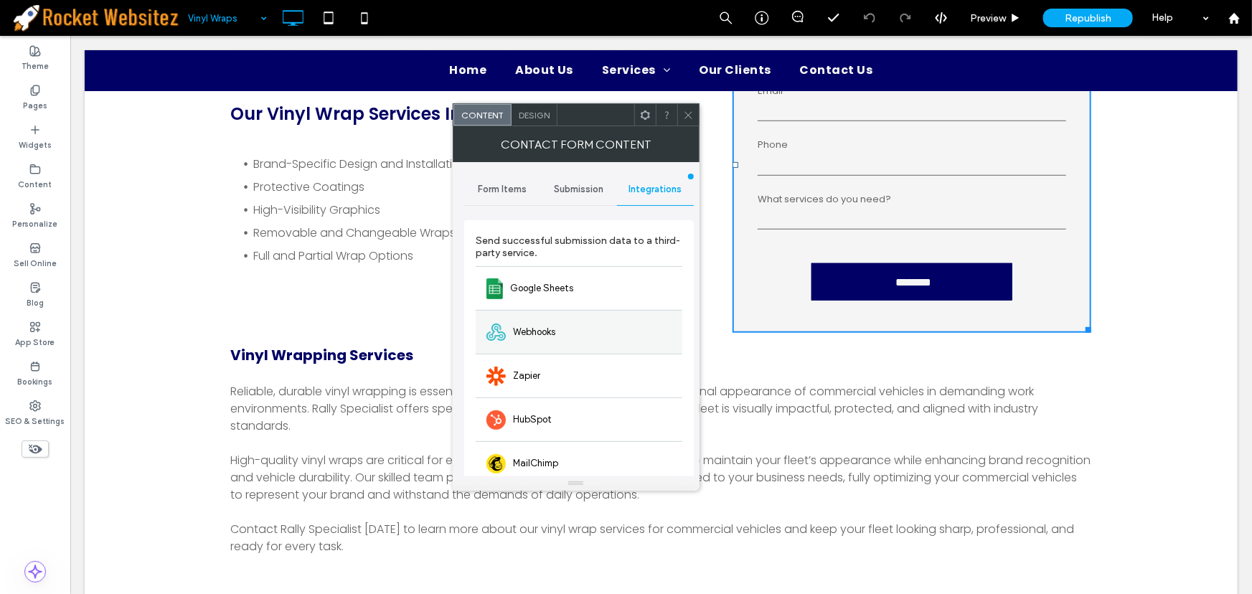
click at [552, 320] on div "Webhooks" at bounding box center [579, 332] width 207 height 44
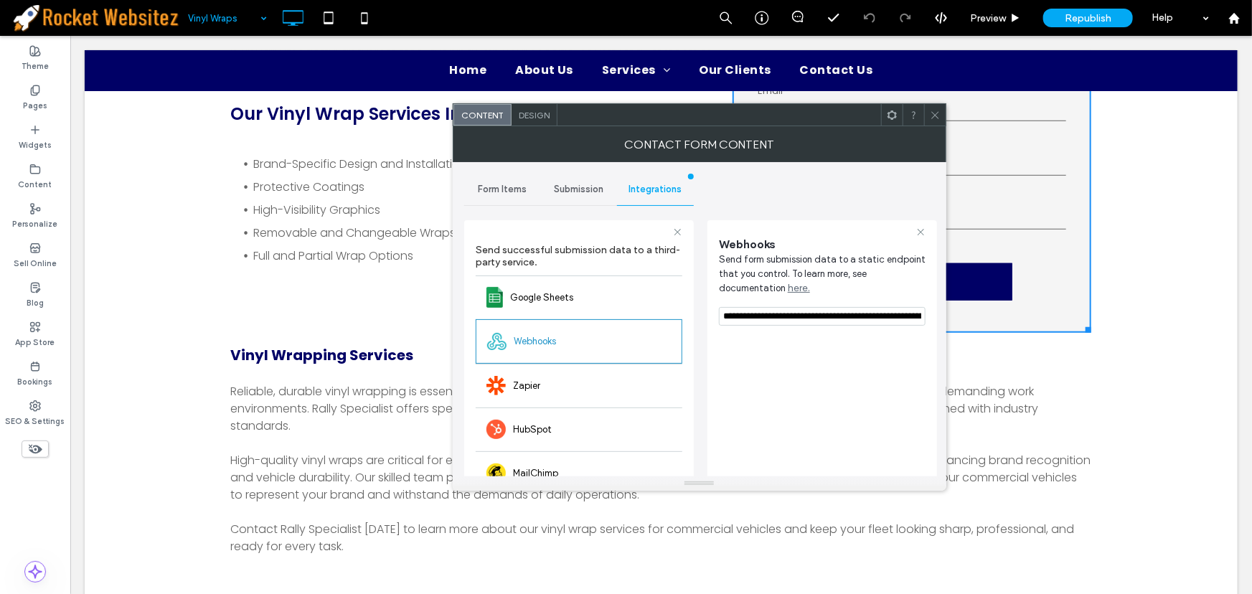
scroll to position [0, 453]
drag, startPoint x: 790, startPoint y: 348, endPoint x: 955, endPoint y: 303, distance: 170.5
click at [934, 117] on icon at bounding box center [935, 115] width 11 height 11
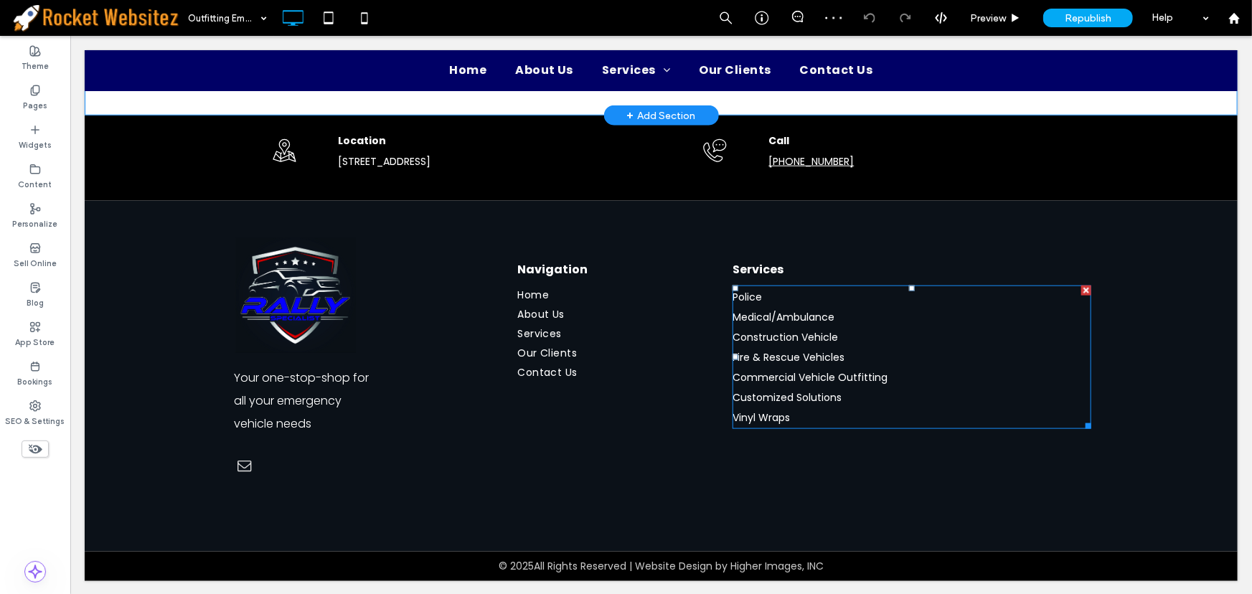
scroll to position [730, 0]
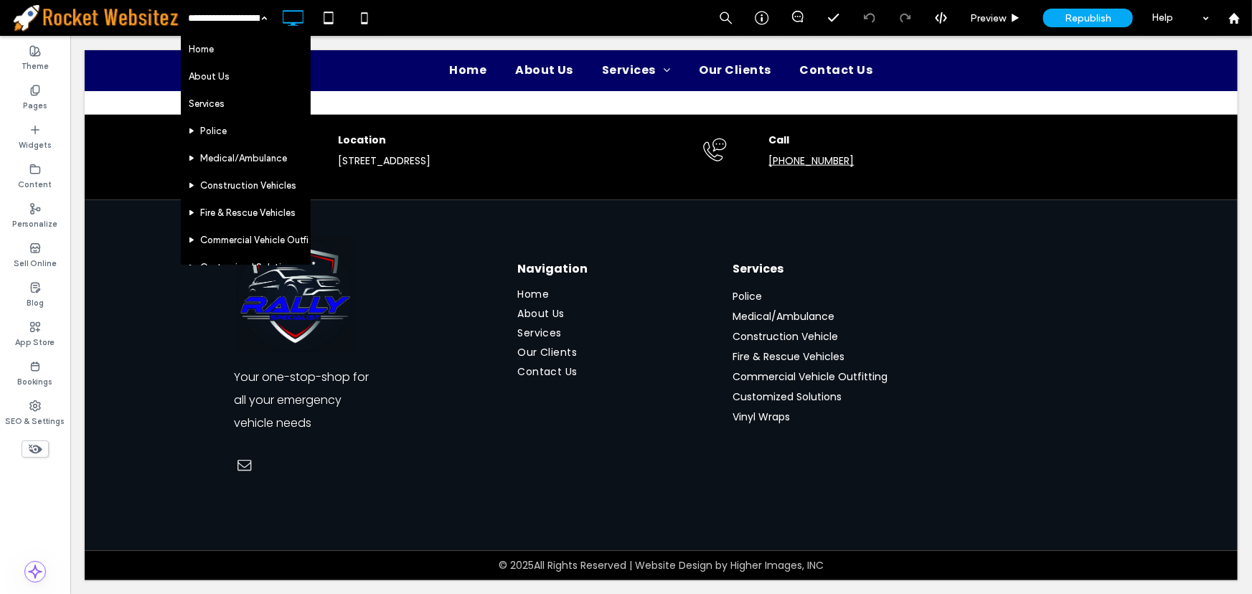
click at [261, 17] on div "Home About Us Services Police Medical/Ambulance Construction Vehicles Fire & Re…" at bounding box center [227, 18] width 93 height 36
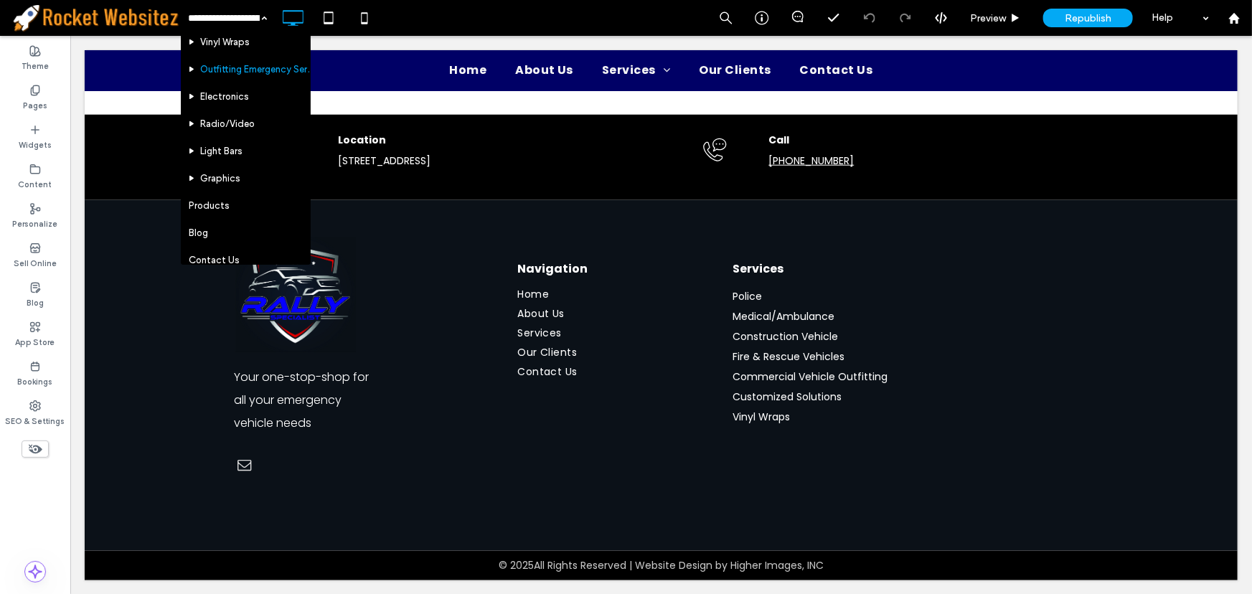
scroll to position [261, 0]
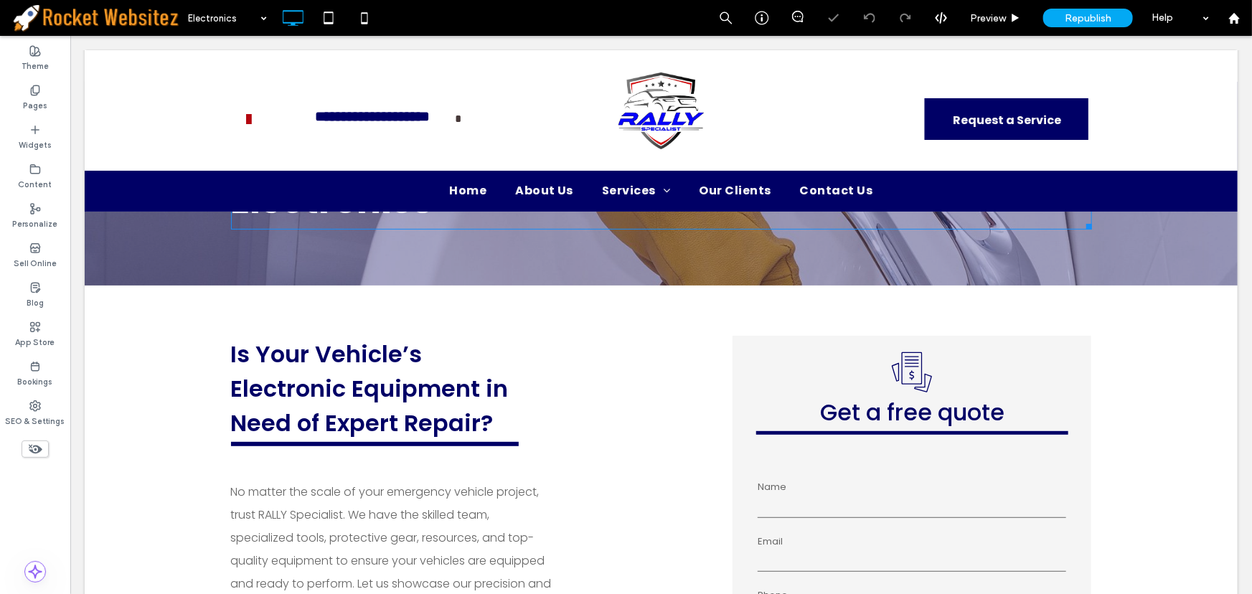
scroll to position [130, 0]
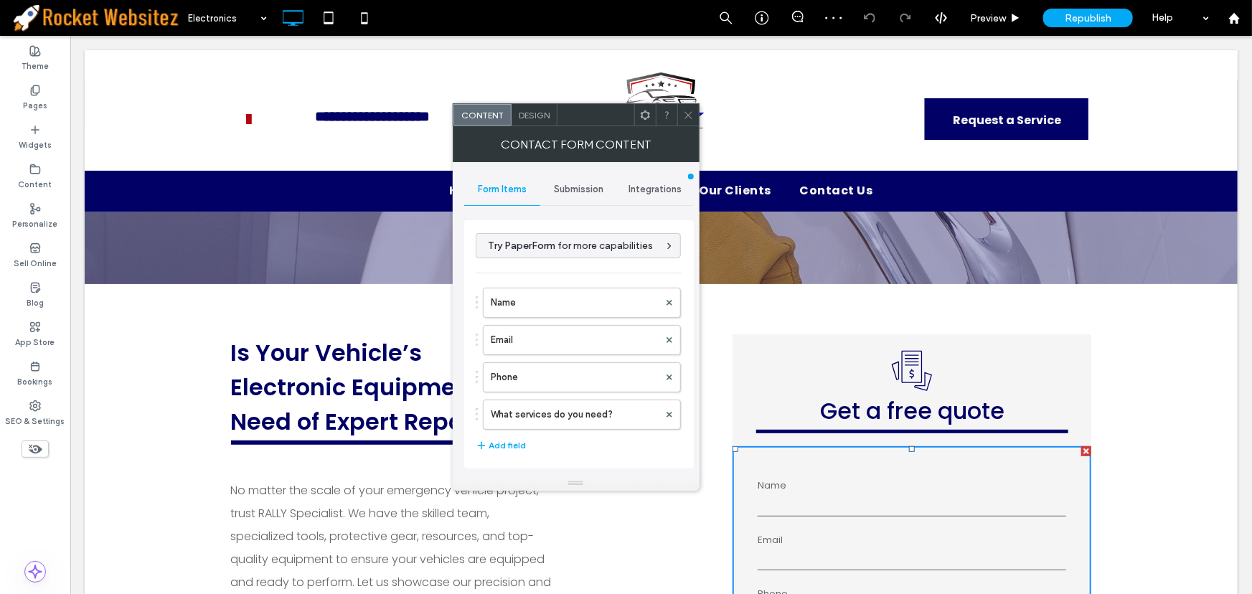
click at [672, 194] on span "Integrations" at bounding box center [655, 189] width 53 height 11
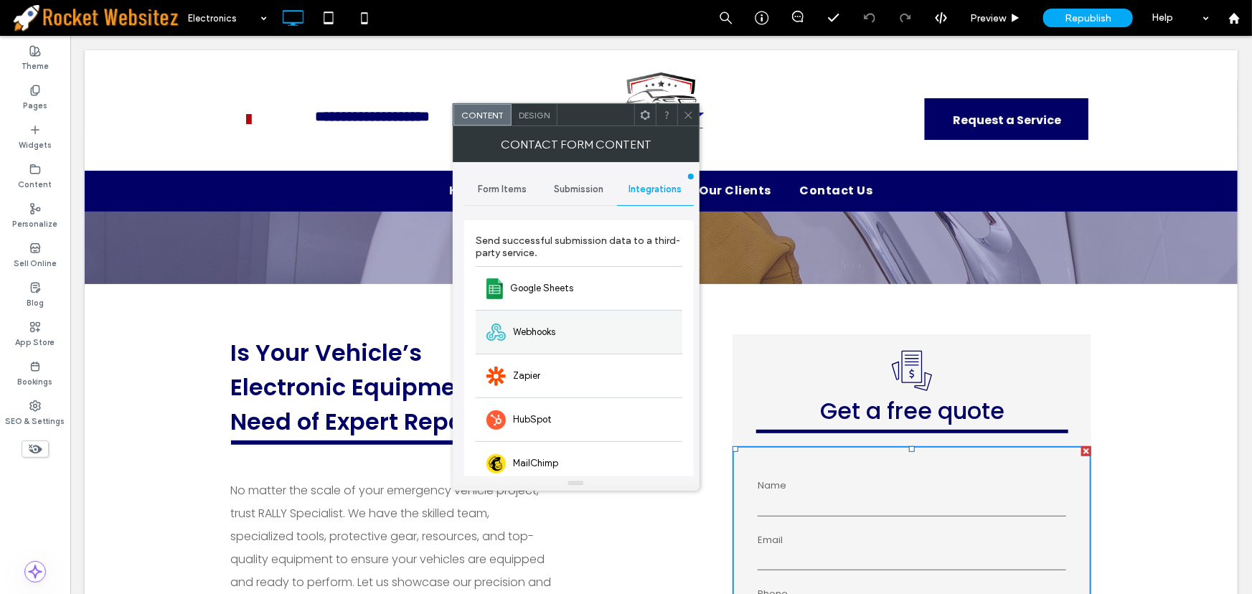
click at [550, 314] on div "Webhooks" at bounding box center [579, 332] width 207 height 44
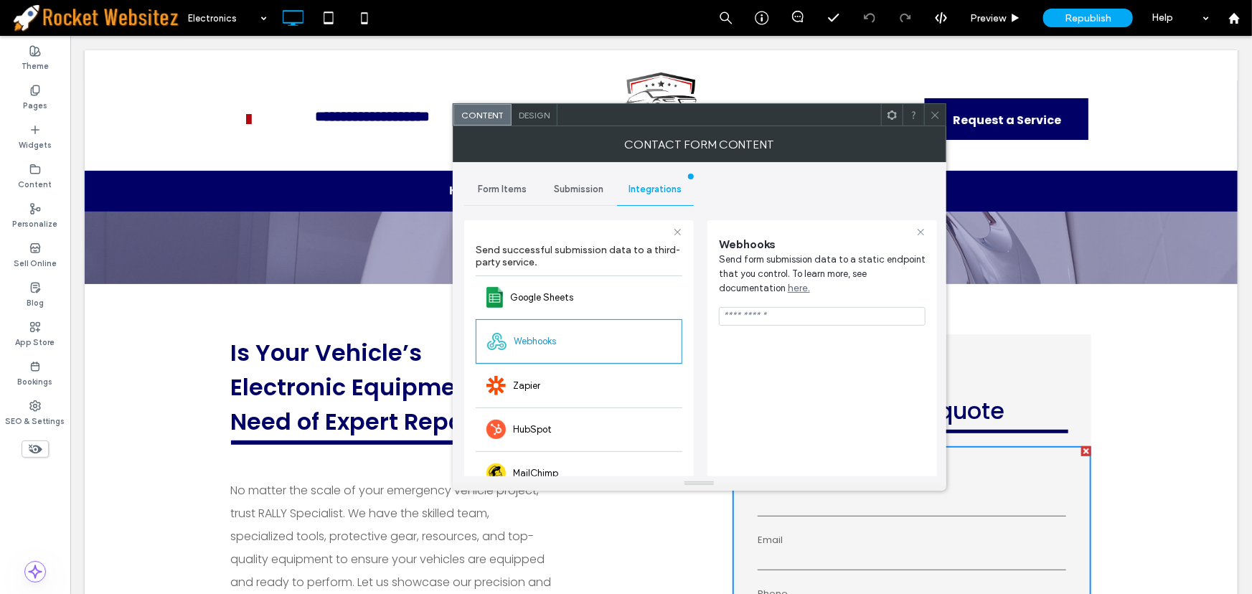
click at [937, 116] on icon at bounding box center [935, 115] width 11 height 11
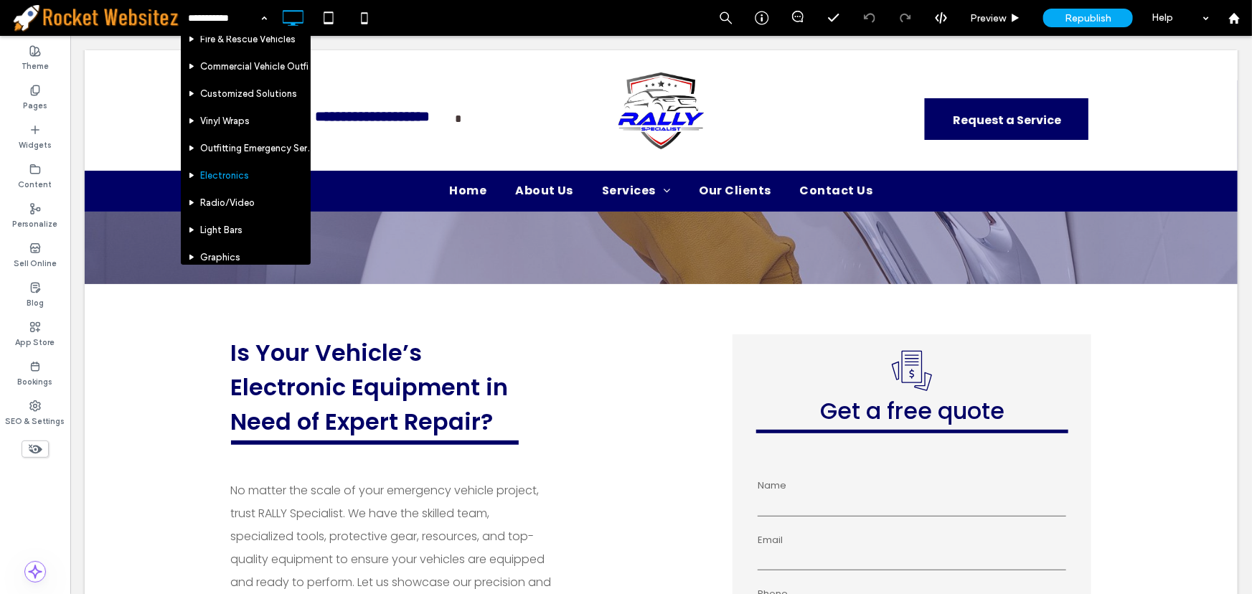
scroll to position [195, 0]
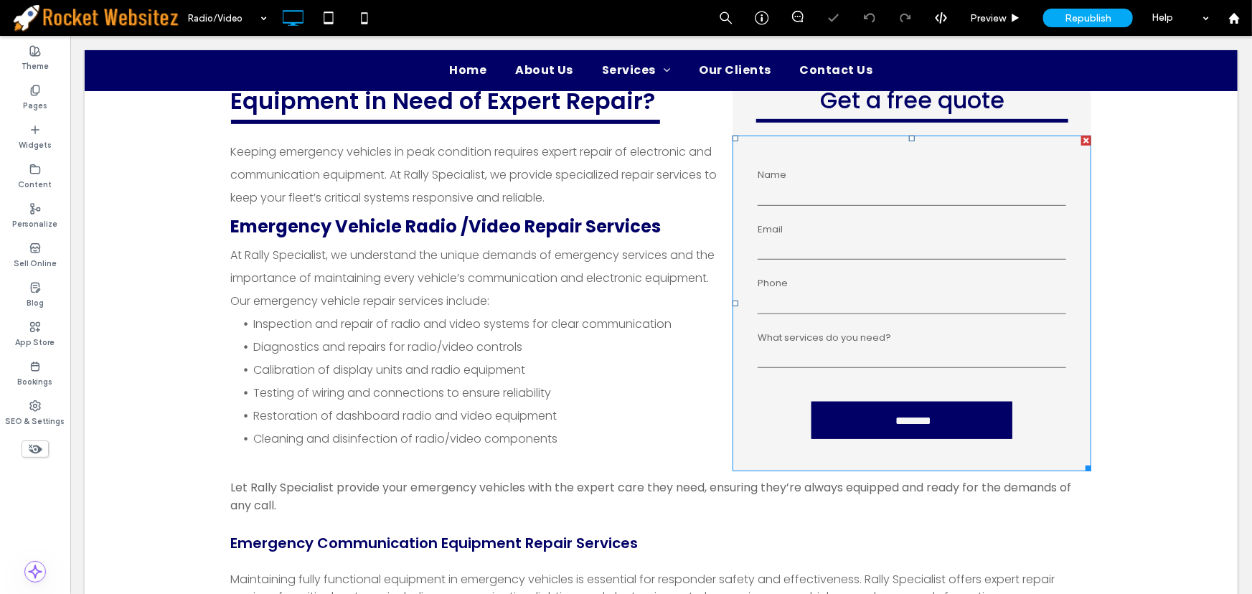
scroll to position [391, 0]
click at [847, 292] on input "tel" at bounding box center [911, 302] width 309 height 22
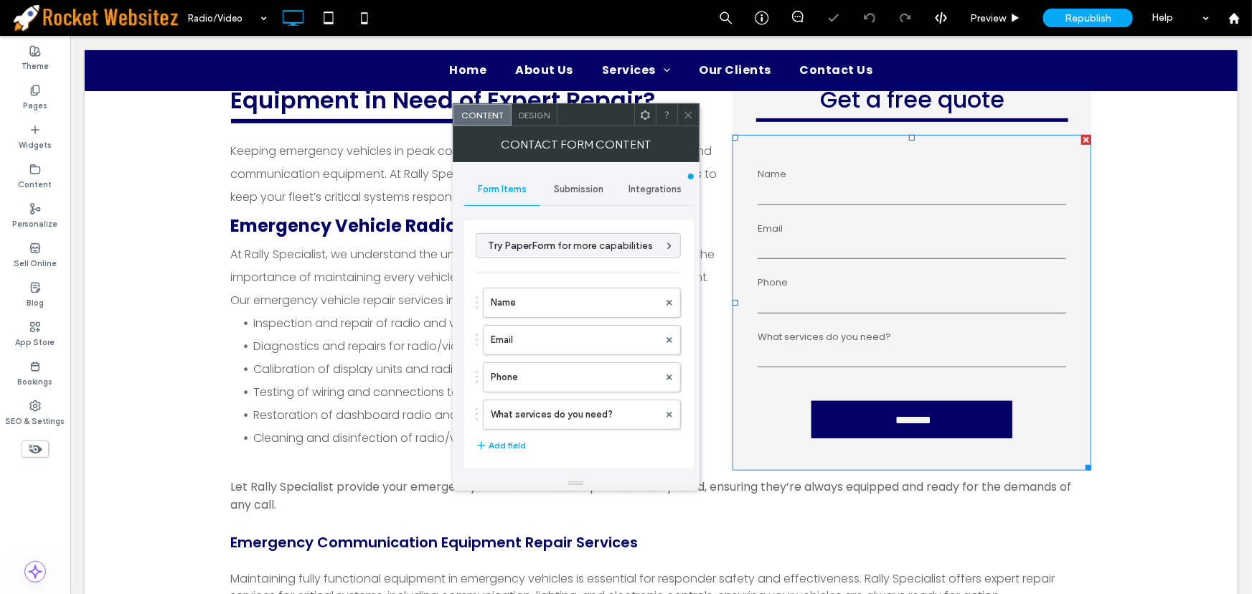
type input "********"
type input "**********"
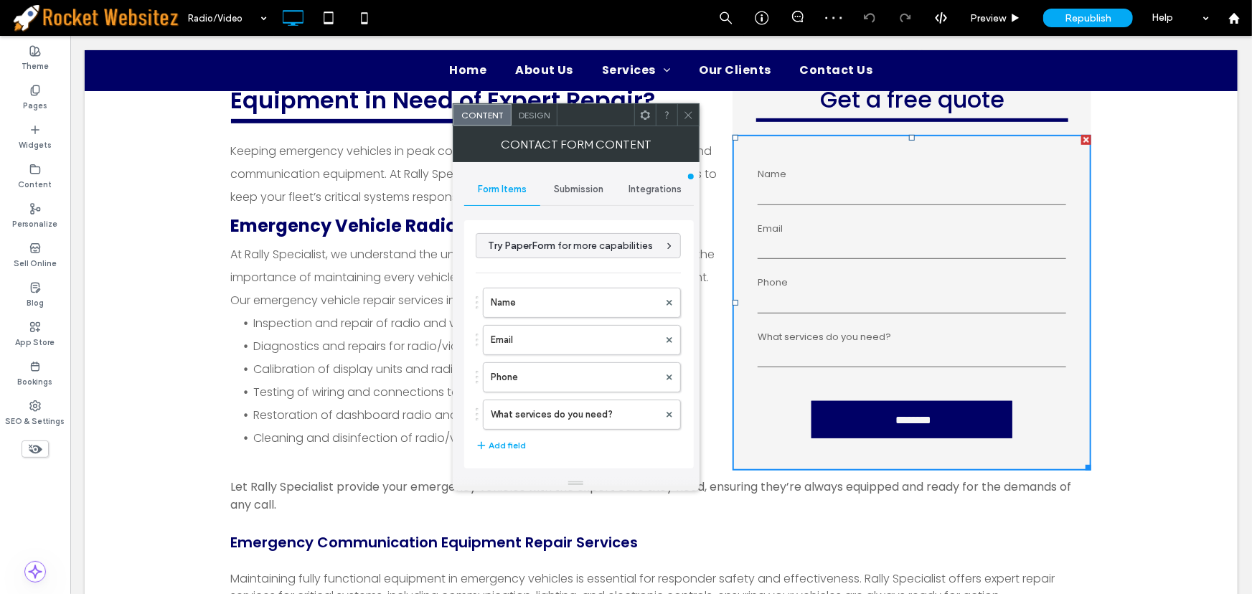
click at [658, 187] on span "Integrations" at bounding box center [655, 189] width 53 height 11
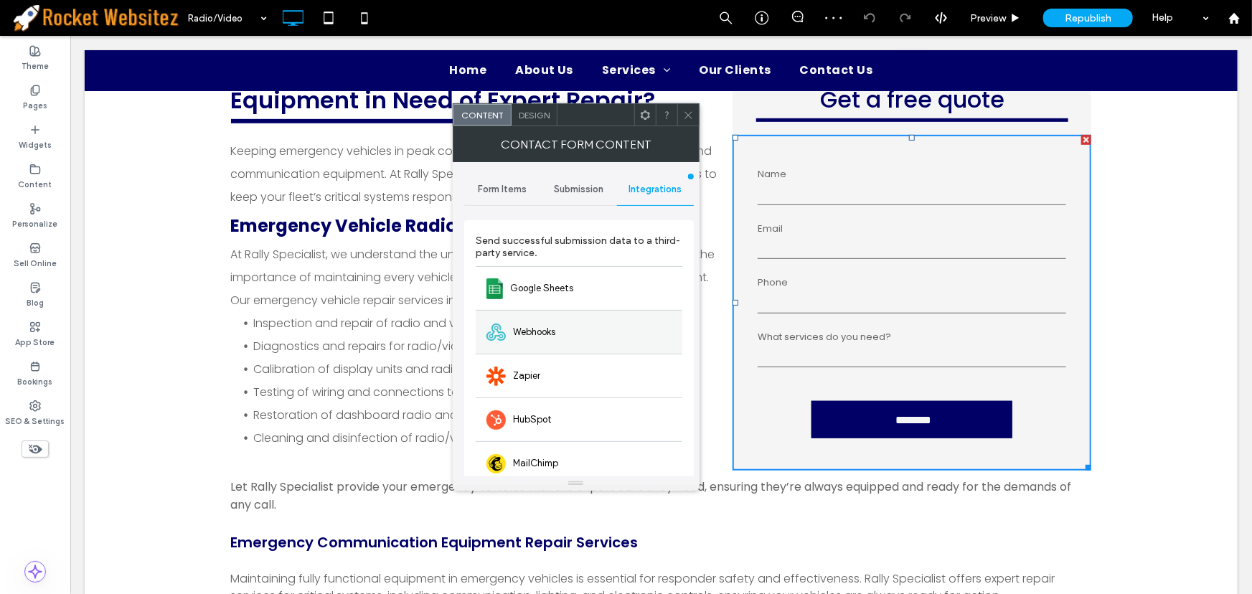
click at [553, 322] on div "Webhooks" at bounding box center [579, 332] width 207 height 44
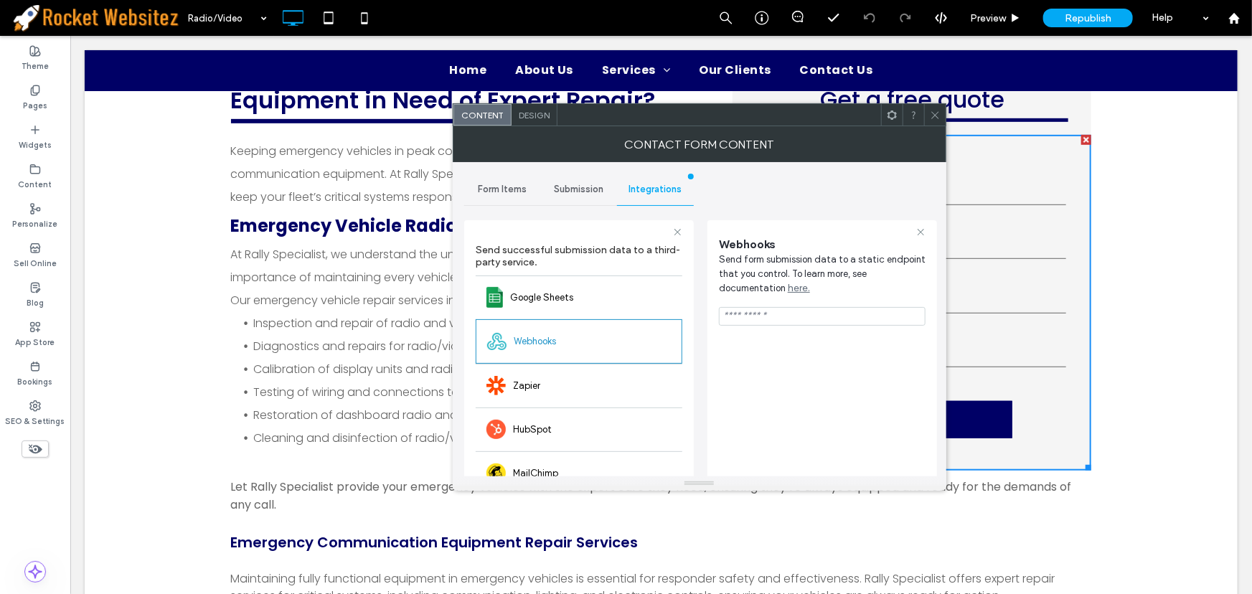
click at [934, 121] on span at bounding box center [935, 115] width 11 height 22
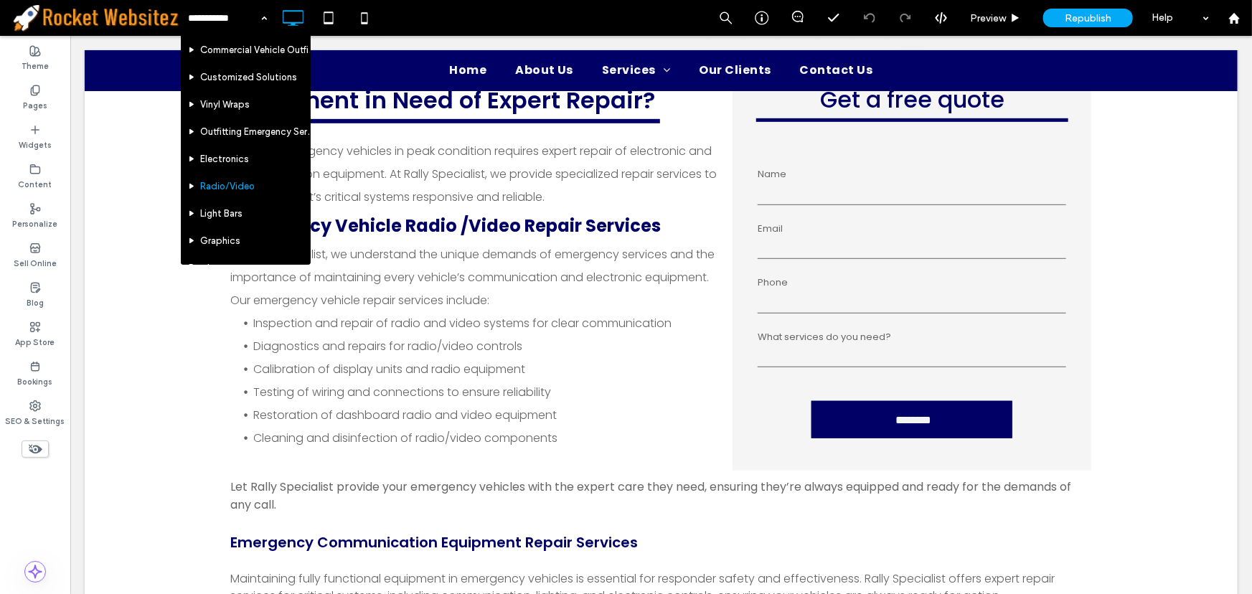
scroll to position [261, 0]
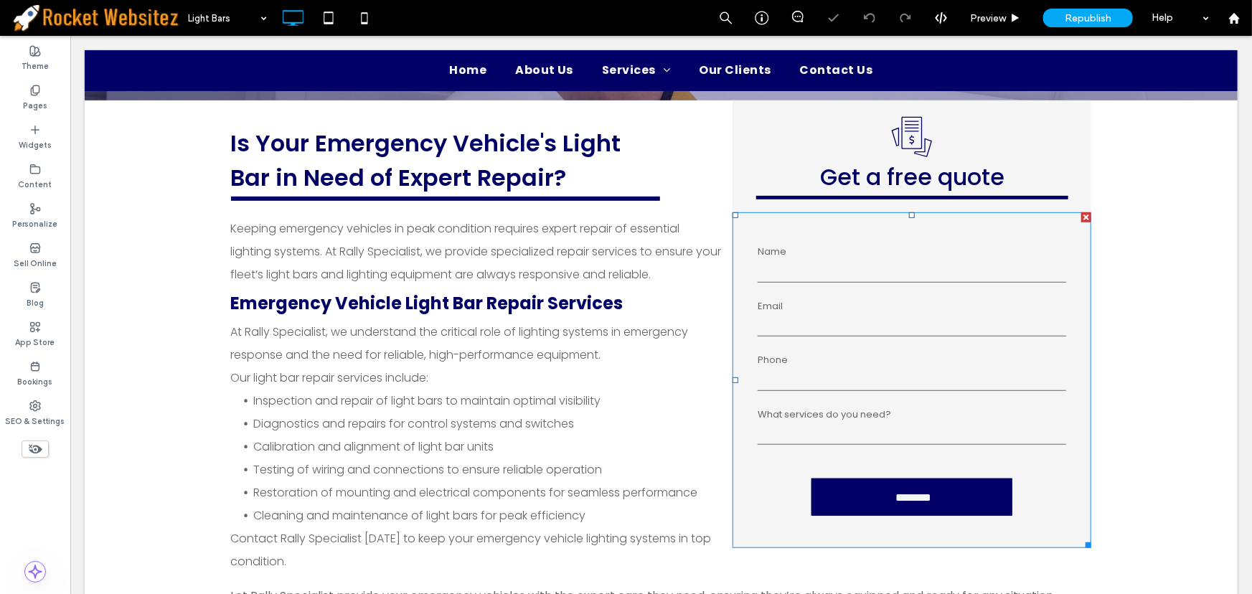
scroll to position [326, 0]
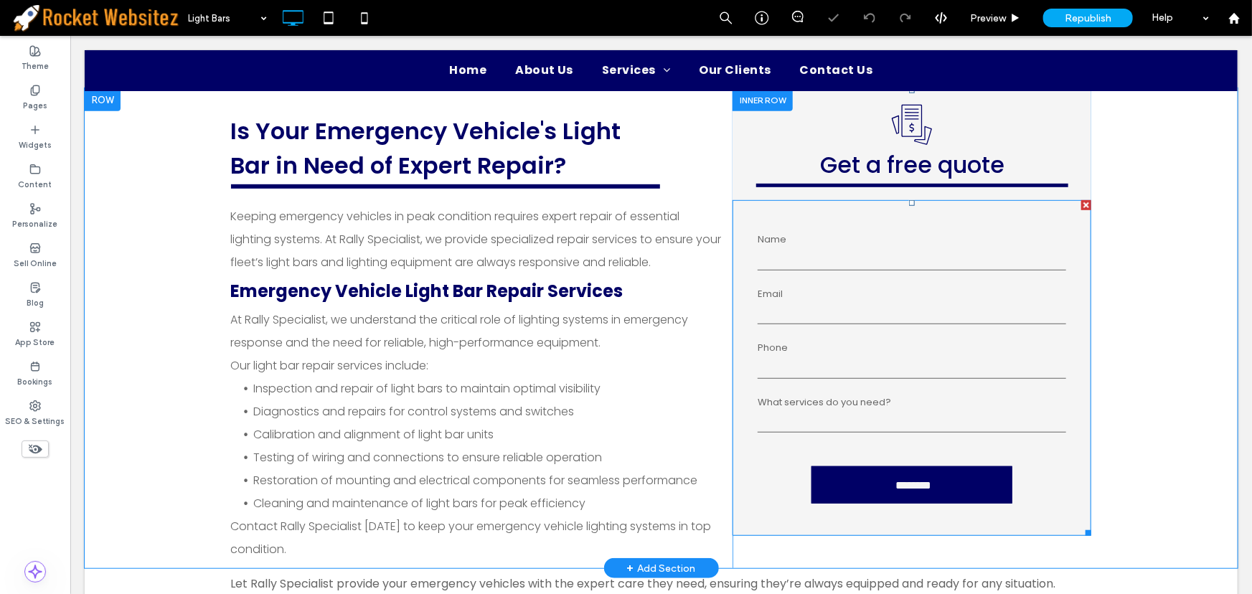
click at [861, 316] on input "email" at bounding box center [911, 313] width 309 height 22
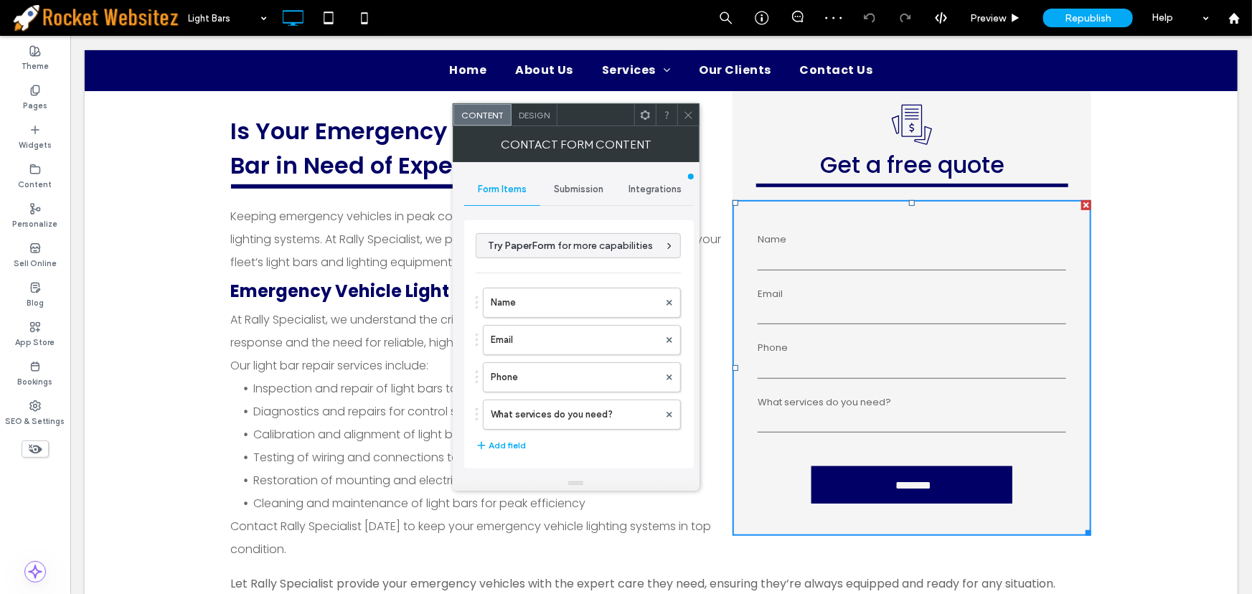
click at [661, 186] on span "Integrations" at bounding box center [655, 189] width 53 height 11
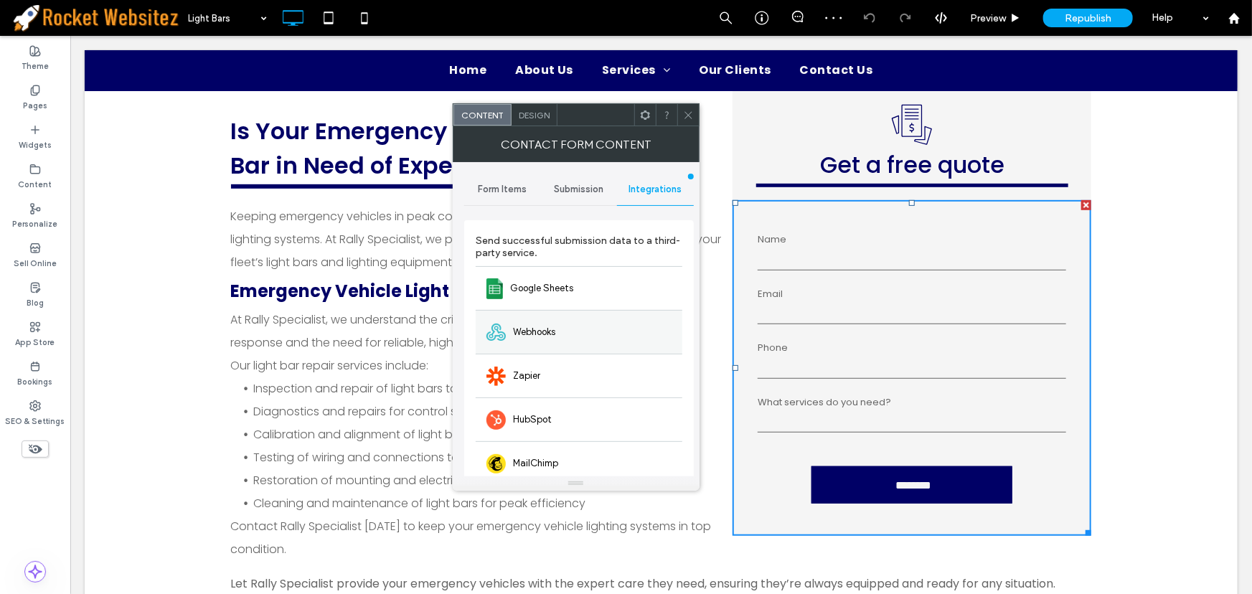
click at [571, 333] on div "Webhooks" at bounding box center [579, 332] width 207 height 44
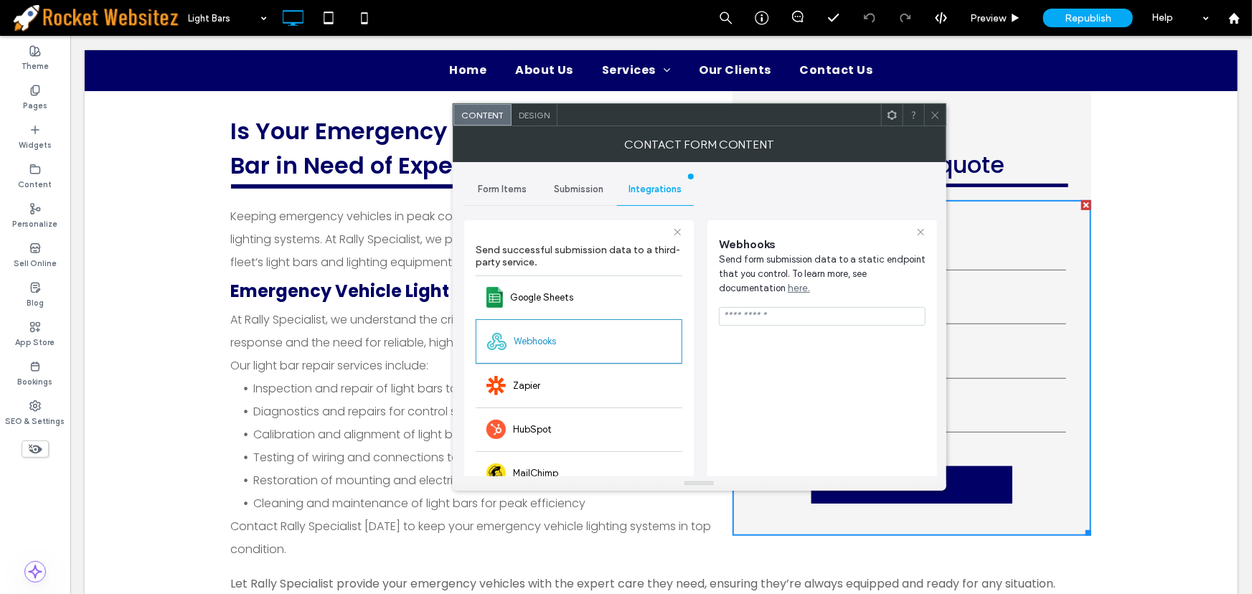
click at [933, 110] on icon at bounding box center [935, 115] width 11 height 11
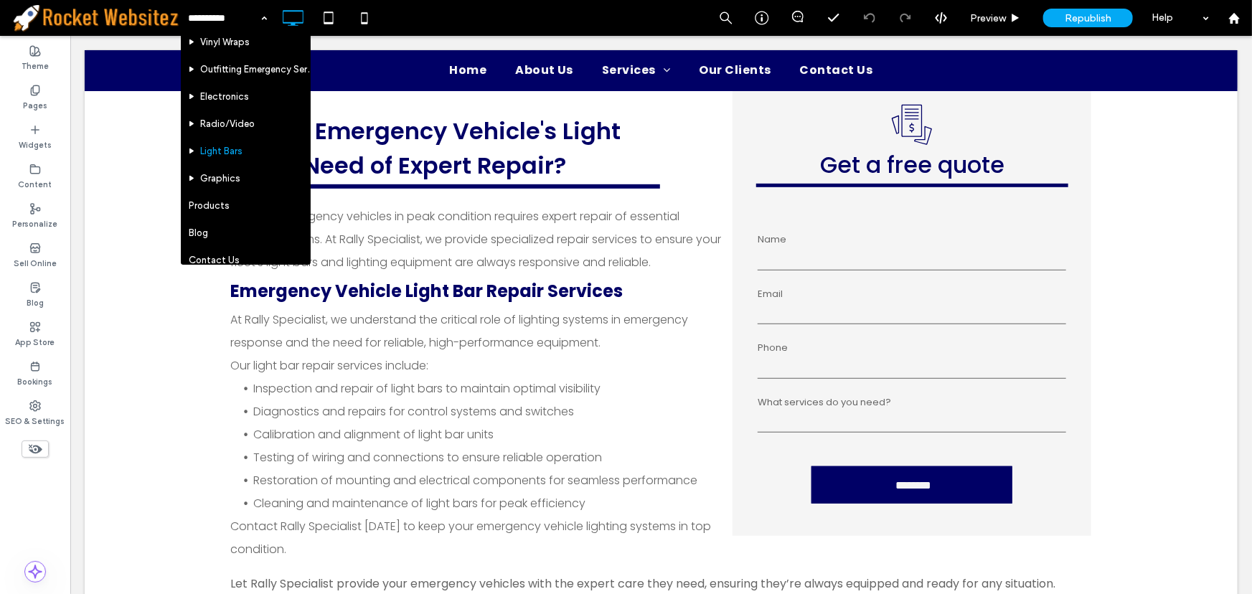
scroll to position [261, 0]
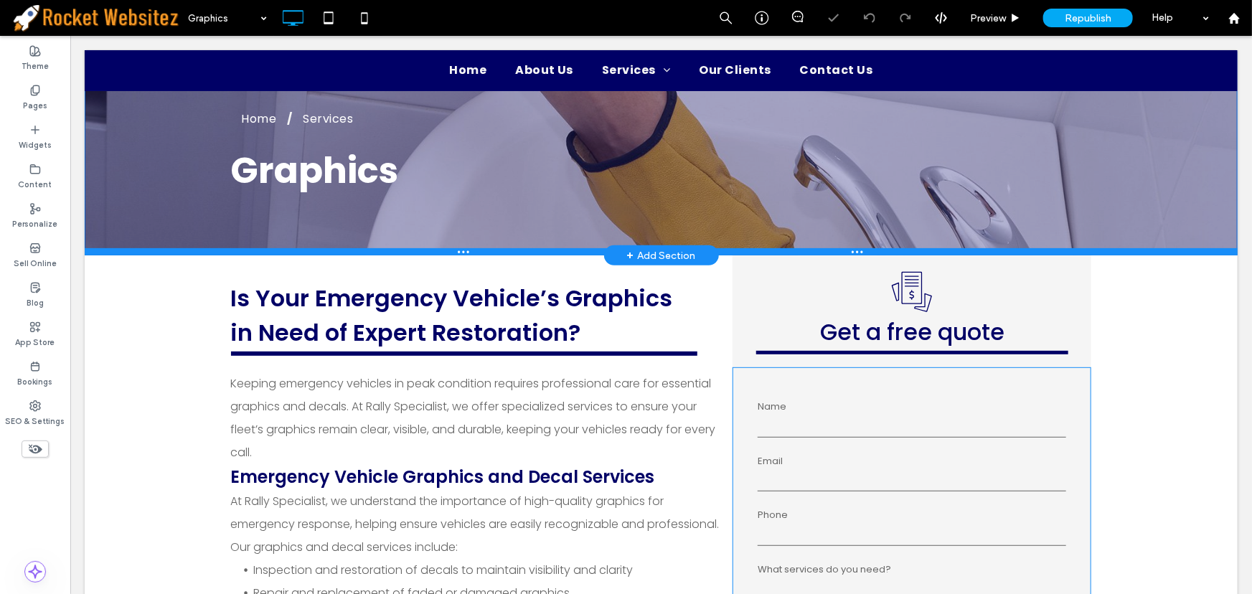
scroll to position [195, 0]
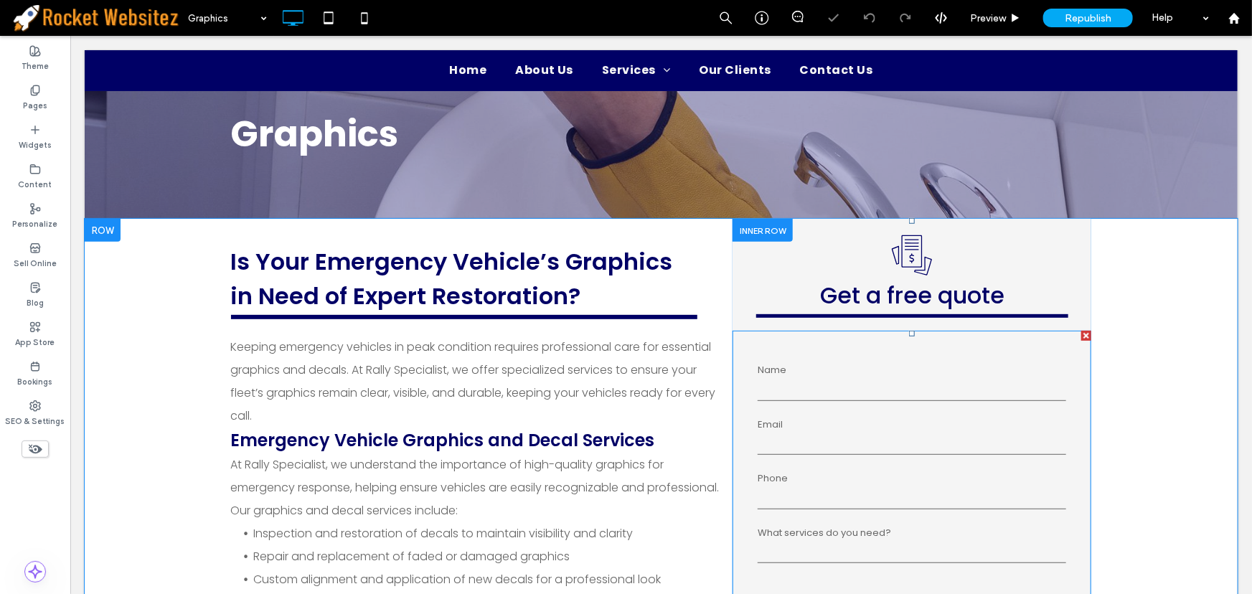
click at [815, 413] on form "Name Email Phone What services do you need? ******** ******** ******** ********" at bounding box center [911, 498] width 330 height 322
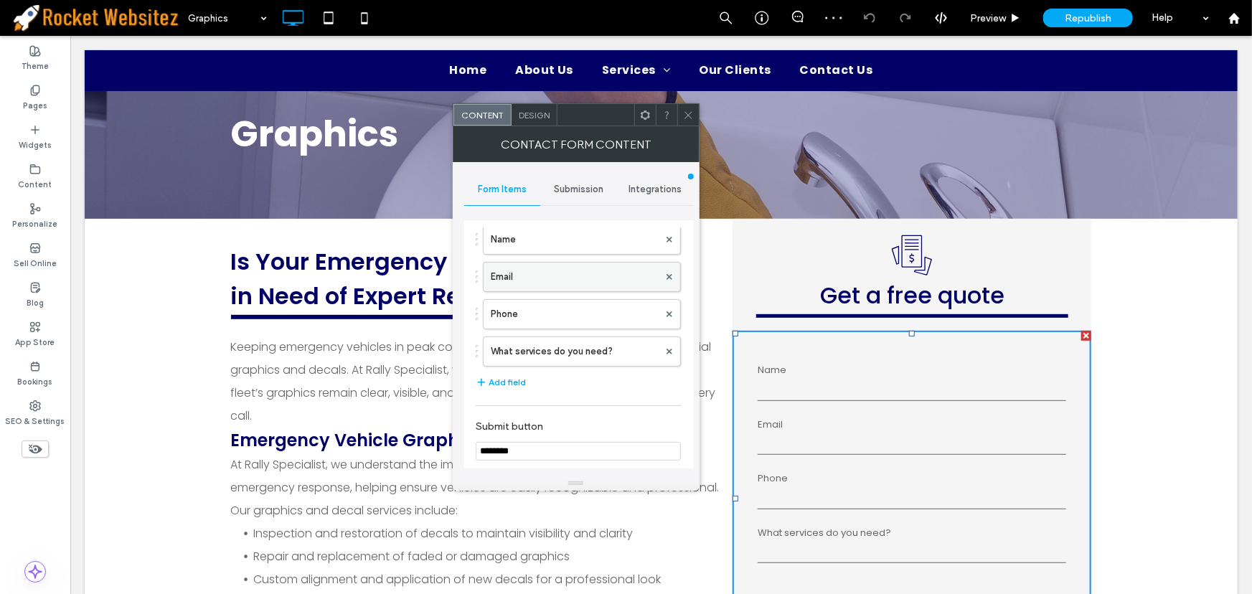
scroll to position [65, 0]
click at [650, 184] on span "Integrations" at bounding box center [655, 189] width 53 height 11
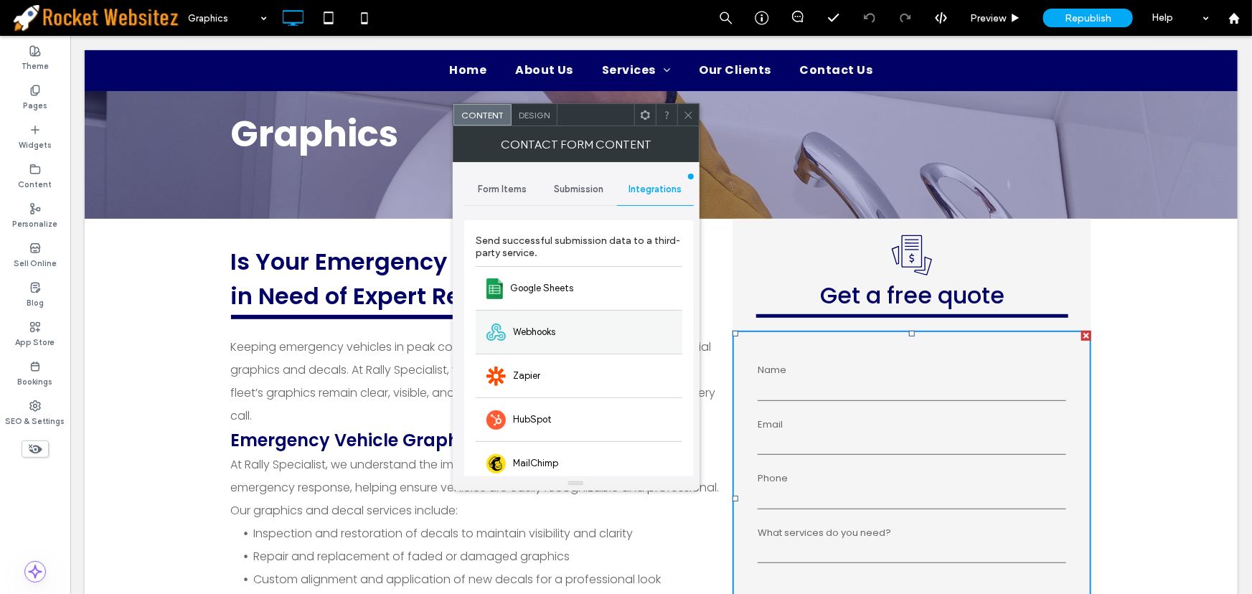
click at [579, 330] on div "Webhooks" at bounding box center [579, 332] width 207 height 44
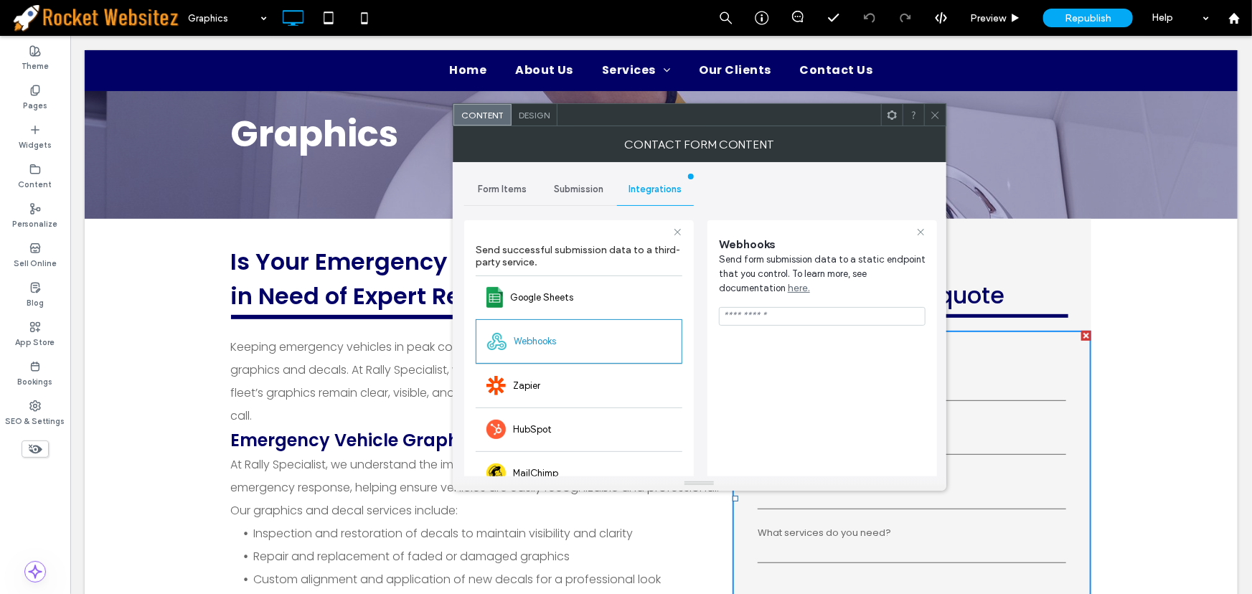
click at [932, 112] on icon at bounding box center [935, 115] width 11 height 11
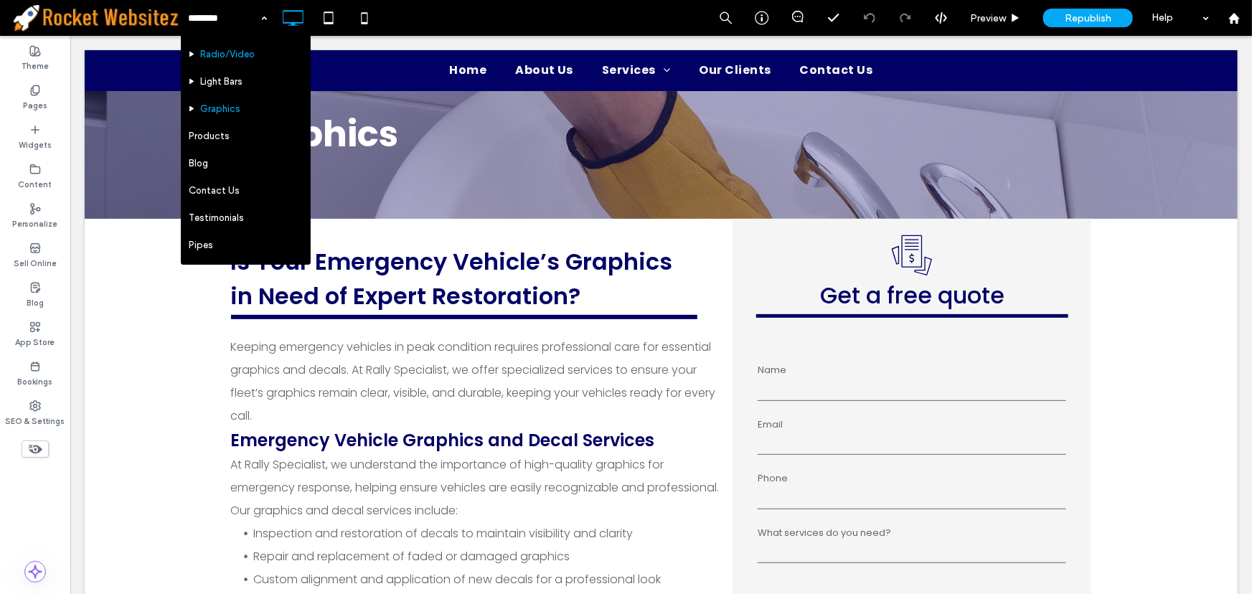
scroll to position [326, 0]
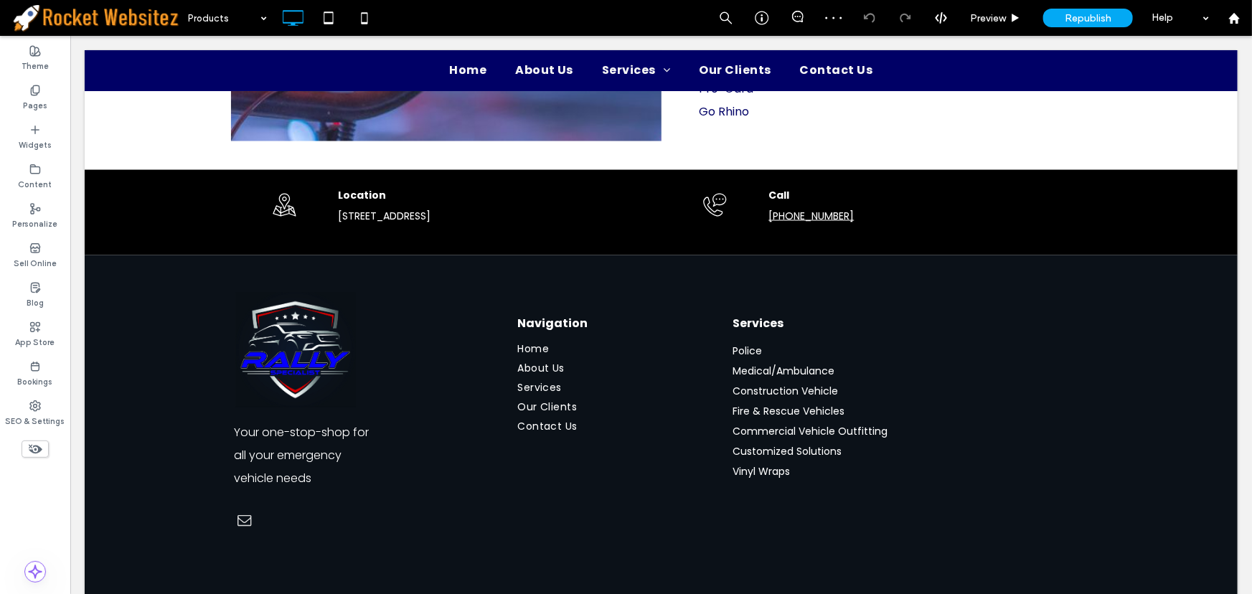
scroll to position [1190, 0]
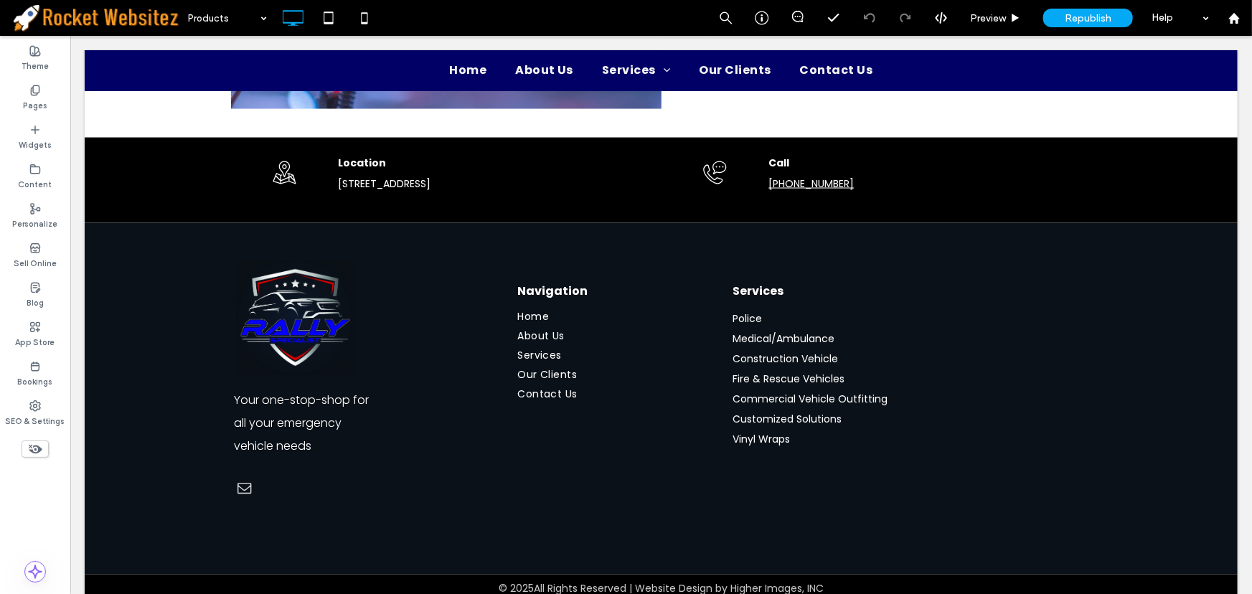
click at [211, 19] on input at bounding box center [224, 18] width 72 height 36
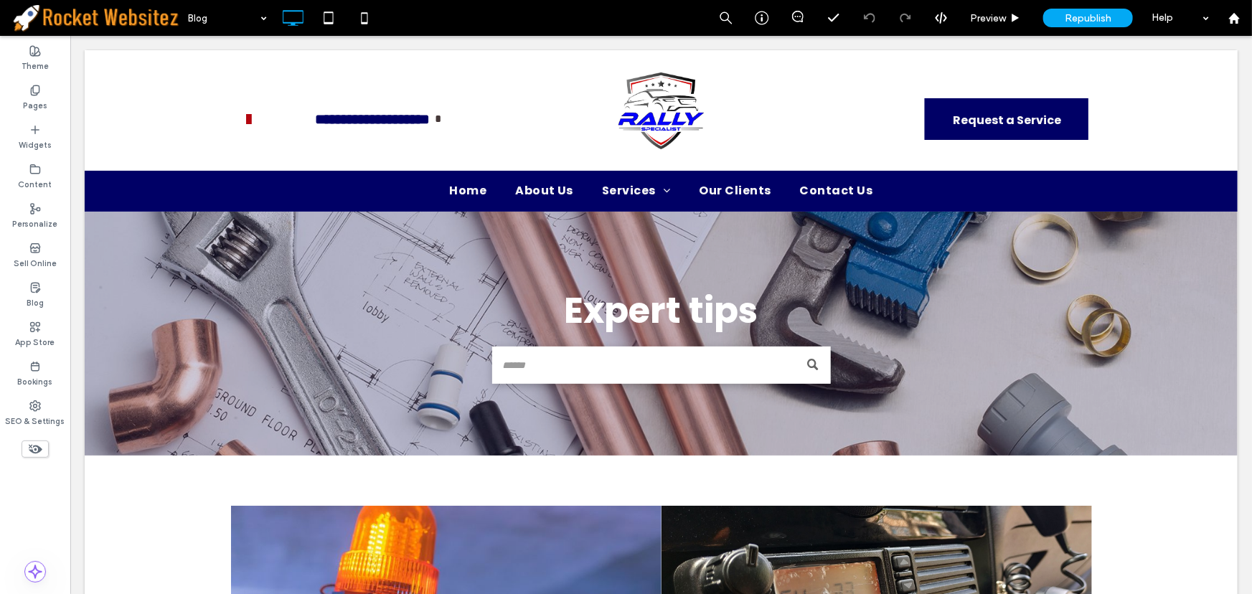
scroll to position [0, 0]
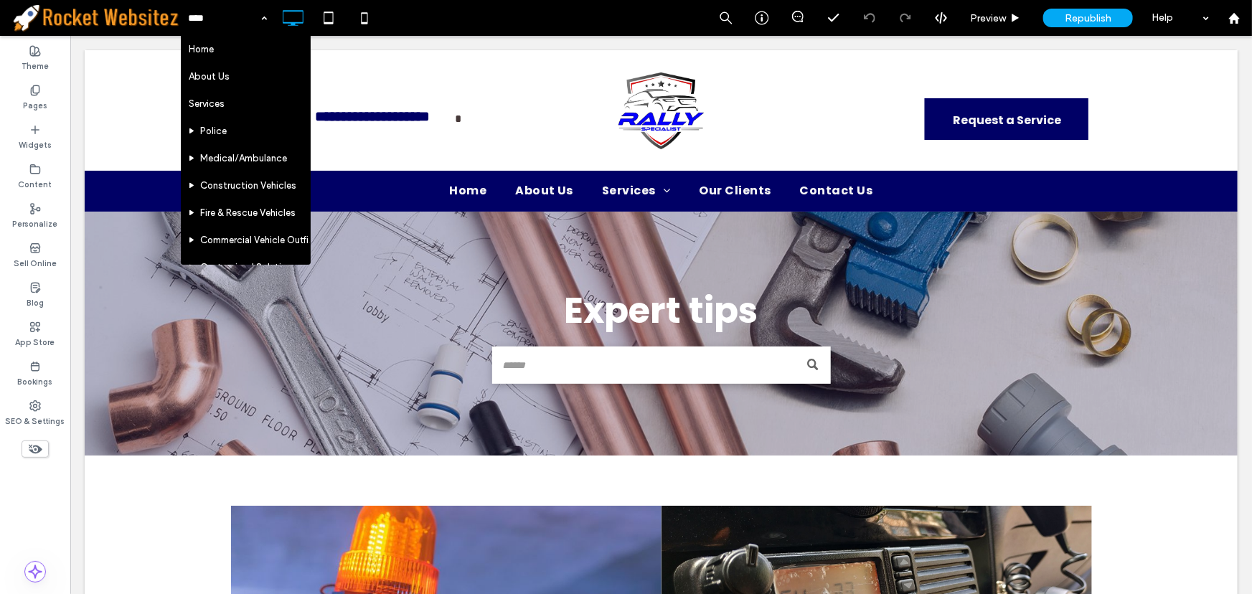
click at [247, 22] on input at bounding box center [224, 18] width 72 height 36
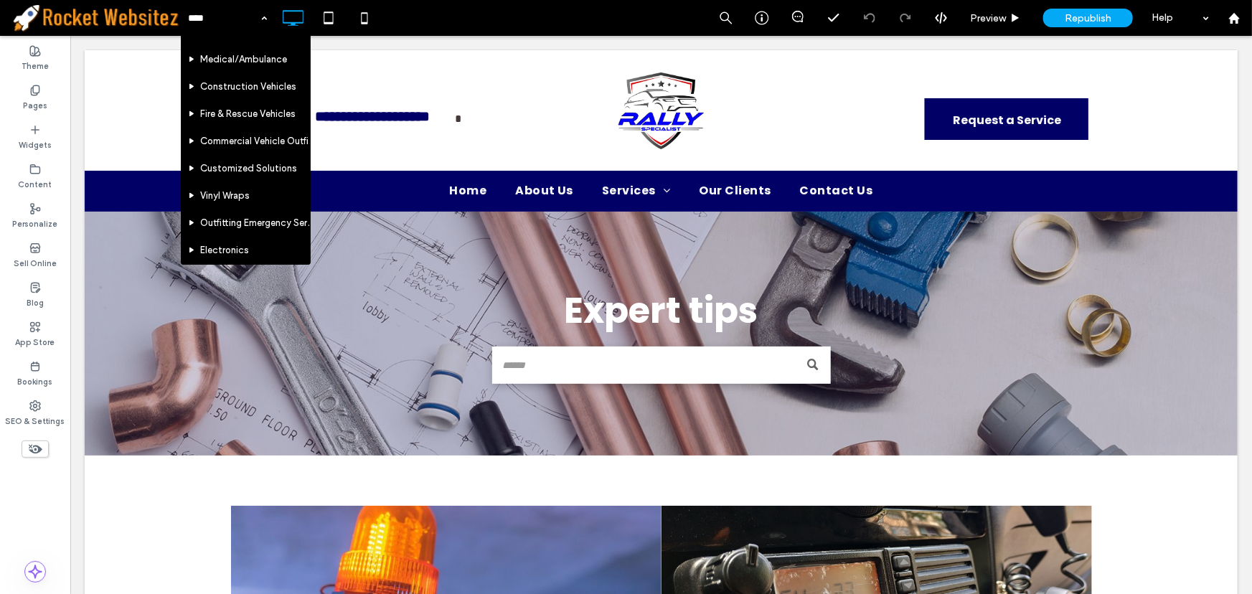
scroll to position [326, 0]
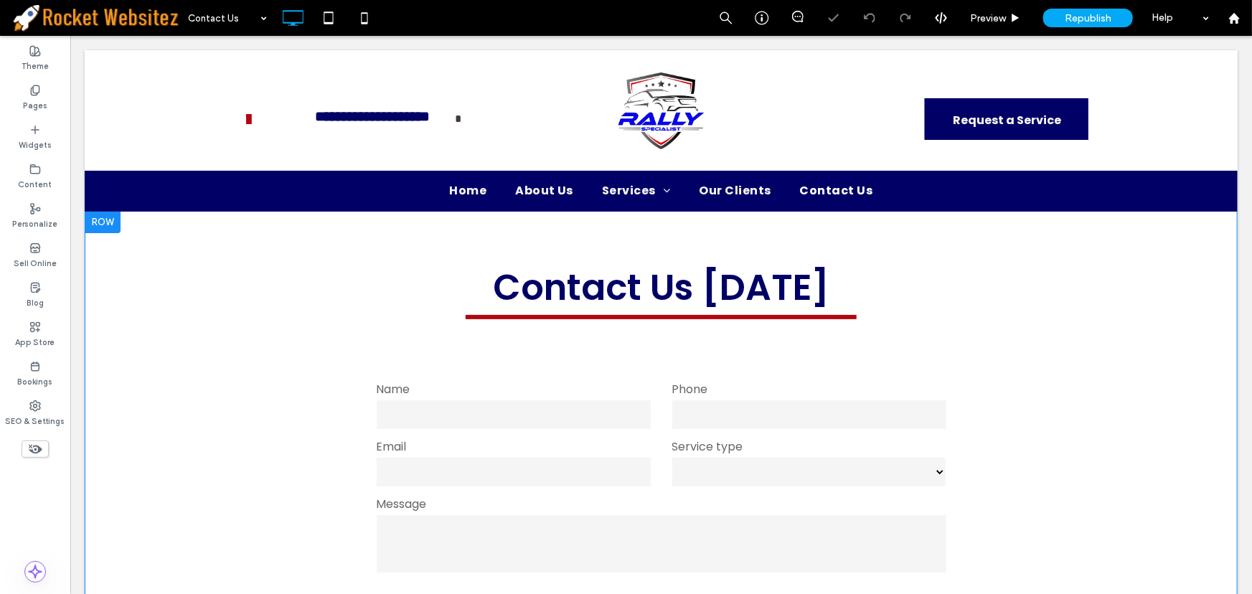
scroll to position [181, 0]
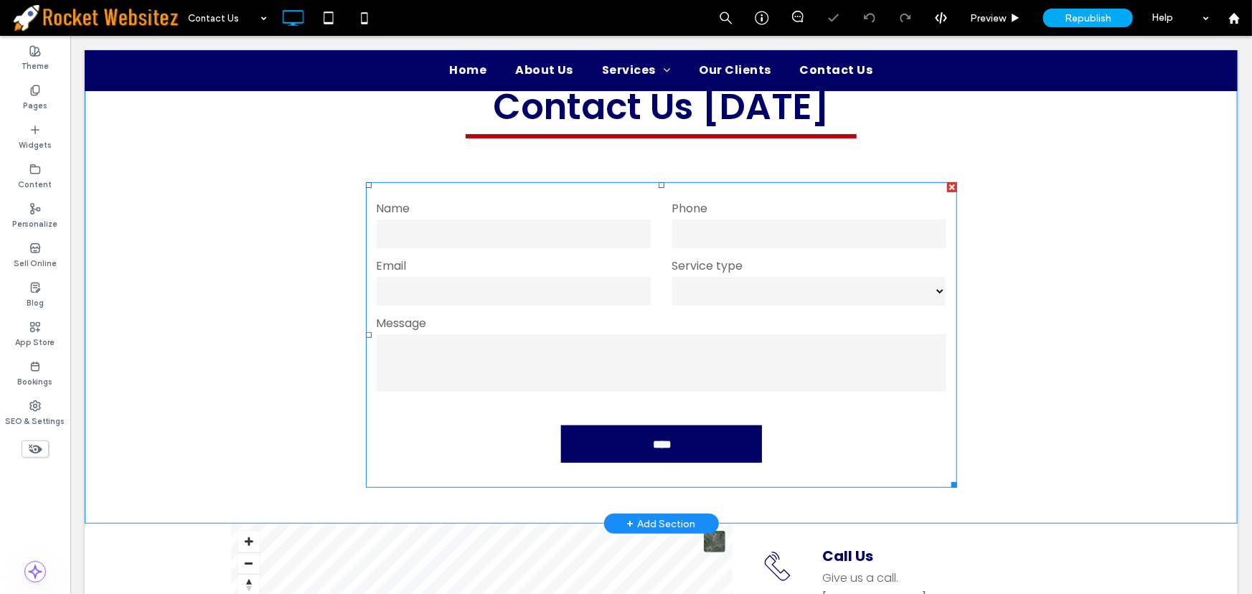
click at [459, 261] on label "Email" at bounding box center [513, 265] width 274 height 17
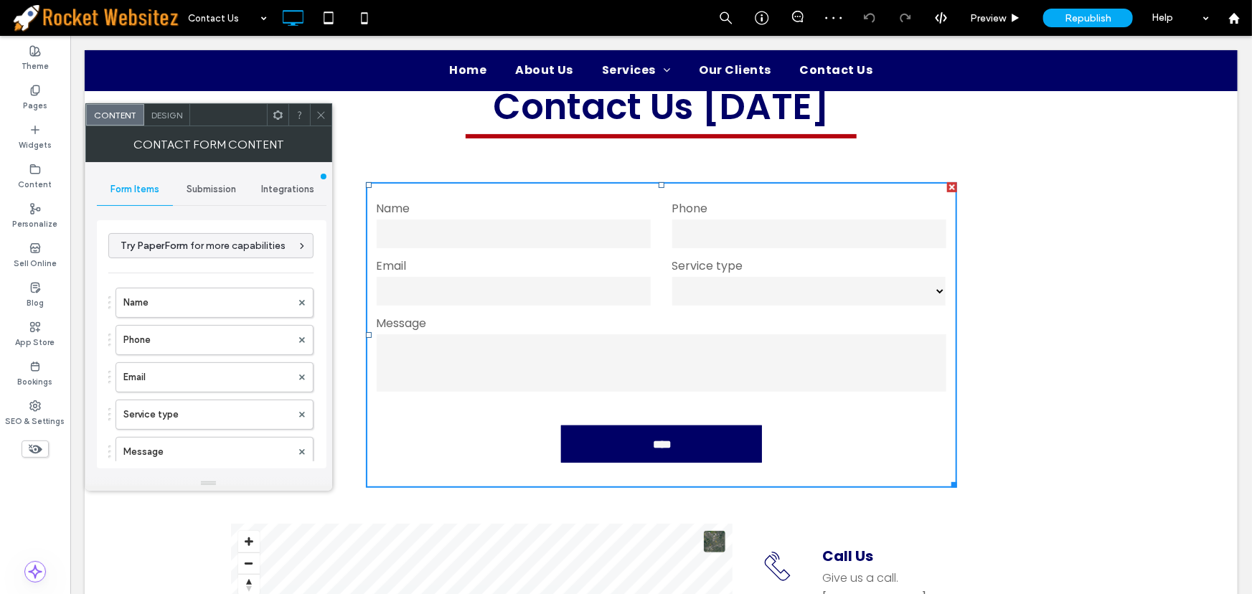
click at [294, 190] on span "Integrations" at bounding box center [287, 189] width 53 height 11
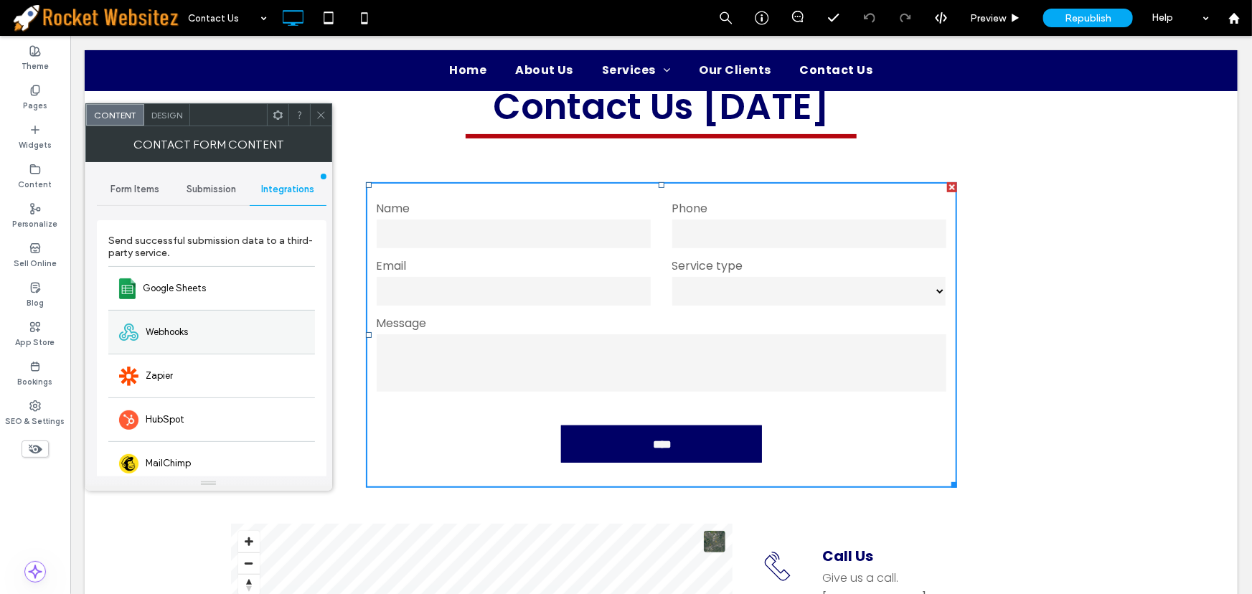
click at [182, 329] on span "Webhooks" at bounding box center [167, 332] width 42 height 14
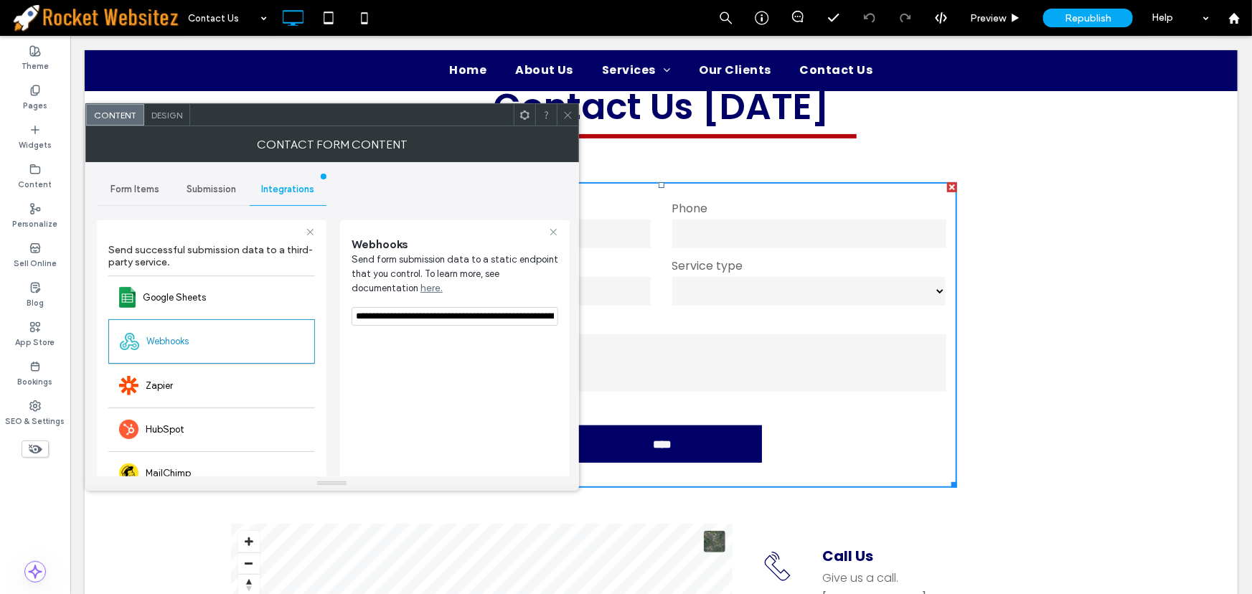
scroll to position [0, 453]
drag, startPoint x: 426, startPoint y: 352, endPoint x: 713, endPoint y: 322, distance: 289.3
click at [567, 112] on icon at bounding box center [568, 115] width 11 height 11
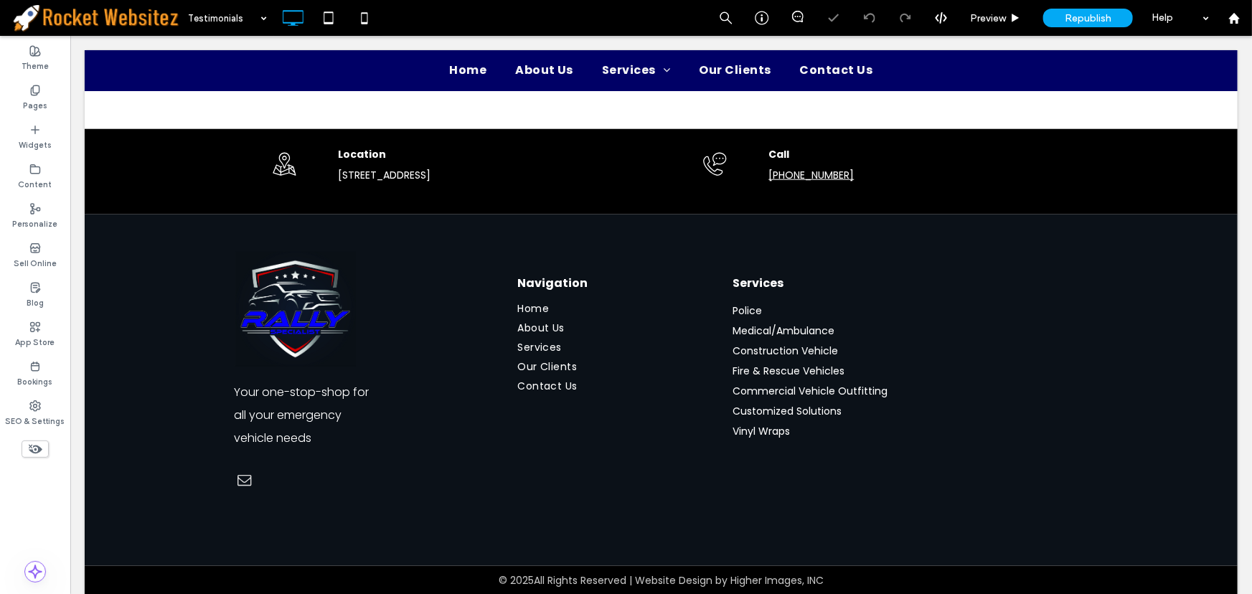
scroll to position [770, 0]
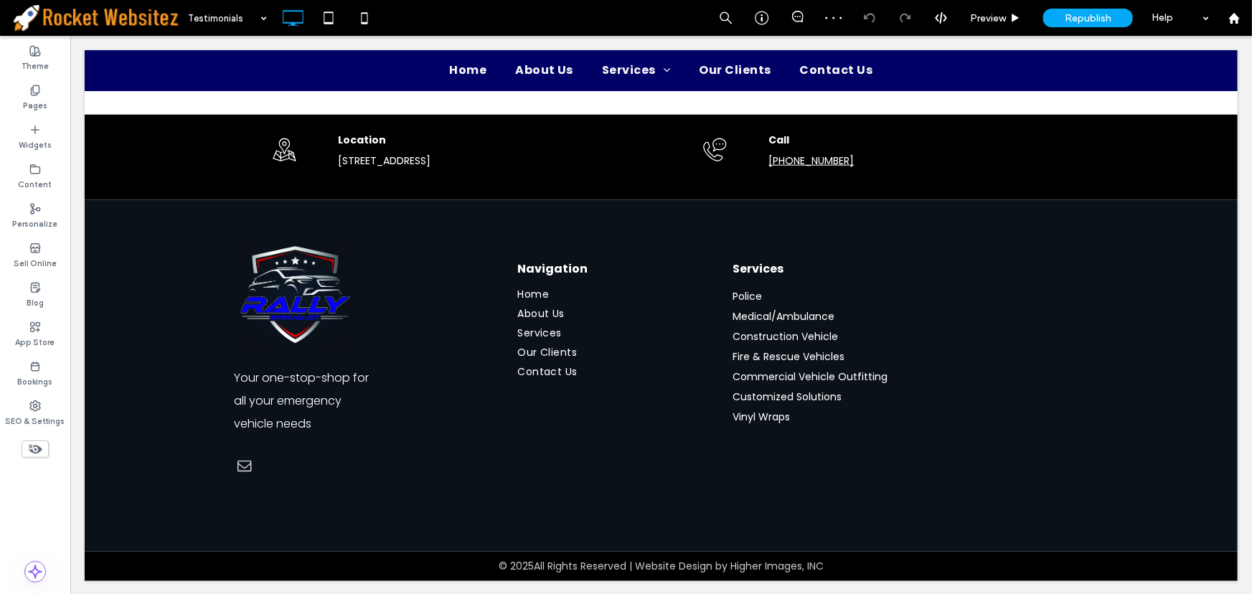
click at [258, 17] on div "Testimonials" at bounding box center [227, 18] width 93 height 36
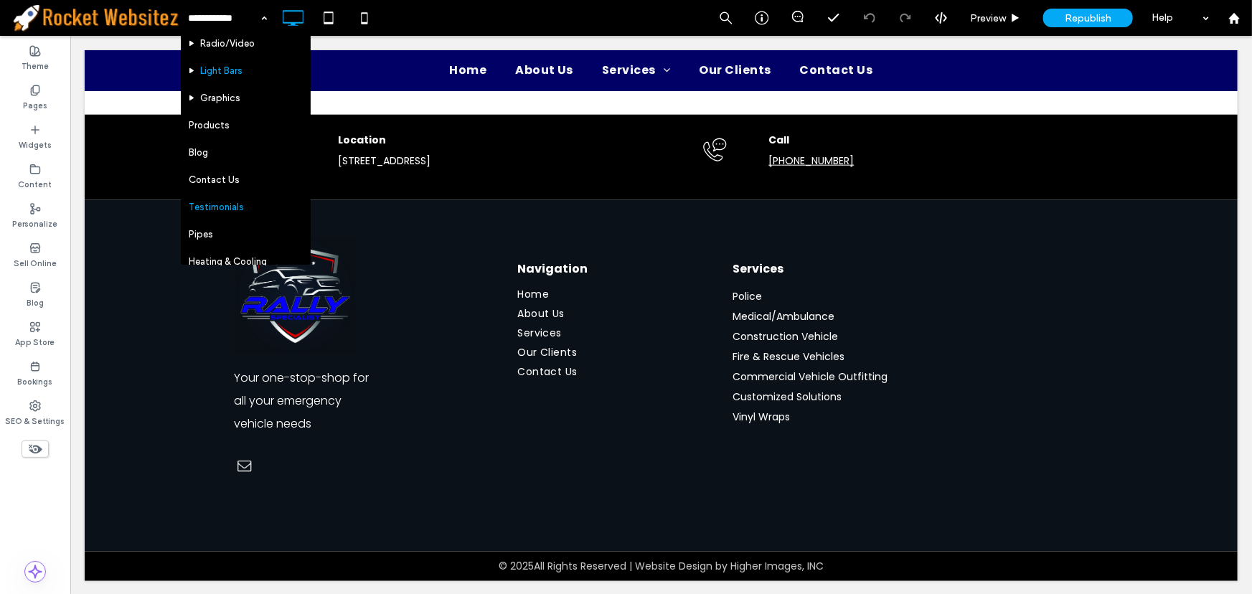
scroll to position [361, 0]
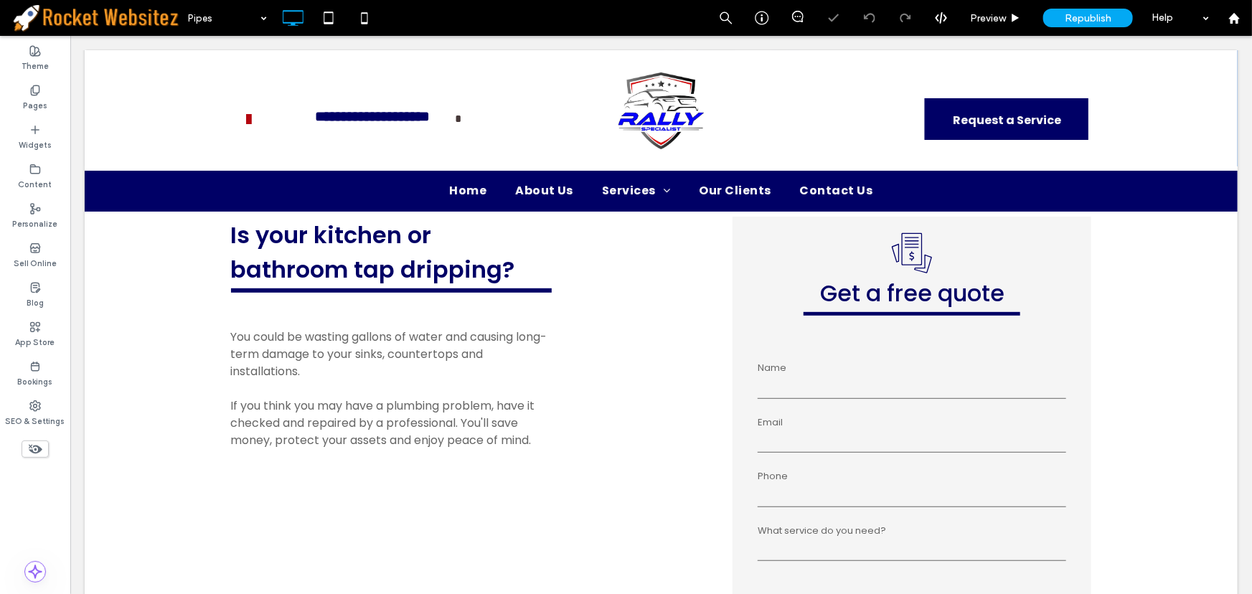
scroll to position [261, 0]
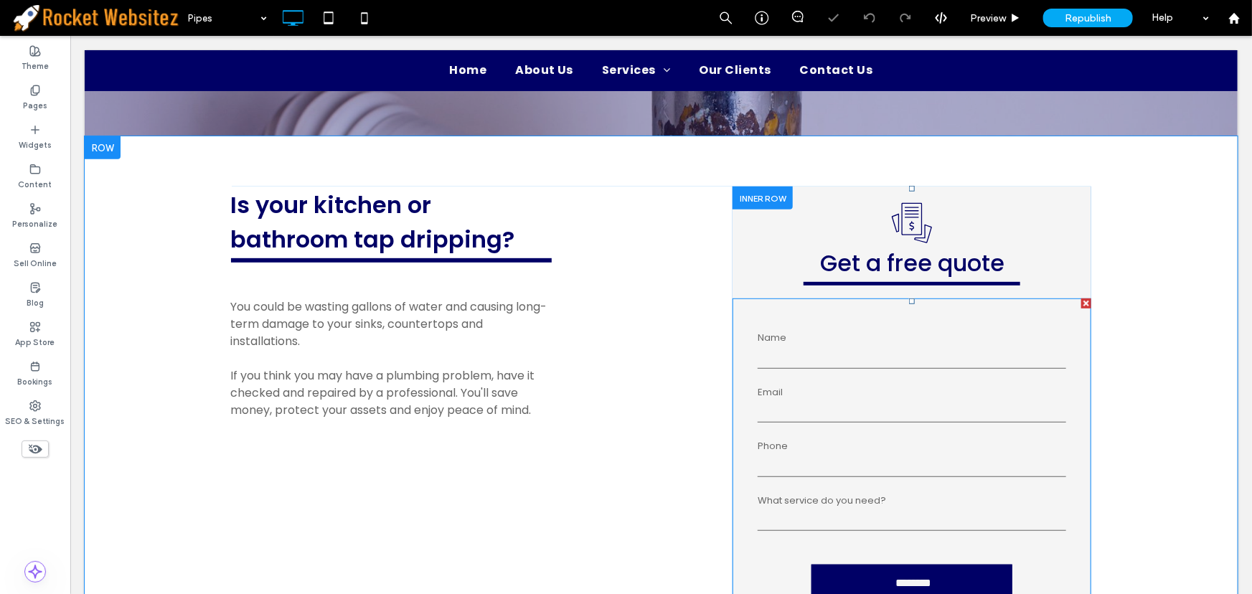
click at [803, 331] on label "Name" at bounding box center [911, 337] width 309 height 14
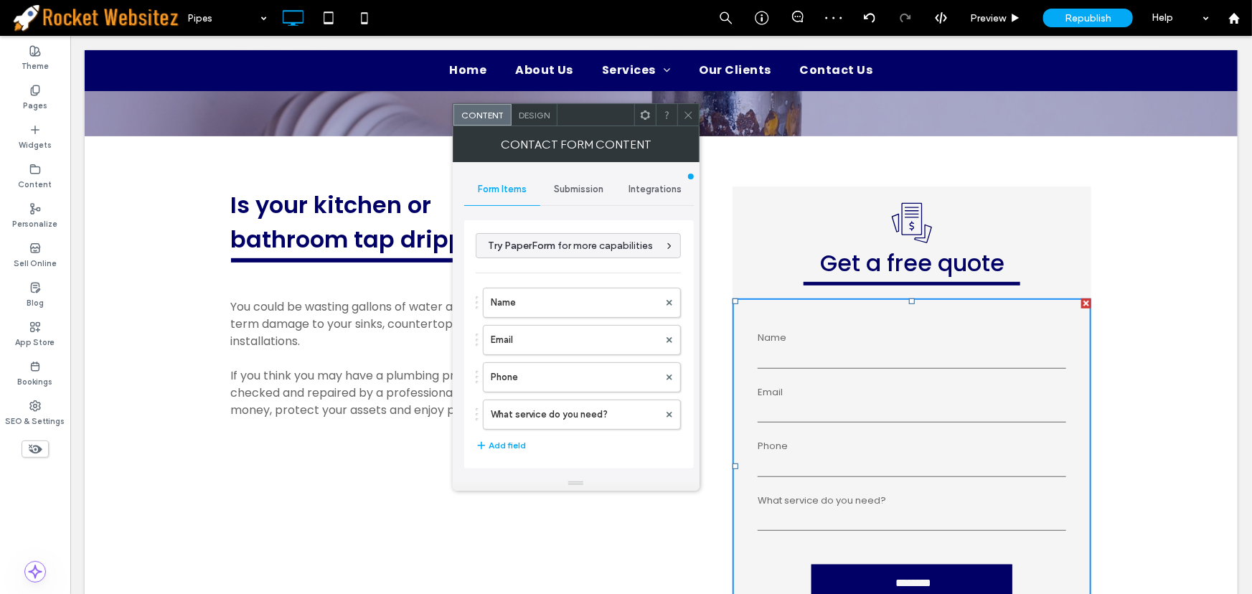
click at [665, 187] on span "Integrations" at bounding box center [655, 189] width 53 height 11
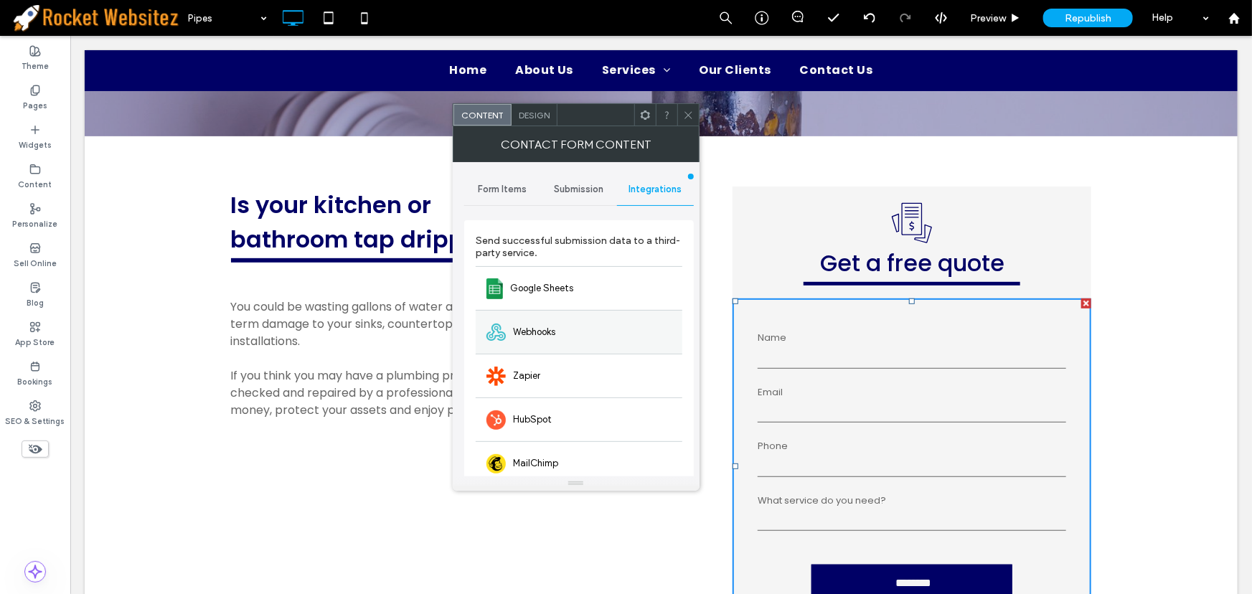
click at [558, 329] on div "Webhooks" at bounding box center [579, 332] width 207 height 44
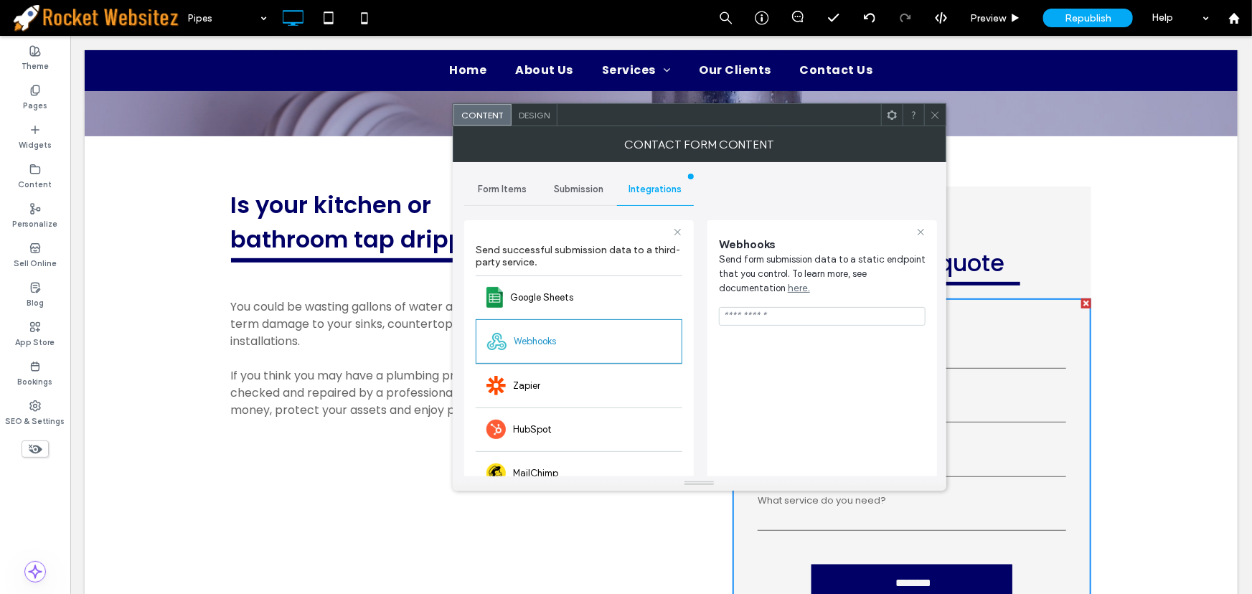
click at [935, 113] on icon at bounding box center [935, 115] width 11 height 11
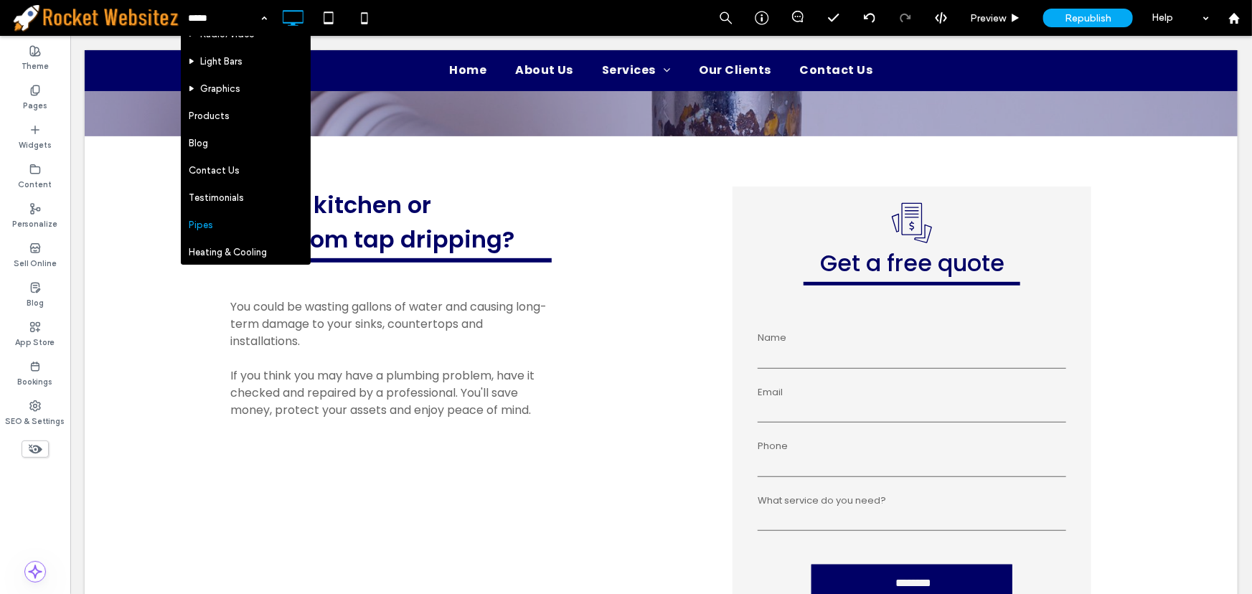
scroll to position [361, 0]
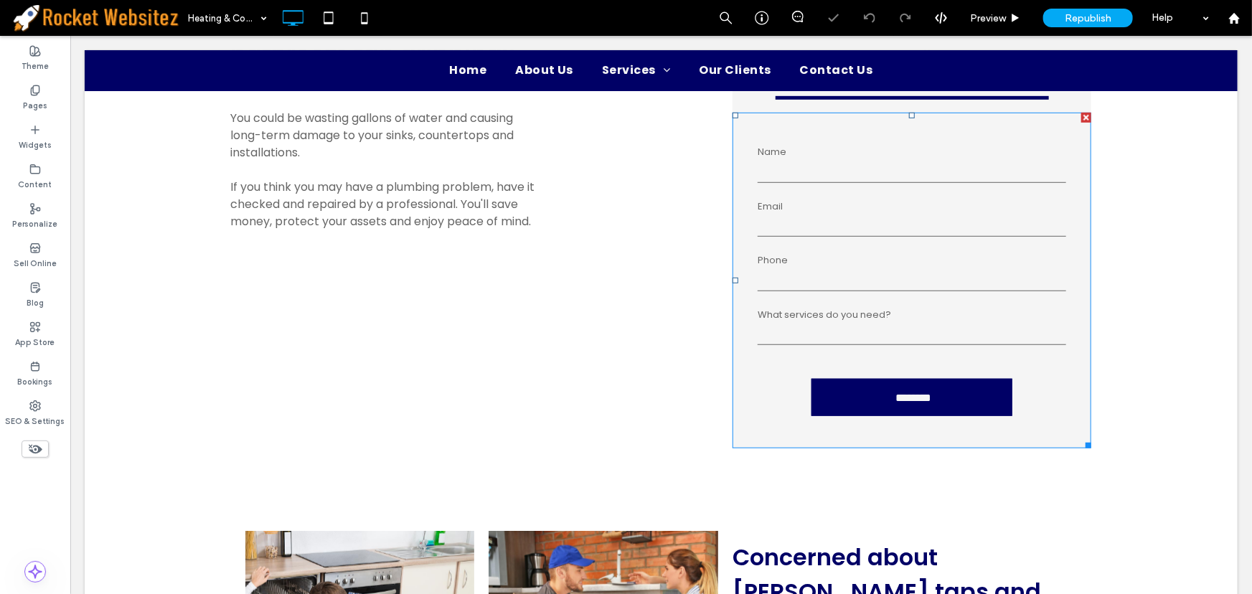
scroll to position [456, 0]
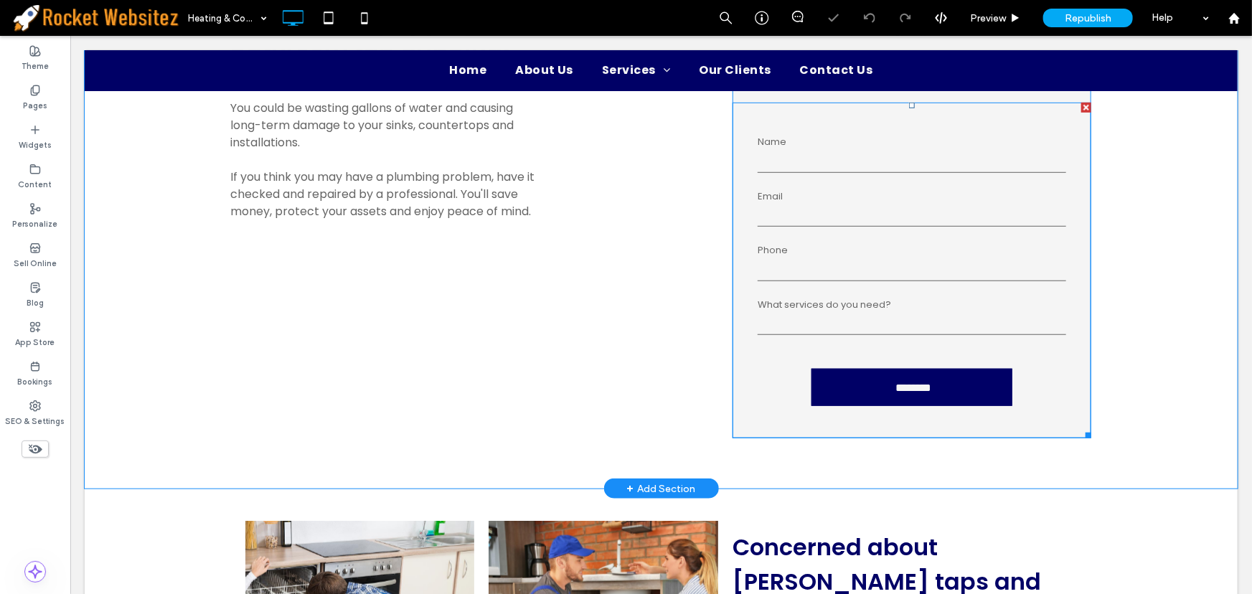
click at [887, 265] on input "tel" at bounding box center [911, 270] width 309 height 22
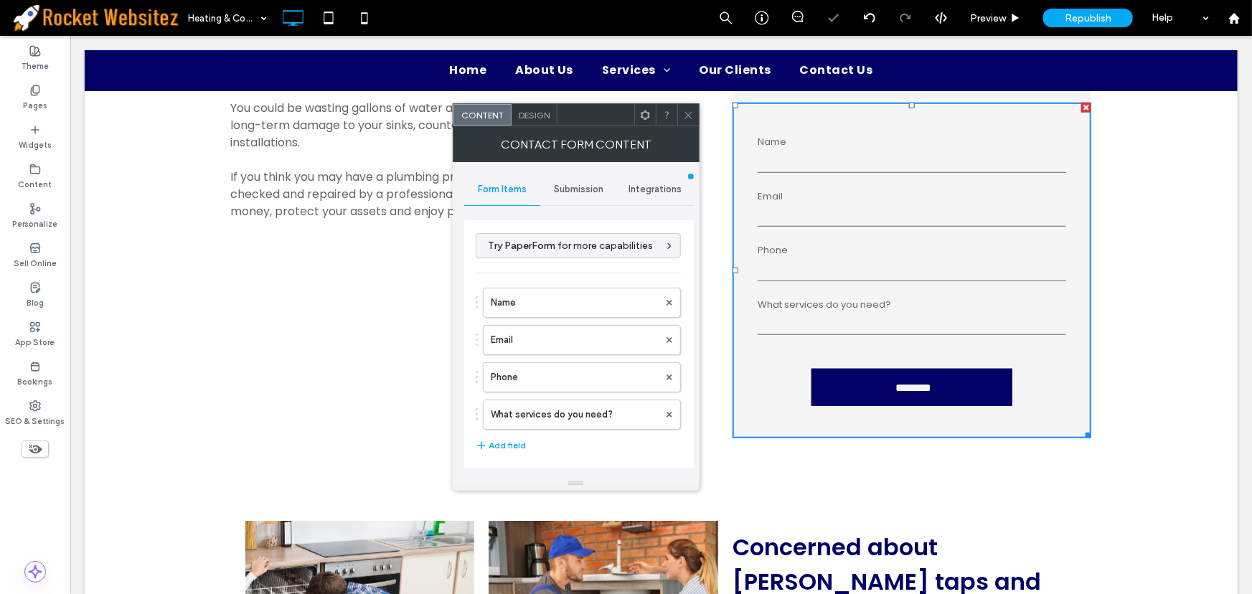
click at [656, 194] on span "Integrations" at bounding box center [655, 189] width 53 height 11
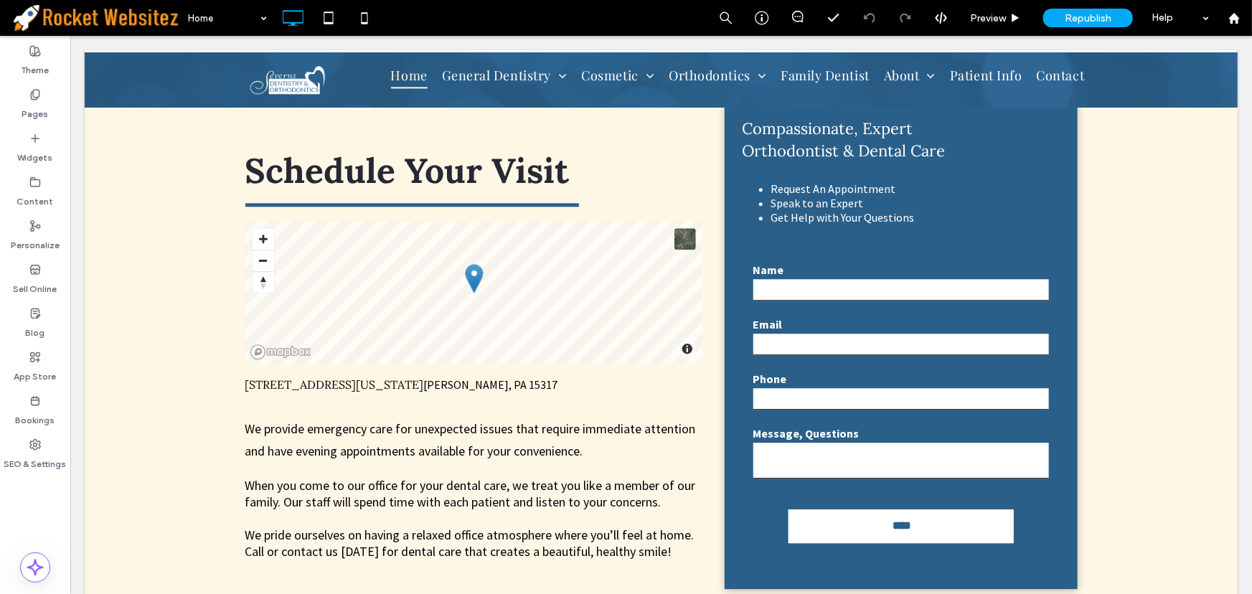
scroll to position [1696, 0]
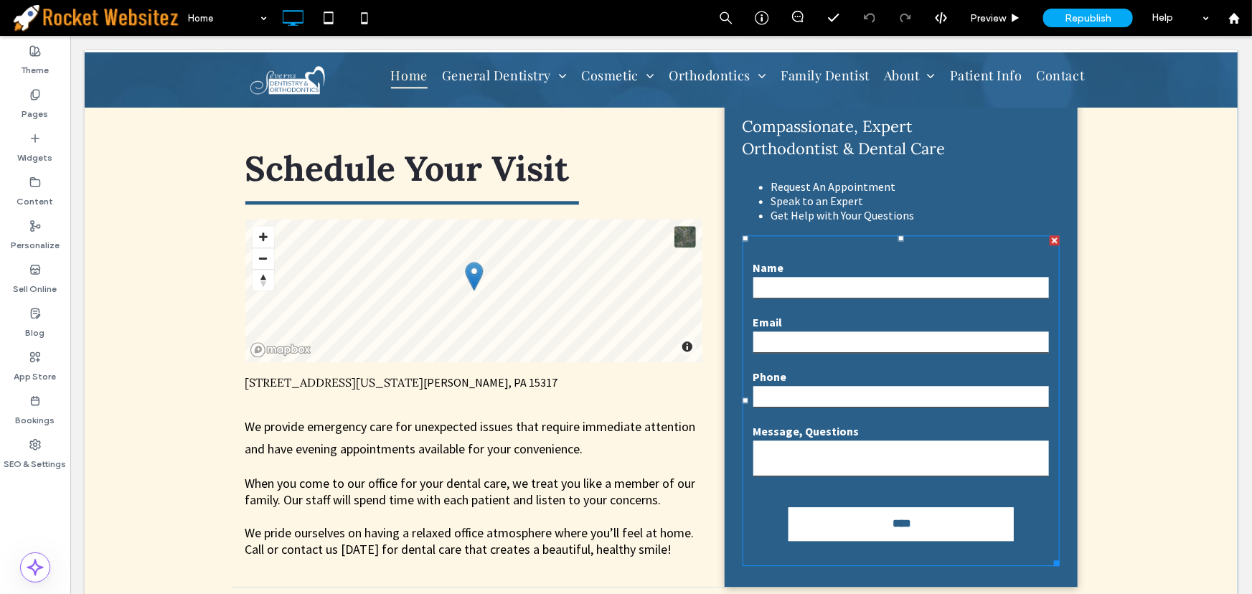
click at [852, 314] on div "Email" at bounding box center [900, 334] width 317 height 40
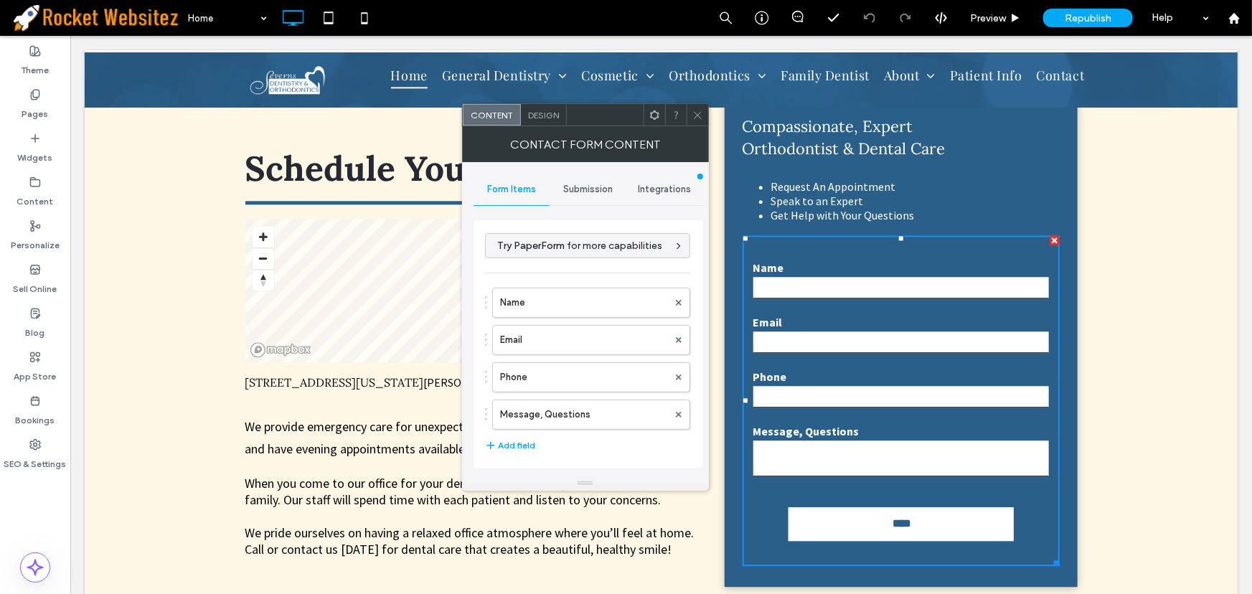
click at [663, 191] on span "Integrations" at bounding box center [664, 189] width 53 height 11
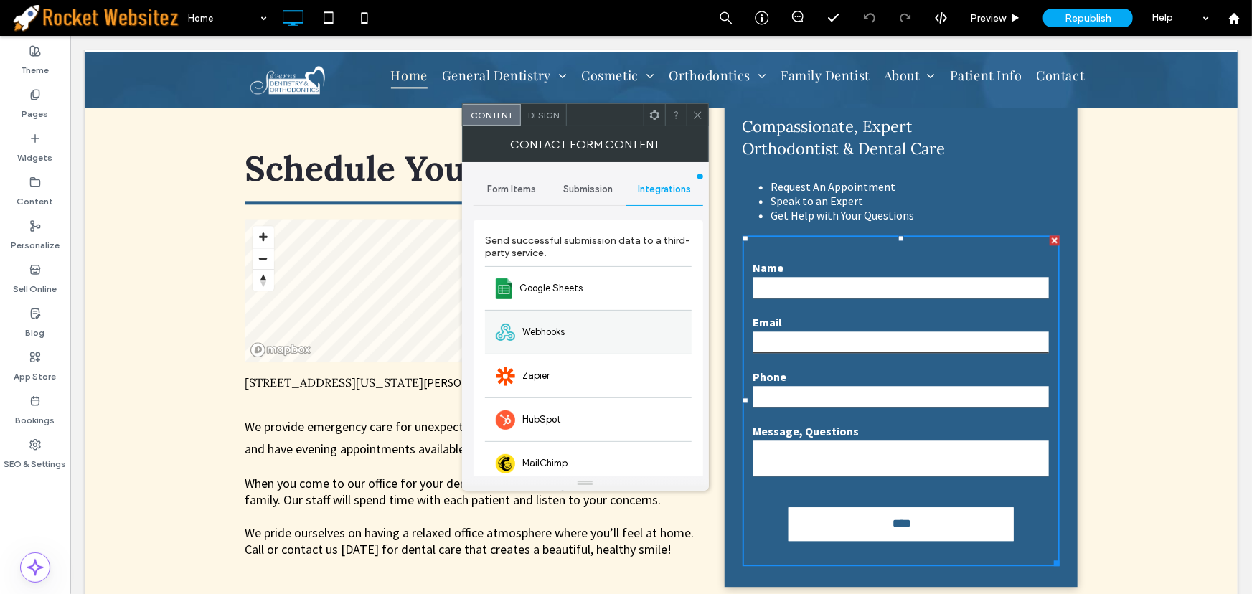
click at [560, 327] on span "Webhooks" at bounding box center [543, 332] width 42 height 14
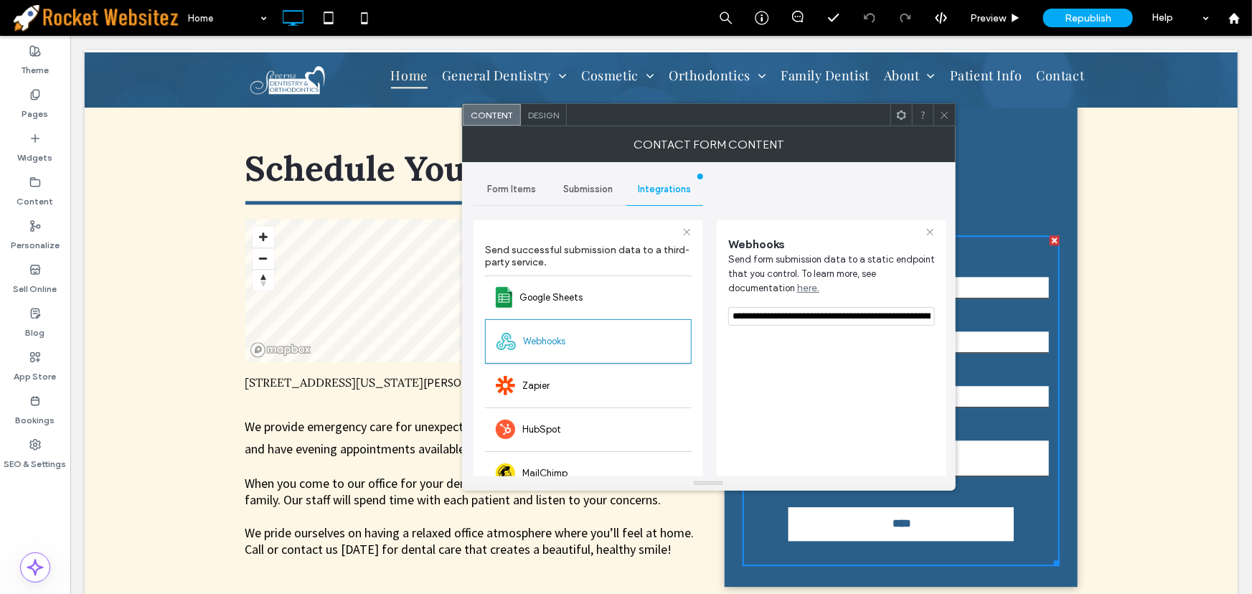
scroll to position [0, 447]
drag, startPoint x: 801, startPoint y: 348, endPoint x: 1026, endPoint y: 294, distance: 231.0
click at [939, 115] on icon at bounding box center [944, 115] width 11 height 11
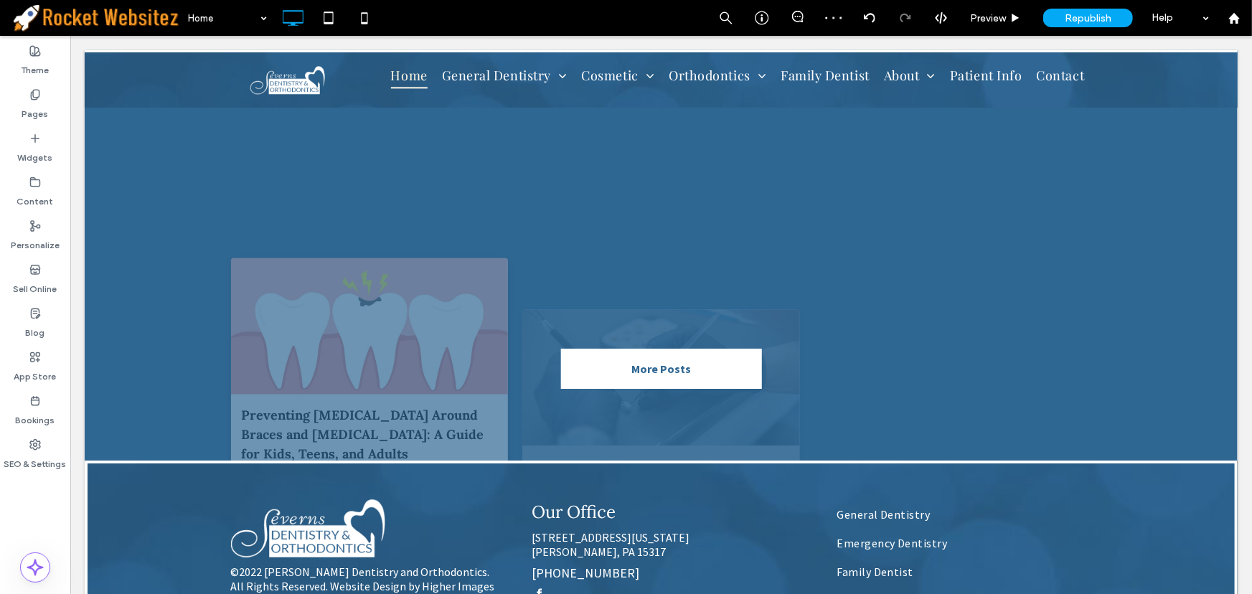
scroll to position [2426, 0]
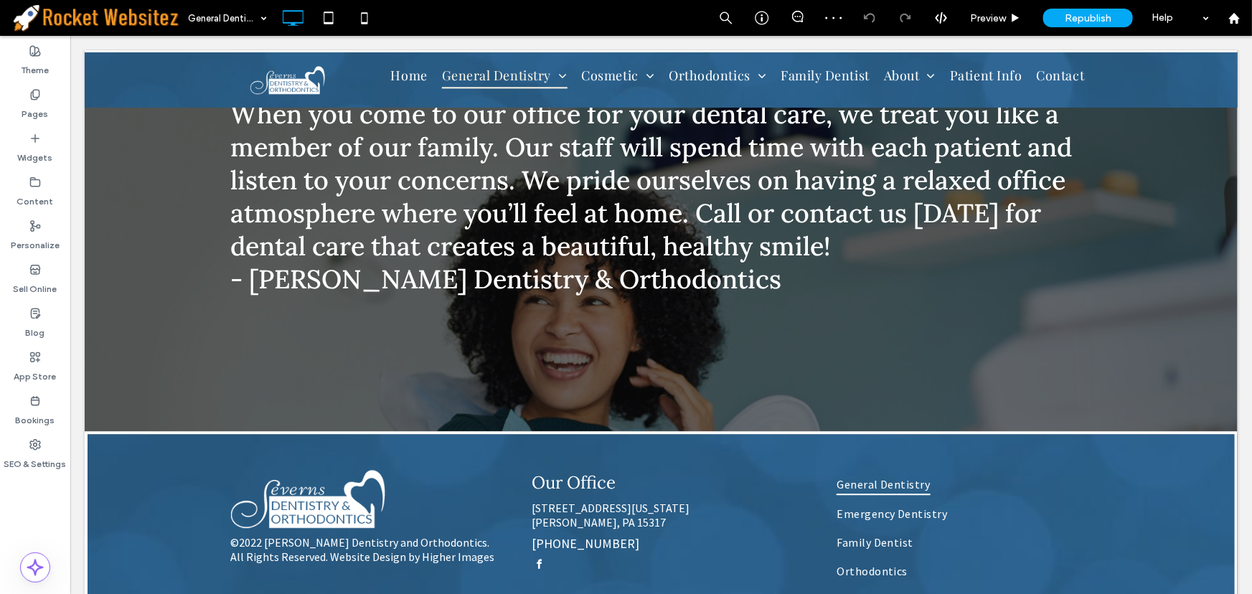
scroll to position [1730, 0]
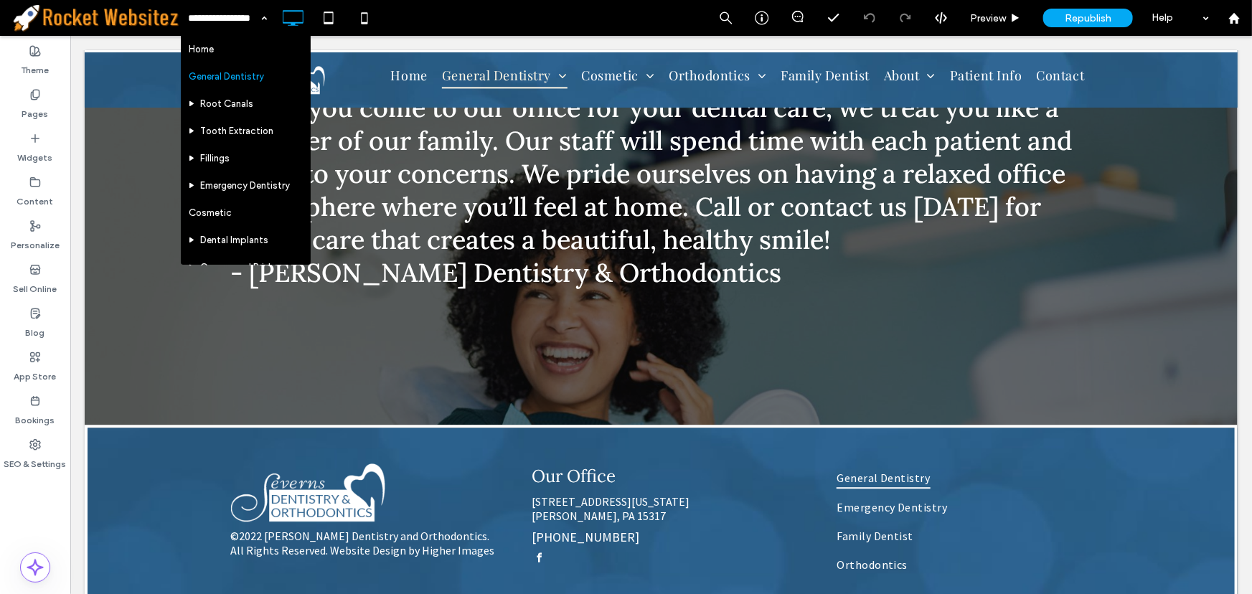
click at [266, 18] on div "Home General Dentistry Root Canals Tooth Extraction Fillings Emergency Dentistr…" at bounding box center [227, 18] width 93 height 36
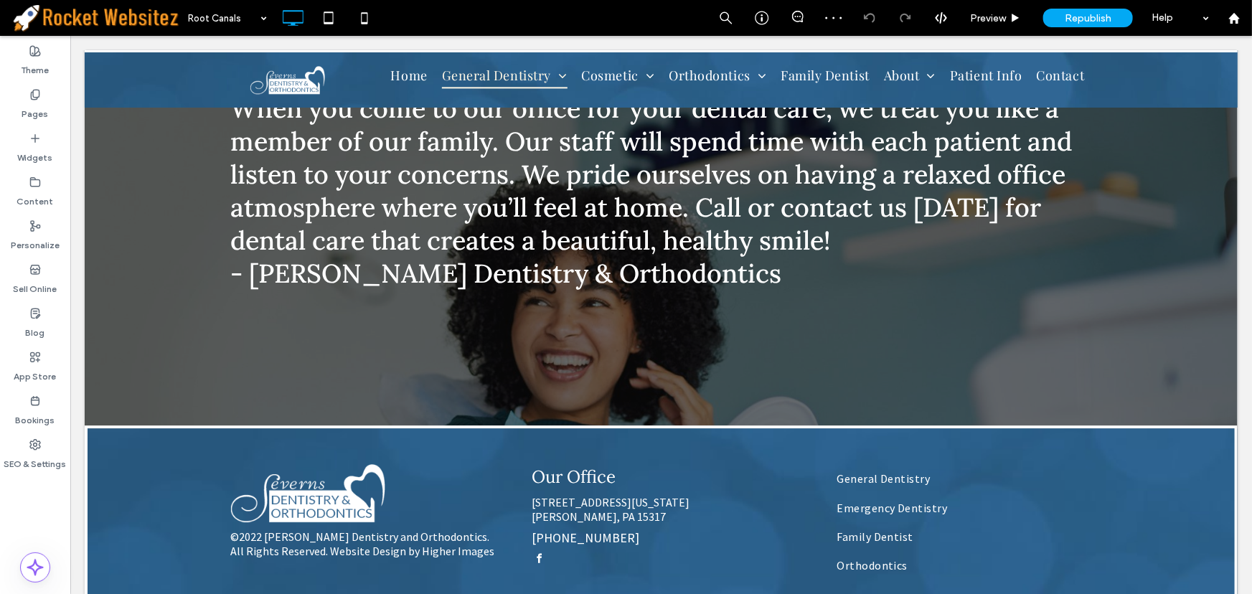
scroll to position [2020, 0]
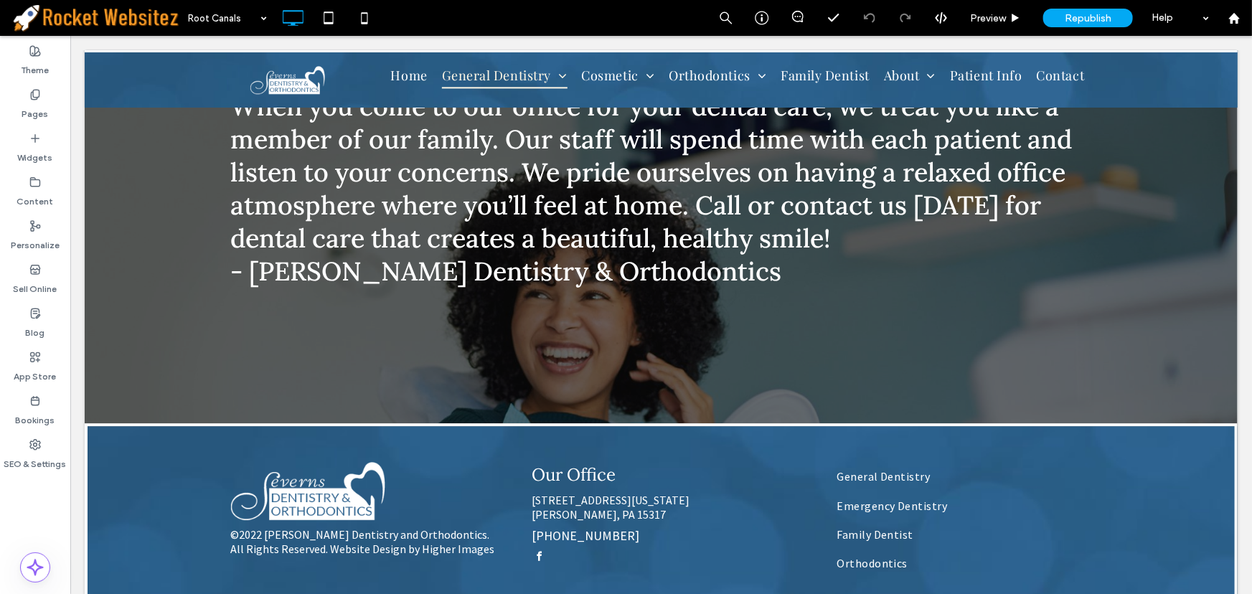
click at [264, 18] on div "Root Canals" at bounding box center [227, 18] width 93 height 36
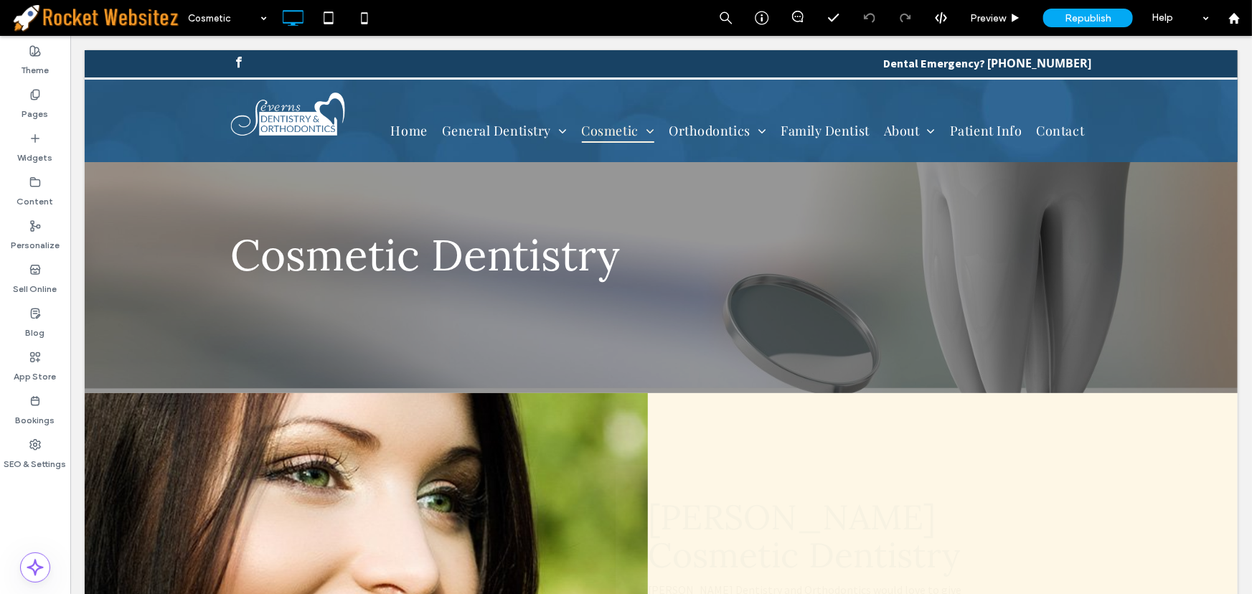
scroll to position [0, 0]
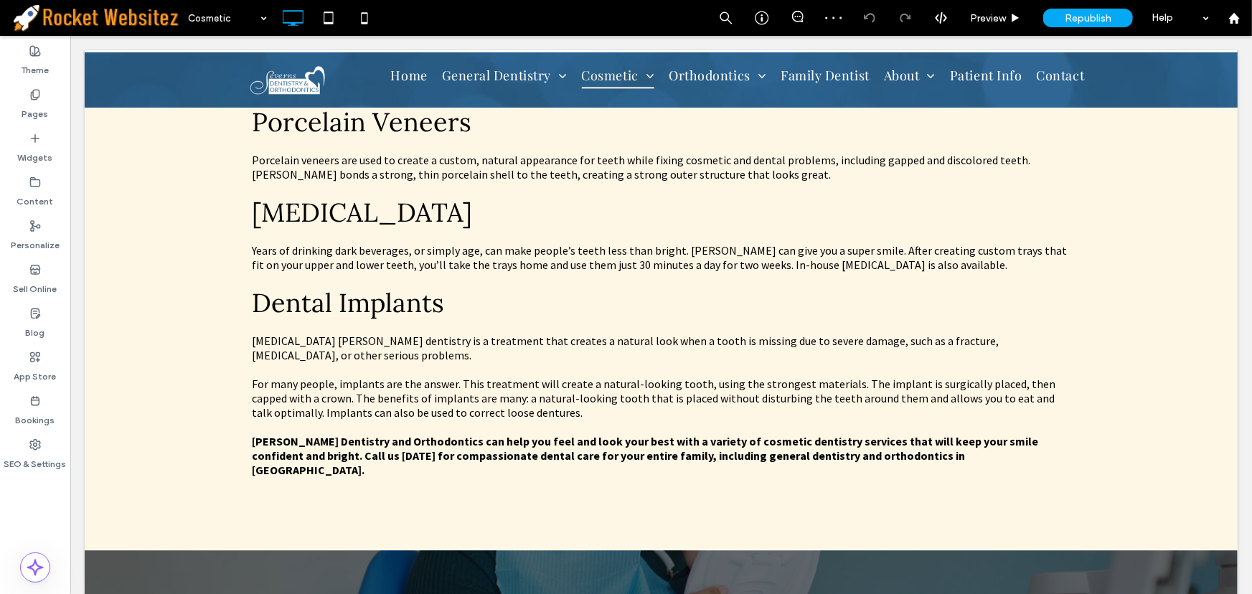
scroll to position [1565, 0]
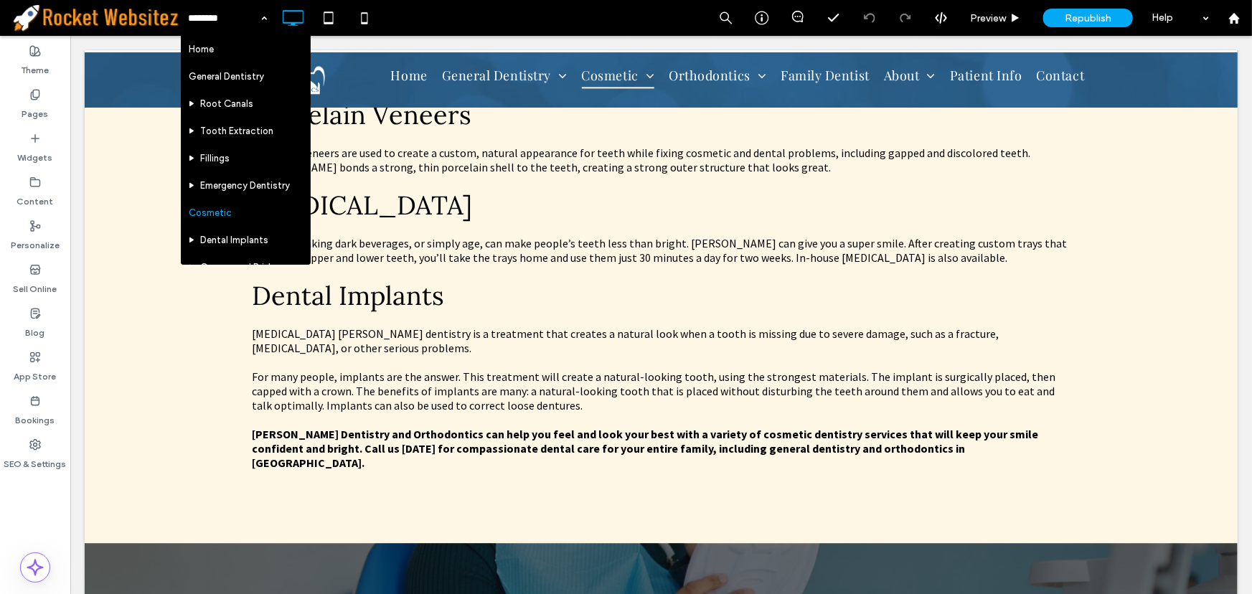
click at [259, 14] on div "Home General Dentistry Root Canals Tooth Extraction Fillings Emergency Dentistr…" at bounding box center [227, 18] width 93 height 36
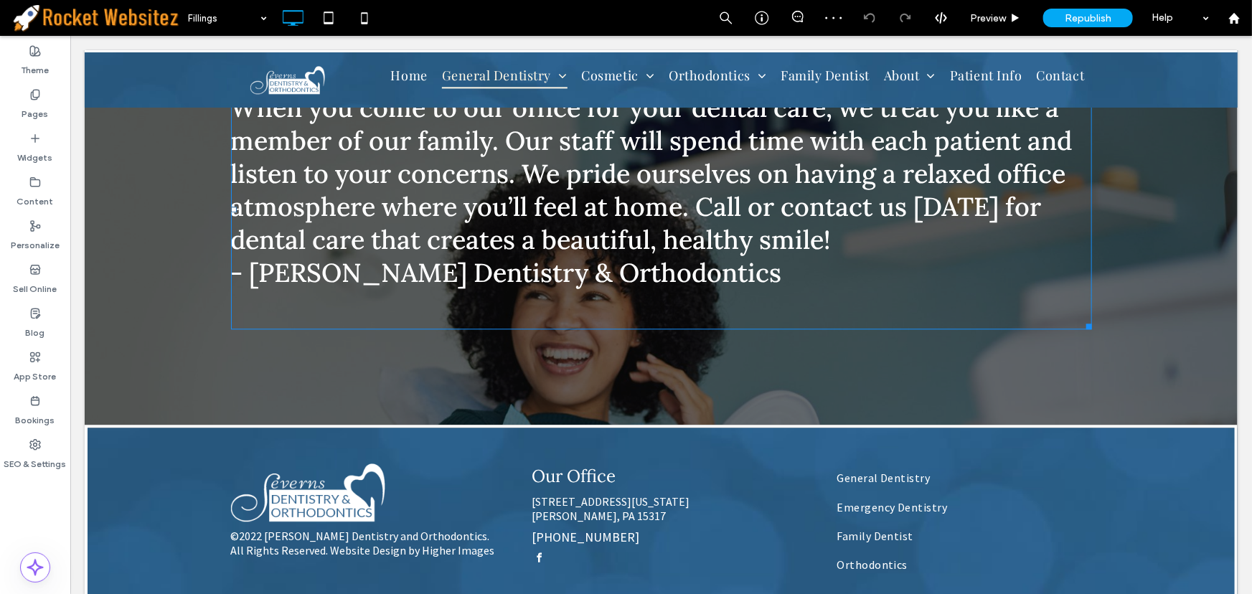
scroll to position [1641, 0]
click at [261, 16] on div "Fillings" at bounding box center [227, 18] width 93 height 36
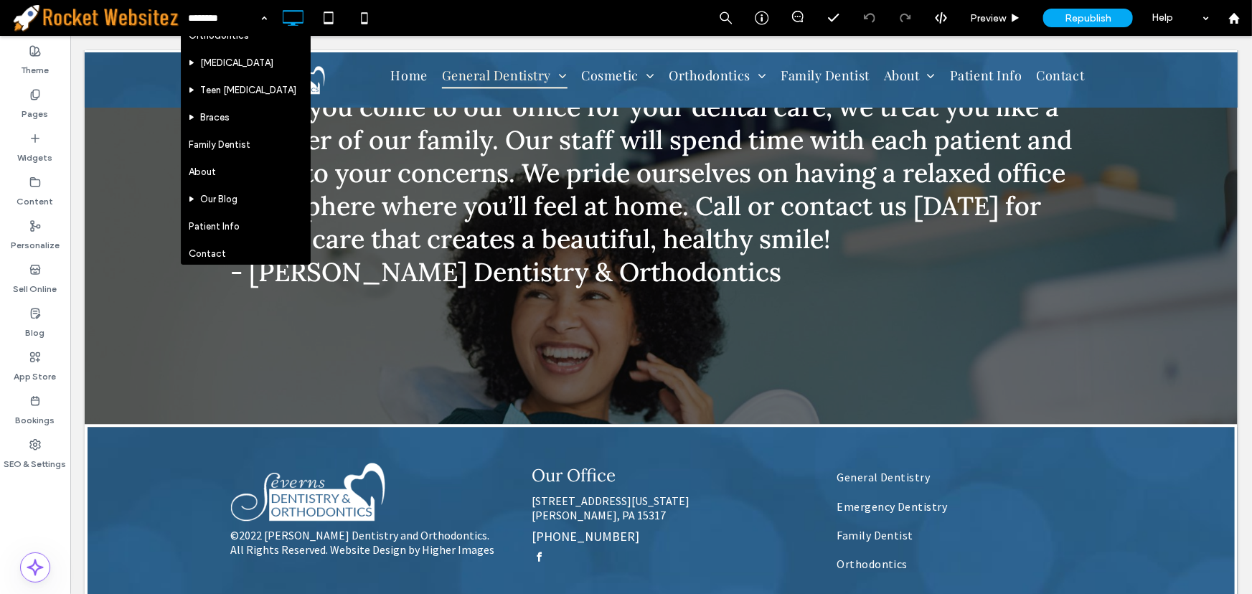
scroll to position [304, 0]
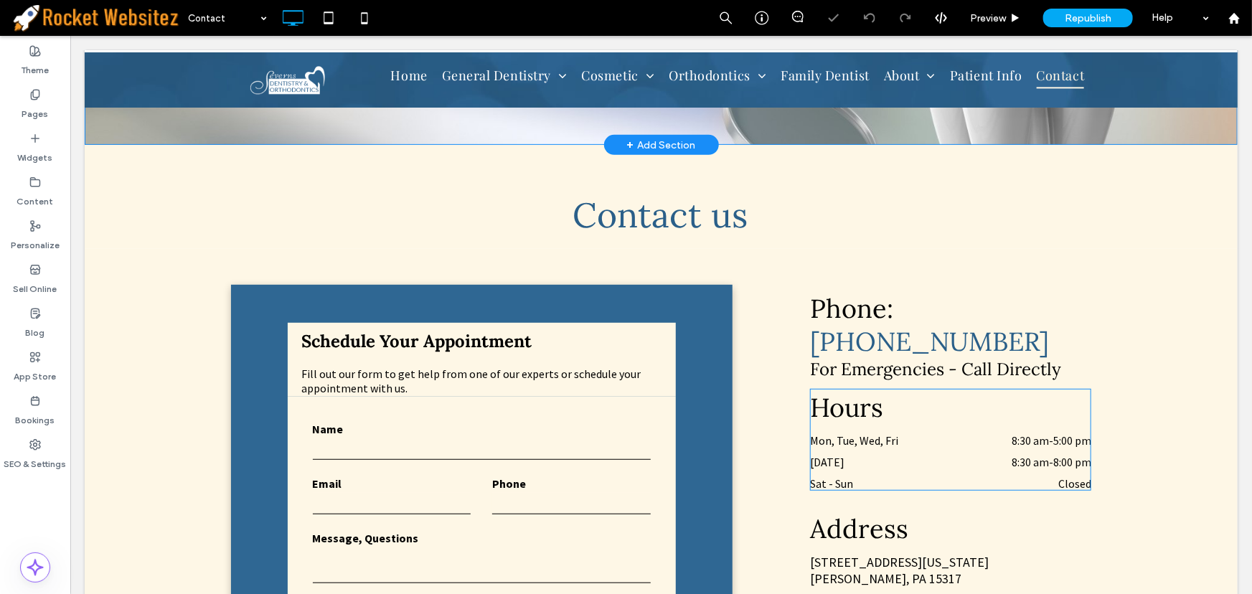
scroll to position [391, 0]
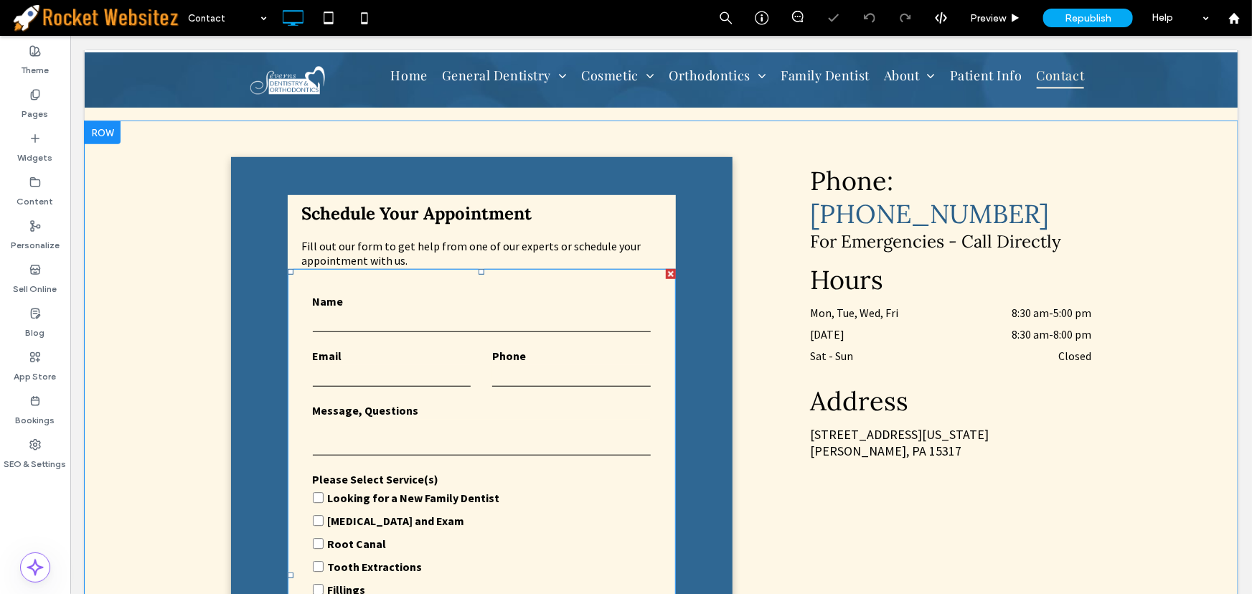
click at [494, 347] on form "Name Email Phone Message, Questions Please Select Service(s) Looking for a New …" at bounding box center [481, 574] width 360 height 613
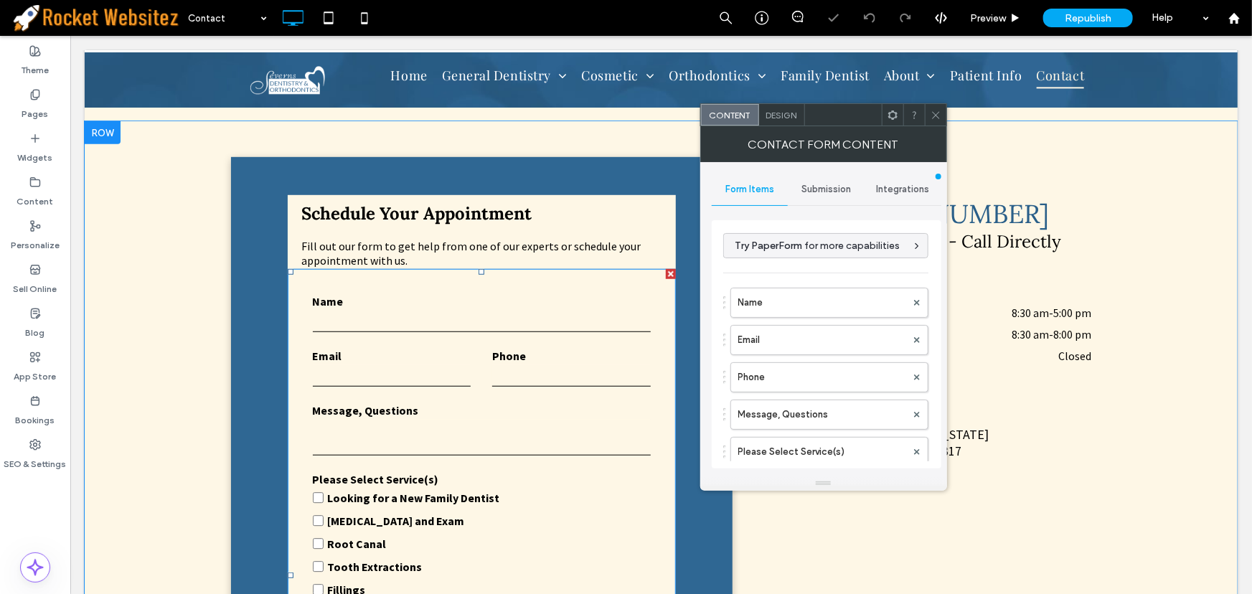
type input "****"
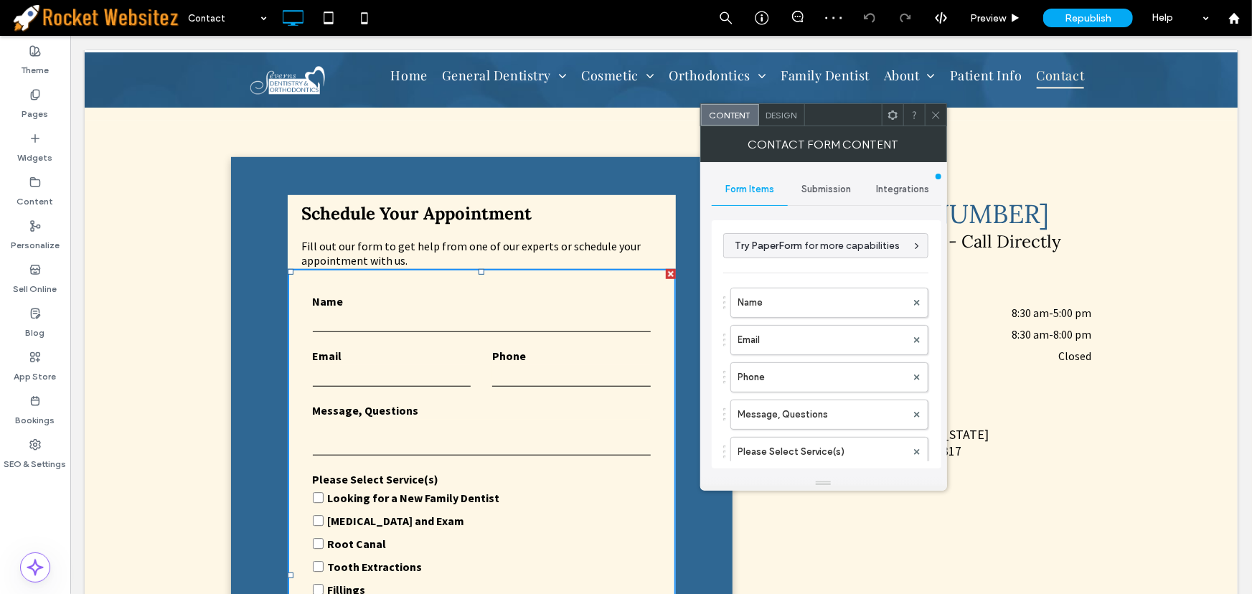
click at [886, 190] on span "Integrations" at bounding box center [902, 189] width 53 height 11
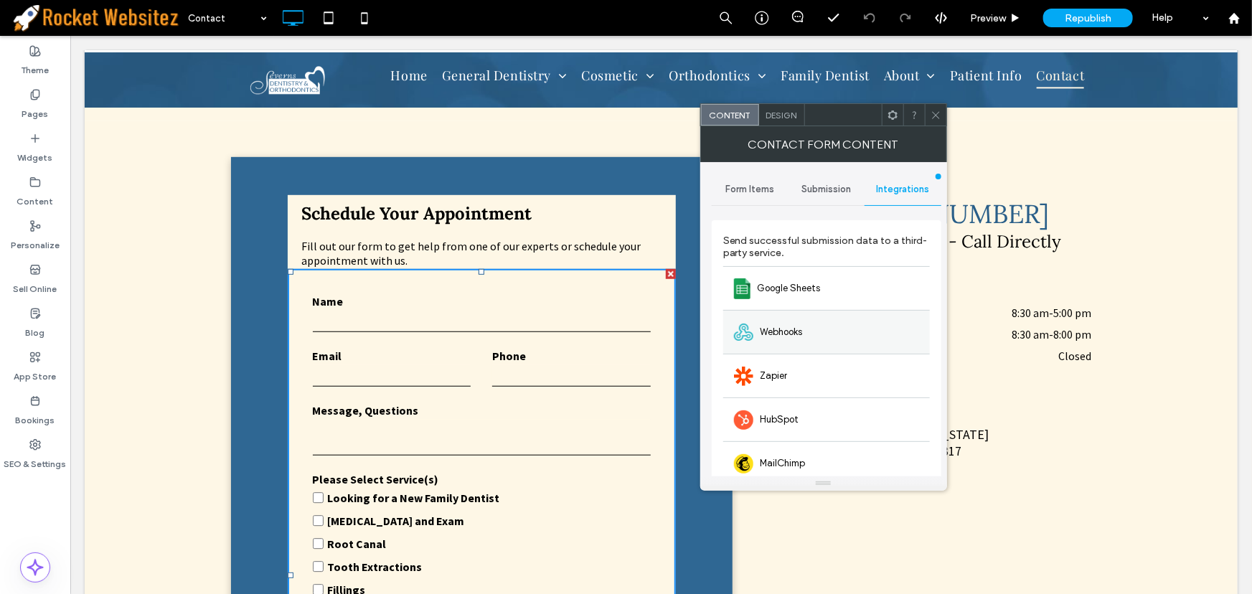
click at [795, 334] on span "Webhooks" at bounding box center [782, 332] width 42 height 14
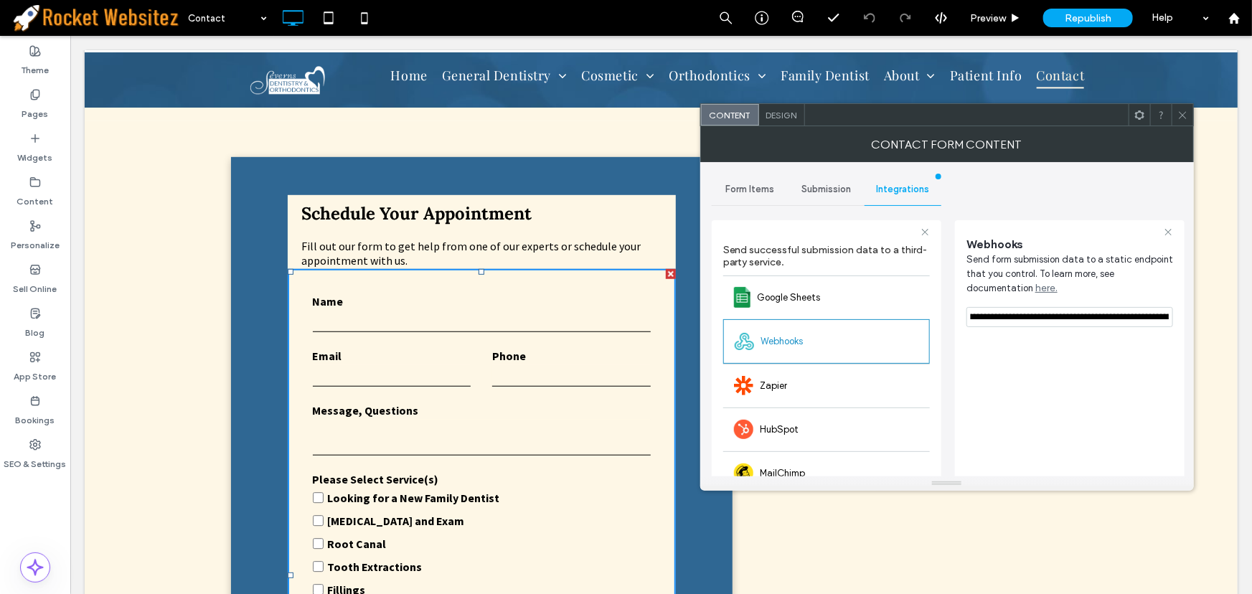
scroll to position [0, 447]
drag, startPoint x: 970, startPoint y: 315, endPoint x: 1194, endPoint y: 310, distance: 224.0
click at [1194, 310] on div "**********" at bounding box center [947, 308] width 494 height 365
click at [1181, 115] on icon at bounding box center [1183, 115] width 11 height 11
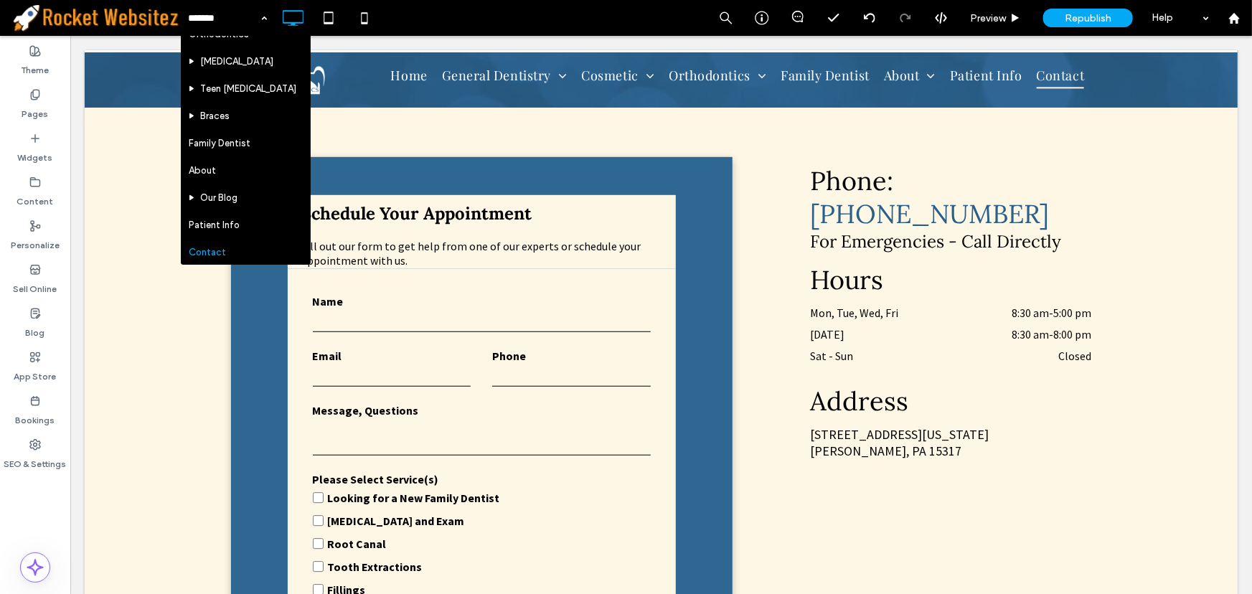
scroll to position [304, 0]
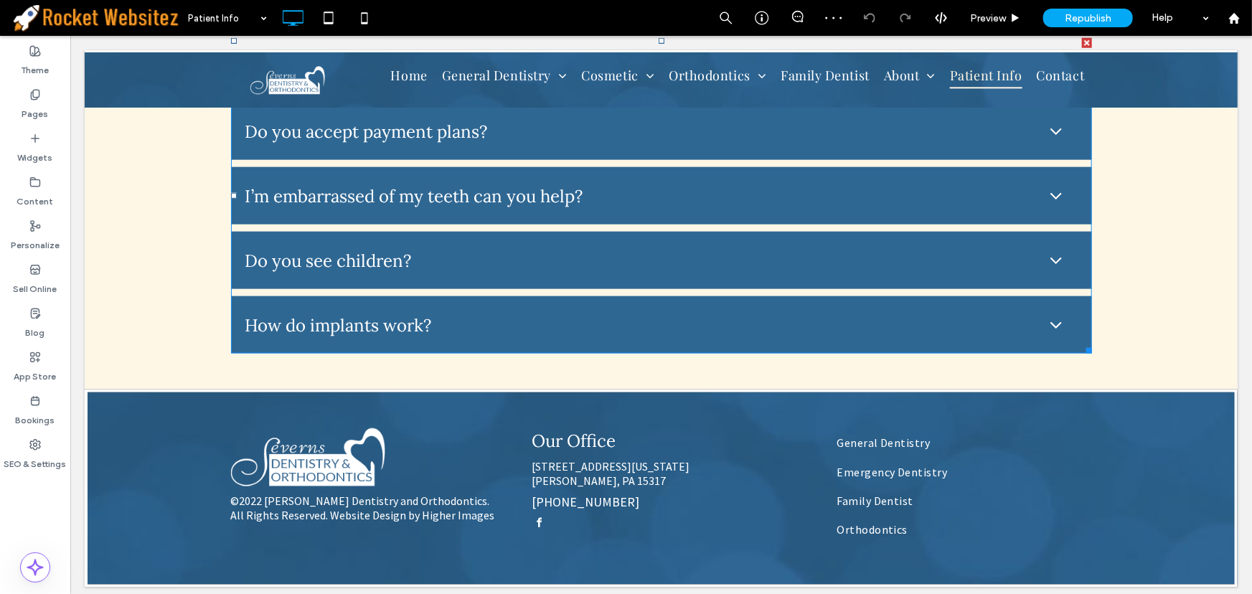
scroll to position [809, 0]
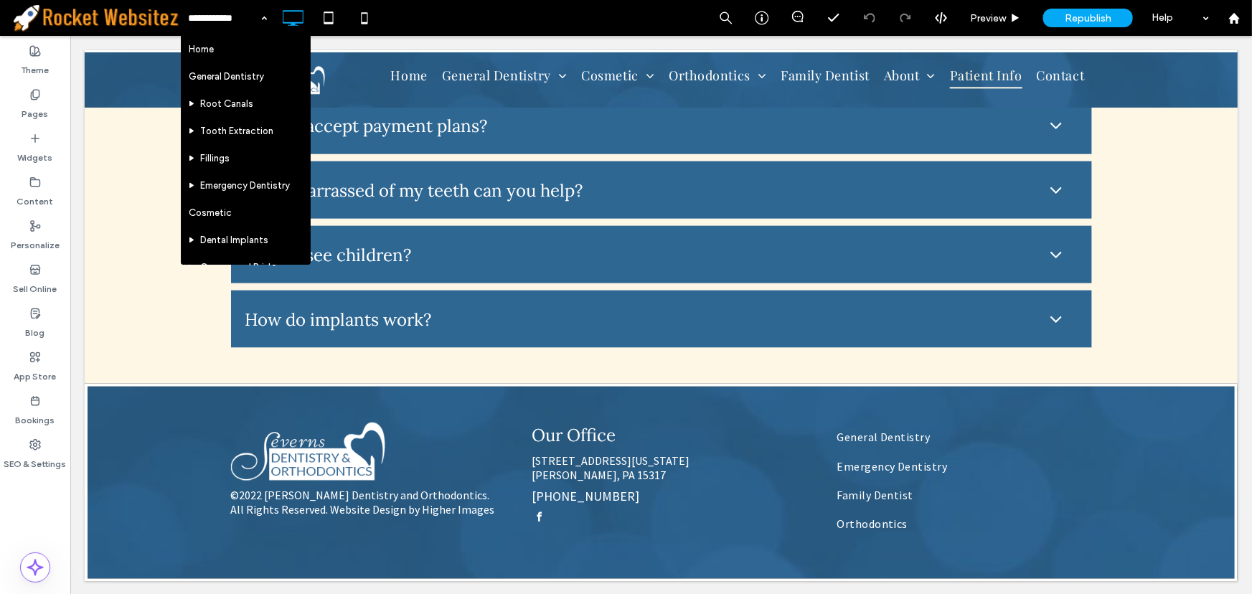
click at [256, 19] on div "Home General Dentistry Root Canals Tooth Extraction Fillings Emergency Dentistr…" at bounding box center [227, 18] width 93 height 36
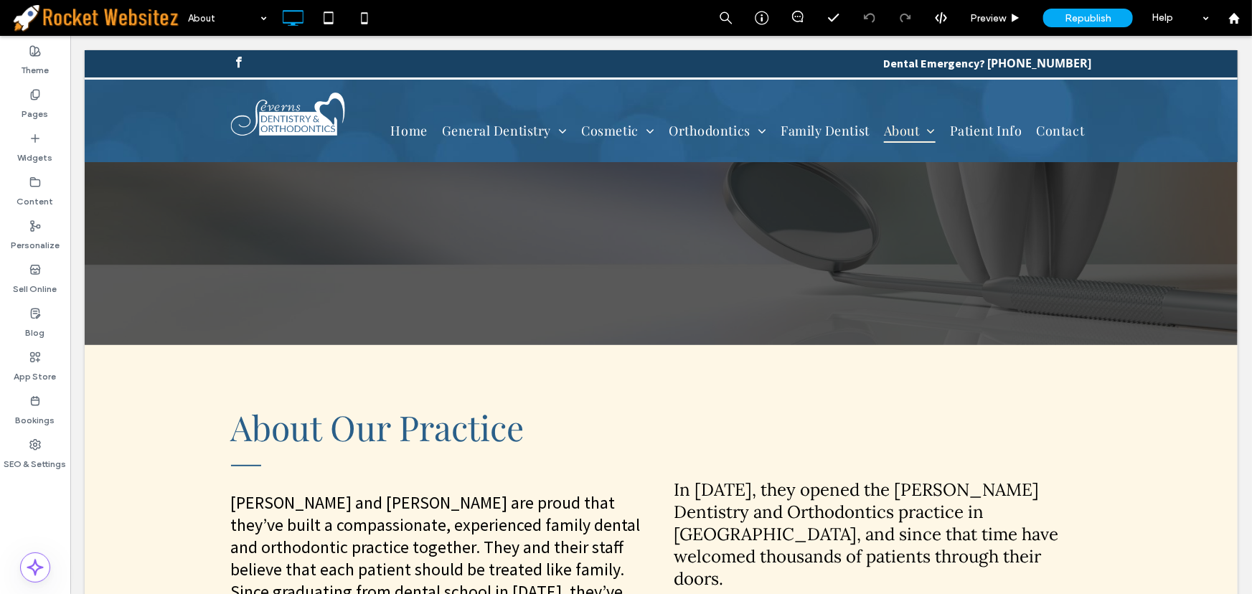
scroll to position [0, 0]
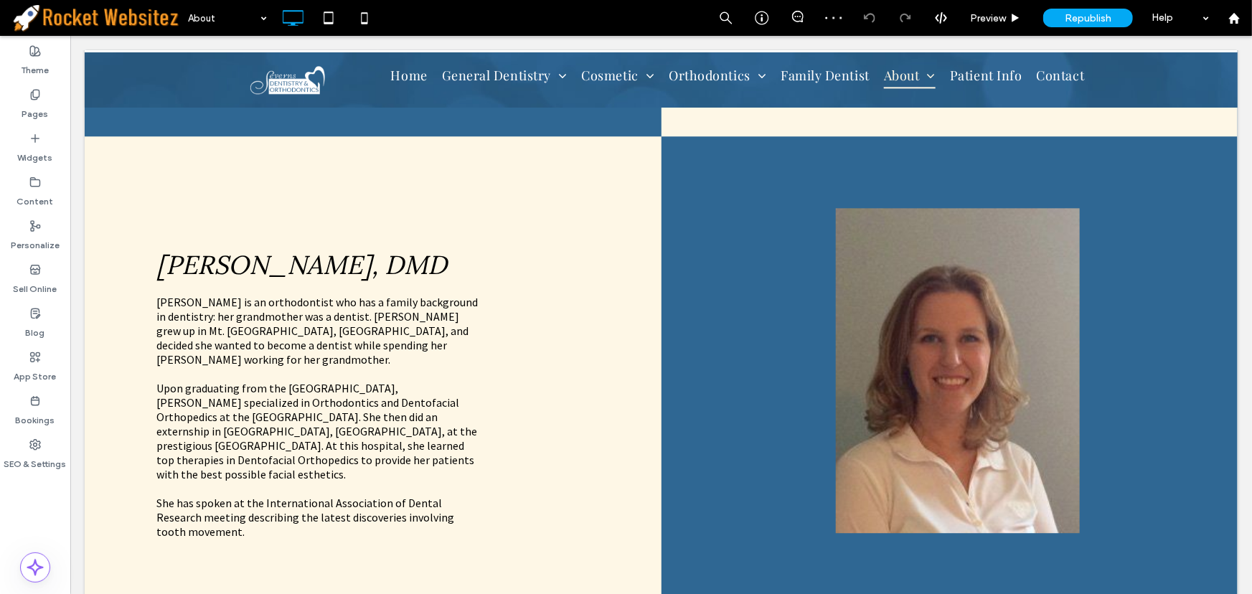
scroll to position [1669, 0]
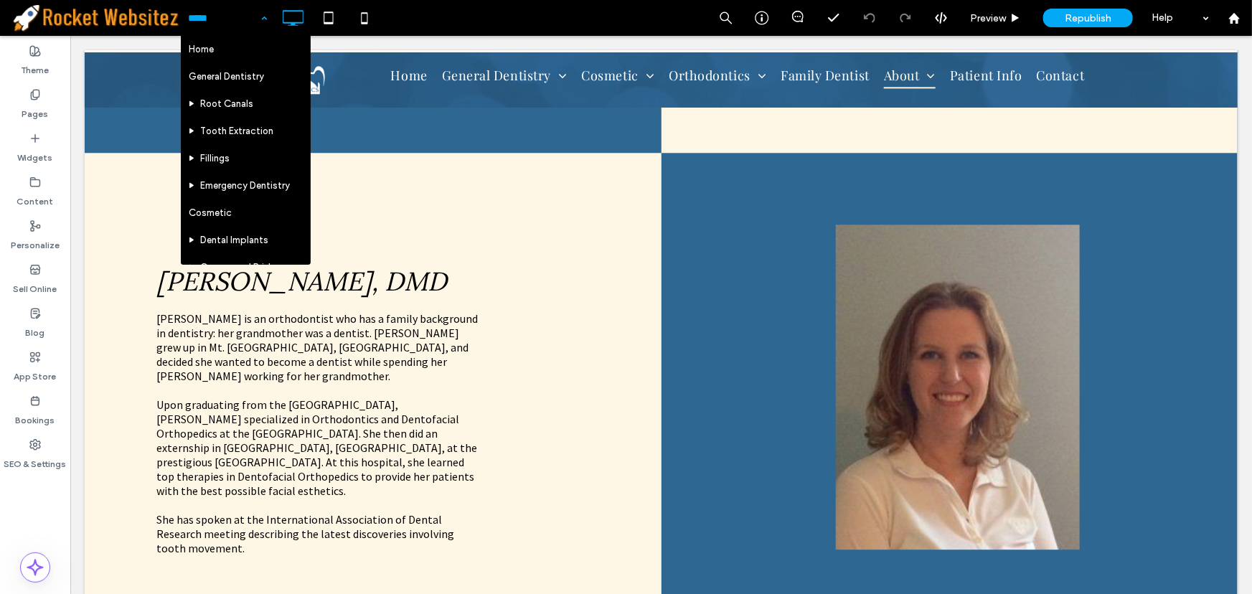
click at [258, 16] on div "Home General Dentistry Root Canals Tooth Extraction Fillings Emergency Dentistr…" at bounding box center [227, 18] width 93 height 36
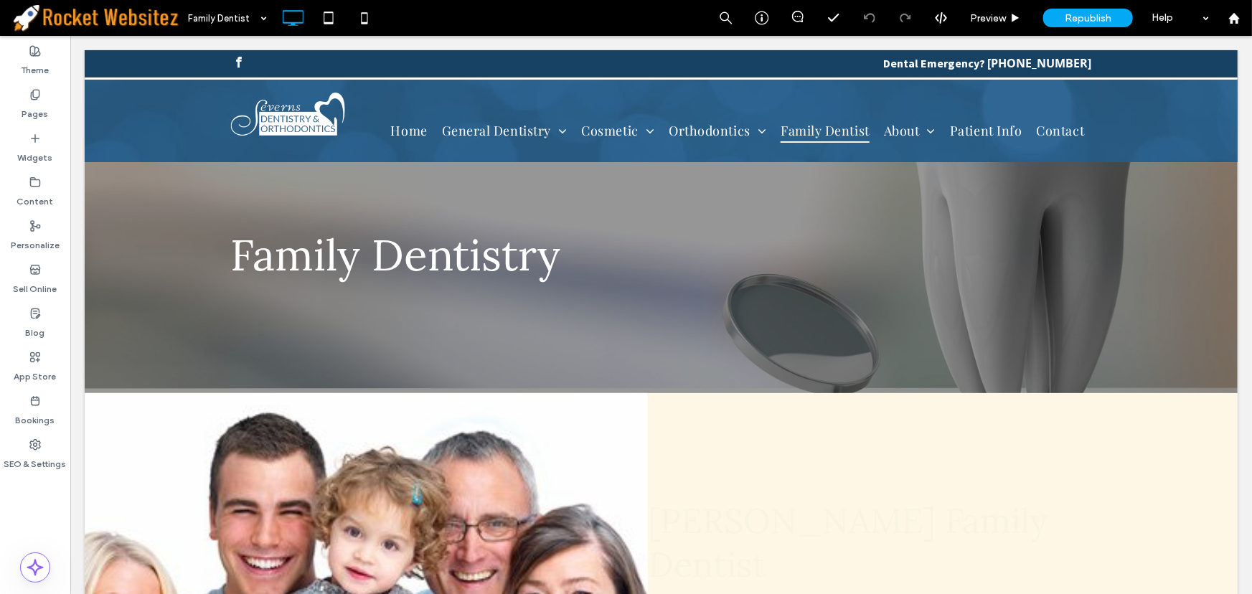
scroll to position [0, 0]
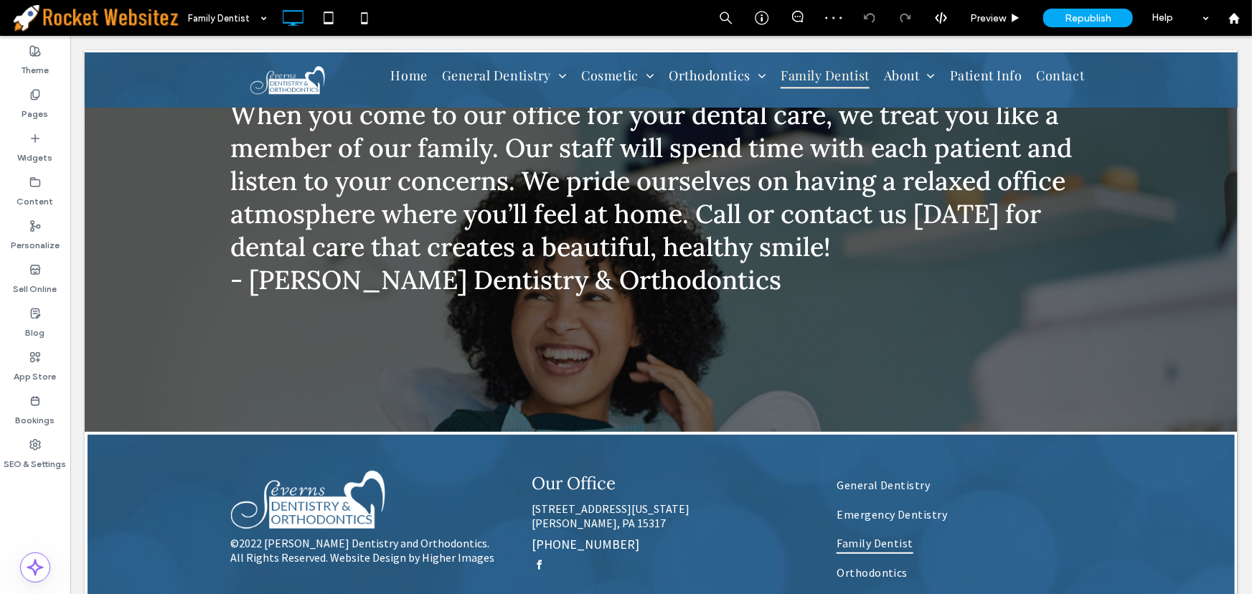
scroll to position [2785, 0]
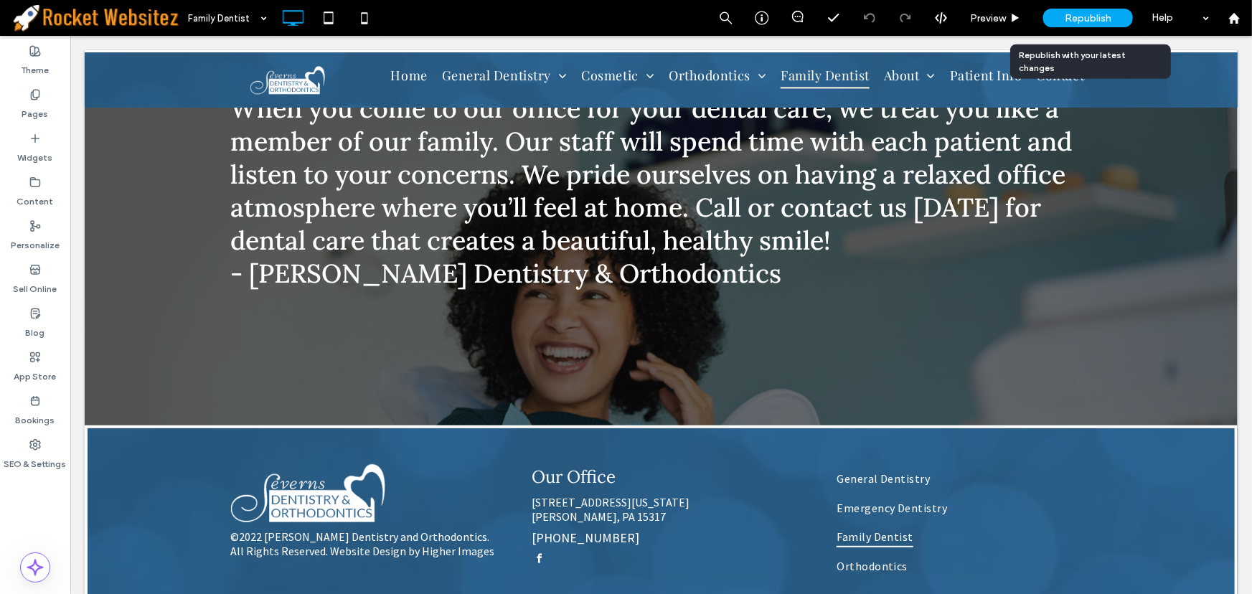
click at [1089, 15] on span "Republish" at bounding box center [1088, 18] width 47 height 12
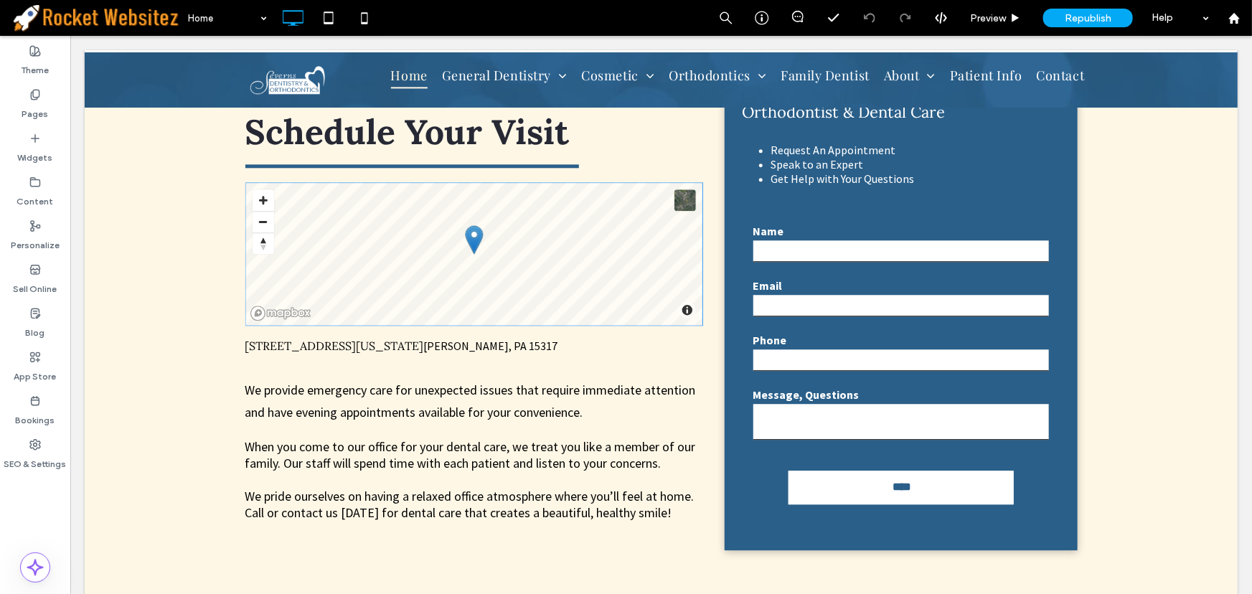
scroll to position [1761, 0]
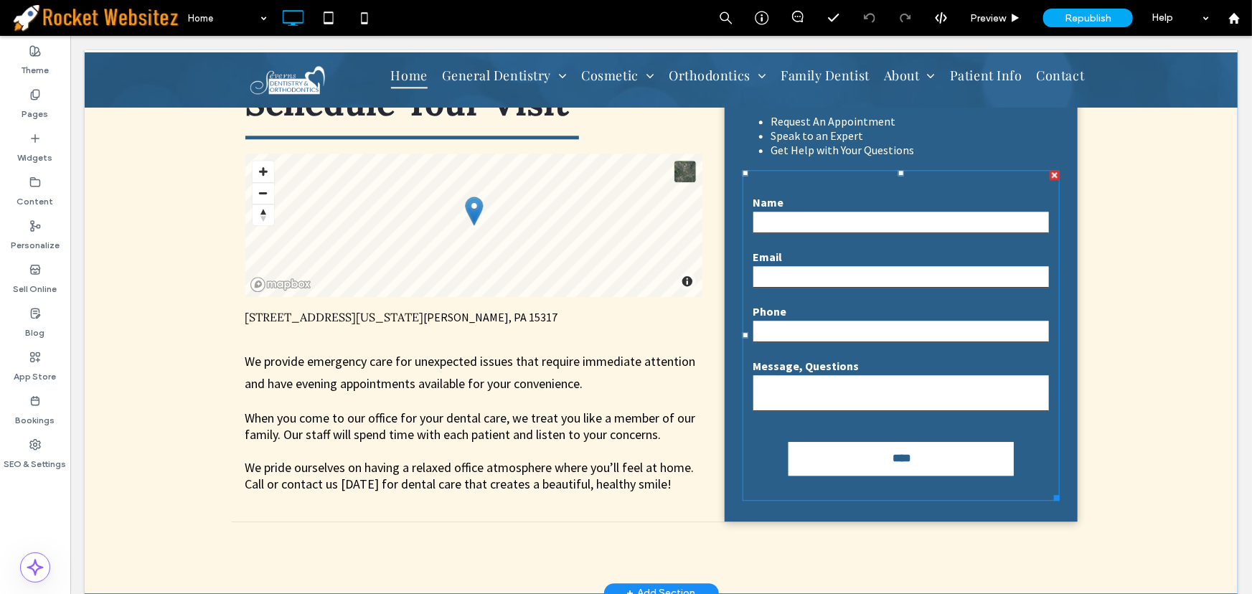
click at [866, 375] on textarea at bounding box center [901, 393] width 296 height 36
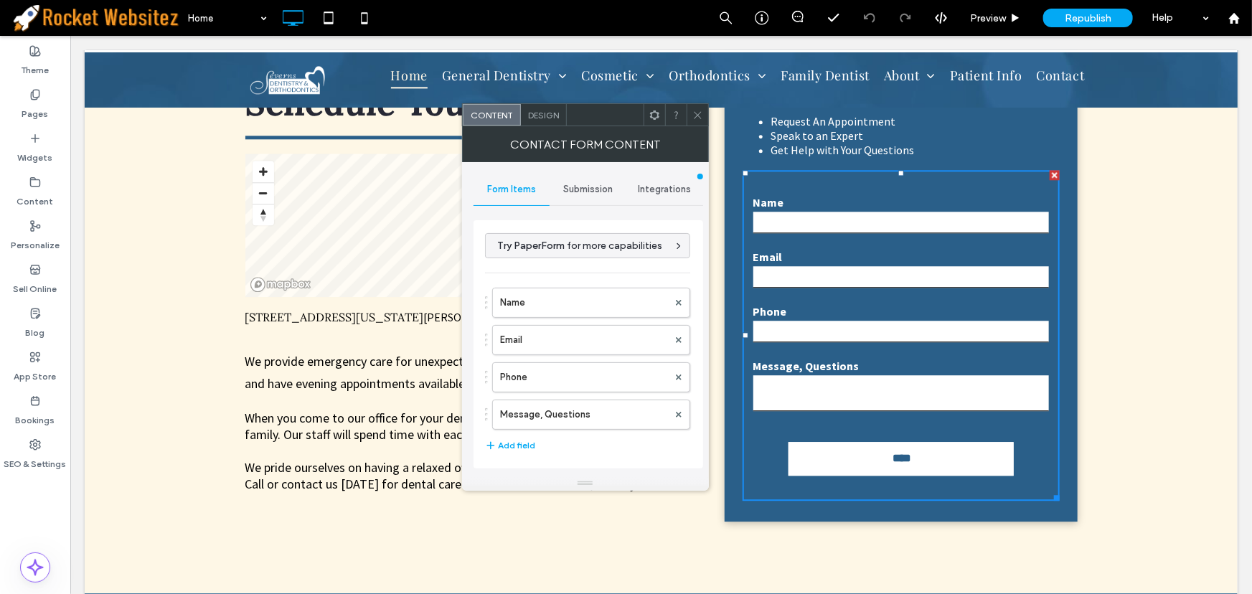
click at [683, 187] on span "Integrations" at bounding box center [664, 189] width 53 height 11
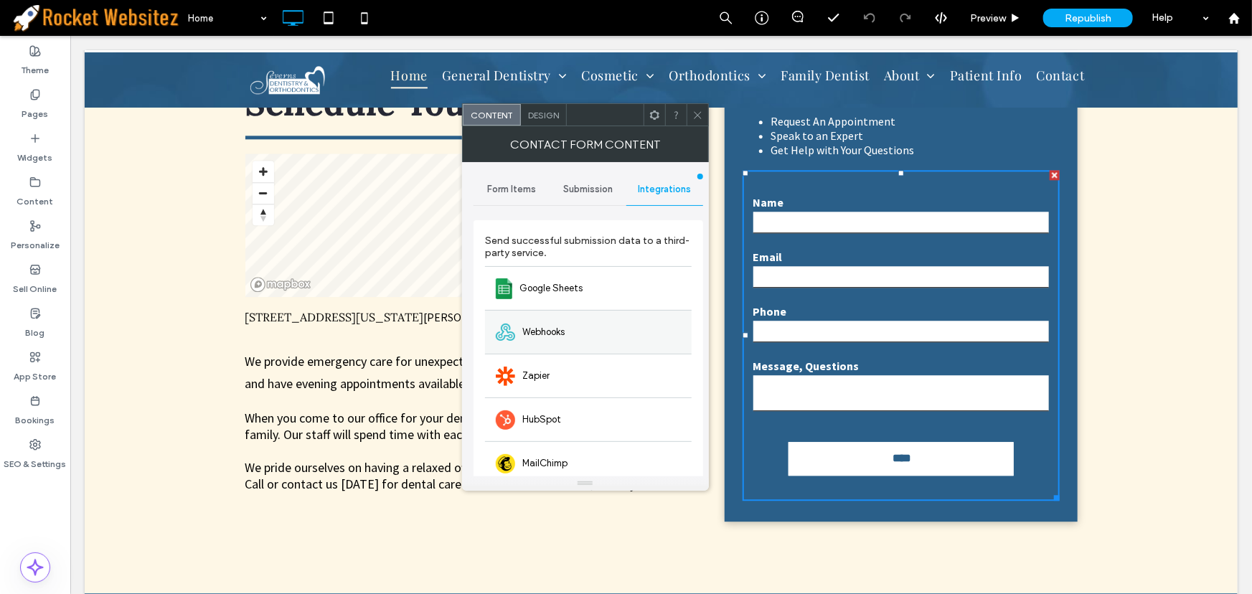
click at [555, 342] on div "Webhooks" at bounding box center [588, 332] width 207 height 44
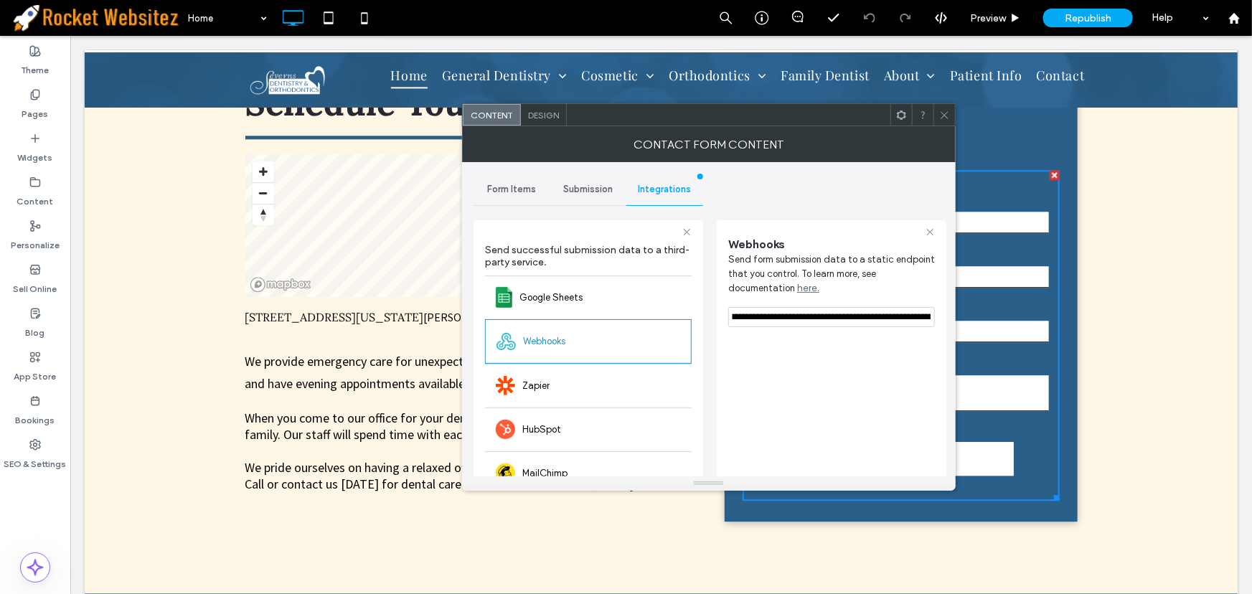
scroll to position [0, 447]
drag, startPoint x: 799, startPoint y: 350, endPoint x: 977, endPoint y: 297, distance: 185.1
click at [944, 116] on icon at bounding box center [944, 115] width 11 height 11
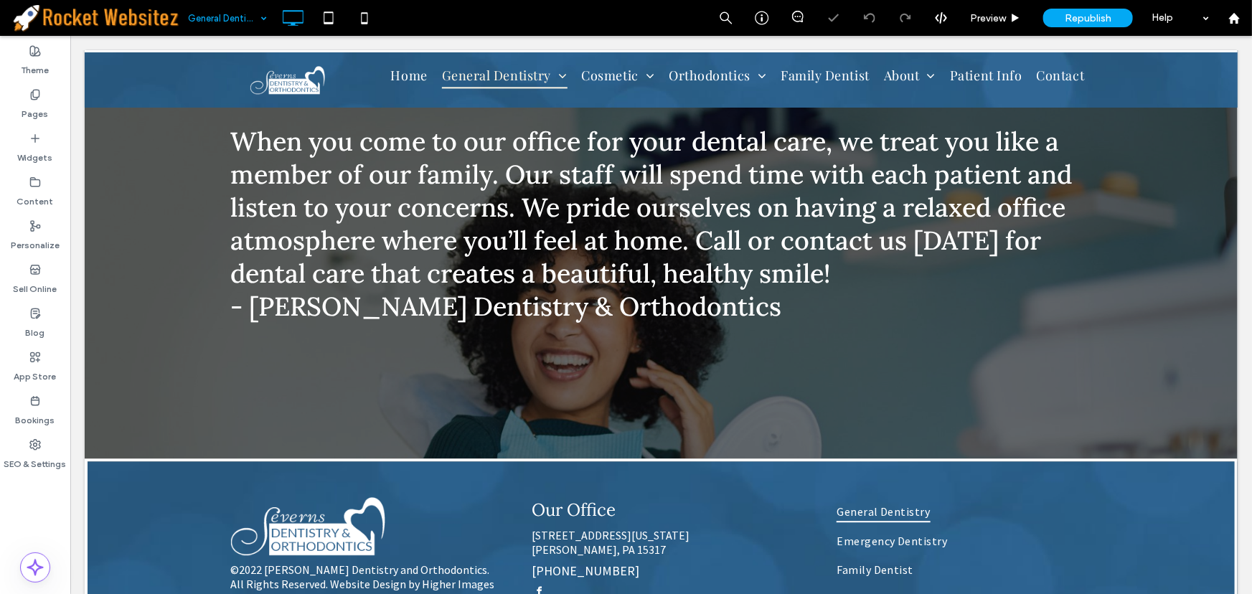
scroll to position [1730, 0]
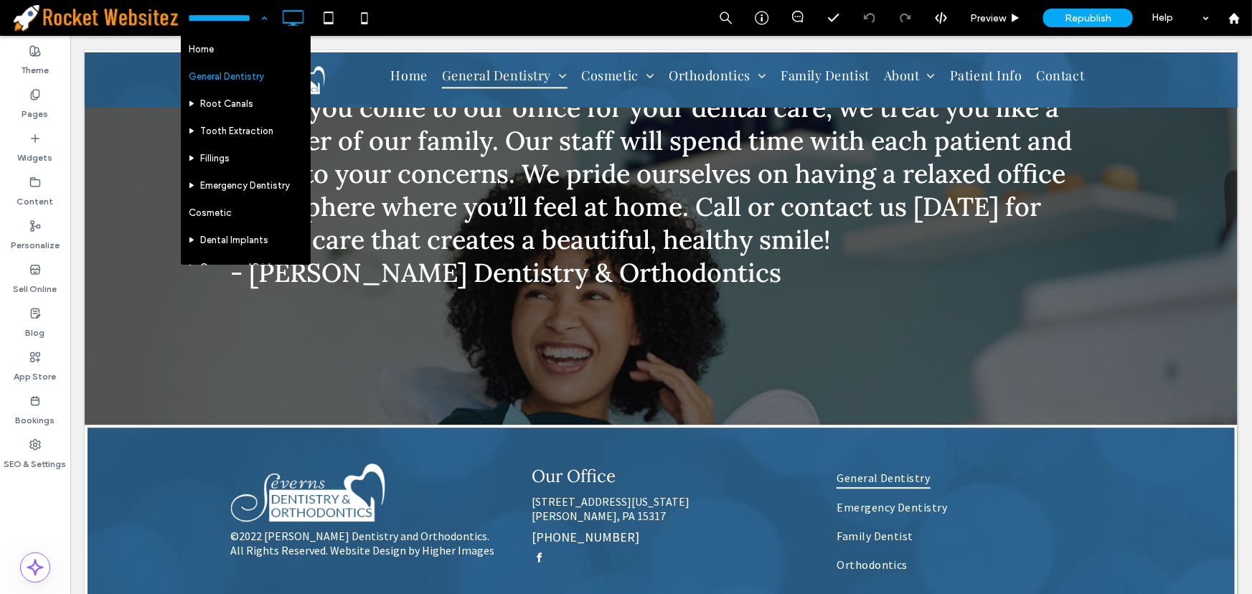
click at [264, 19] on div "Home General Dentistry Root Canals Tooth Extraction Fillings Emergency Dentistr…" at bounding box center [227, 18] width 93 height 36
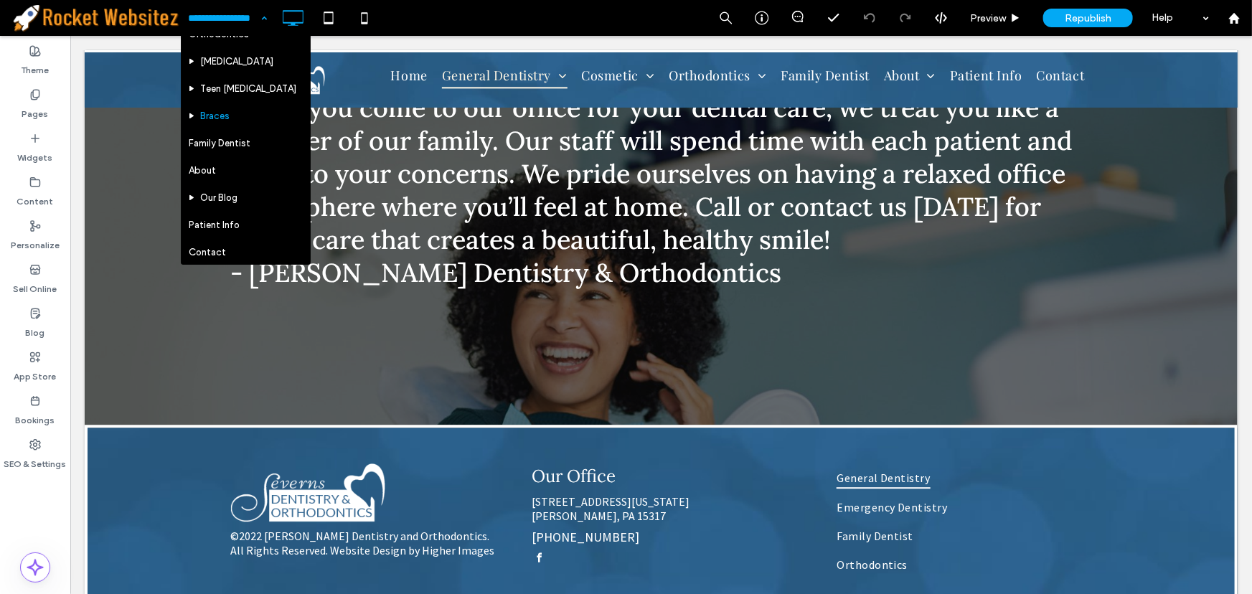
scroll to position [304, 0]
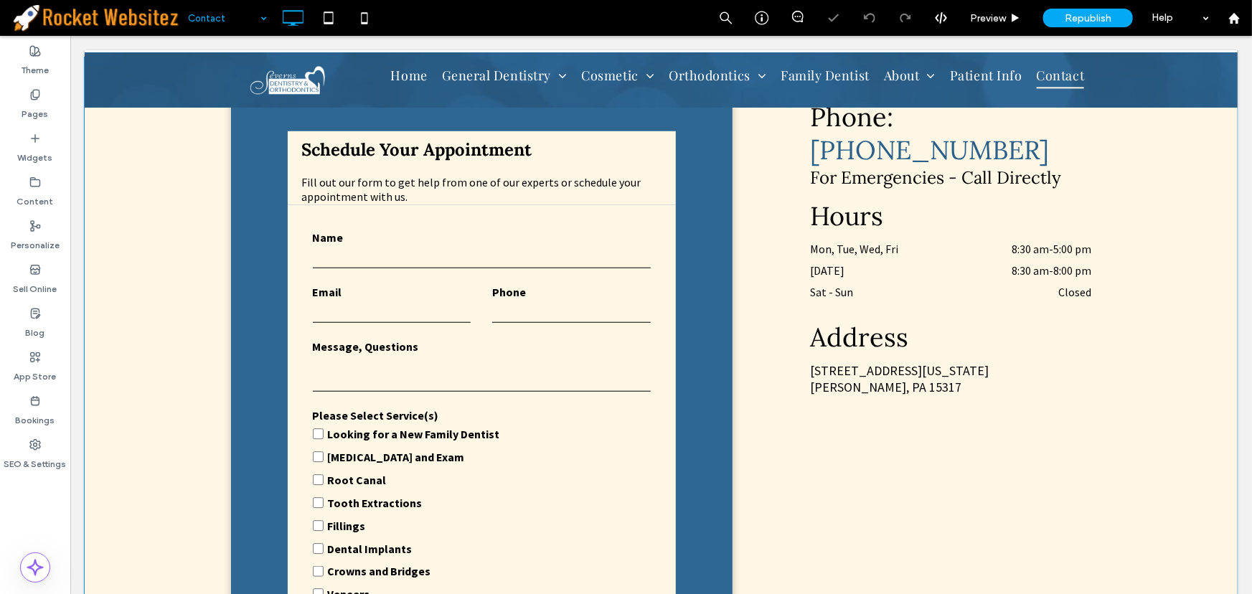
scroll to position [456, 0]
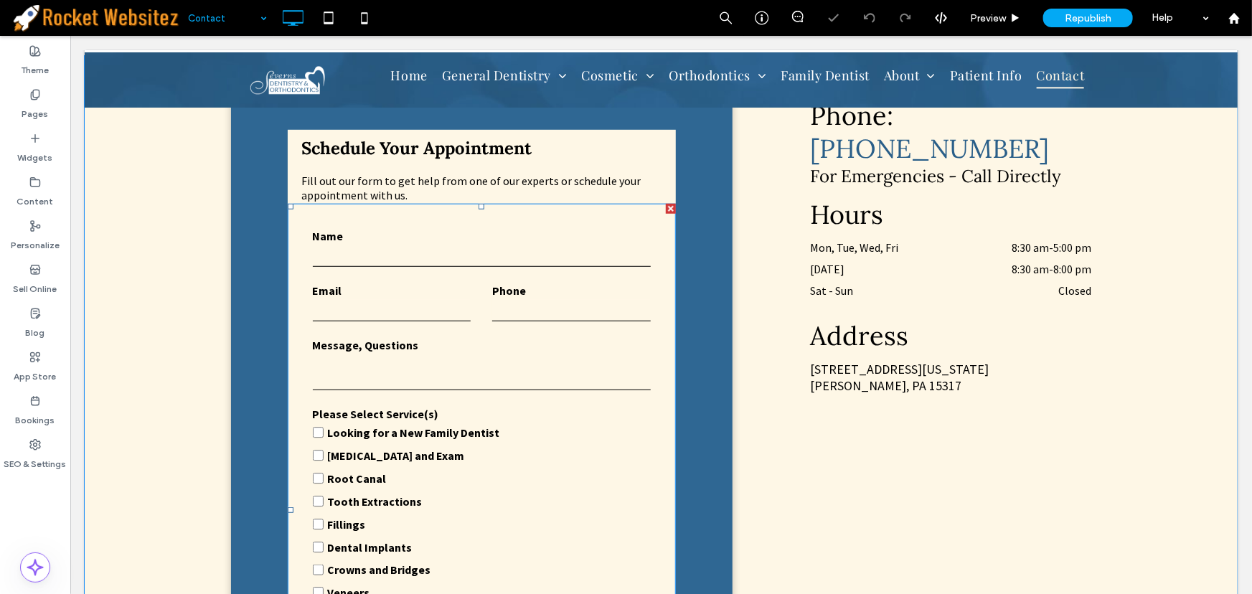
click at [470, 354] on textarea at bounding box center [481, 372] width 339 height 36
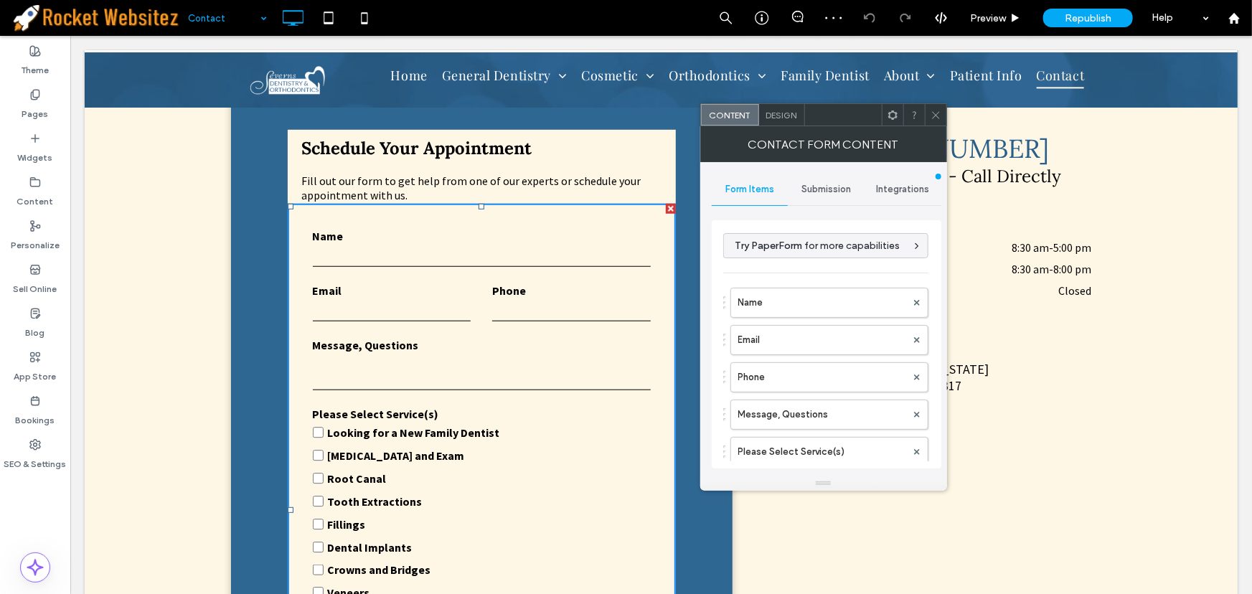
click at [906, 186] on span "Integrations" at bounding box center [902, 189] width 53 height 11
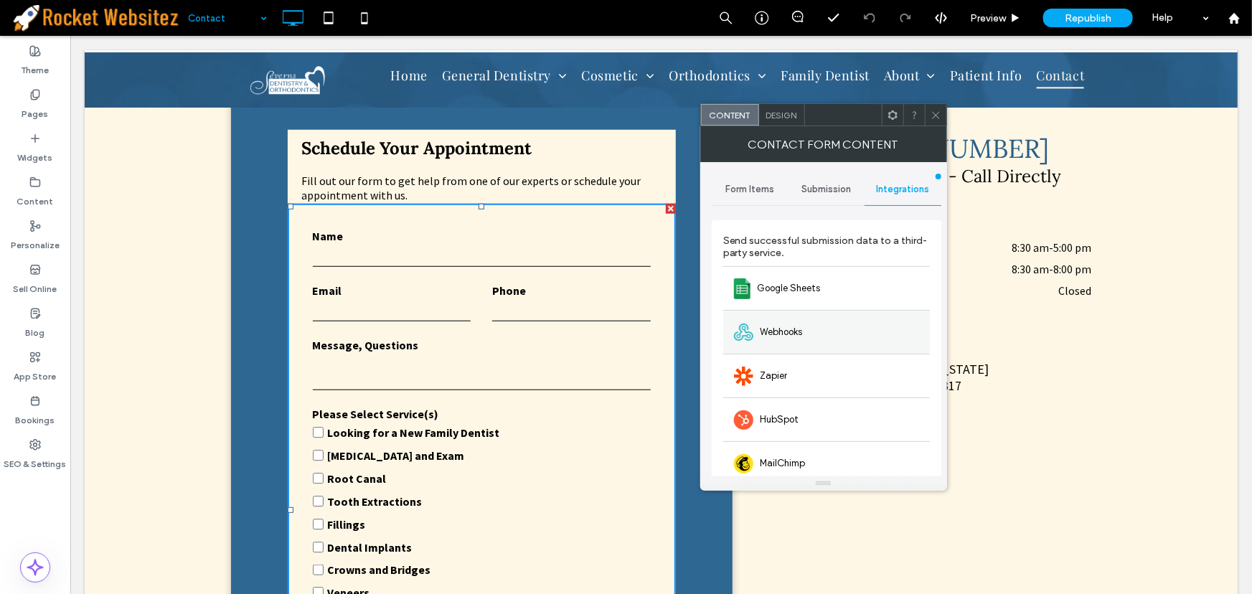
click at [779, 333] on span "Webhooks" at bounding box center [782, 332] width 42 height 14
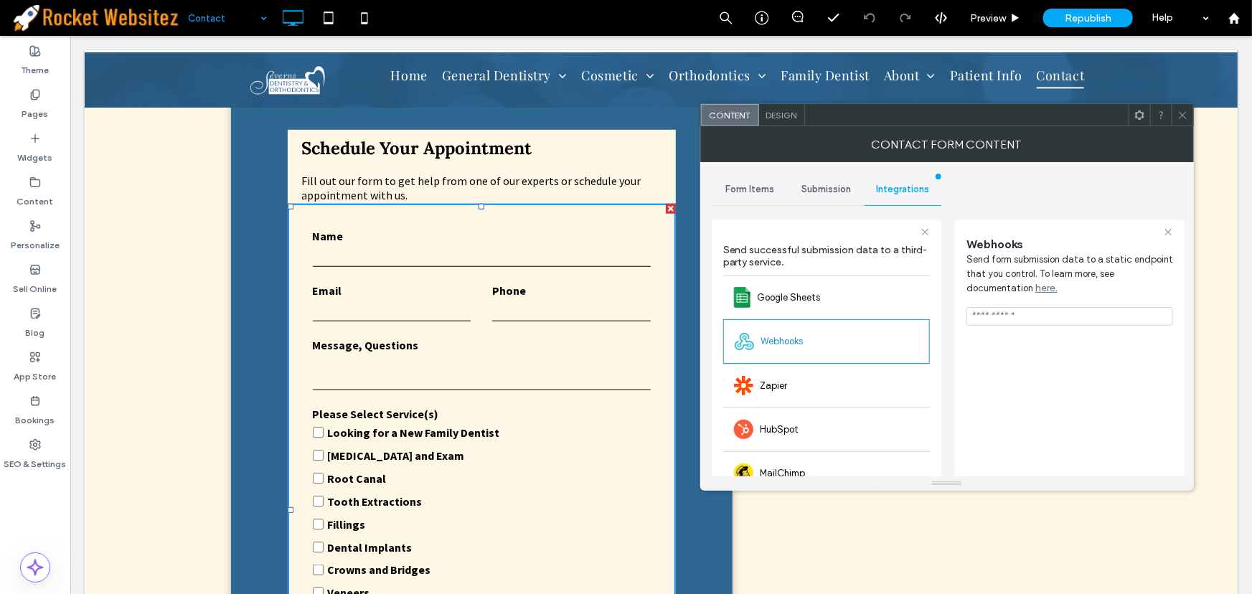
click at [1183, 116] on icon at bounding box center [1183, 115] width 11 height 11
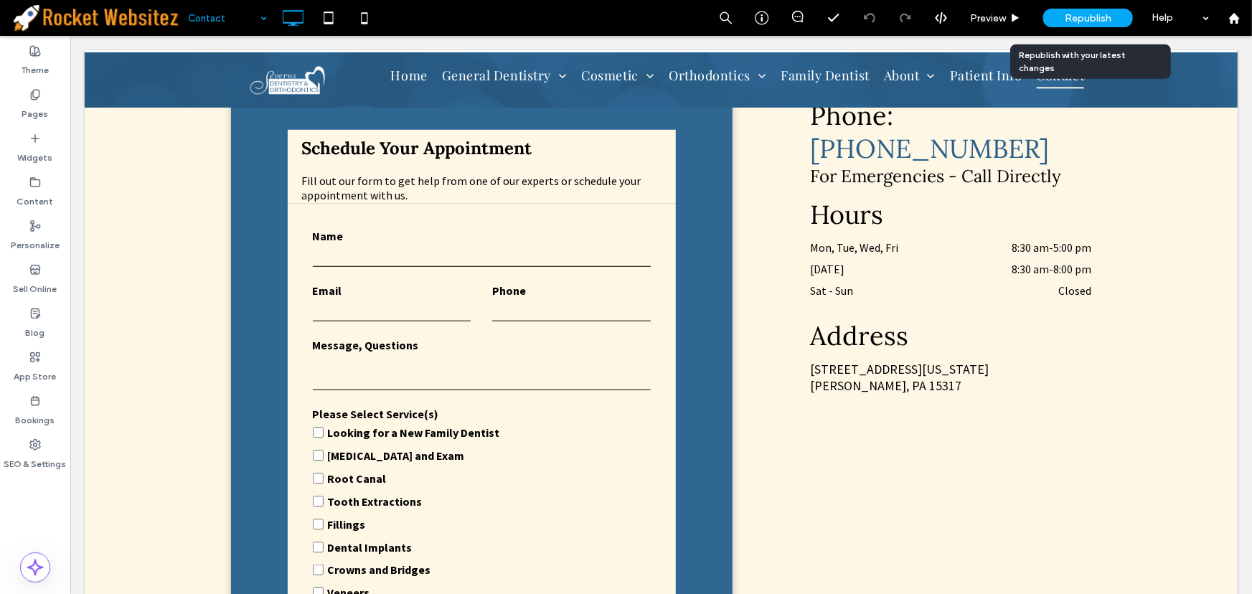
click at [1099, 14] on span "Republish" at bounding box center [1088, 18] width 47 height 12
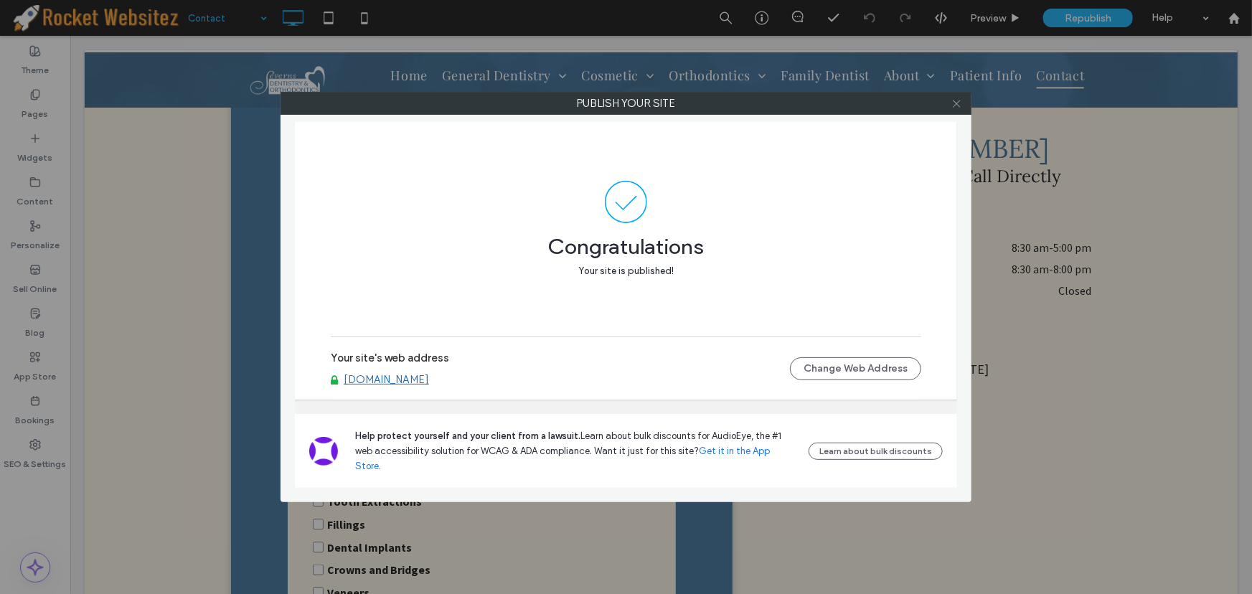
click at [955, 97] on span at bounding box center [957, 104] width 11 height 22
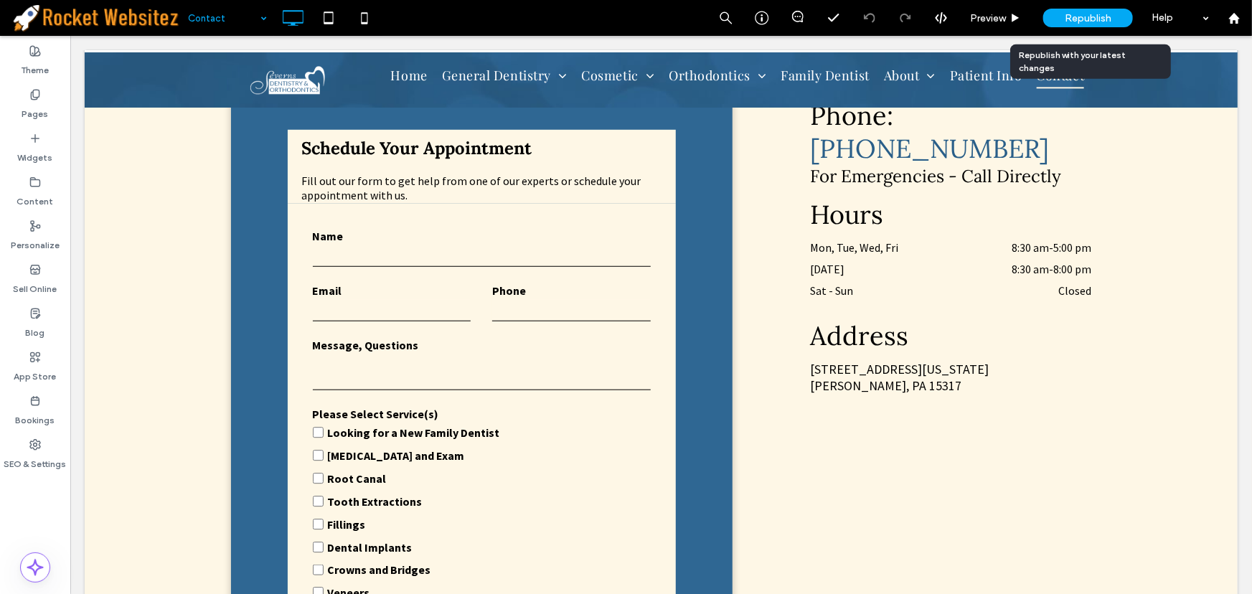
click at [1091, 17] on span "Republish" at bounding box center [1088, 18] width 47 height 12
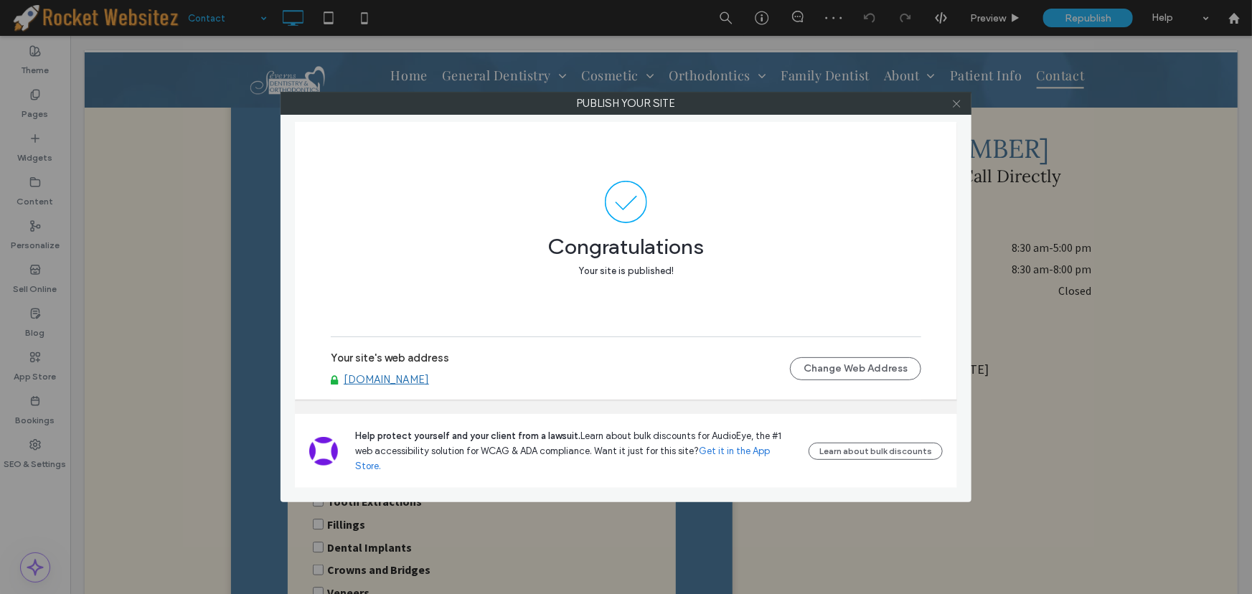
click at [957, 108] on icon at bounding box center [957, 103] width 11 height 11
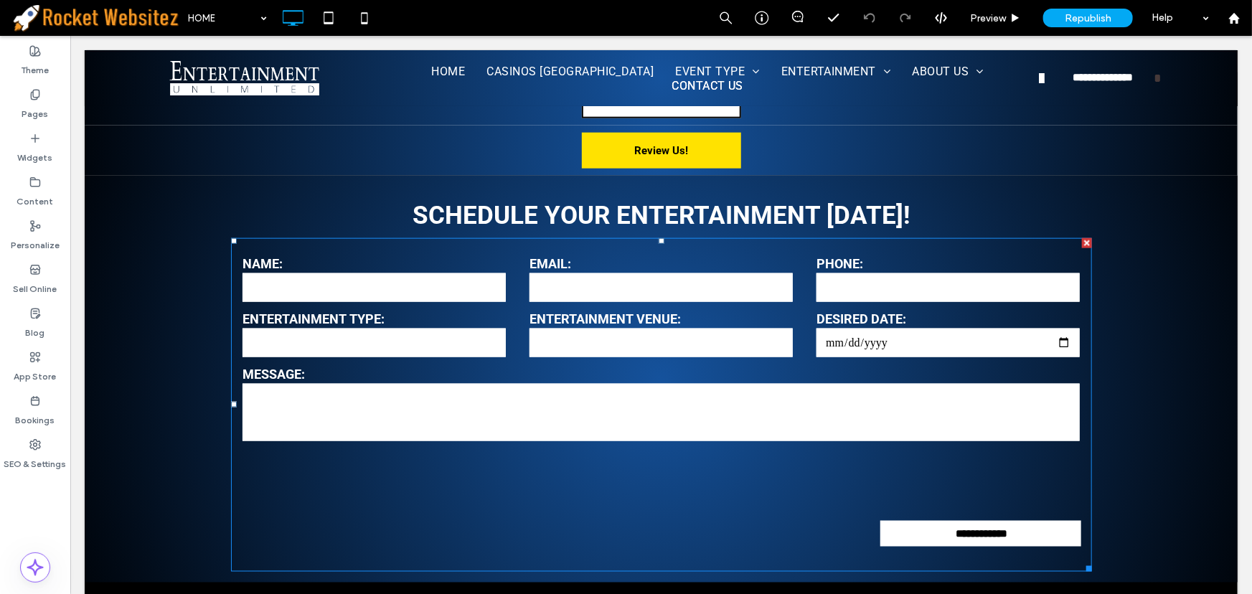
scroll to position [3588, 0]
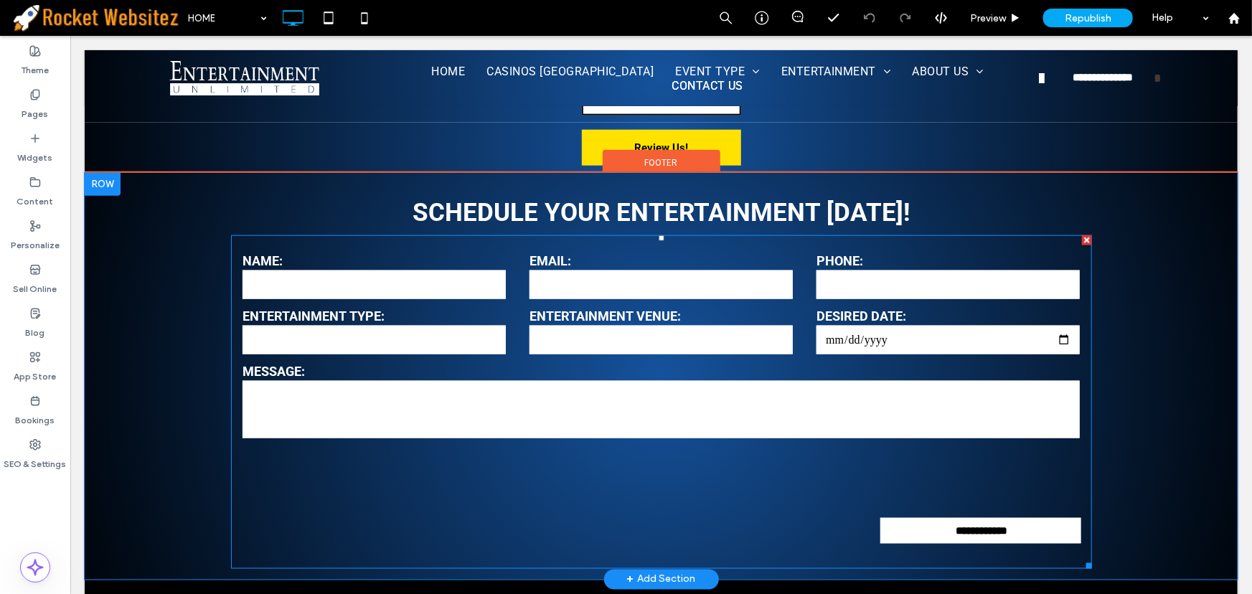
click at [575, 308] on div "ENTERTAINMENT VENUE:" at bounding box center [660, 332] width 287 height 48
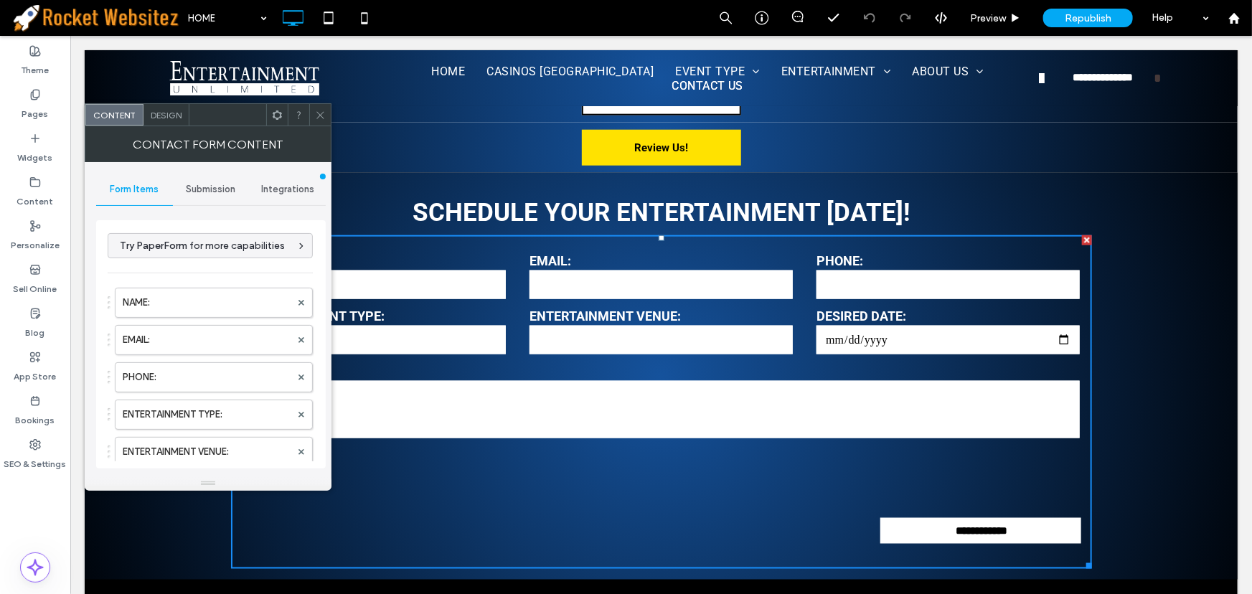
click at [290, 187] on span "Integrations" at bounding box center [287, 189] width 53 height 11
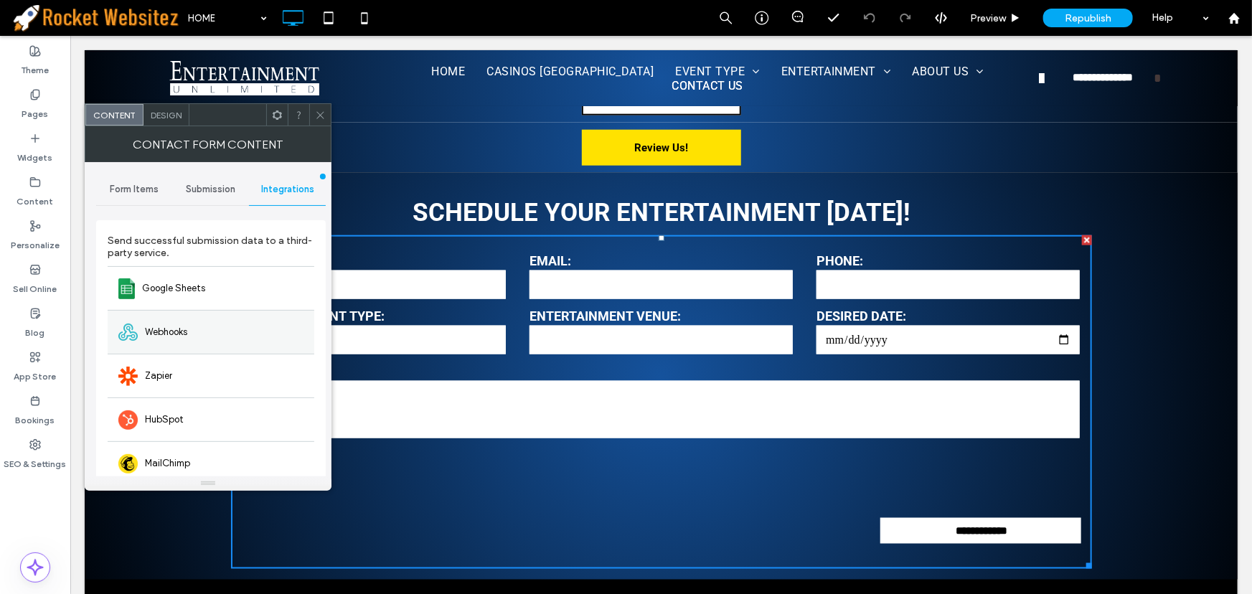
click at [218, 322] on div "Webhooks" at bounding box center [211, 332] width 207 height 44
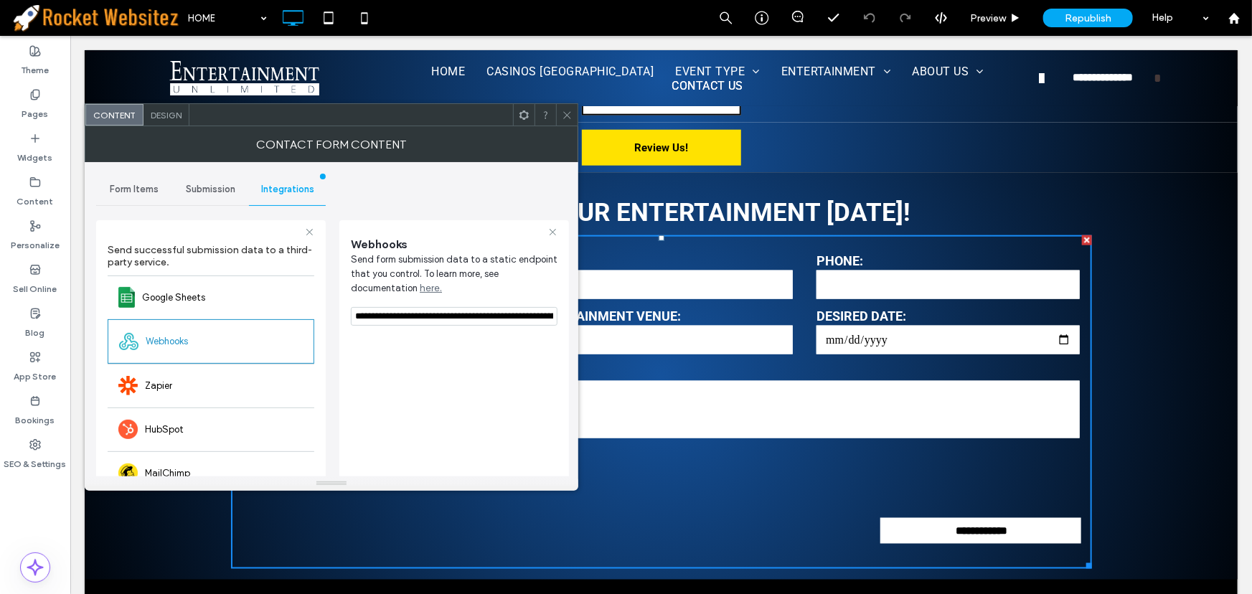
scroll to position [0, 444]
drag, startPoint x: 422, startPoint y: 354, endPoint x: 629, endPoint y: 299, distance: 214.6
click at [567, 112] on icon at bounding box center [567, 115] width 11 height 11
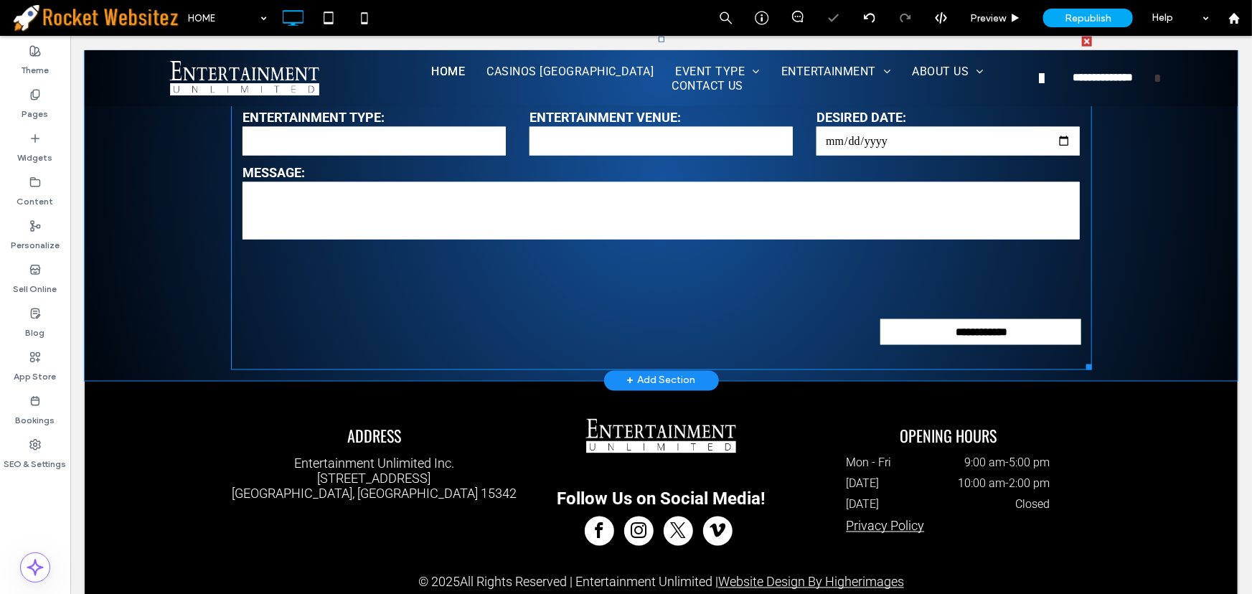
scroll to position [3789, 0]
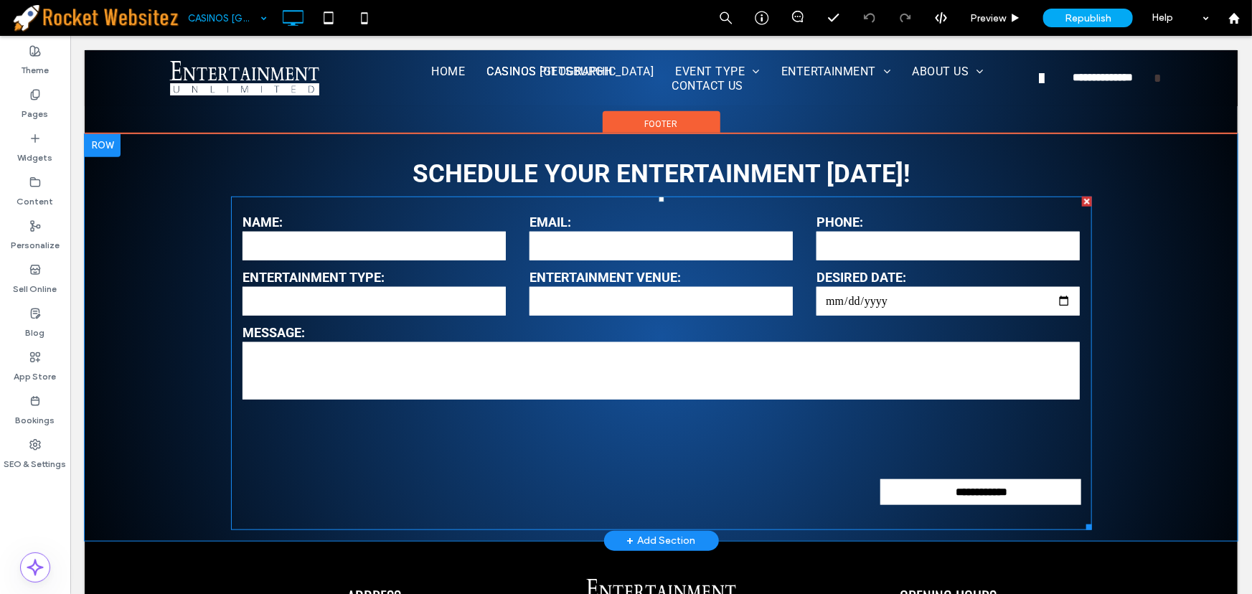
scroll to position [3248, 0]
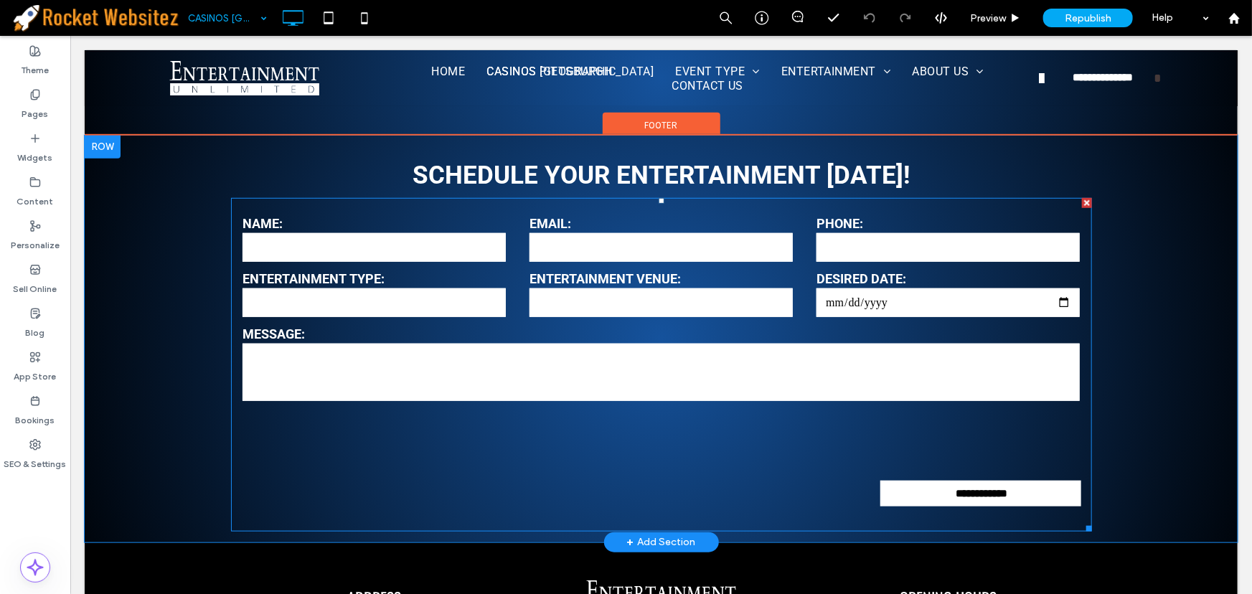
click at [528, 343] on textarea at bounding box center [660, 371] width 837 height 57
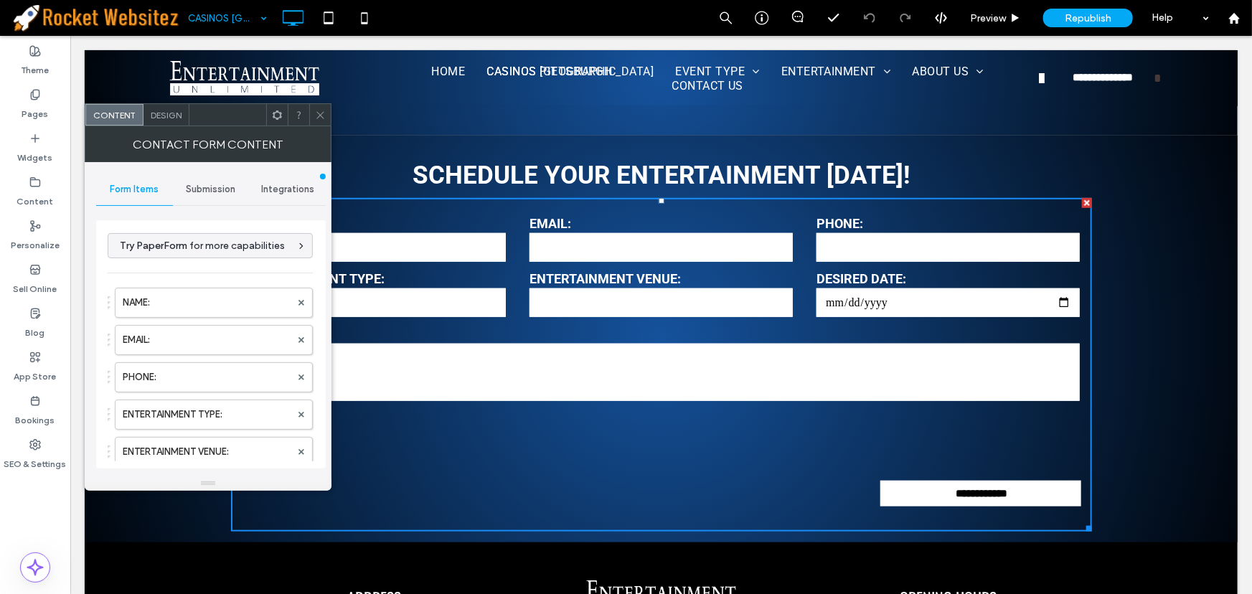
click at [291, 191] on span "Integrations" at bounding box center [287, 189] width 53 height 11
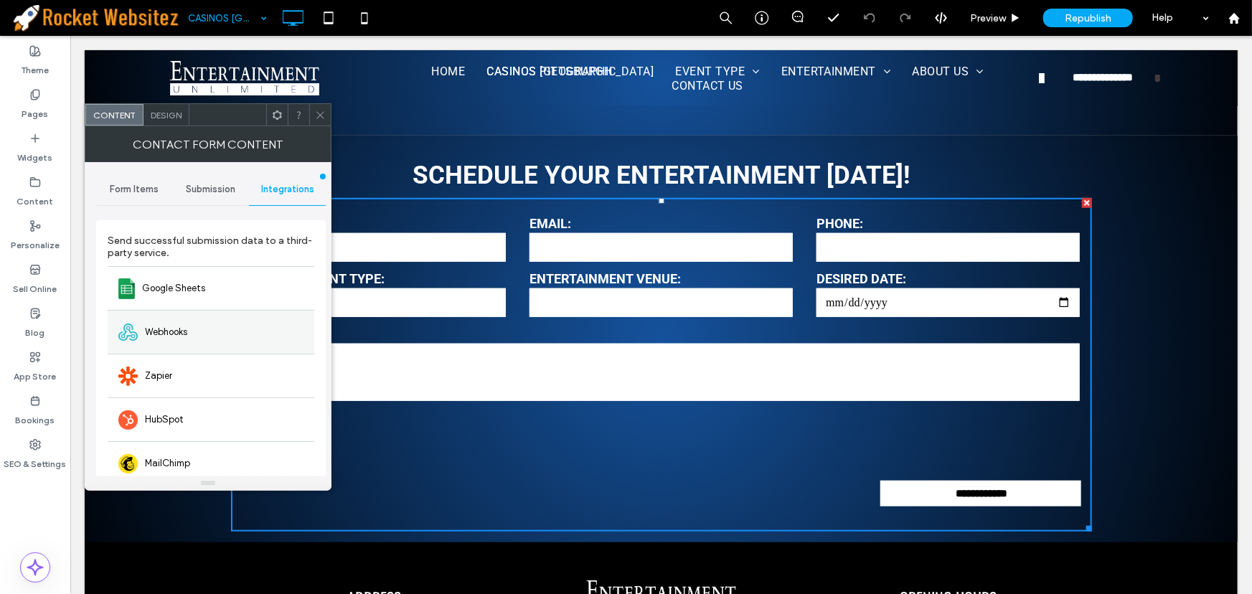
click at [212, 324] on div "Webhooks" at bounding box center [211, 332] width 207 height 44
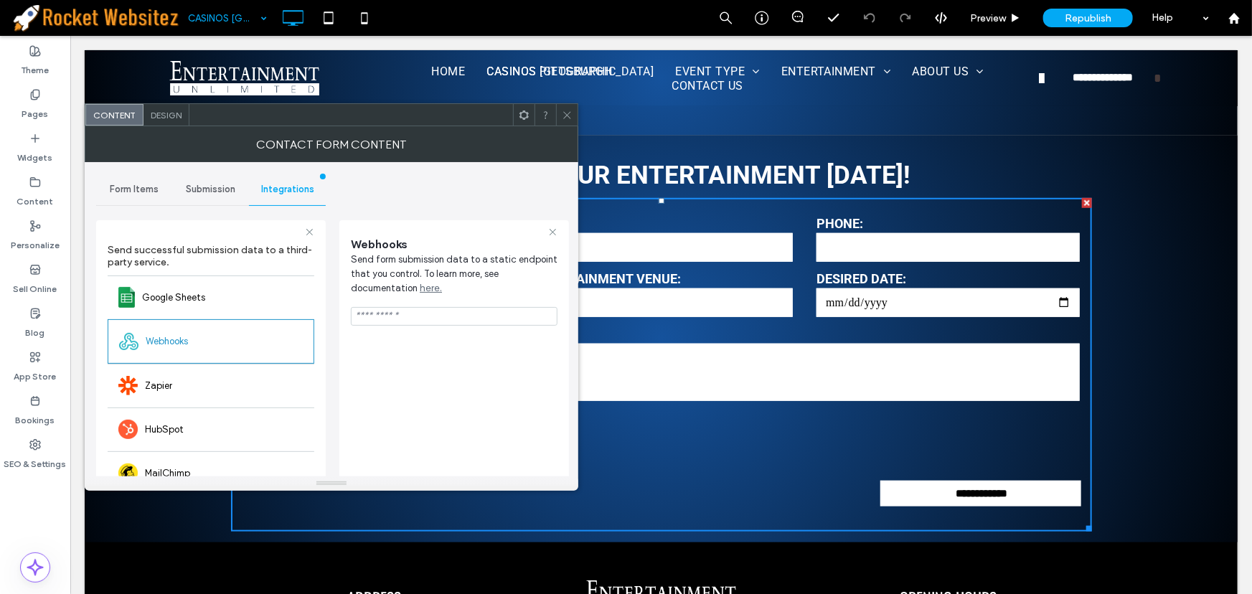
click at [567, 111] on icon at bounding box center [567, 115] width 11 height 11
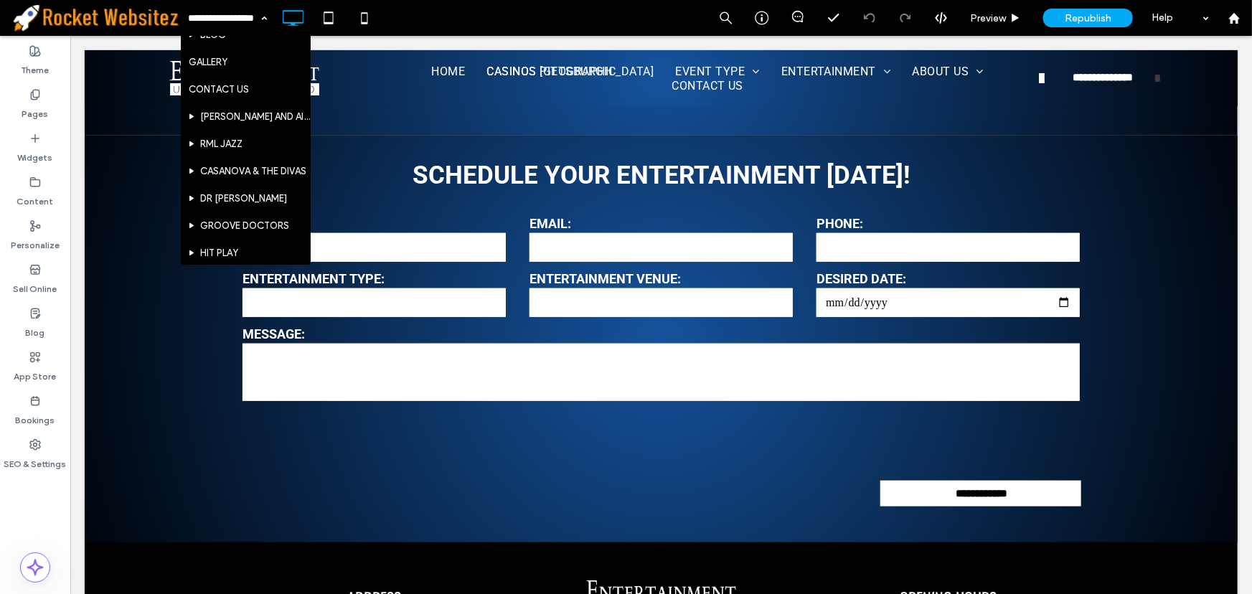
scroll to position [2479, 0]
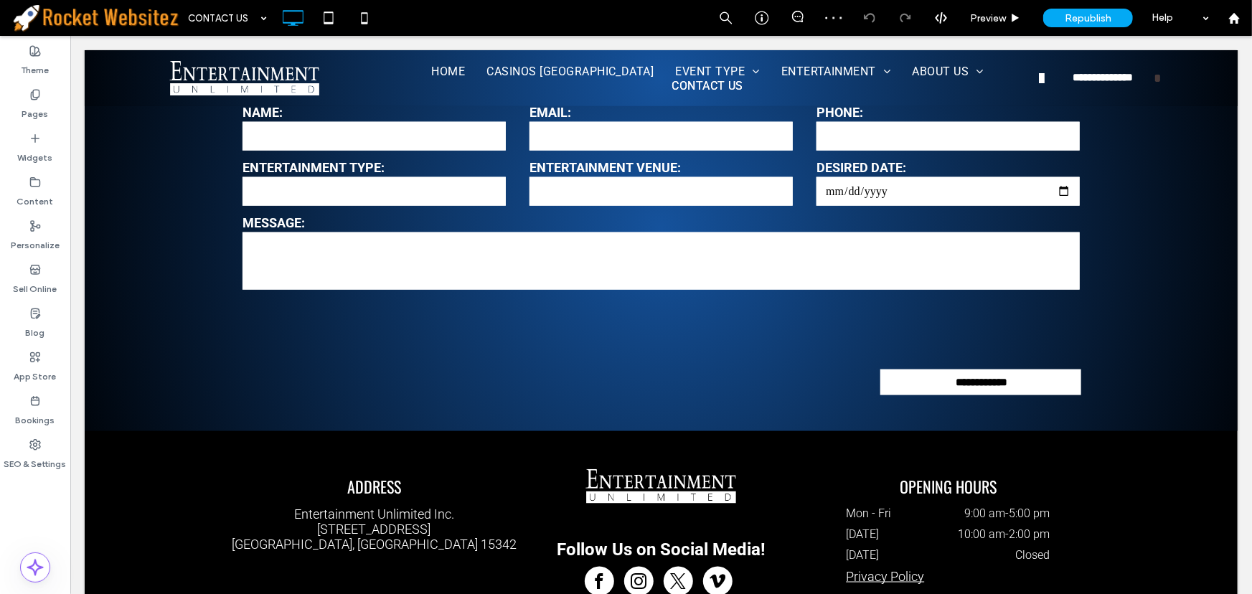
scroll to position [848, 0]
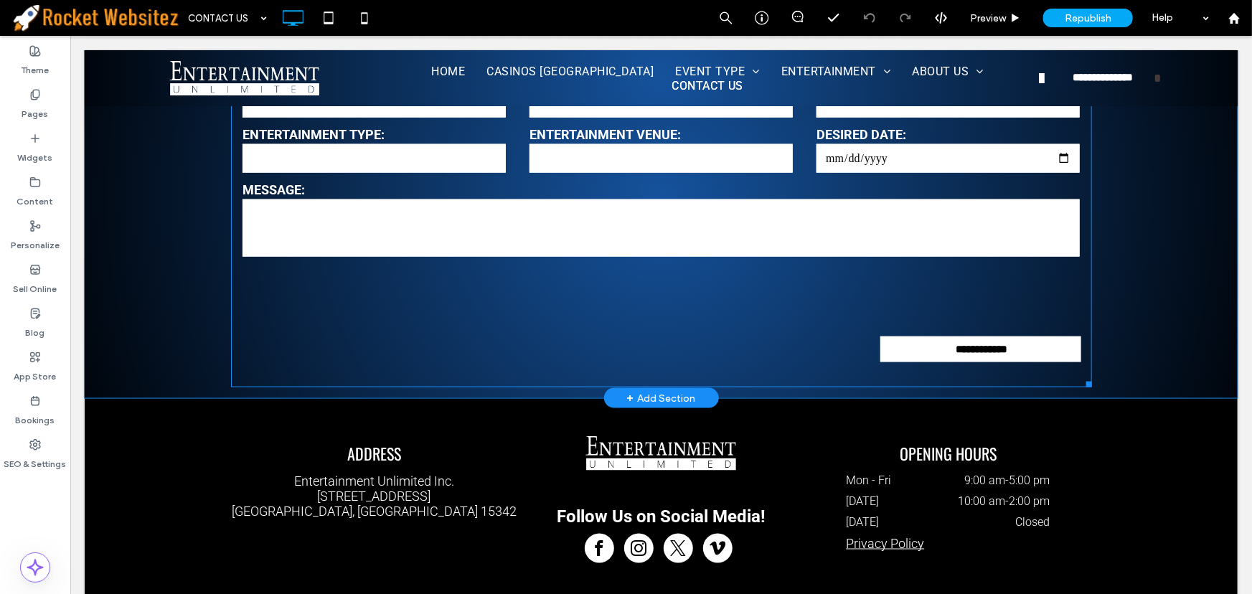
click at [590, 222] on textarea at bounding box center [660, 227] width 837 height 57
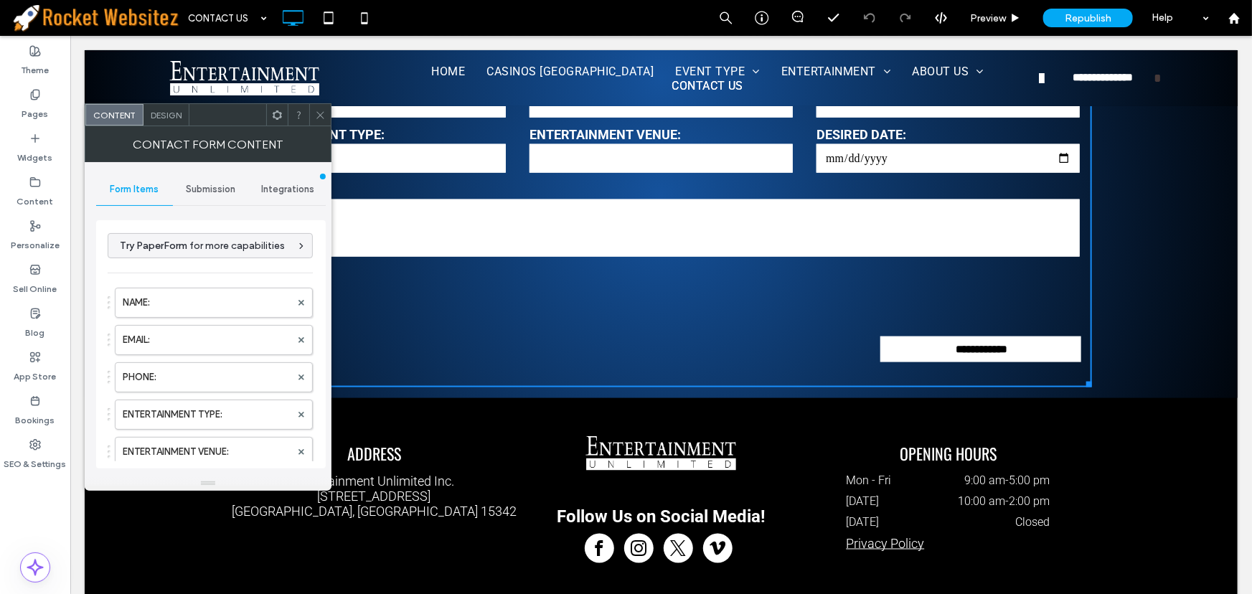
click at [297, 186] on span "Integrations" at bounding box center [287, 189] width 53 height 11
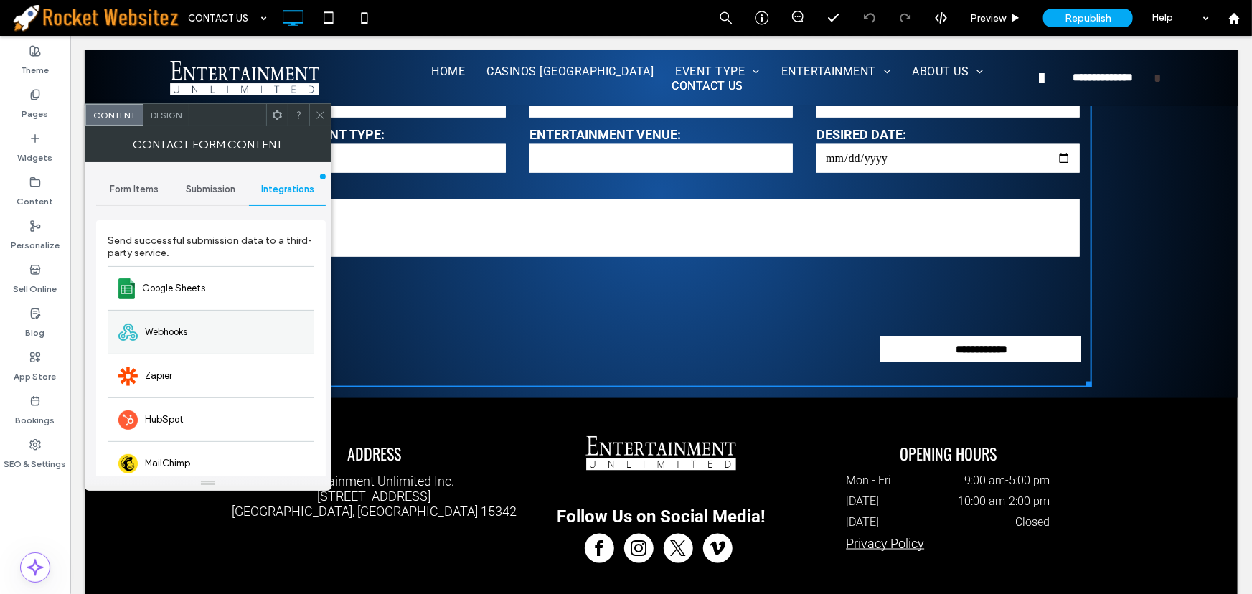
click at [198, 345] on div "Webhooks" at bounding box center [211, 332] width 207 height 44
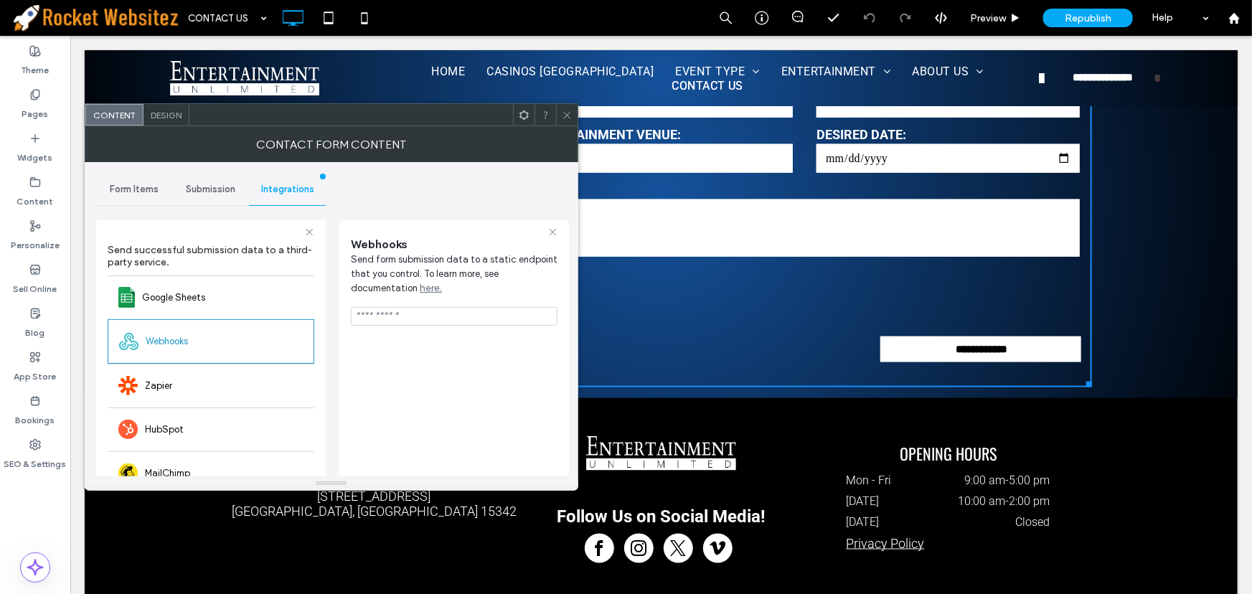
click at [568, 110] on icon at bounding box center [567, 115] width 11 height 11
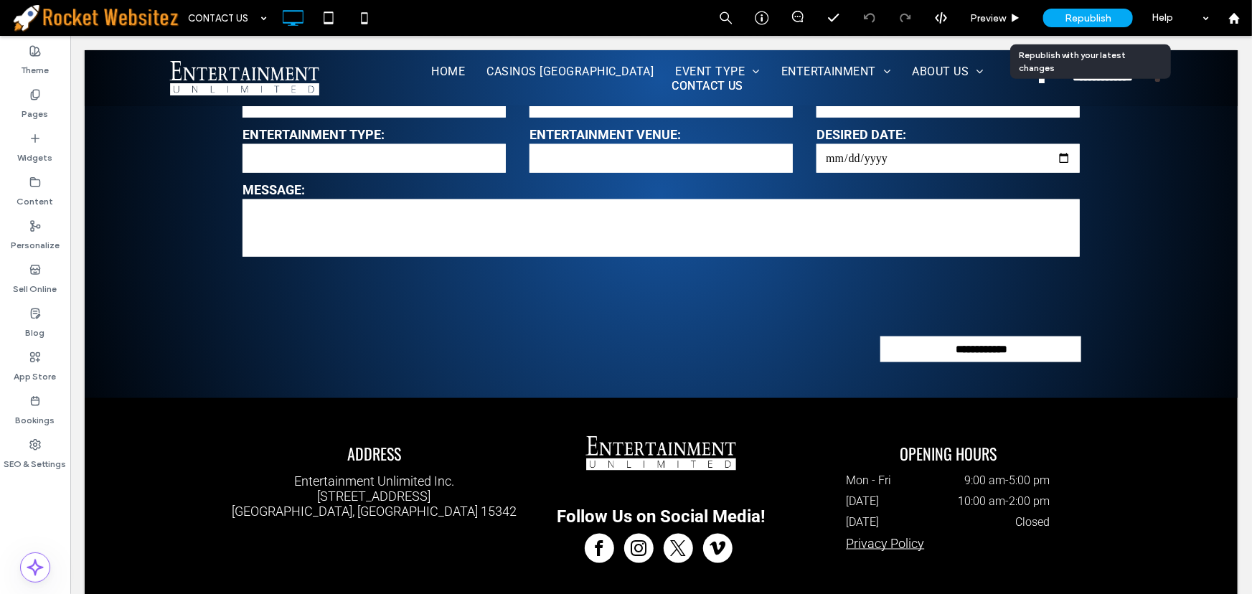
click at [1099, 21] on span "Republish" at bounding box center [1088, 18] width 47 height 12
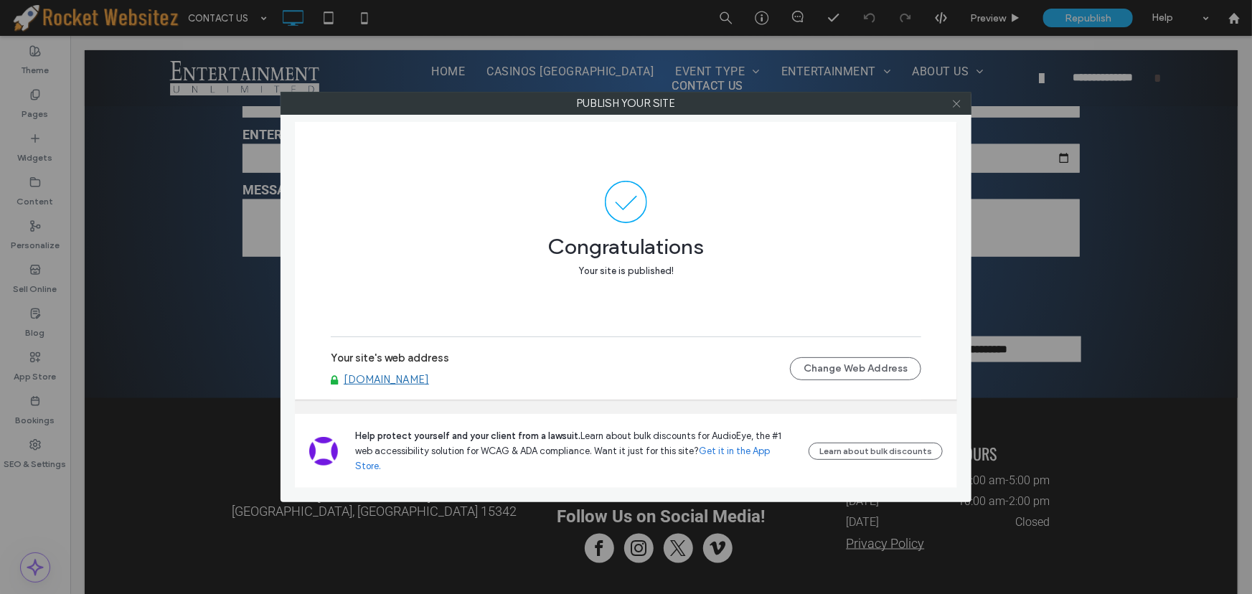
click at [952, 100] on icon at bounding box center [957, 103] width 11 height 11
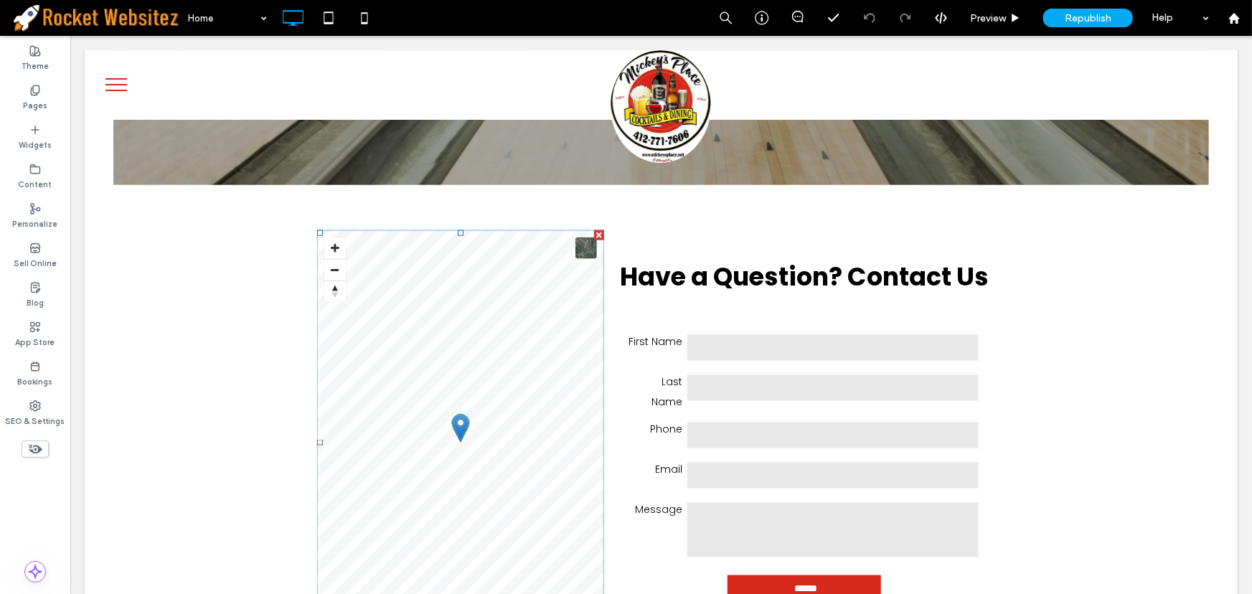
scroll to position [3588, 0]
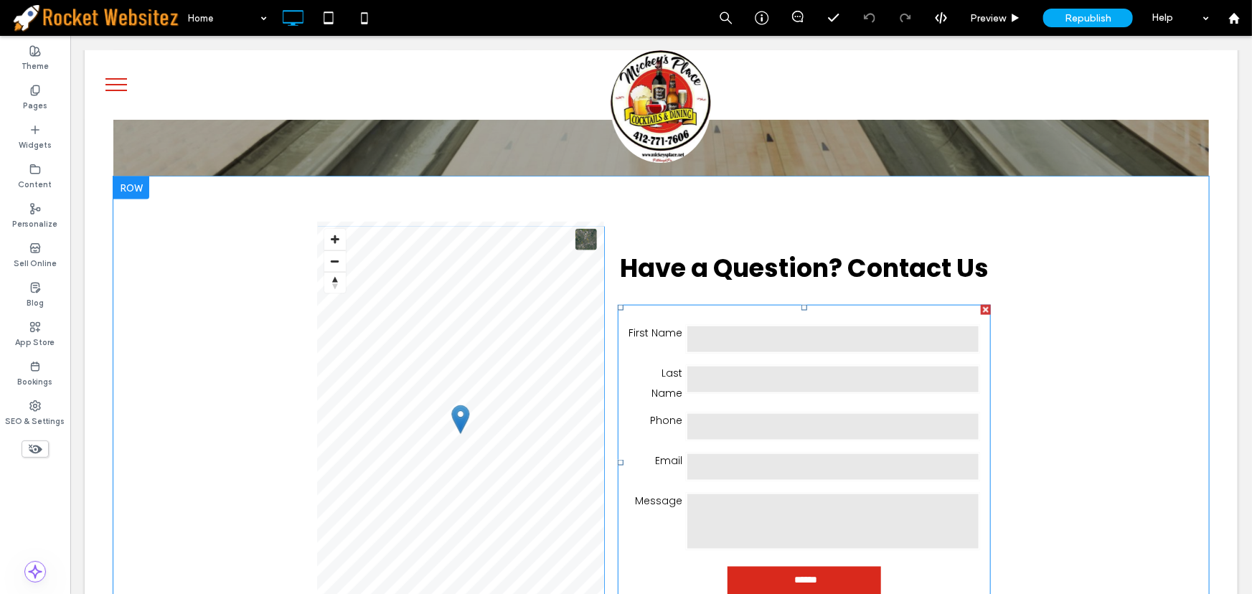
click at [753, 365] on input "text" at bounding box center [832, 379] width 294 height 29
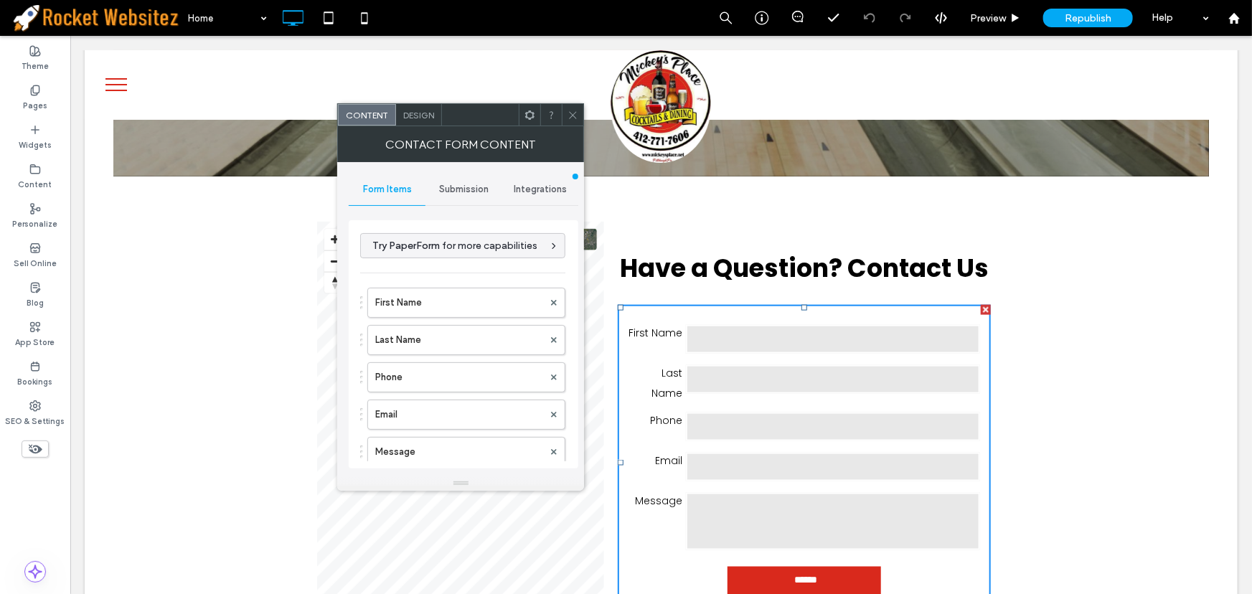
click at [555, 184] on span "Integrations" at bounding box center [540, 189] width 53 height 11
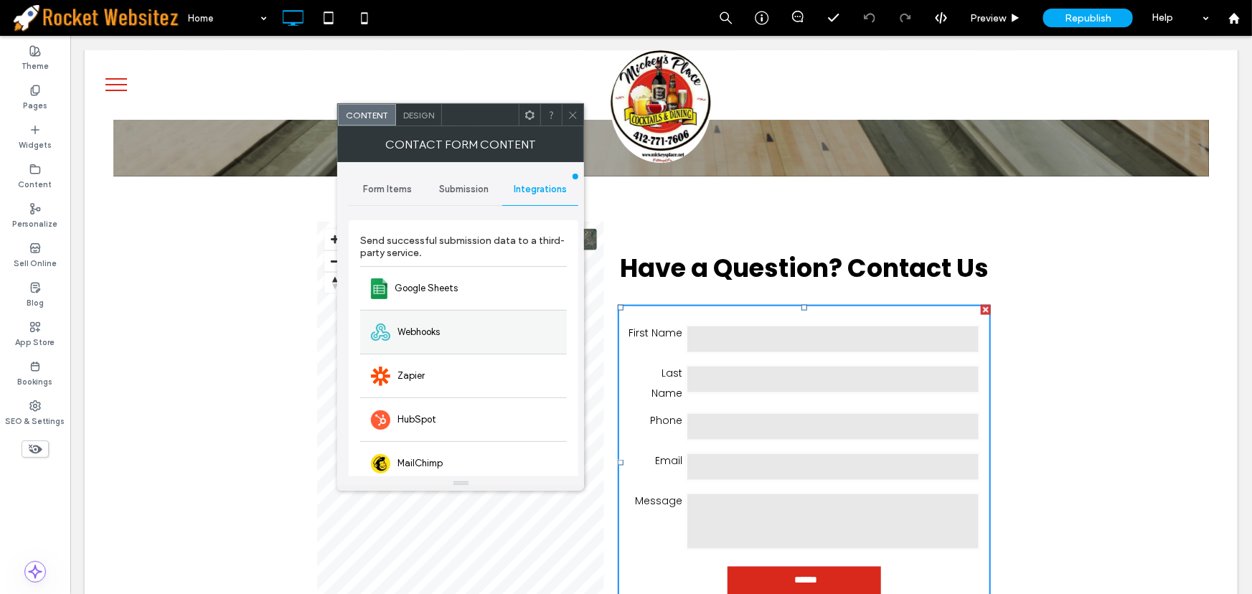
click at [469, 333] on div "Webhooks" at bounding box center [463, 332] width 207 height 44
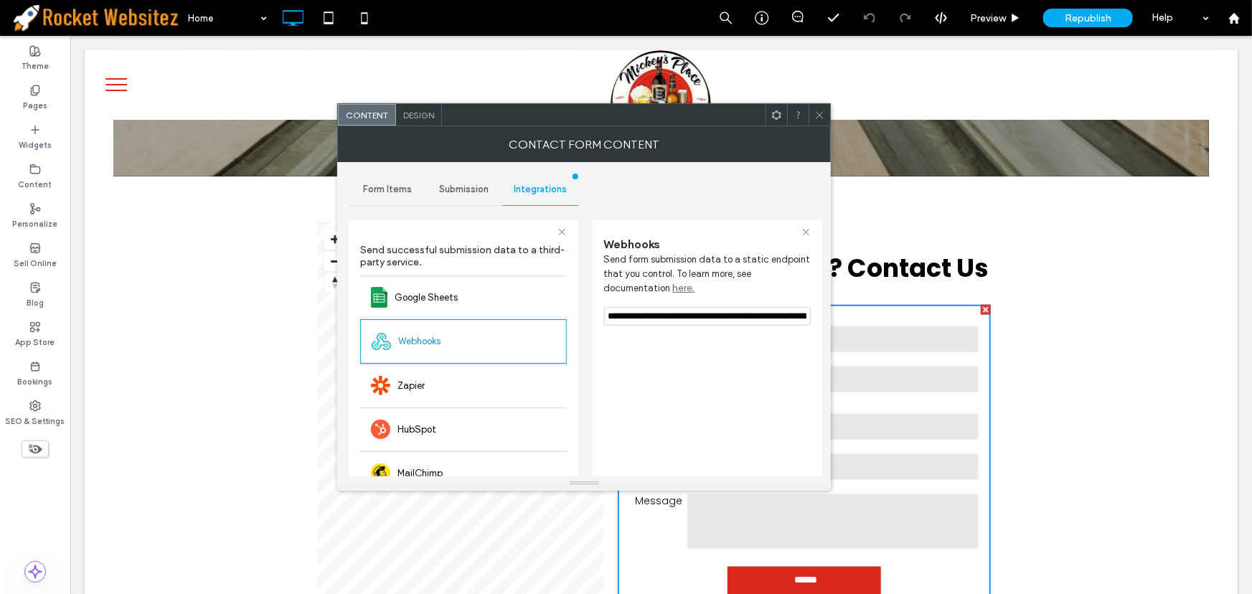
scroll to position [0, 451]
drag, startPoint x: 678, startPoint y: 349, endPoint x: 919, endPoint y: 278, distance: 250.7
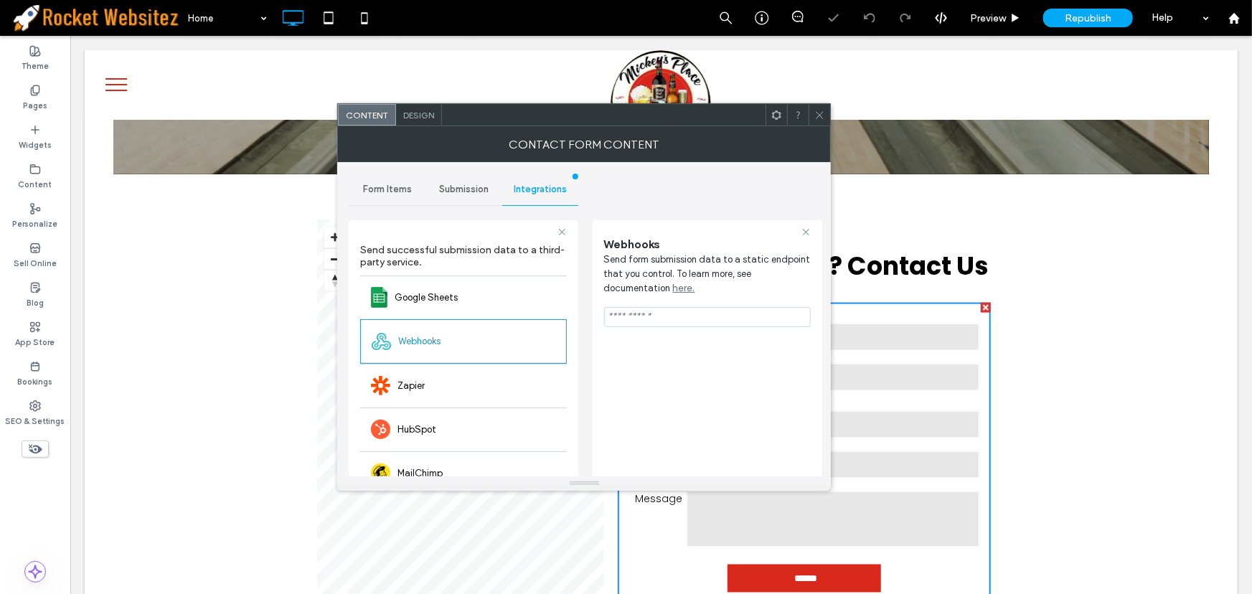
click at [816, 120] on icon at bounding box center [820, 115] width 11 height 11
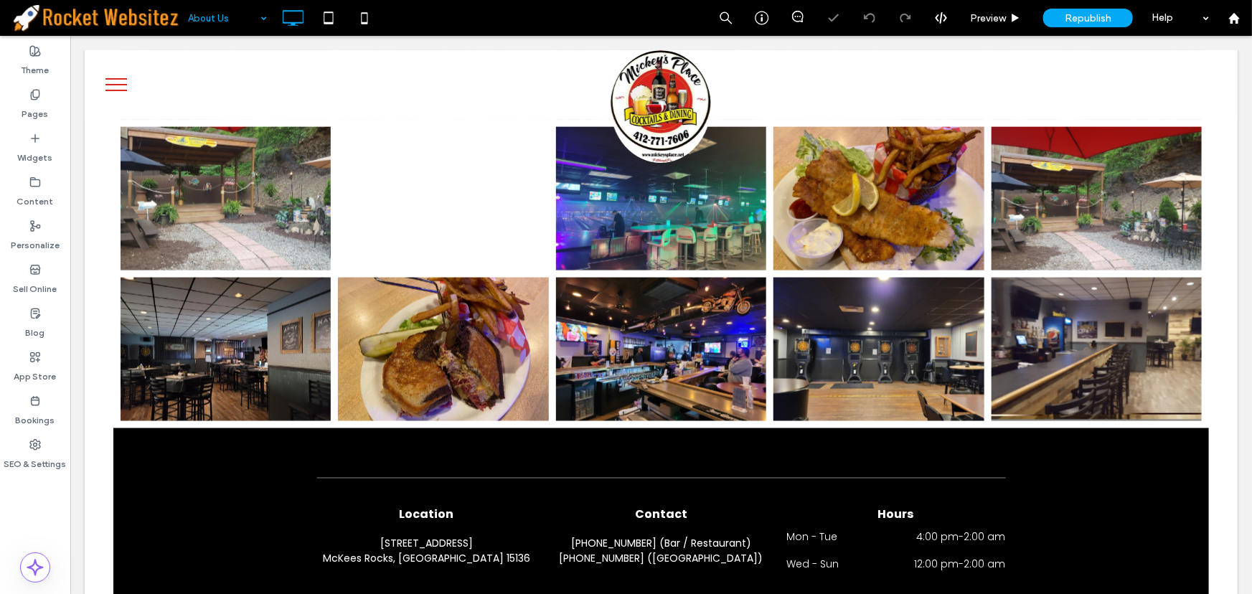
scroll to position [897, 0]
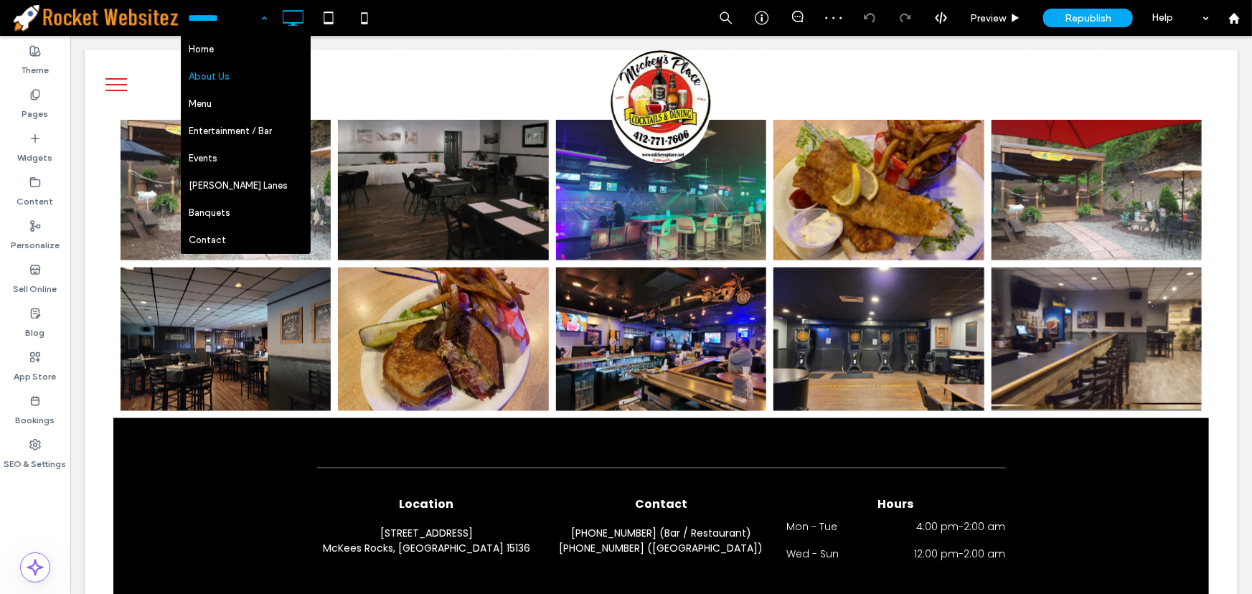
click at [266, 16] on div "Home About Us Menu Entertainment / Bar Events [PERSON_NAME][GEOGRAPHIC_DATA] Ba…" at bounding box center [227, 18] width 93 height 36
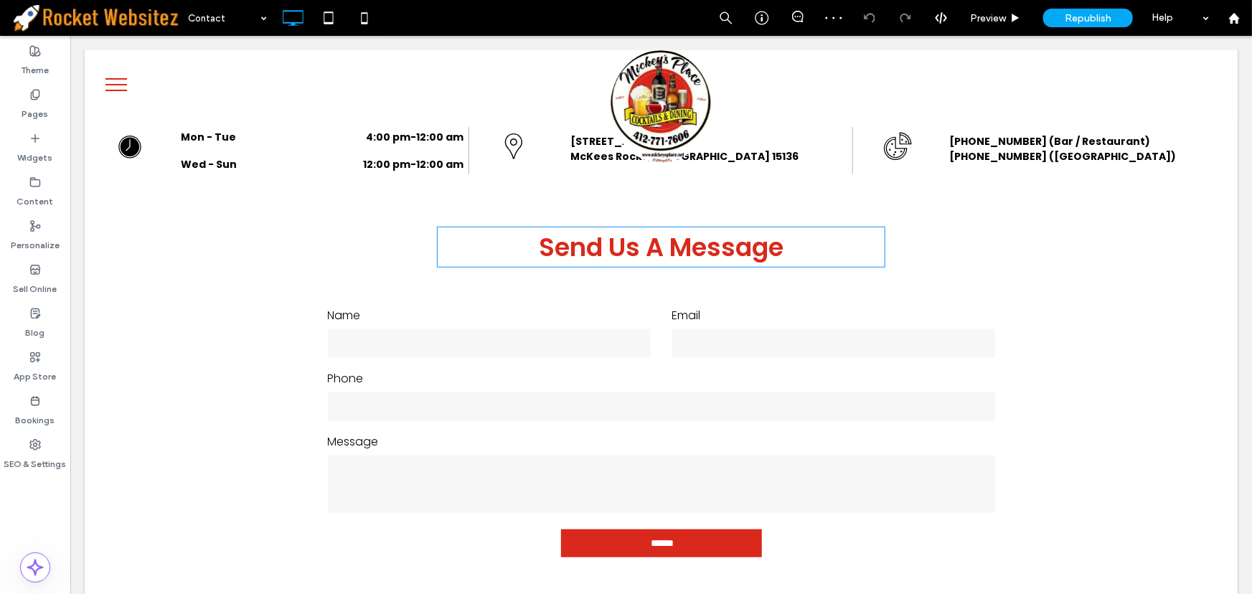
scroll to position [587, 0]
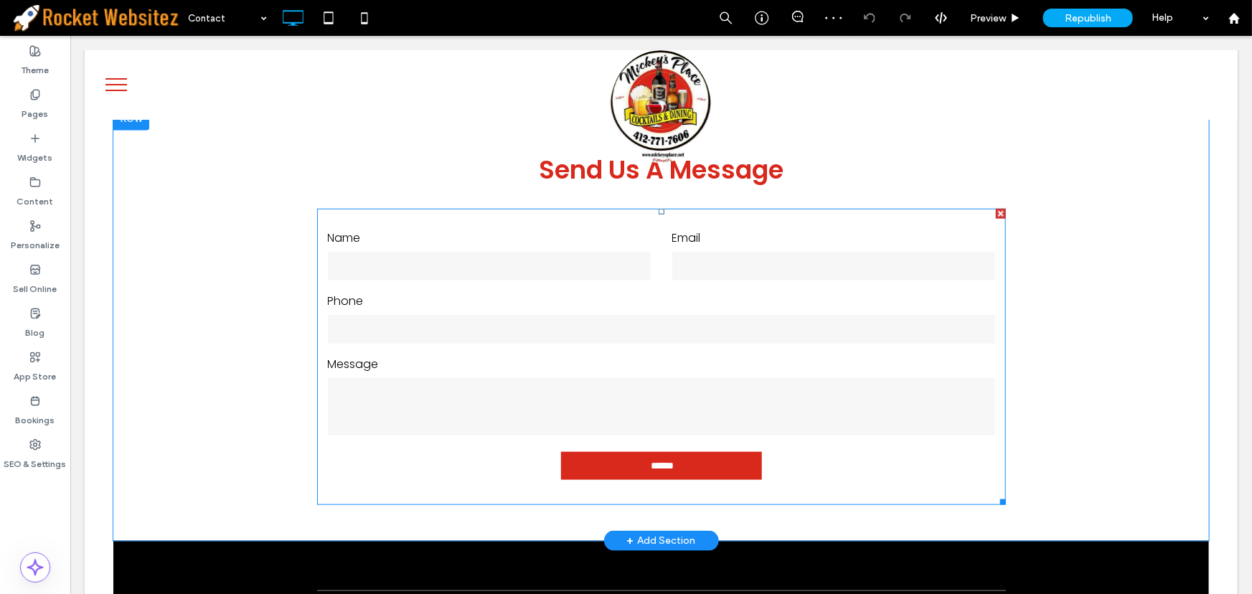
click at [563, 289] on label "Phone" at bounding box center [660, 300] width 667 height 23
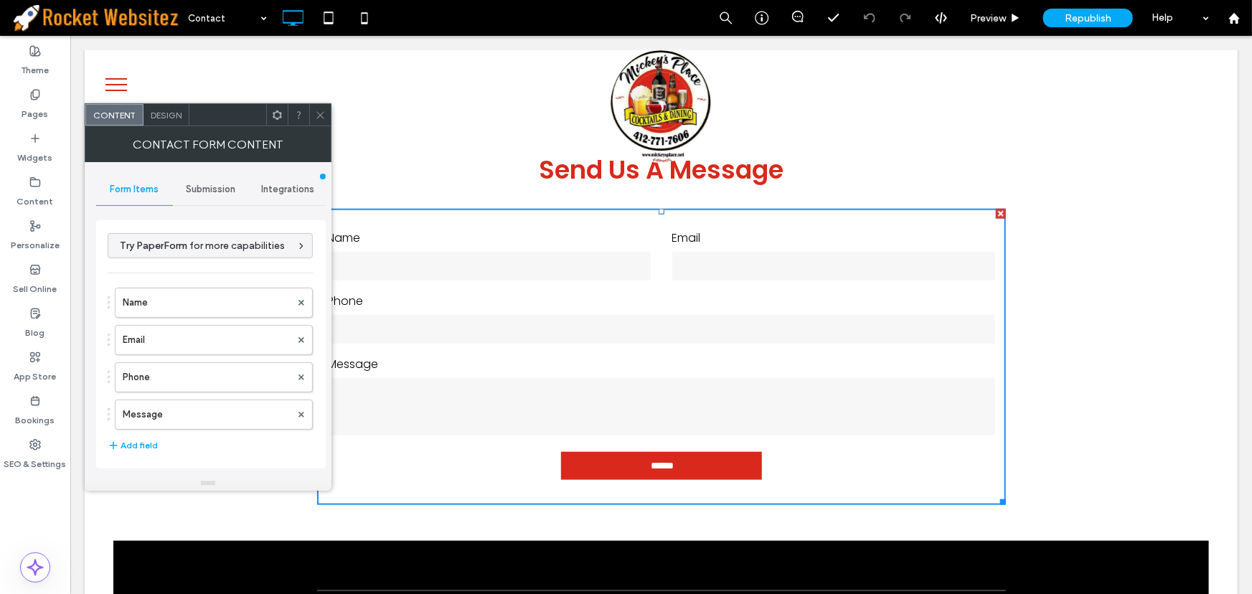
click at [304, 184] on span "Integrations" at bounding box center [287, 189] width 53 height 11
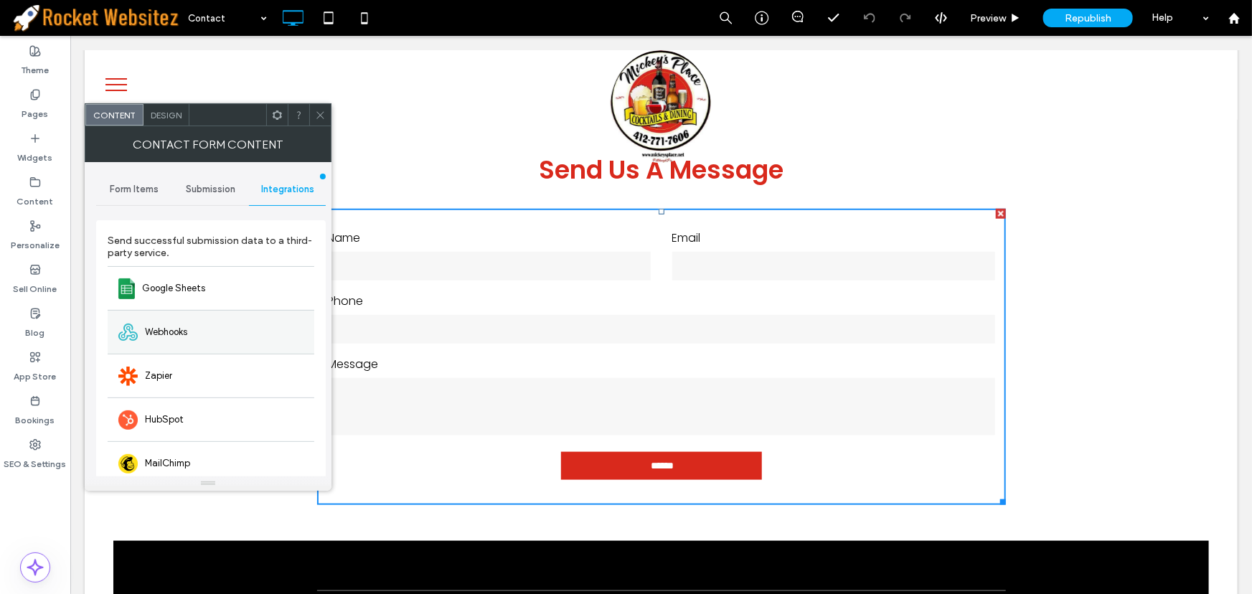
click at [194, 327] on div "Webhooks" at bounding box center [211, 332] width 207 height 44
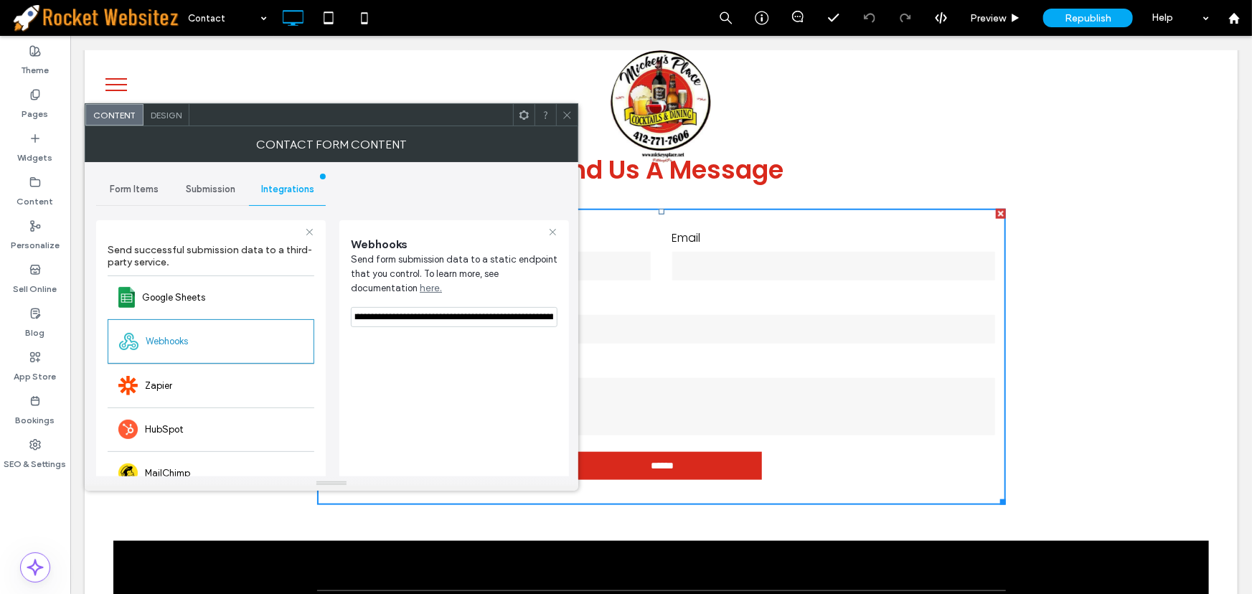
scroll to position [0, 451]
drag, startPoint x: 421, startPoint y: 348, endPoint x: 622, endPoint y: 317, distance: 202.6
click at [568, 116] on icon at bounding box center [567, 115] width 11 height 11
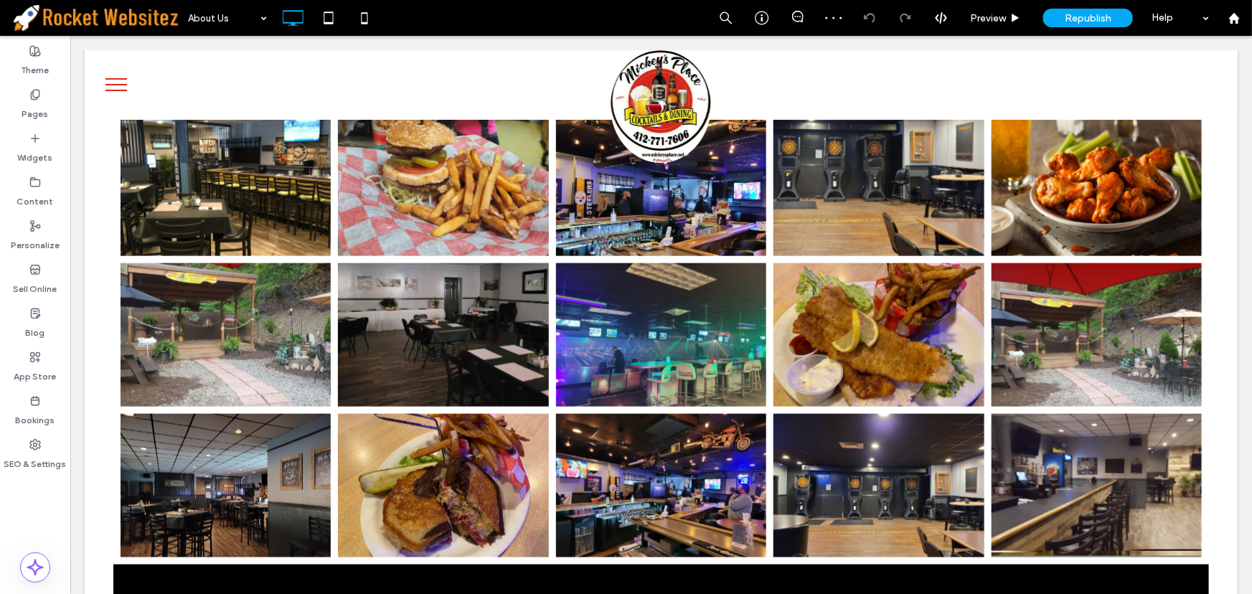
scroll to position [897, 0]
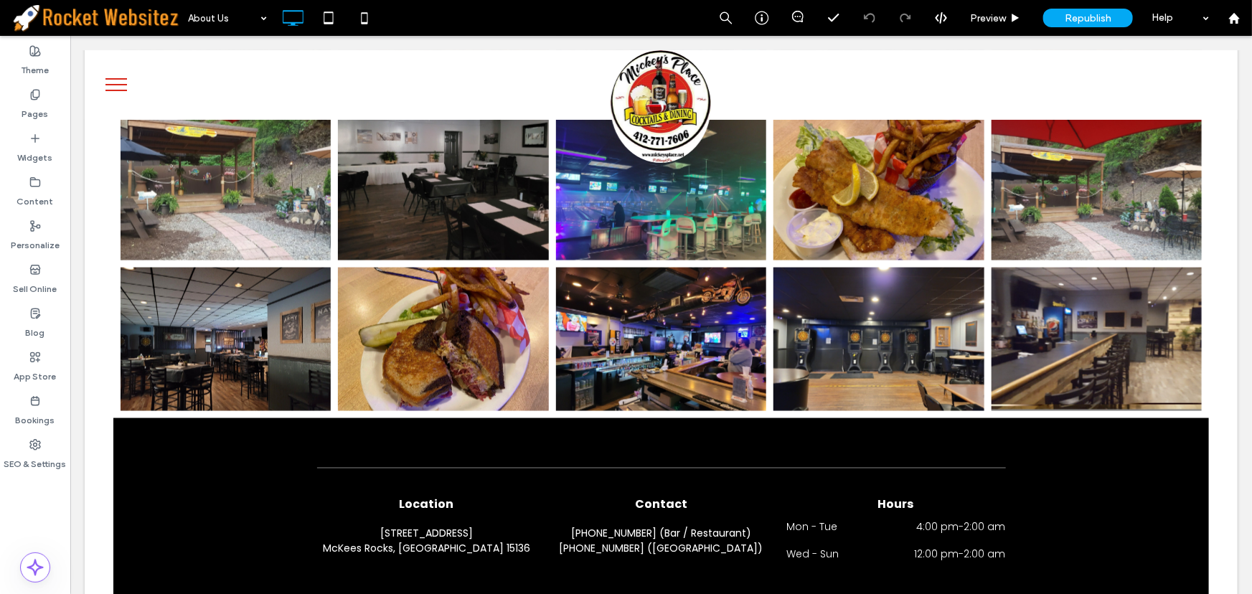
click at [250, 21] on input at bounding box center [224, 18] width 72 height 36
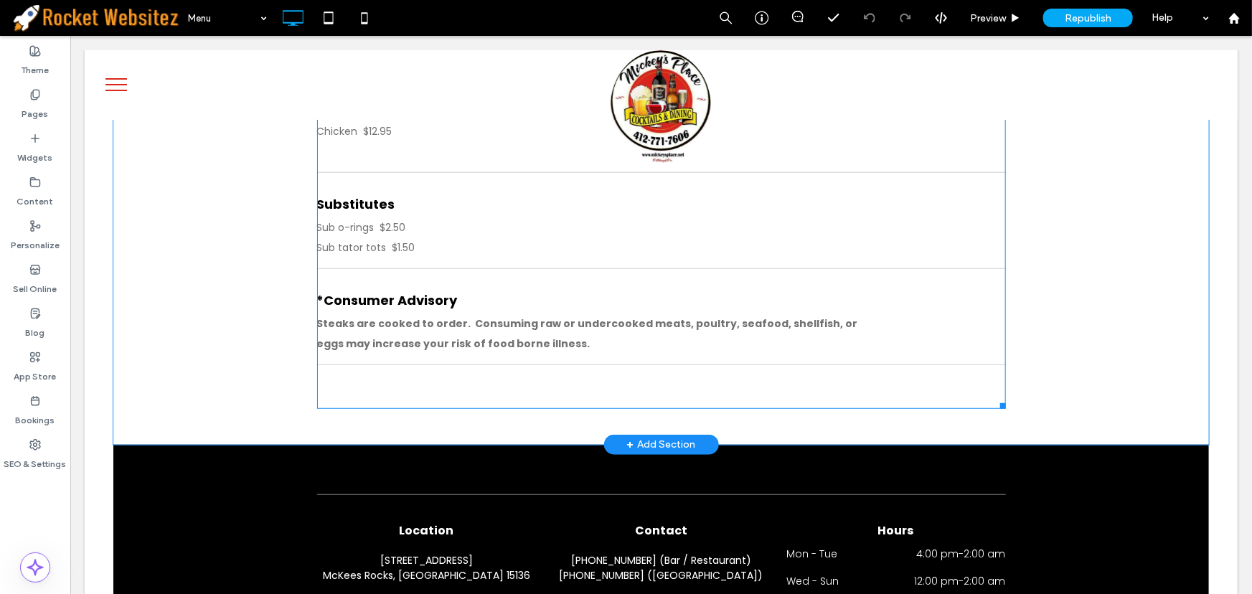
scroll to position [8614, 0]
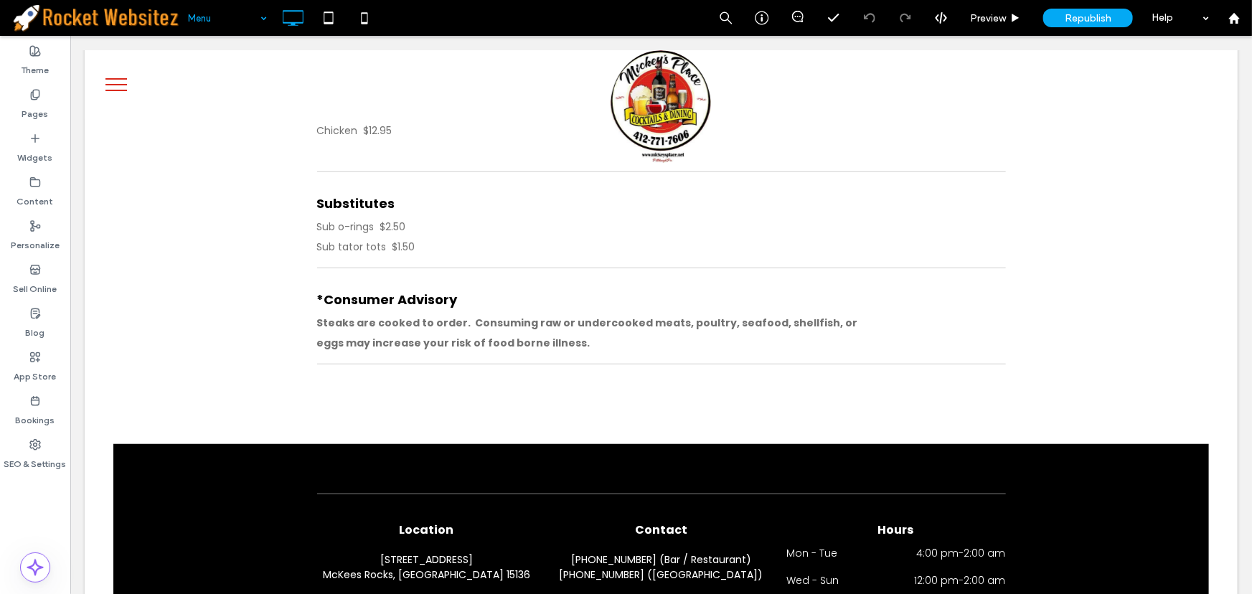
click at [257, 21] on div "Menu" at bounding box center [227, 18] width 93 height 36
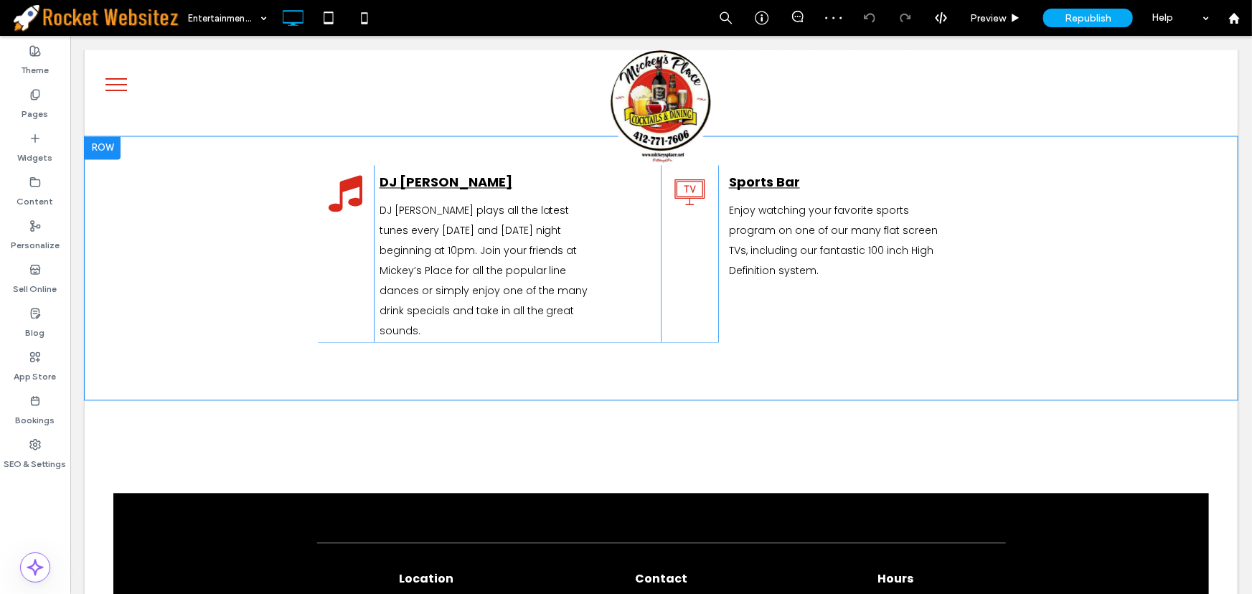
scroll to position [1262, 0]
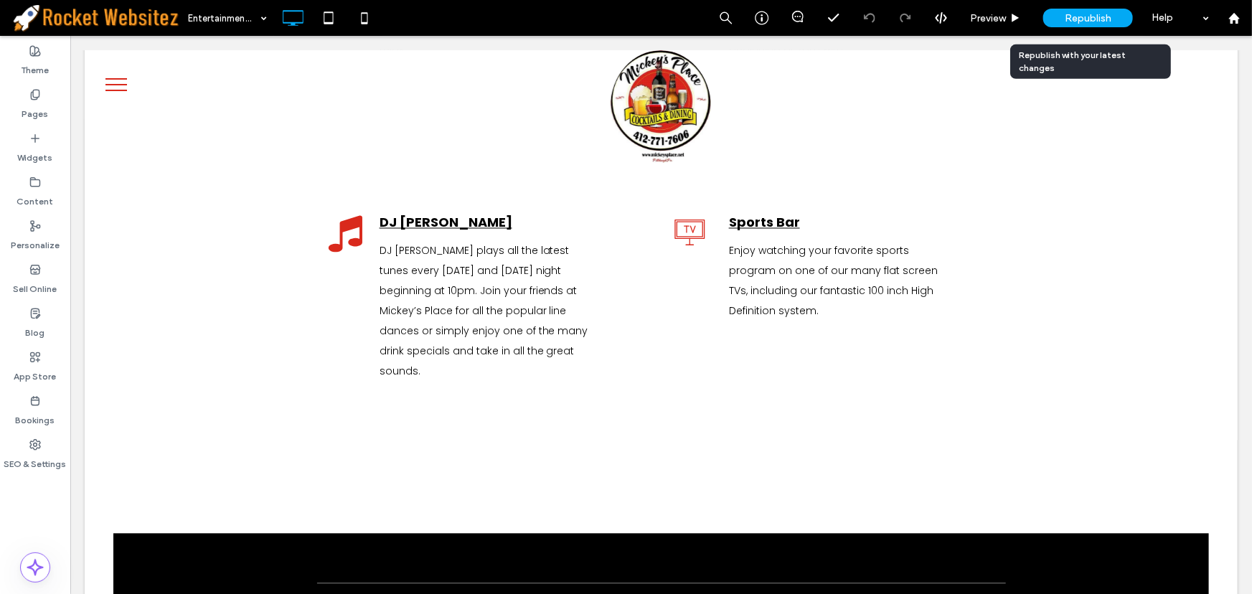
click at [1063, 16] on div "Republish" at bounding box center [1089, 18] width 90 height 19
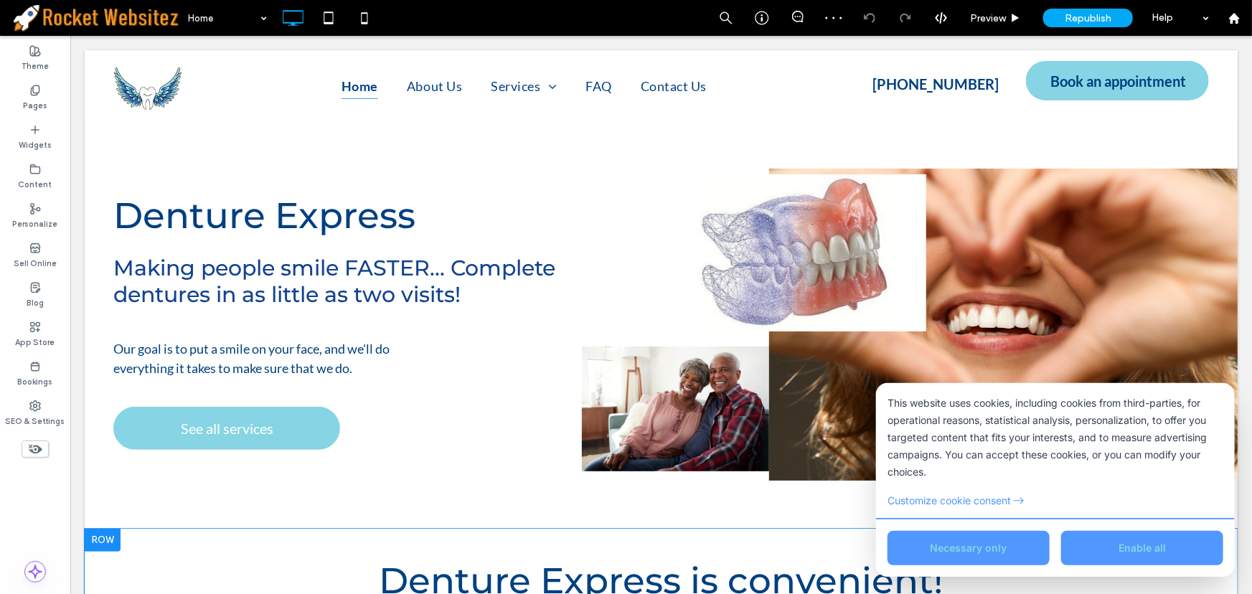
click at [1151, 538] on button "Enable all" at bounding box center [1142, 547] width 162 height 34
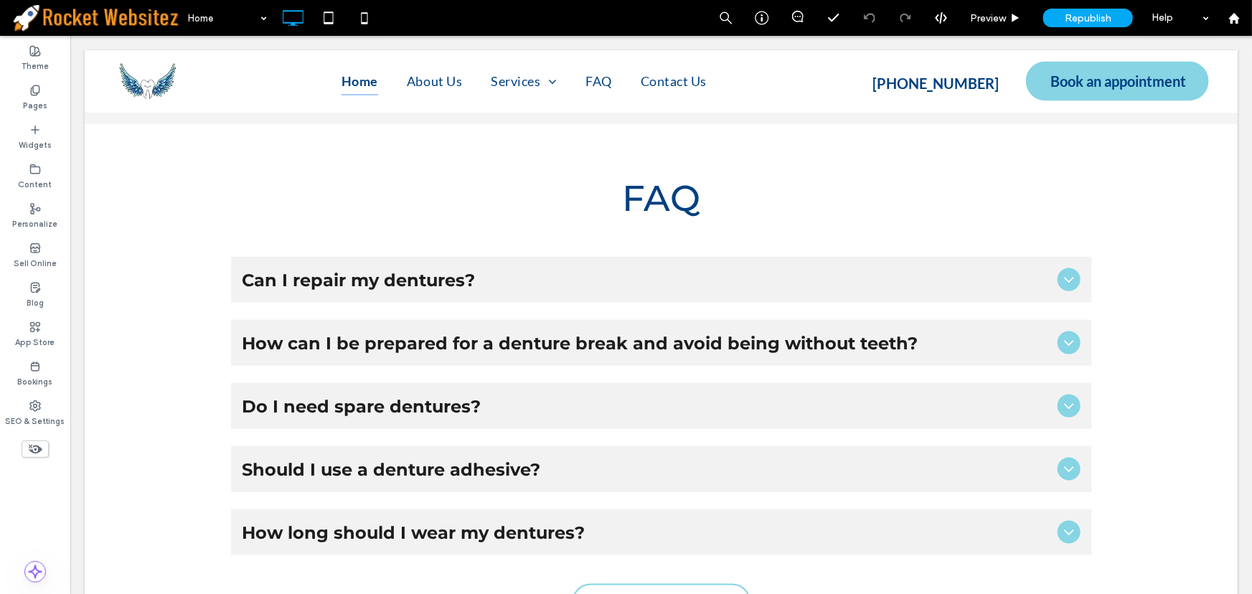
scroll to position [3497, 0]
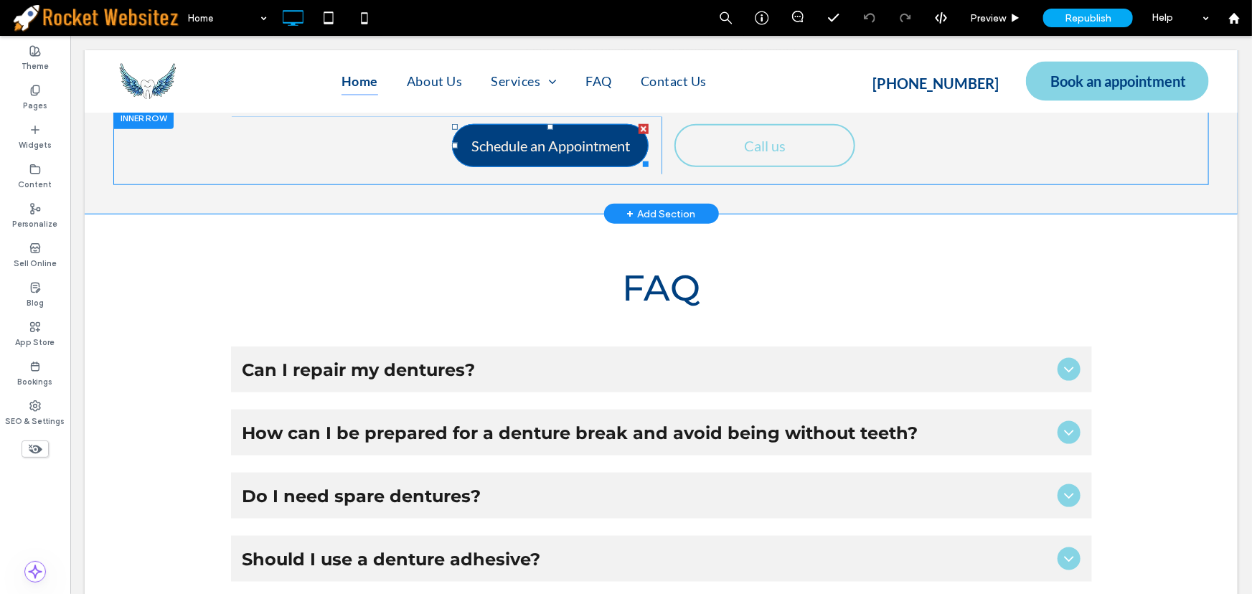
click at [586, 161] on span "Schedule an Appointment" at bounding box center [550, 145] width 159 height 32
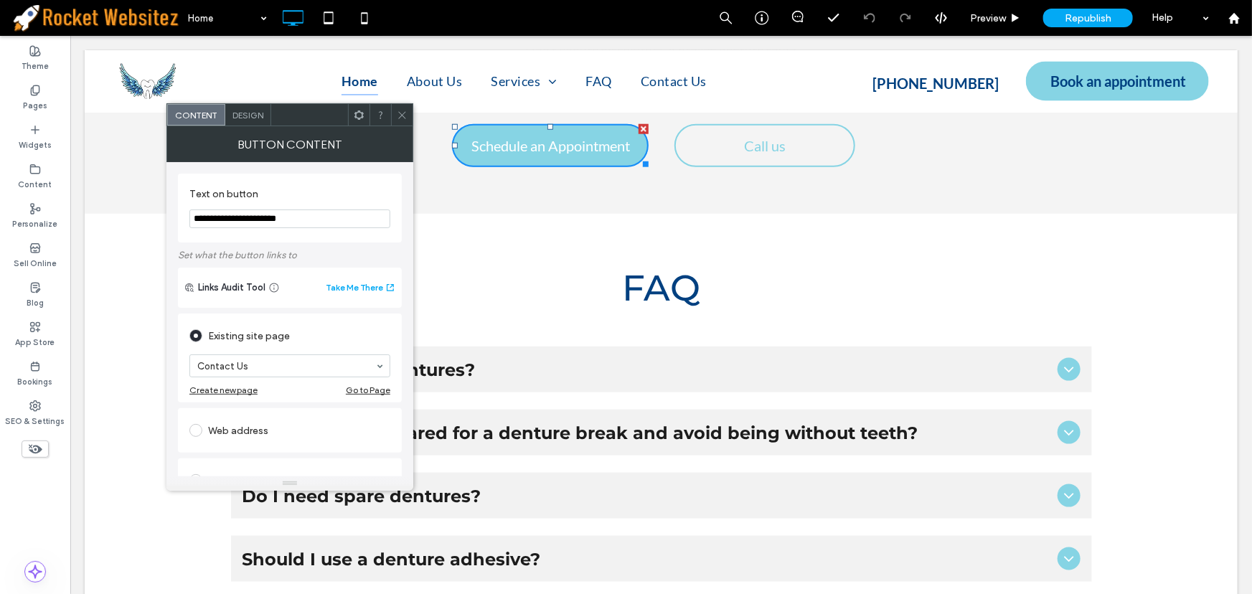
click at [401, 111] on icon at bounding box center [402, 115] width 11 height 11
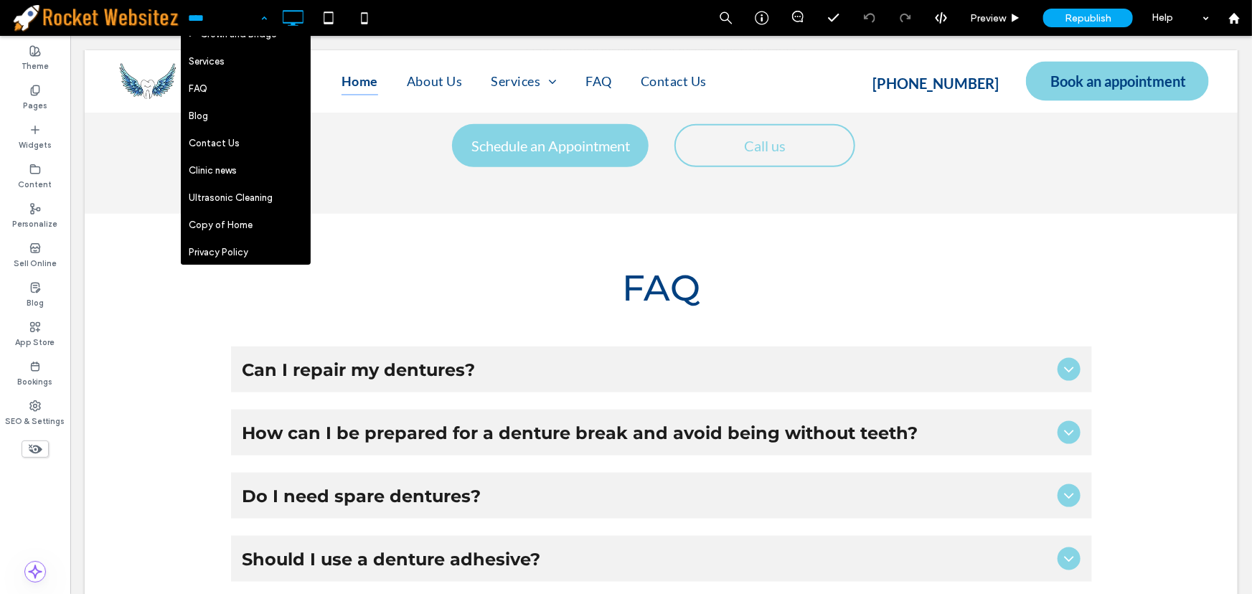
scroll to position [220, 0]
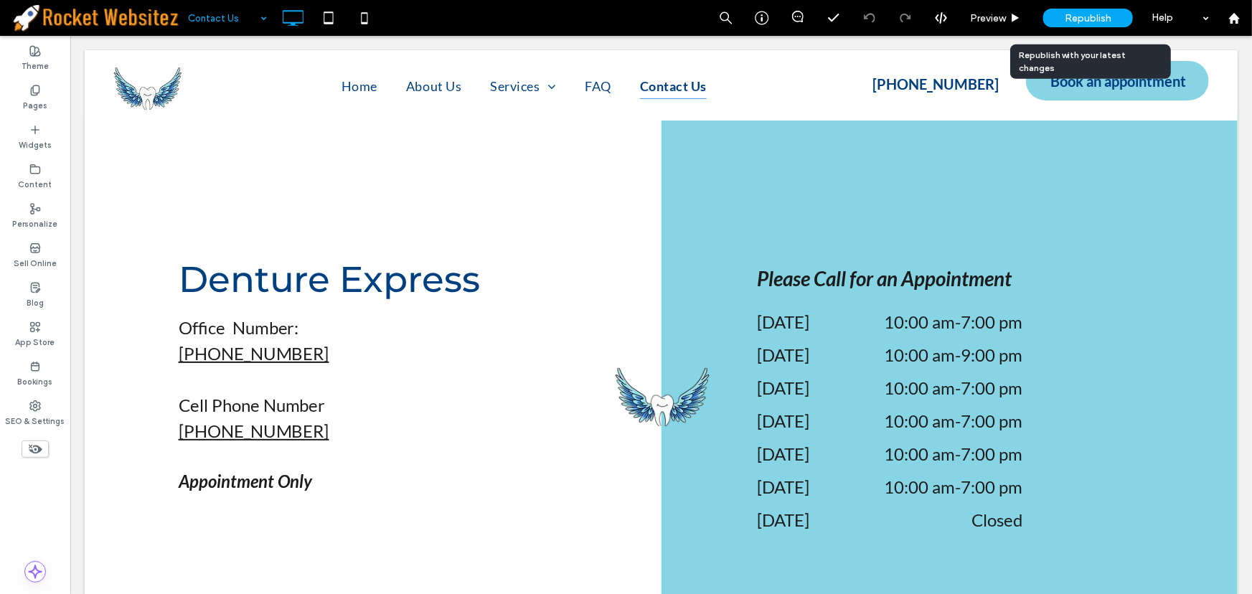
click at [1104, 18] on span "Republish" at bounding box center [1088, 18] width 47 height 12
